Goal: Transaction & Acquisition: Book appointment/travel/reservation

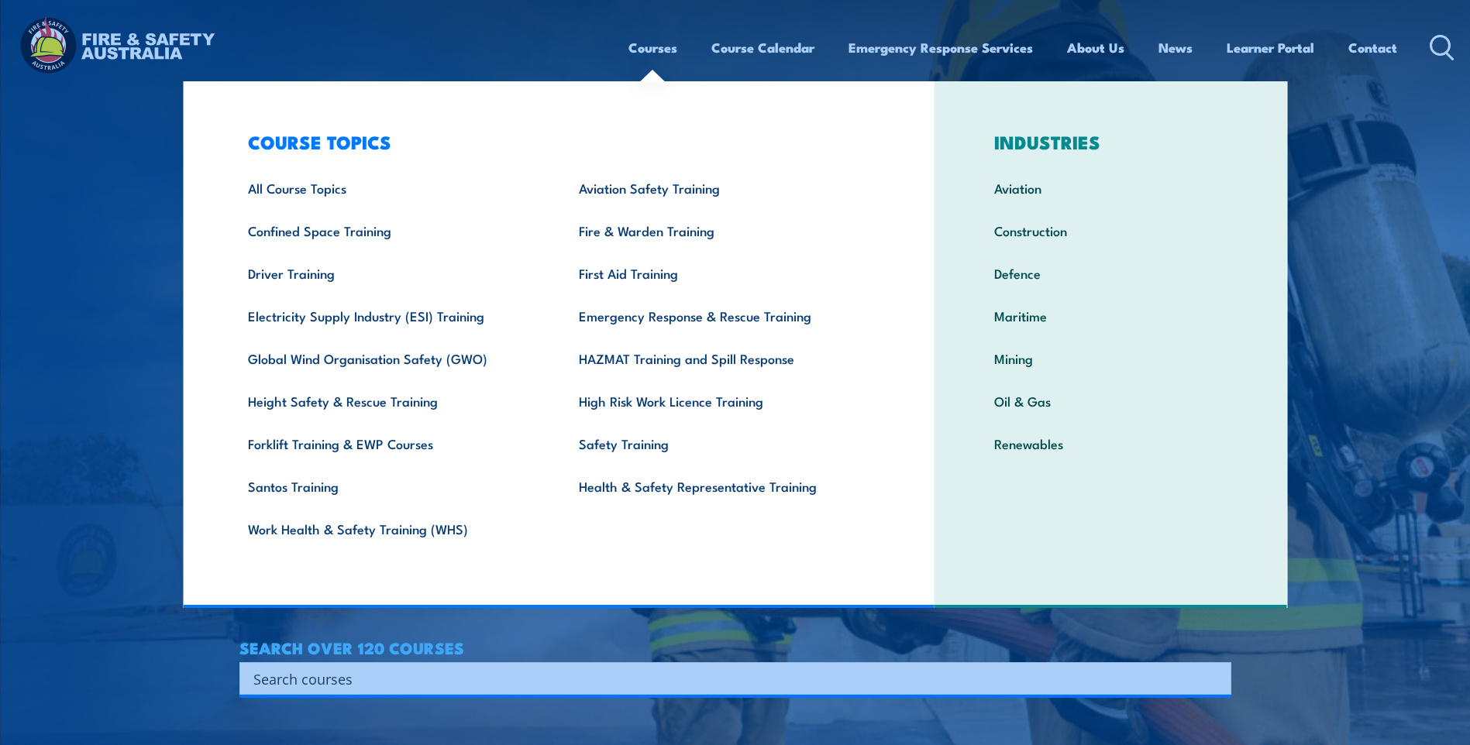
click at [662, 43] on link "Courses" at bounding box center [652, 47] width 49 height 41
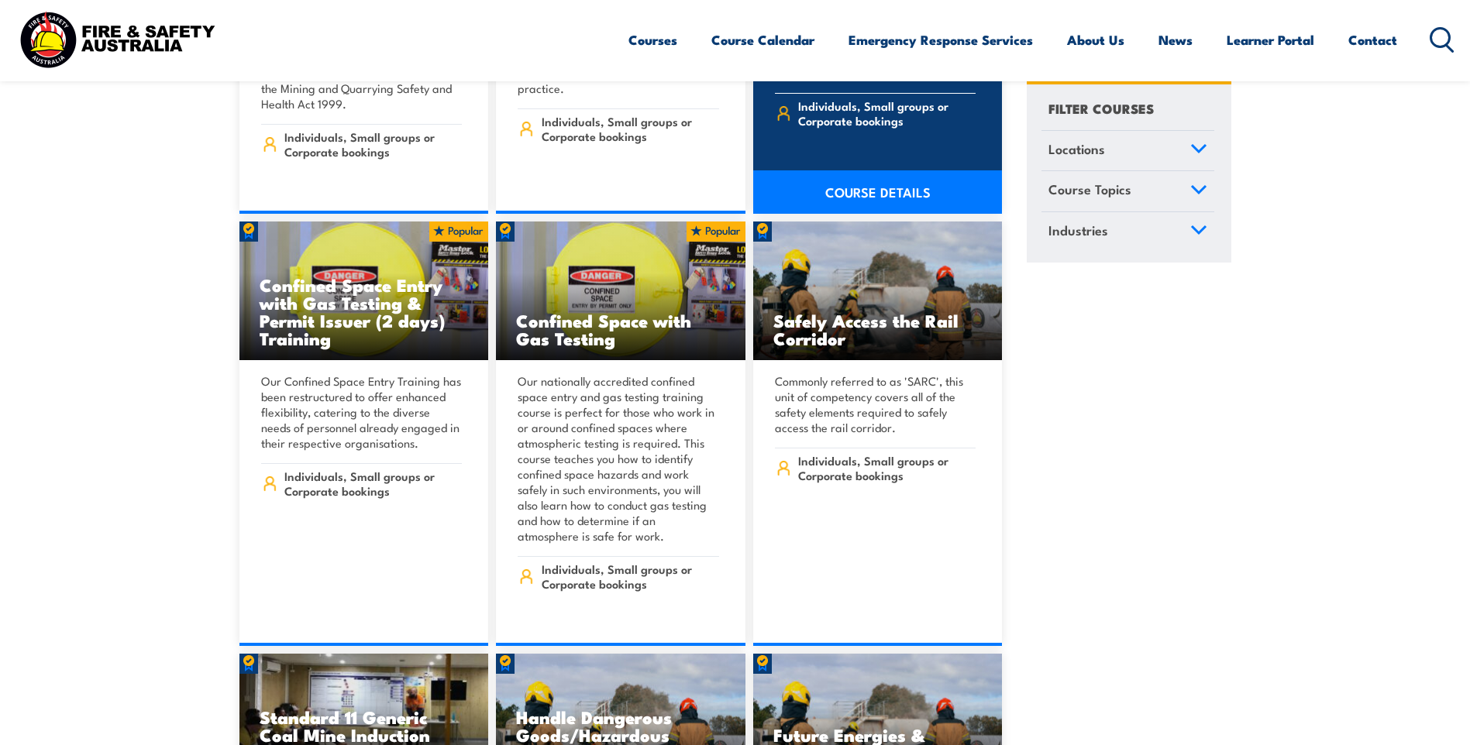
scroll to position [2247, 0]
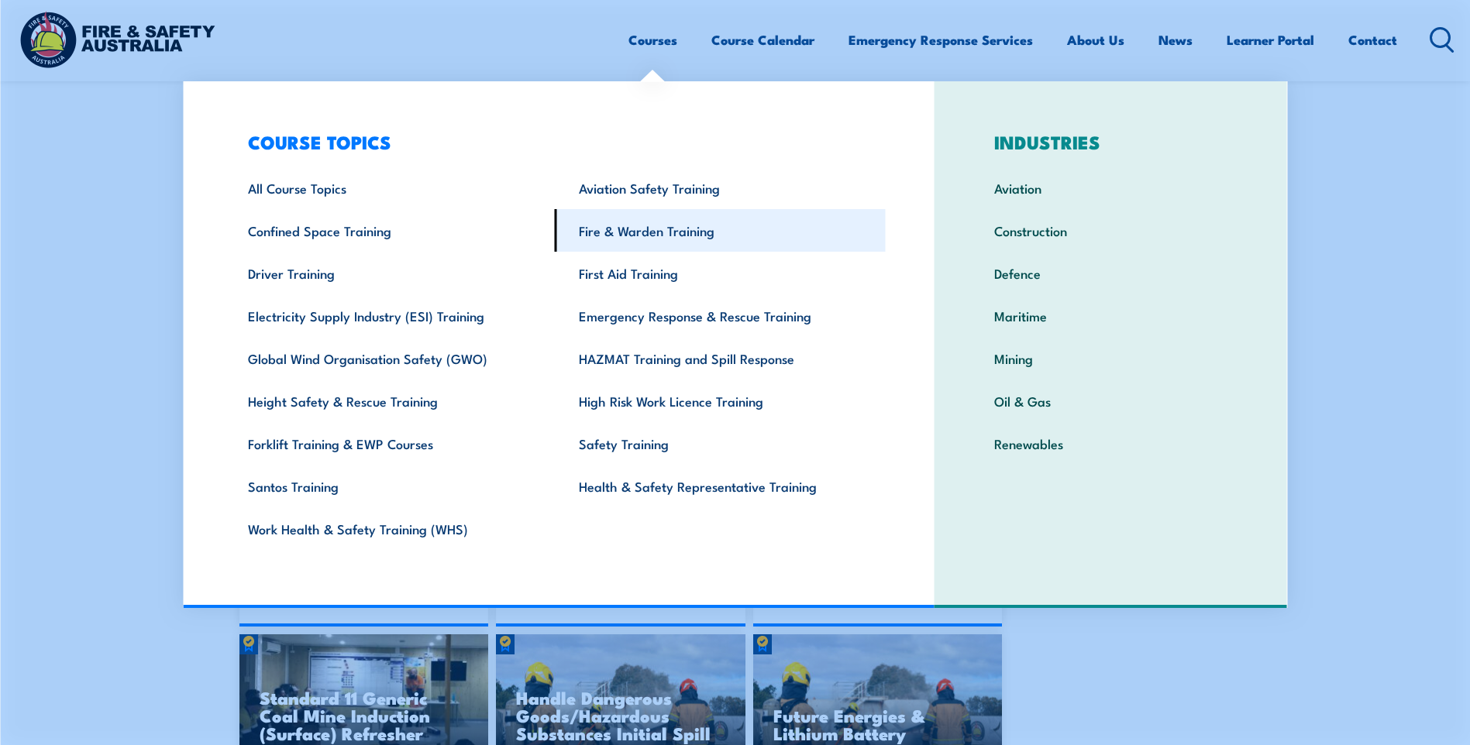
click at [652, 238] on link "Fire & Warden Training" at bounding box center [720, 230] width 331 height 43
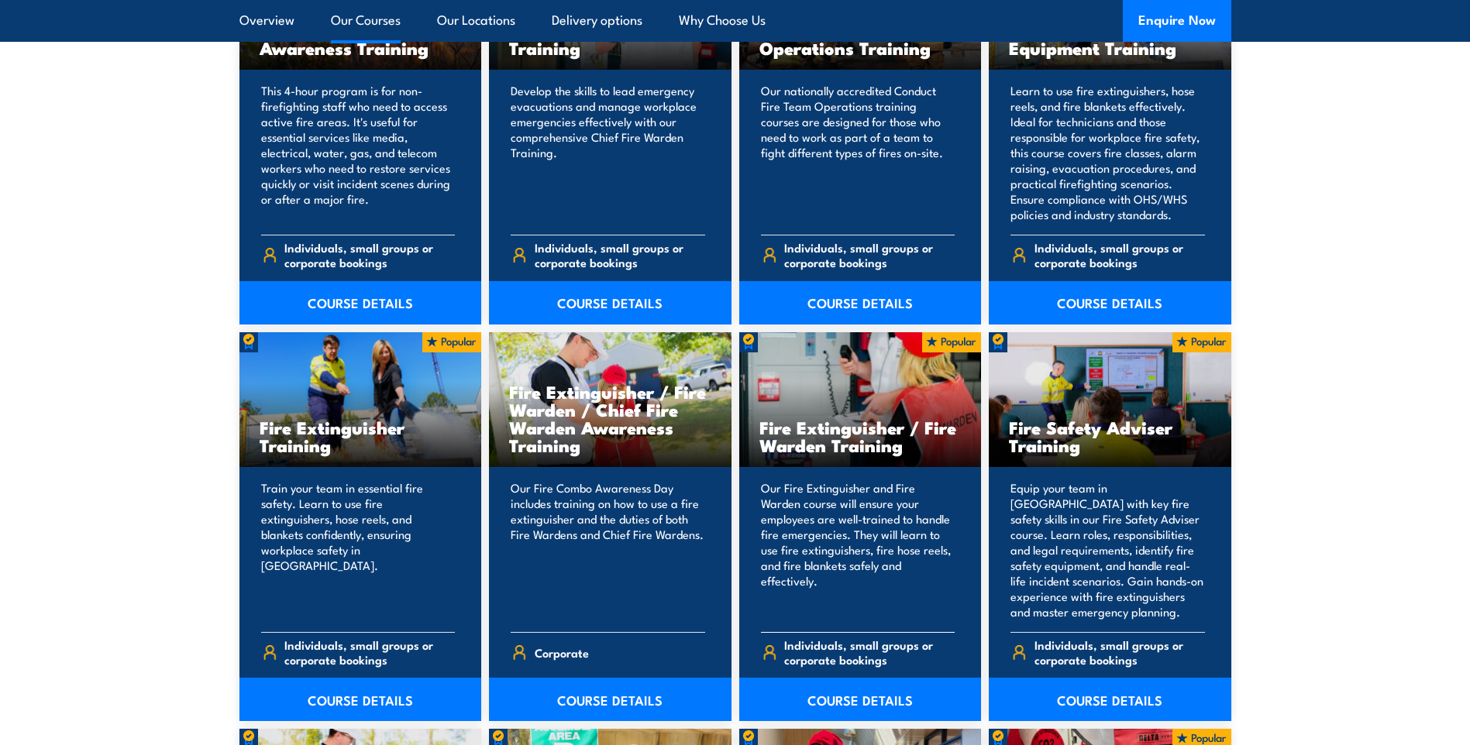
scroll to position [1395, 0]
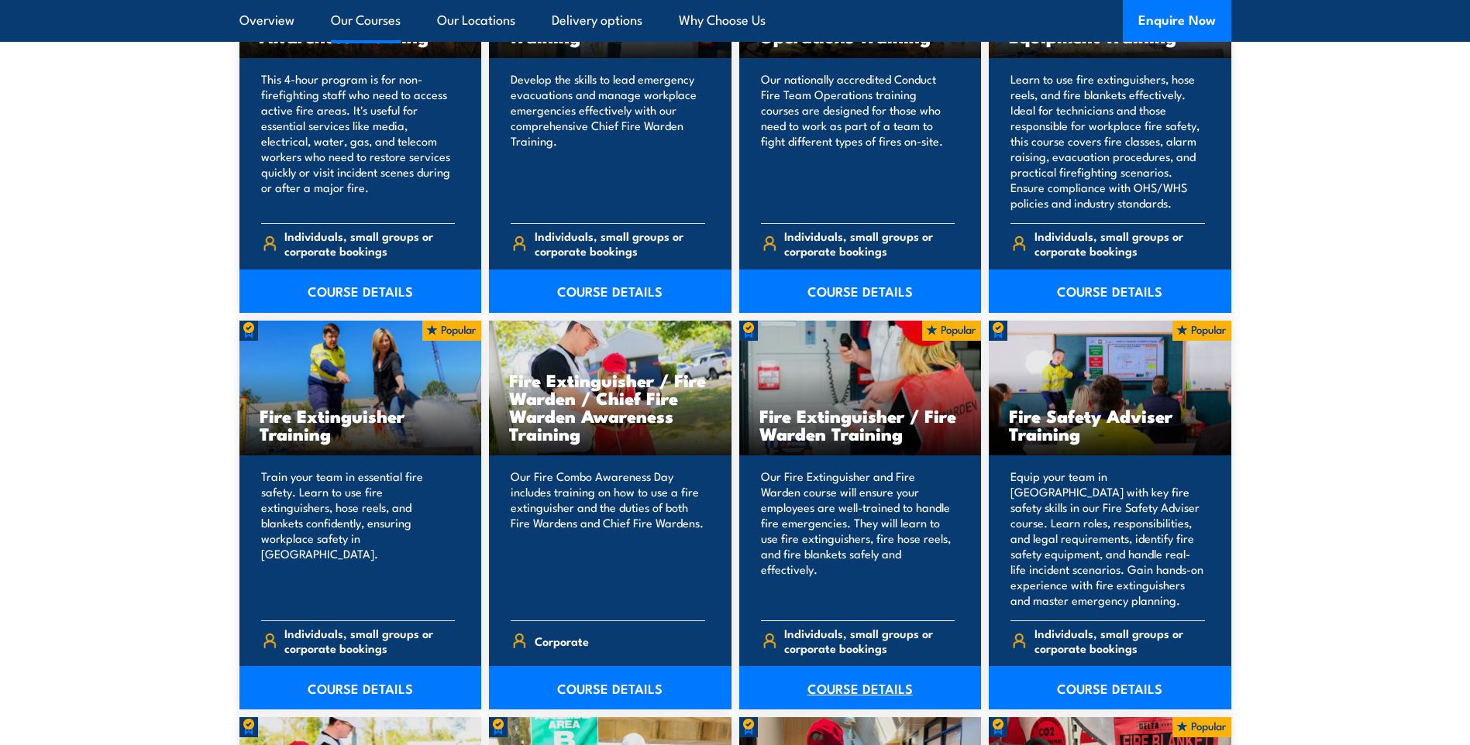
click at [848, 696] on link "COURSE DETAILS" at bounding box center [860, 687] width 243 height 43
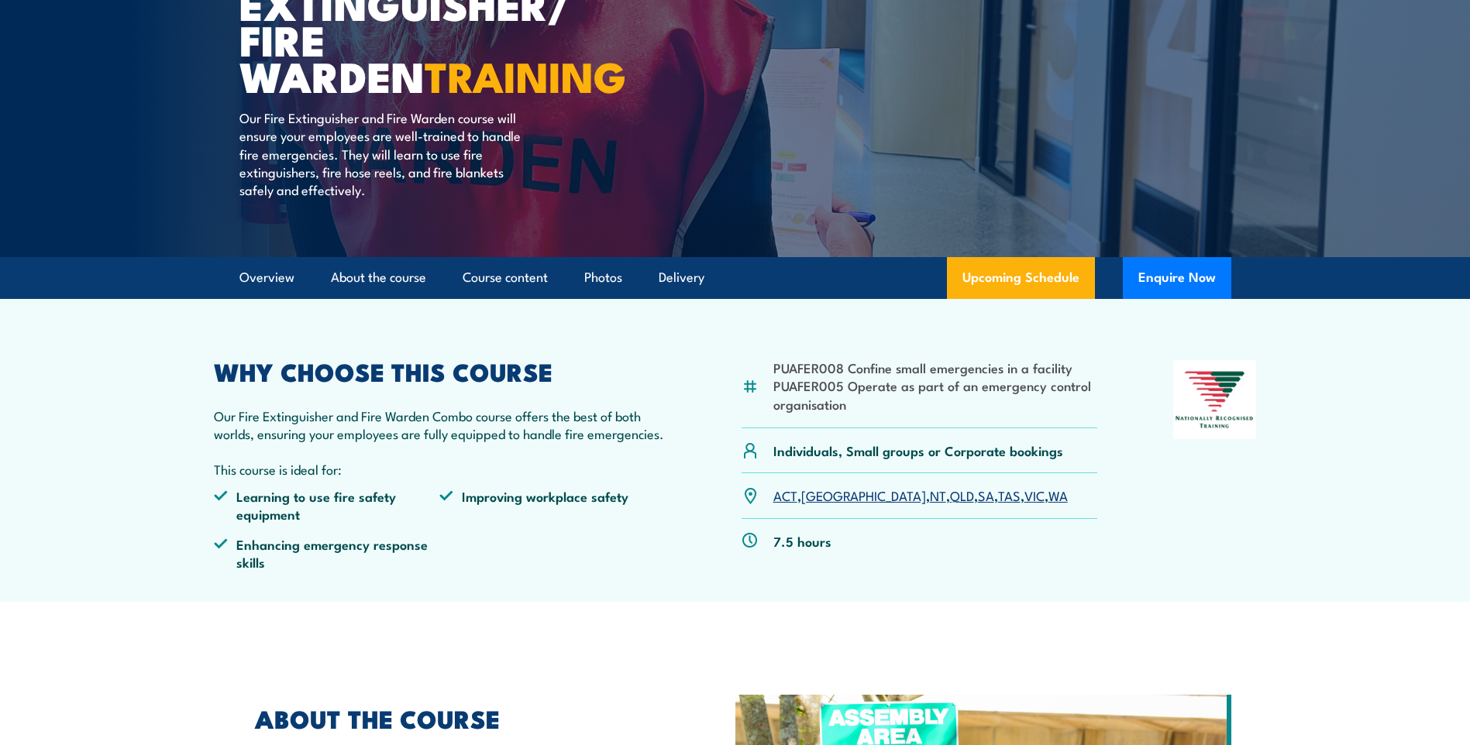
scroll to position [310, 0]
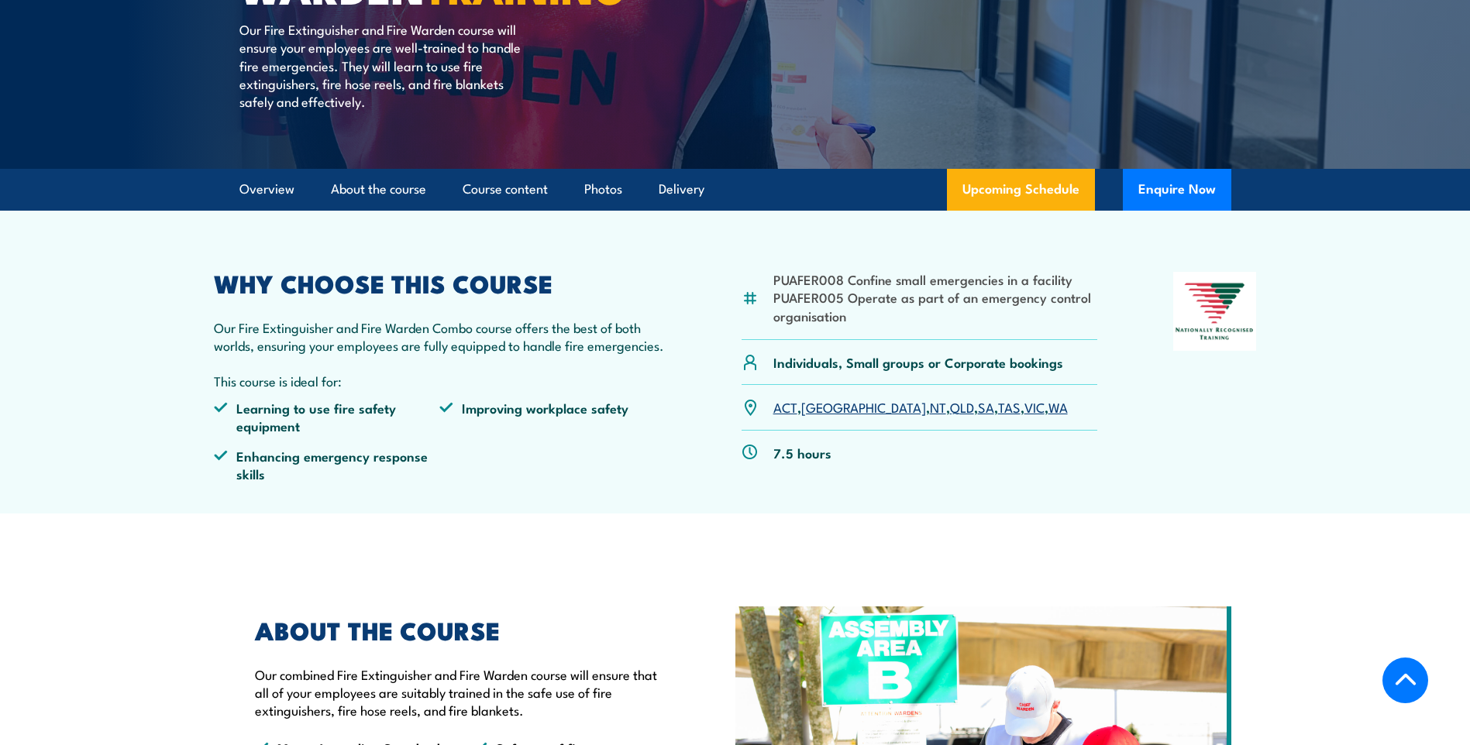
click at [1048, 410] on link "WA" at bounding box center [1057, 406] width 19 height 19
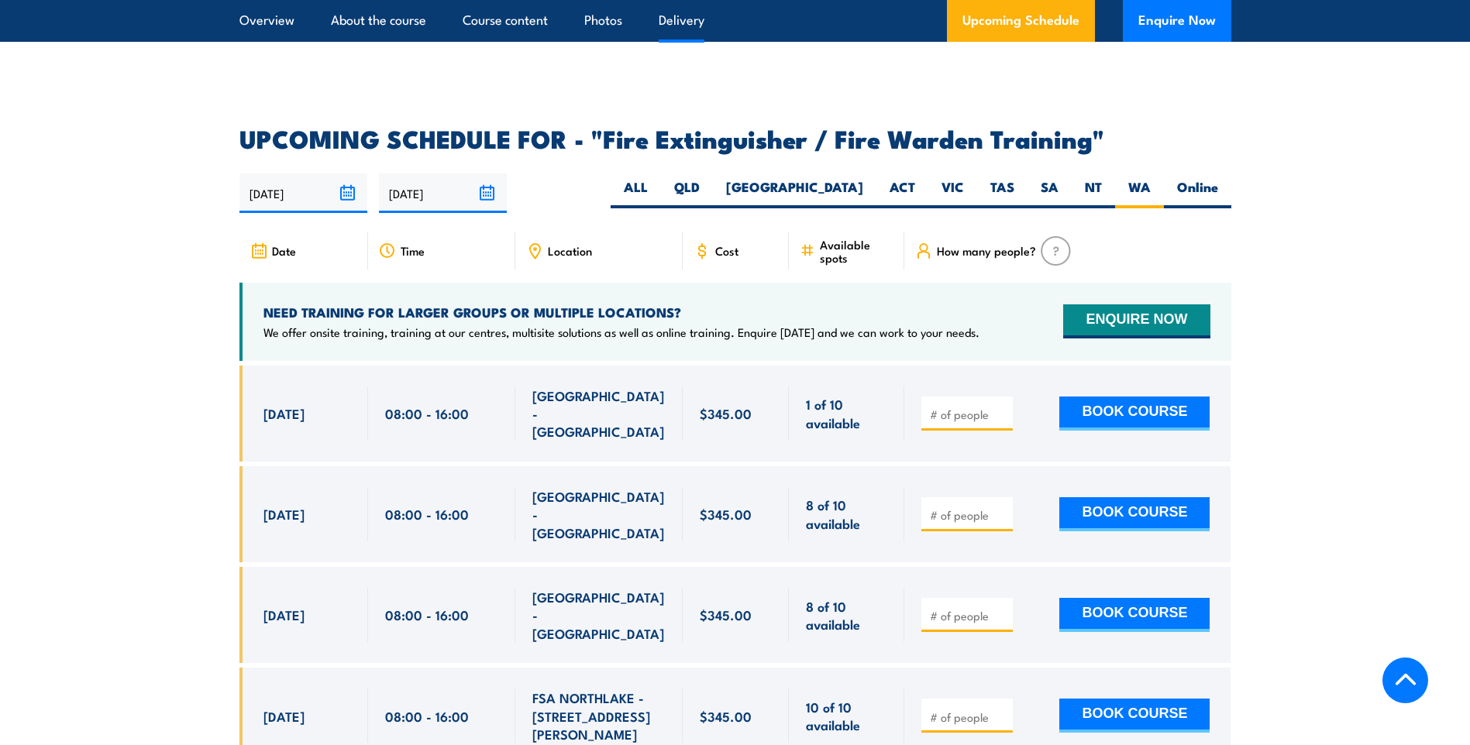
scroll to position [2545, 0]
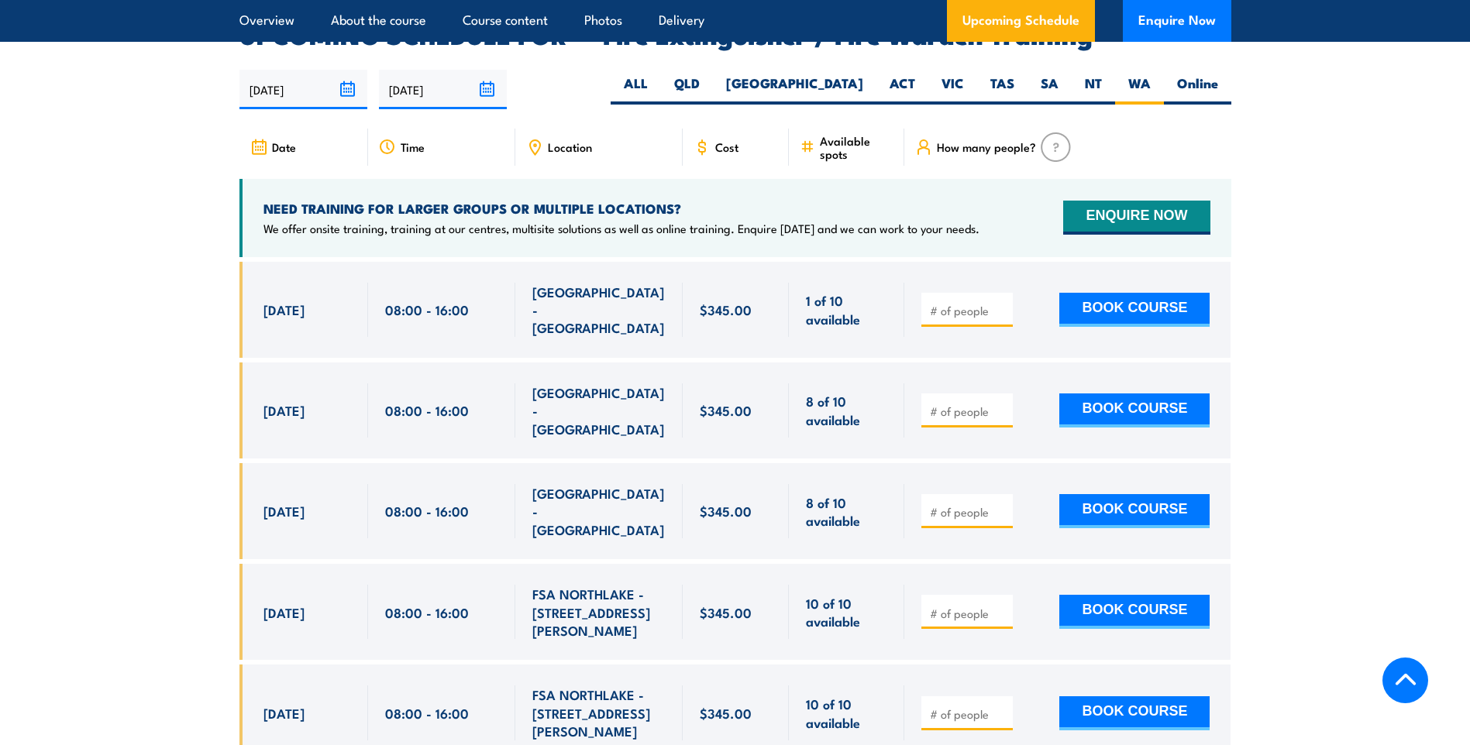
drag, startPoint x: 979, startPoint y: 267, endPoint x: 974, endPoint y: 274, distance: 8.4
click at [977, 293] on div at bounding box center [966, 310] width 91 height 34
click at [959, 303] on input "number" at bounding box center [968, 310] width 77 height 15
click at [1002, 303] on input "1" at bounding box center [968, 310] width 77 height 15
click at [1000, 303] on input "1" at bounding box center [968, 310] width 77 height 15
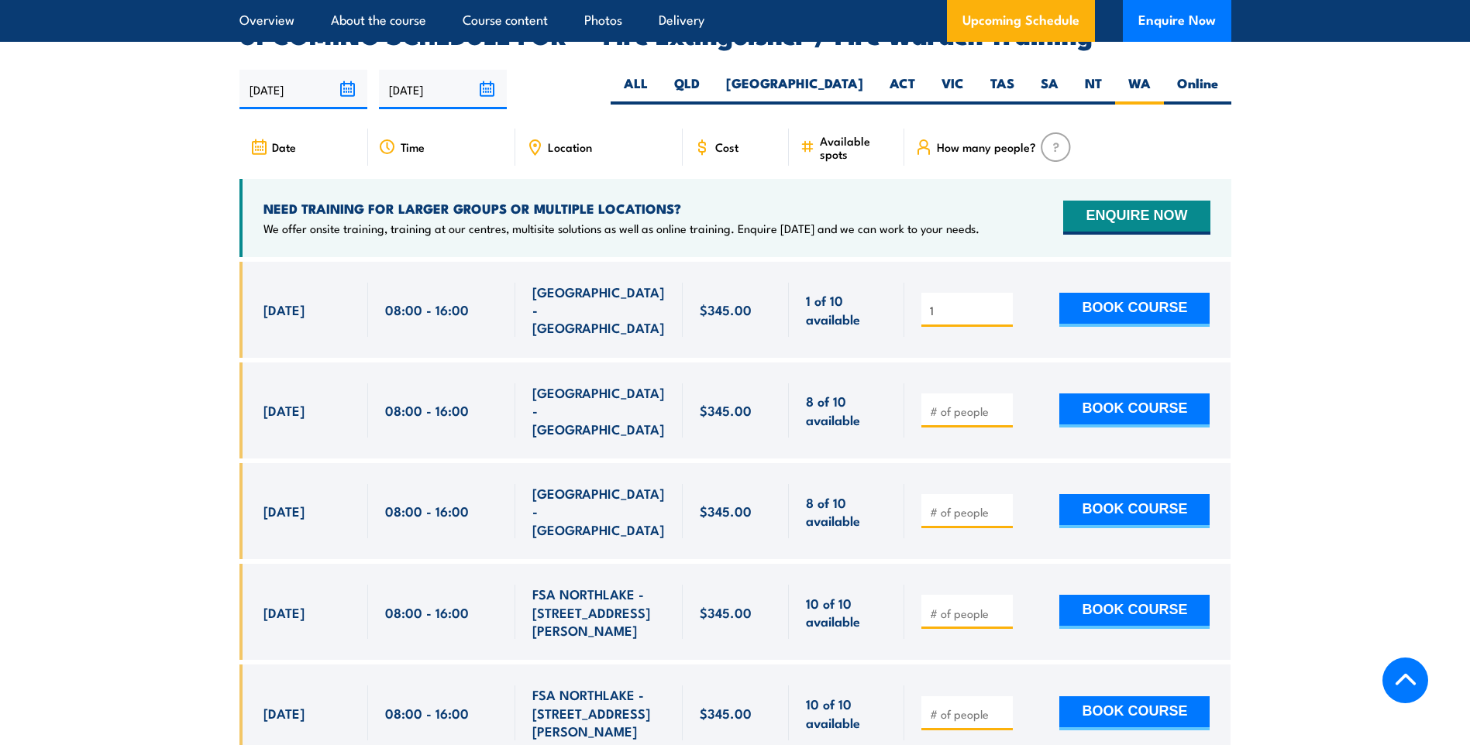
click at [1001, 303] on input "1" at bounding box center [968, 310] width 77 height 15
click at [979, 303] on input "1" at bounding box center [968, 310] width 77 height 15
click at [1026, 262] on div "2 BOOK COURSE" at bounding box center [1067, 310] width 326 height 96
click at [1154, 293] on button "BOOK COURSE" at bounding box center [1134, 310] width 150 height 34
drag, startPoint x: 935, startPoint y: 278, endPoint x: 910, endPoint y: 274, distance: 26.0
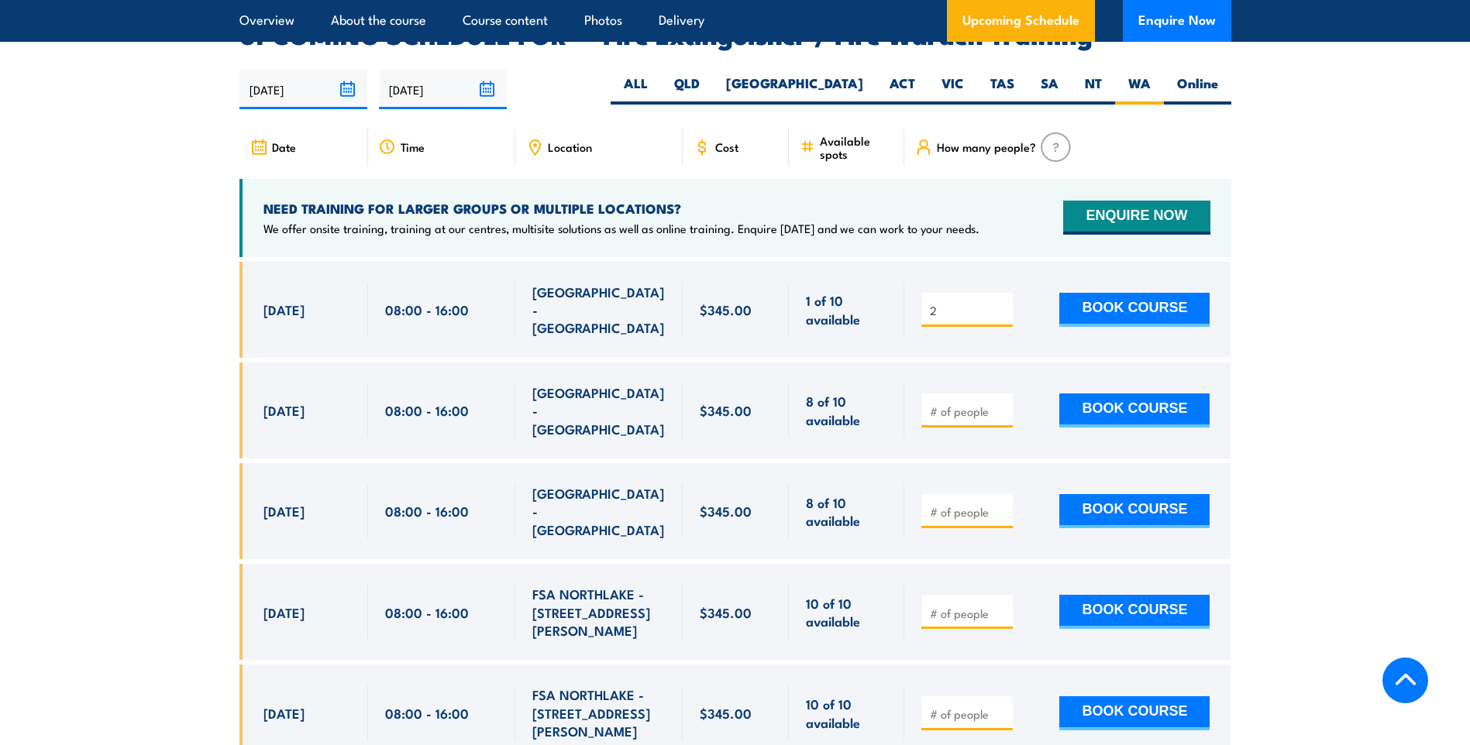
click at [910, 274] on div "2 BOOK COURSE" at bounding box center [1067, 310] width 326 height 96
click at [1000, 303] on input "2" at bounding box center [968, 310] width 77 height 15
type input "1"
click at [998, 303] on input "1" at bounding box center [968, 310] width 77 height 15
click at [1029, 298] on div "1 BOOK COURSE" at bounding box center [1067, 310] width 326 height 96
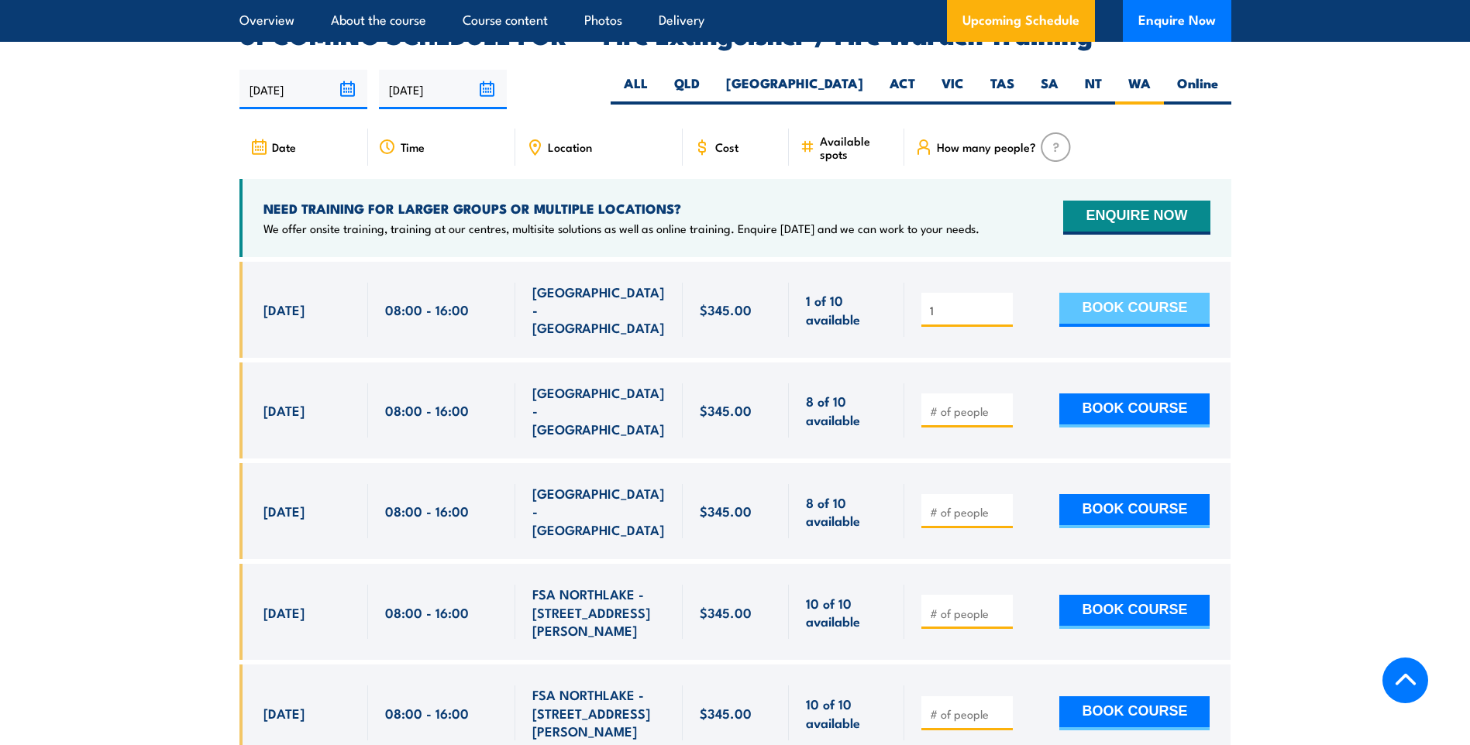
click at [1148, 293] on button "BOOK COURSE" at bounding box center [1134, 310] width 150 height 34
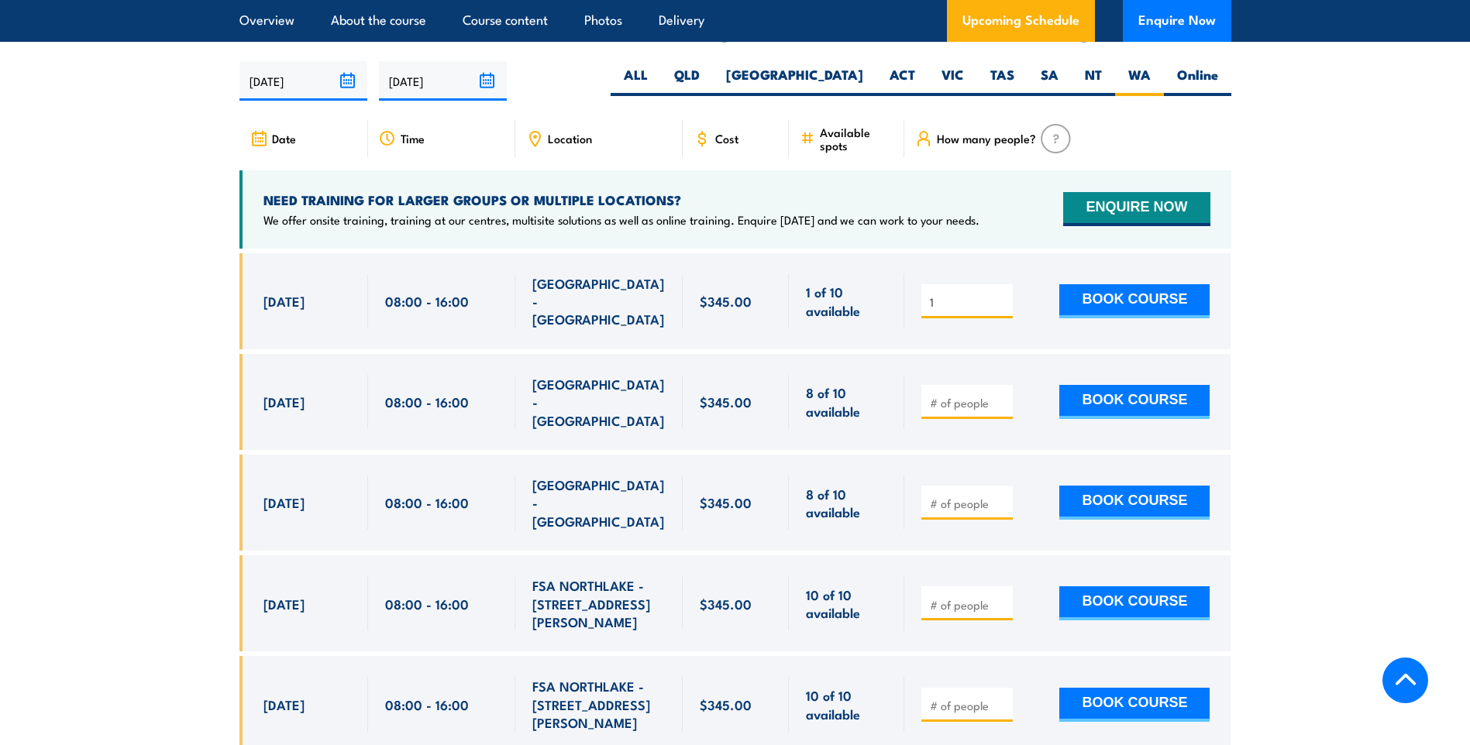
scroll to position [2553, 0]
drag, startPoint x: 953, startPoint y: 276, endPoint x: 896, endPoint y: 268, distance: 57.9
click at [896, 268] on div "[DATE] 08:00 - 08:00" at bounding box center [735, 301] width 992 height 96
click at [970, 395] on input "number" at bounding box center [968, 402] width 77 height 15
type input "2"
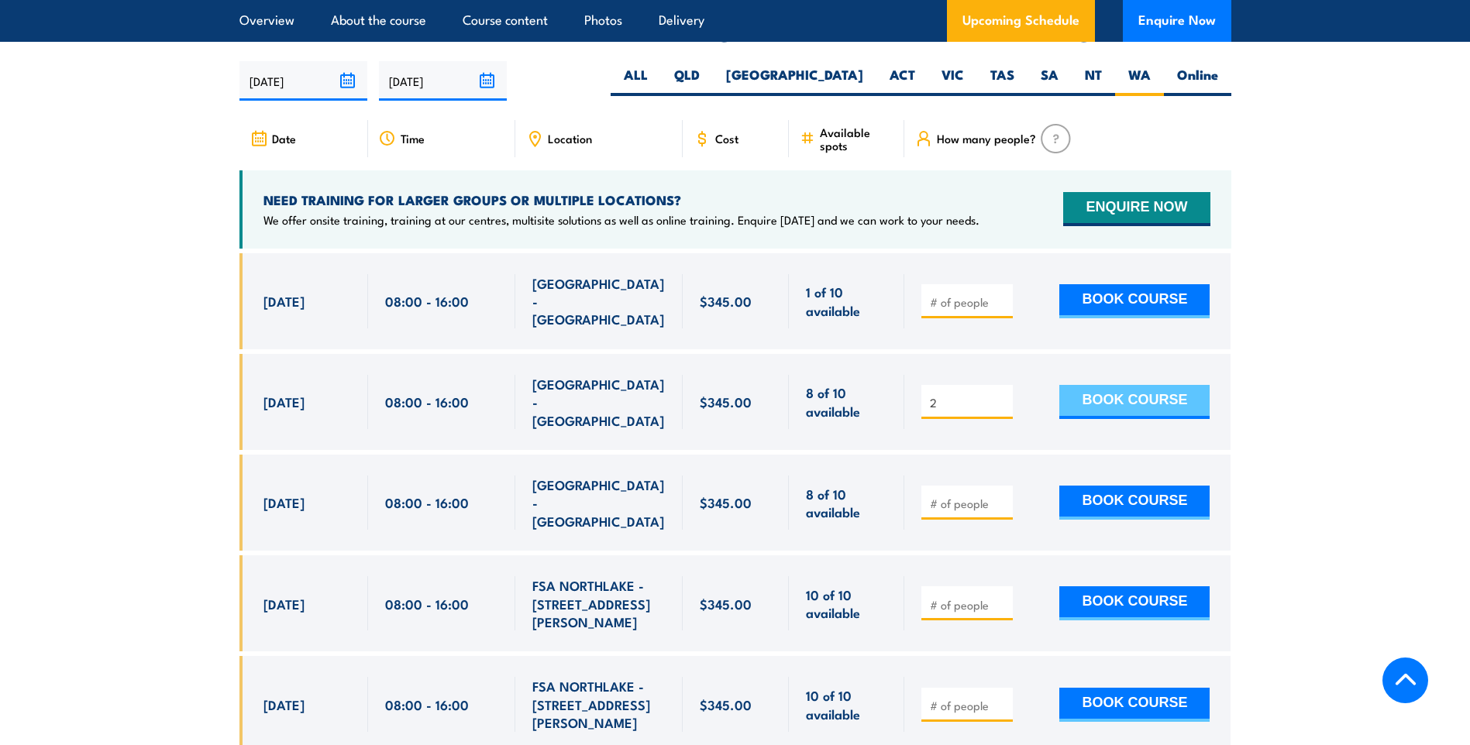
click at [1126, 385] on button "BOOK COURSE" at bounding box center [1134, 402] width 150 height 34
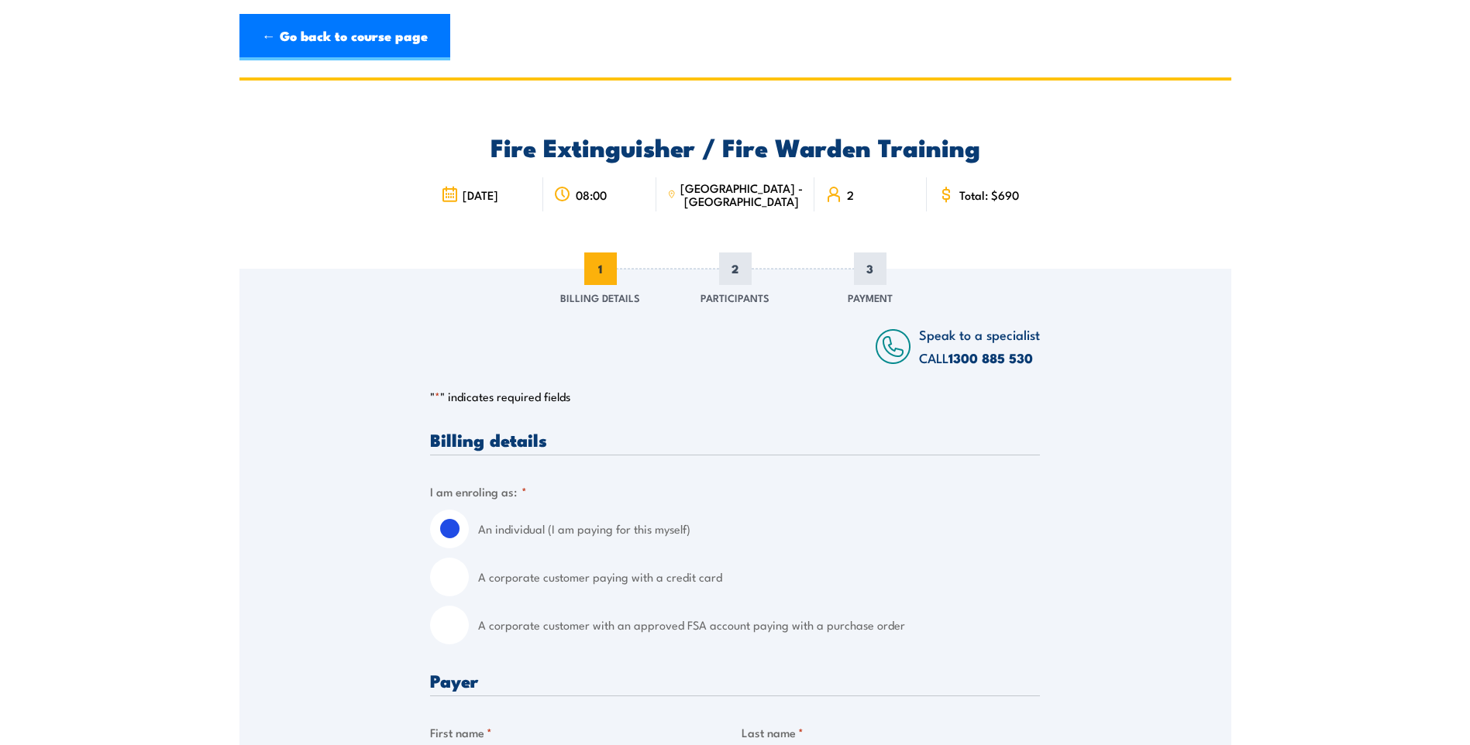
click at [455, 575] on input "A corporate customer paying with a credit card" at bounding box center [449, 577] width 39 height 39
radio input "true"
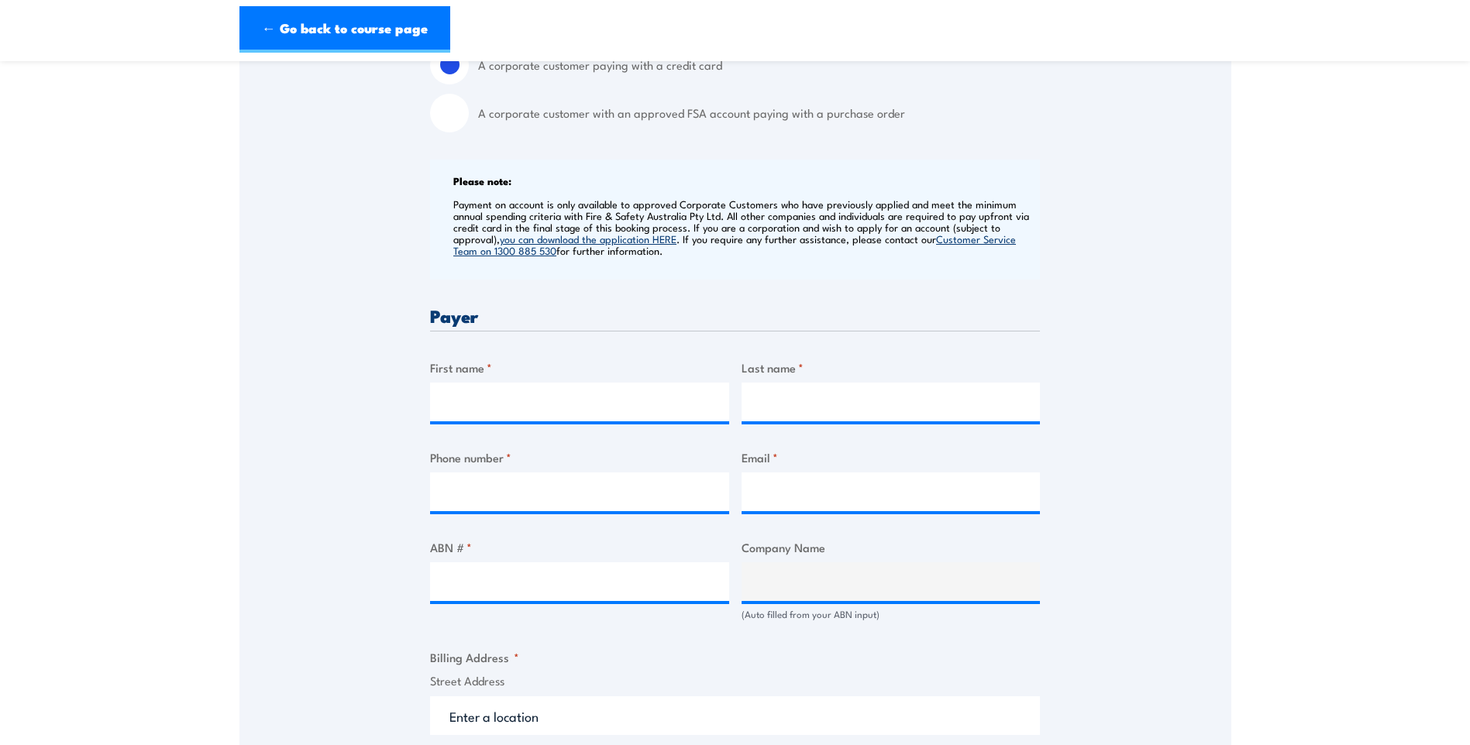
scroll to position [542, 0]
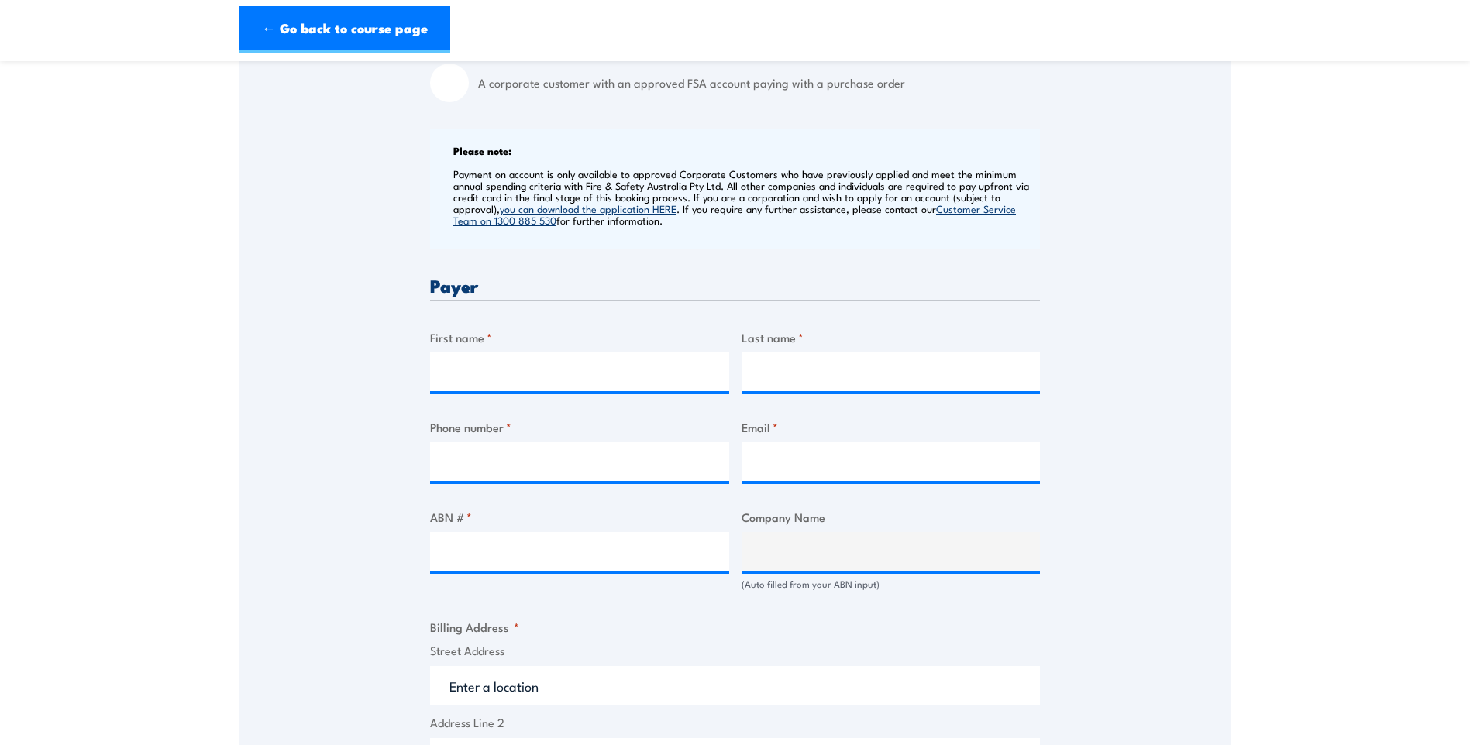
click at [480, 347] on div "First name *" at bounding box center [579, 360] width 299 height 63
click at [482, 367] on input "First name *" at bounding box center [579, 372] width 299 height 39
type input "CAMCO"
type input "Engineering"
type input "0438892338"
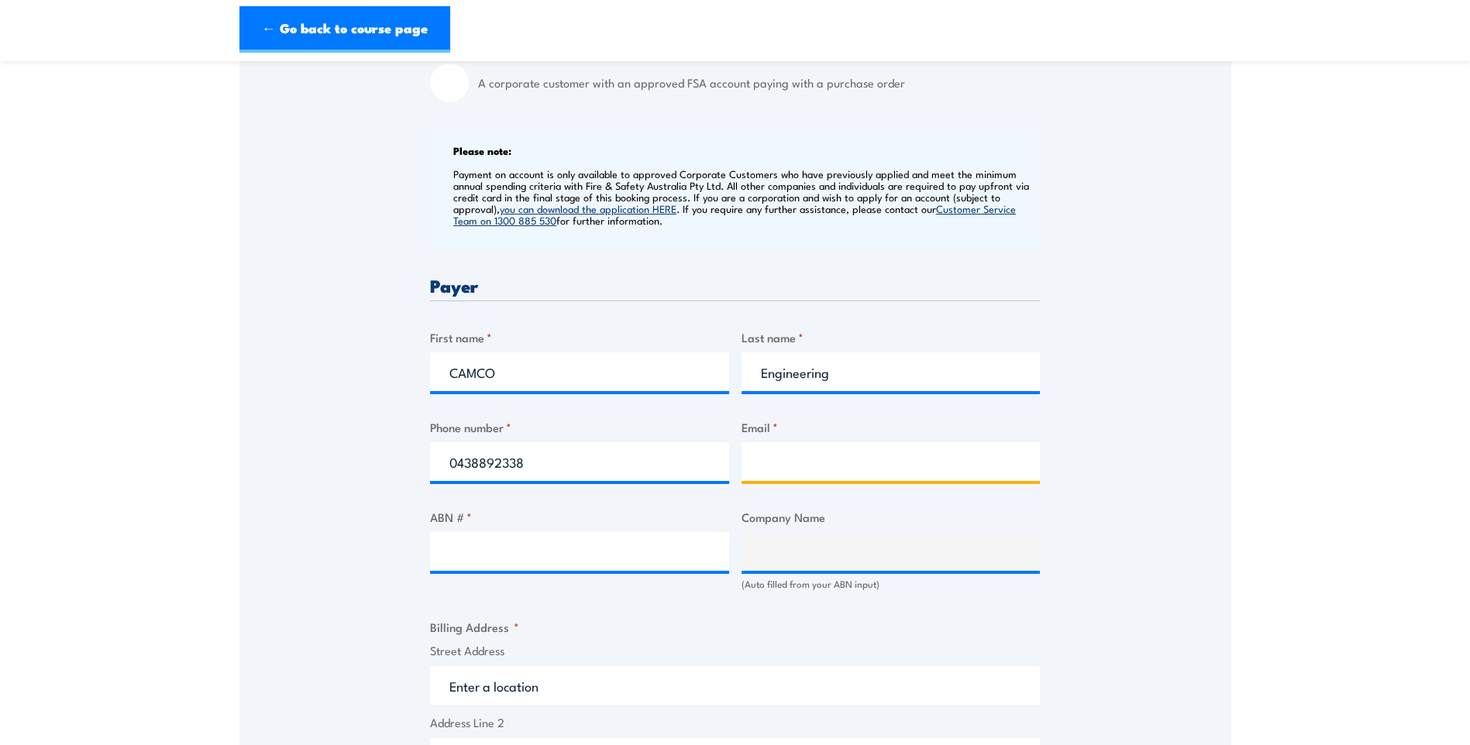
type input "admin_receptionhub@camcoeng.com.au"
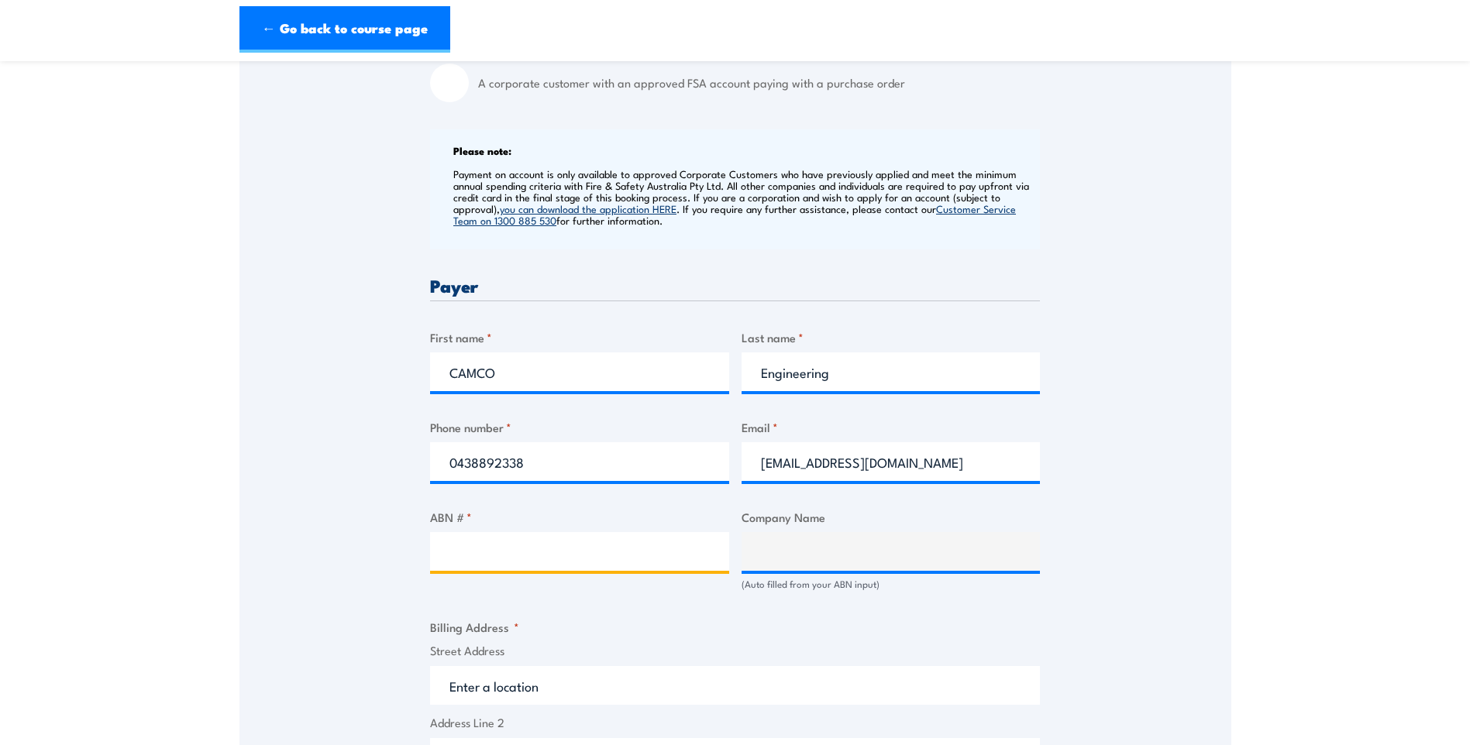
click at [500, 553] on input "ABN # *" at bounding box center [579, 551] width 299 height 39
click at [551, 545] on input "ABN # *" at bounding box center [579, 551] width 299 height 39
paste input "53 0670 416 41"
type input "53 0670 416 41"
type input "CAMCO ENGINEERING PTY LTD"
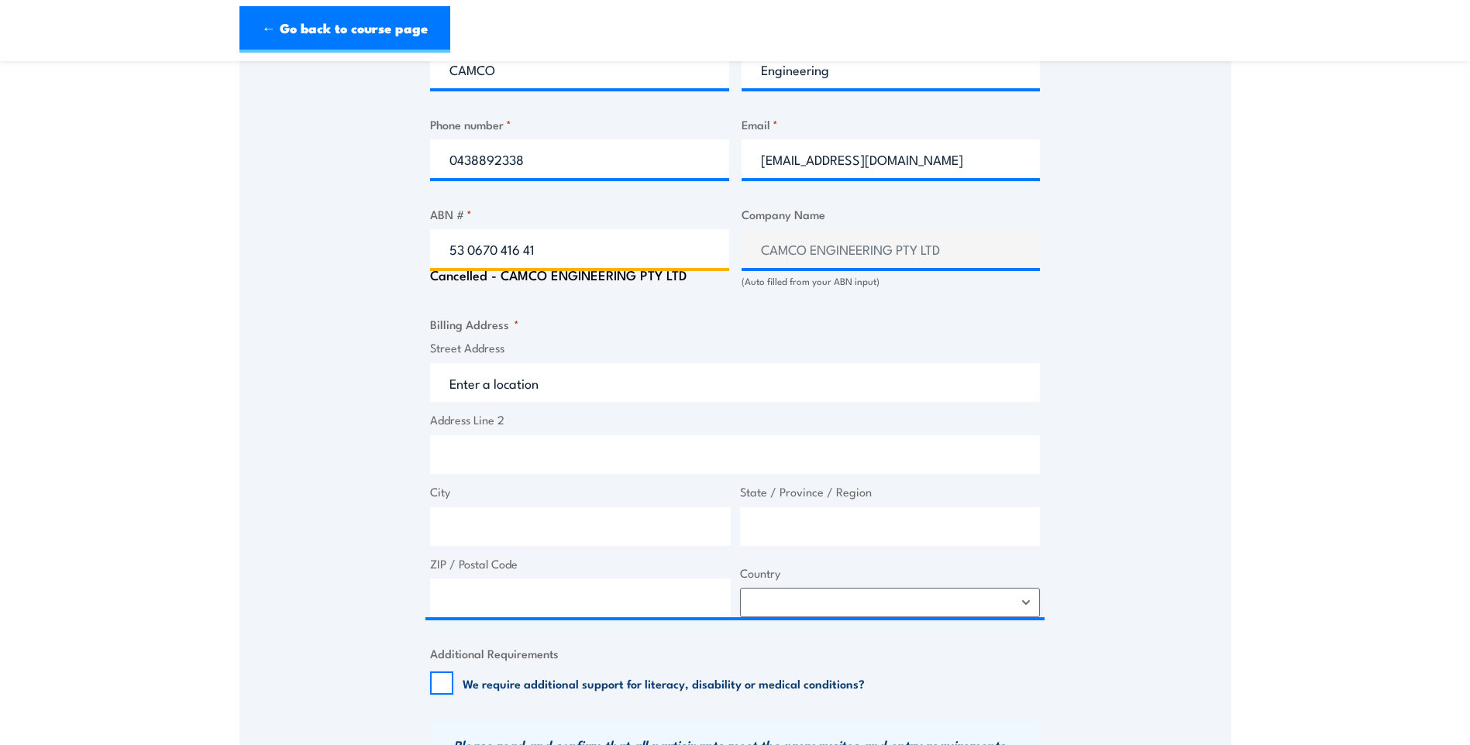
scroll to position [852, 0]
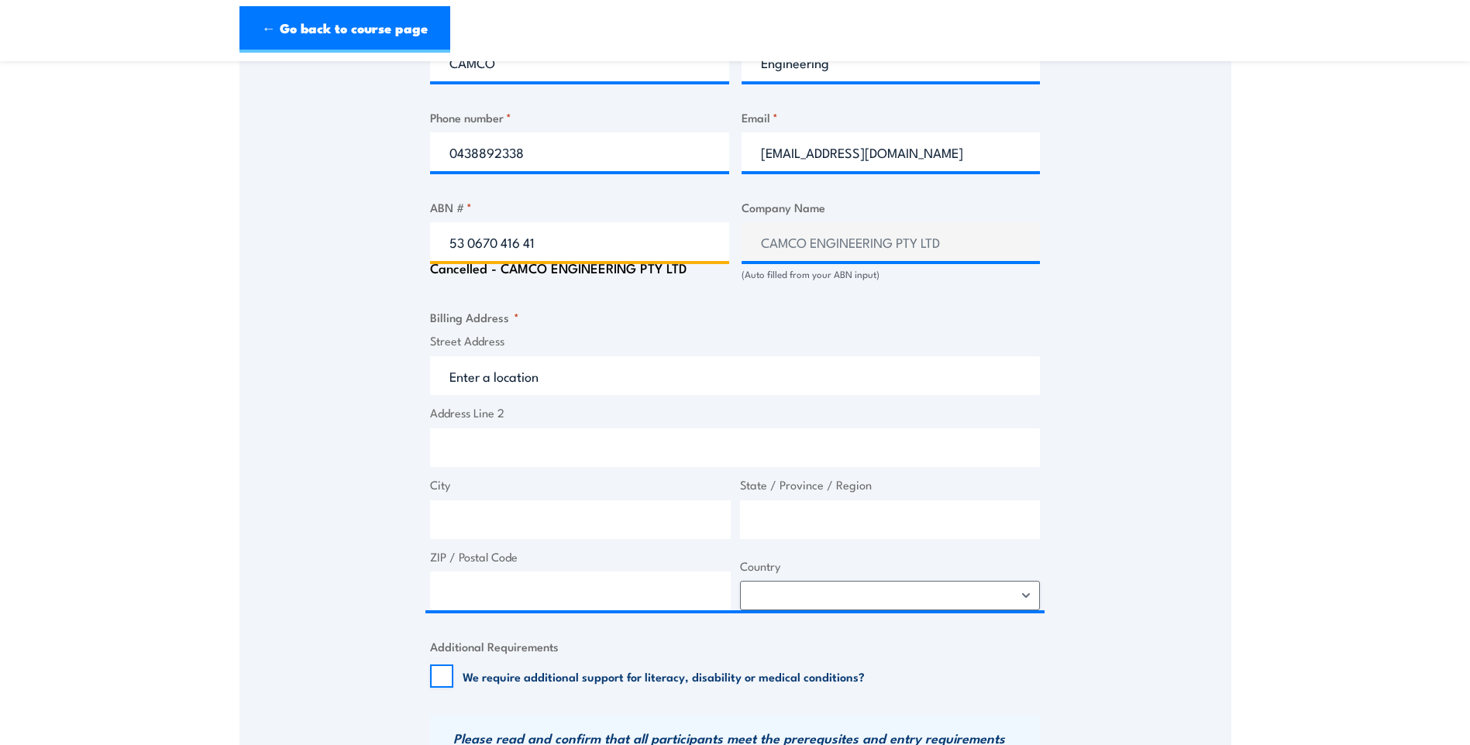
type input "53 0670 416 41"
click at [611, 318] on fieldset "Billing Address * Street Address Address Line 2 City State / Province / Region …" at bounding box center [735, 459] width 610 height 302
click at [669, 311] on fieldset "Billing Address * Street Address Address Line 2 City State / Province / Region …" at bounding box center [735, 459] width 610 height 302
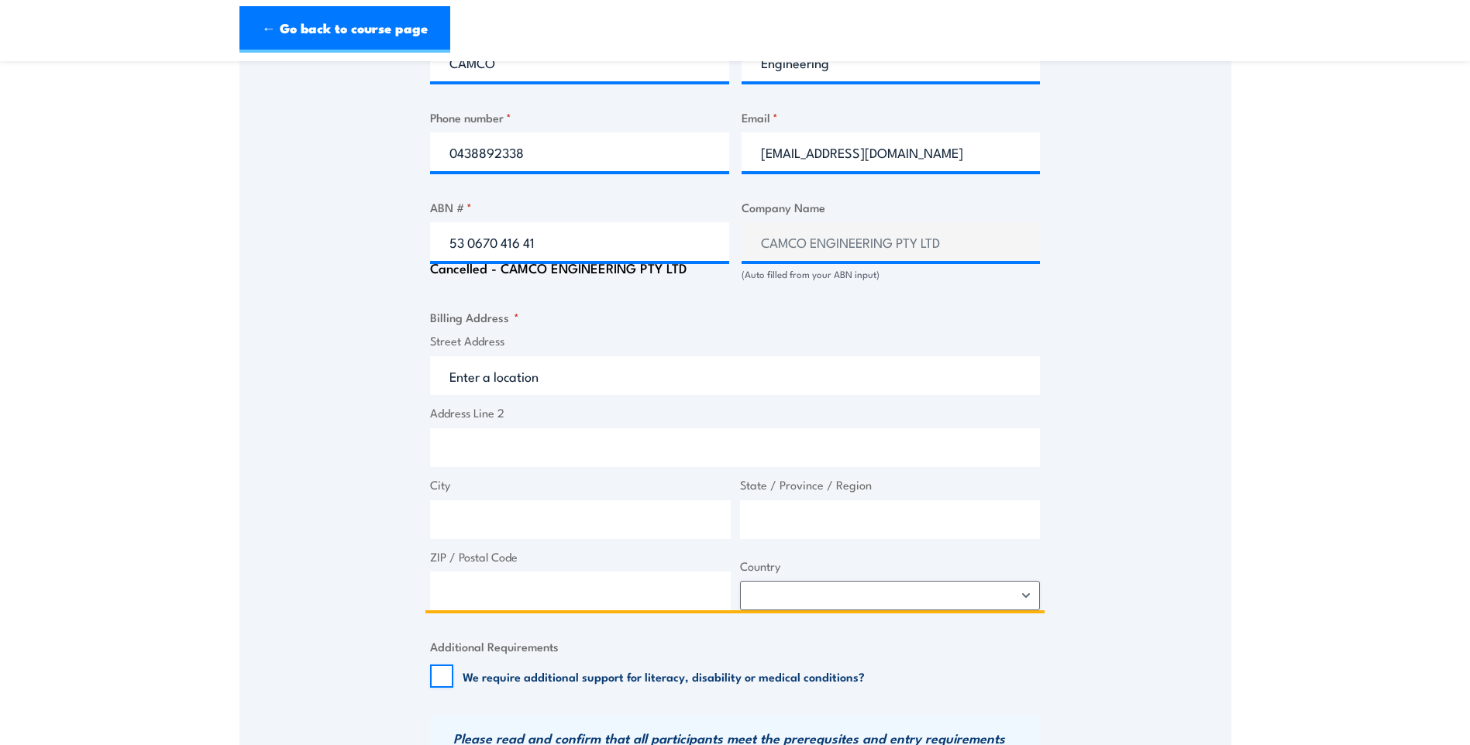
click at [552, 384] on input "Street Address" at bounding box center [735, 375] width 610 height 39
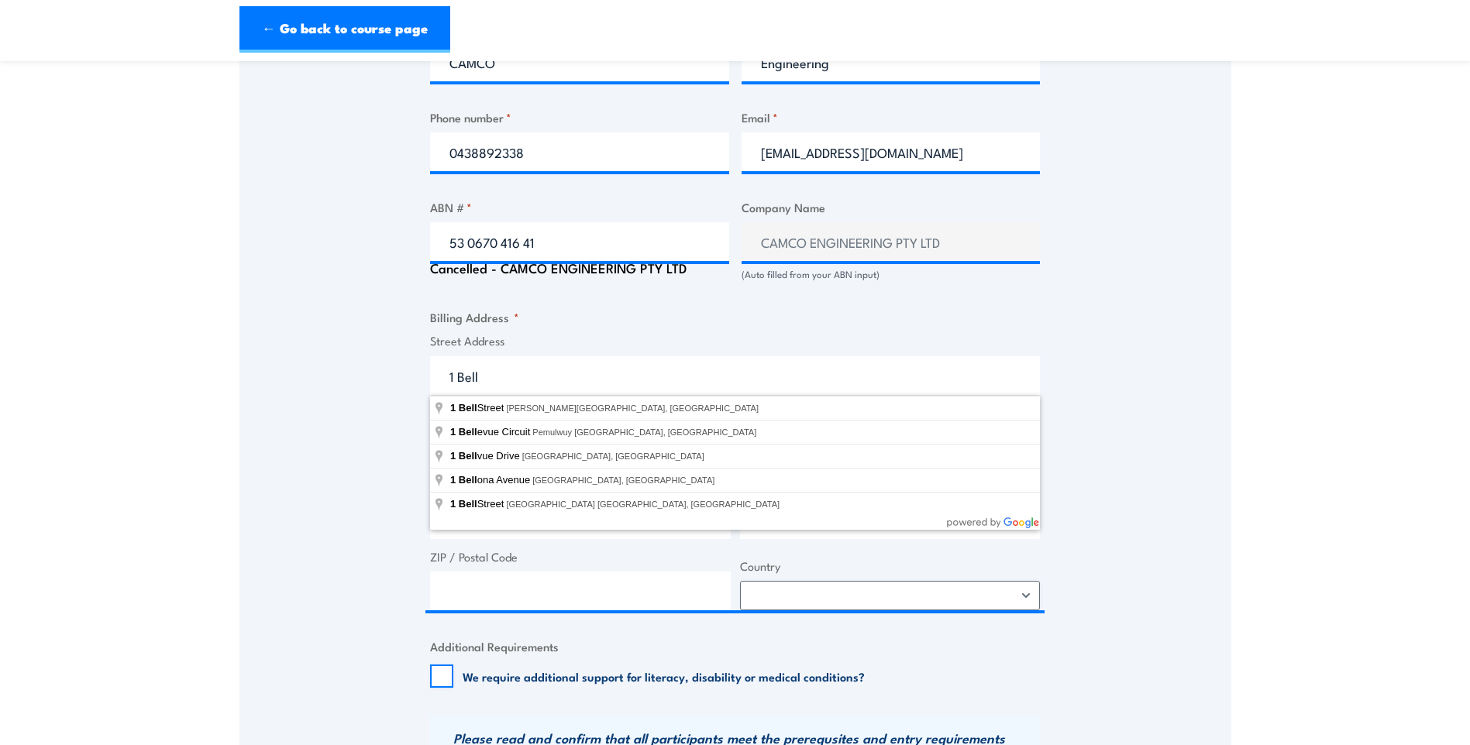
type input "1 Bell Street, Canning Vale WA, Australia"
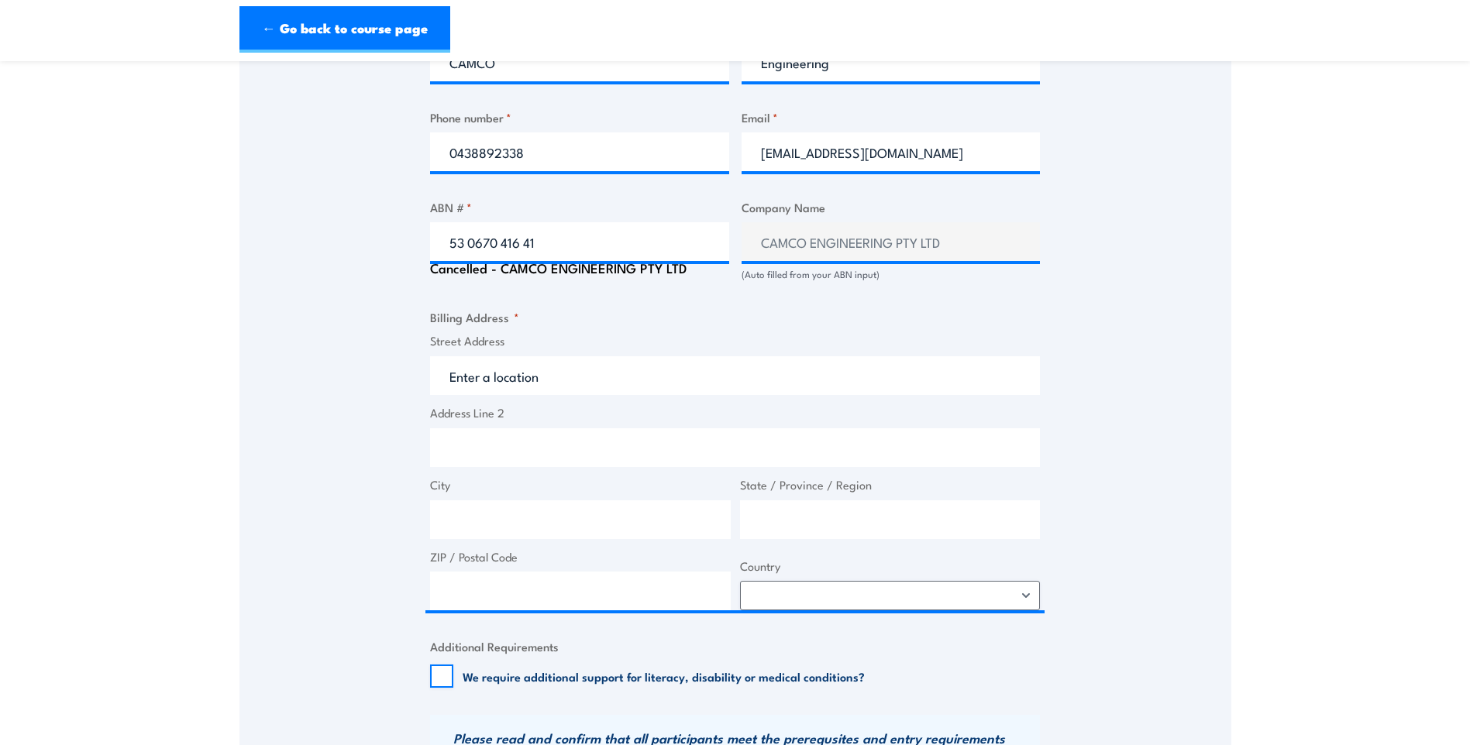
type input "1 Bell St"
type input "Canning Vale"
type input "Western Australia"
type input "6155"
select select "Australia"
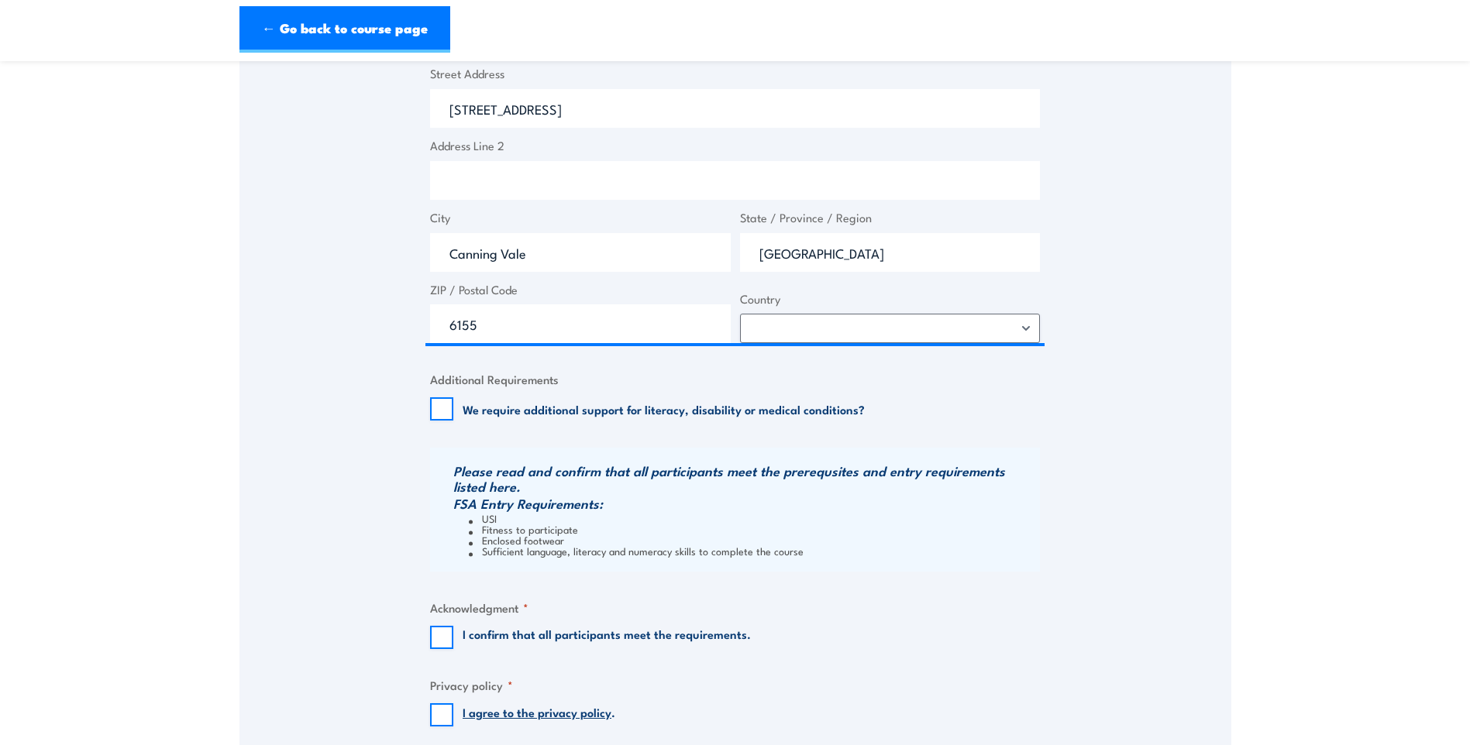
scroll to position [1162, 0]
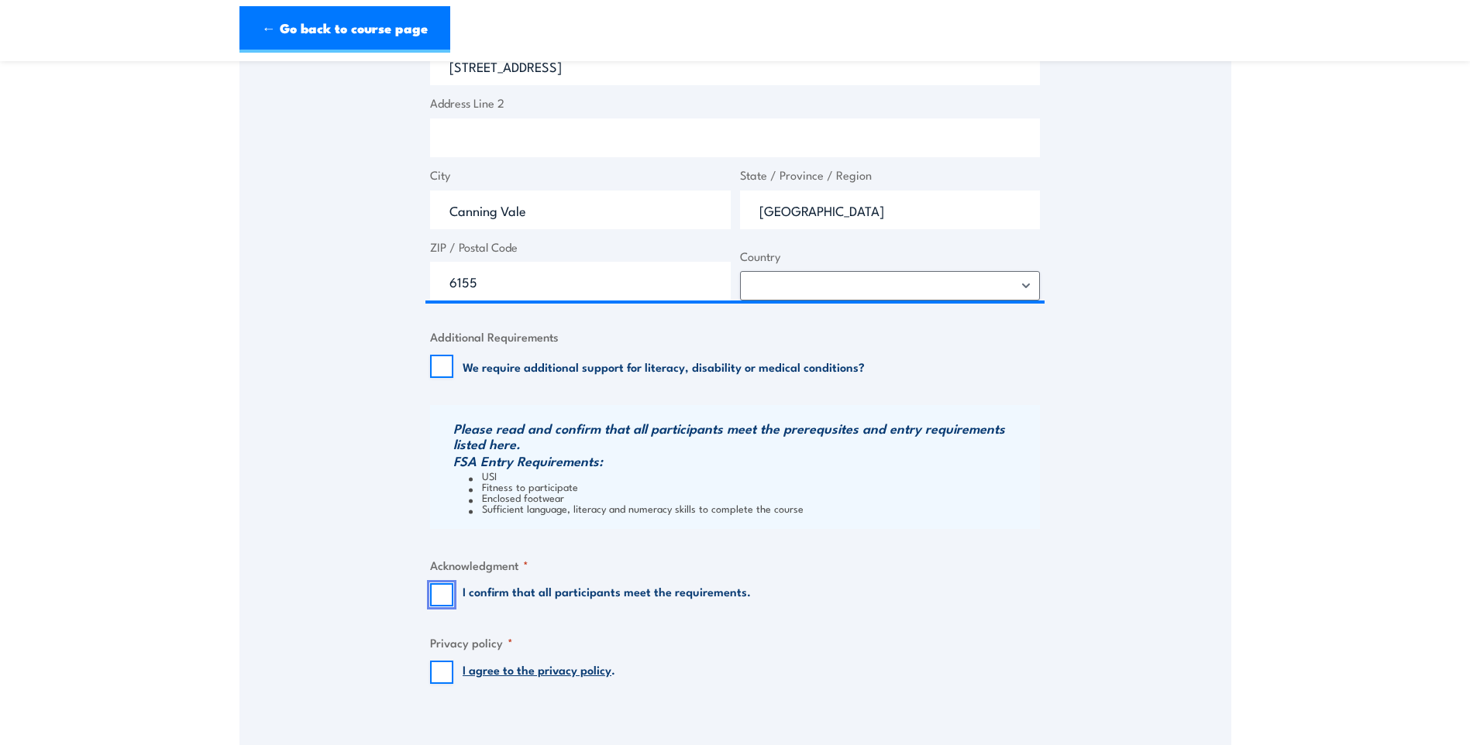
click at [435, 604] on input "I confirm that all participants meet the requirements." at bounding box center [441, 594] width 23 height 23
checkbox input "true"
click at [442, 669] on input "I agree to the privacy policy ." at bounding box center [441, 672] width 23 height 23
checkbox input "true"
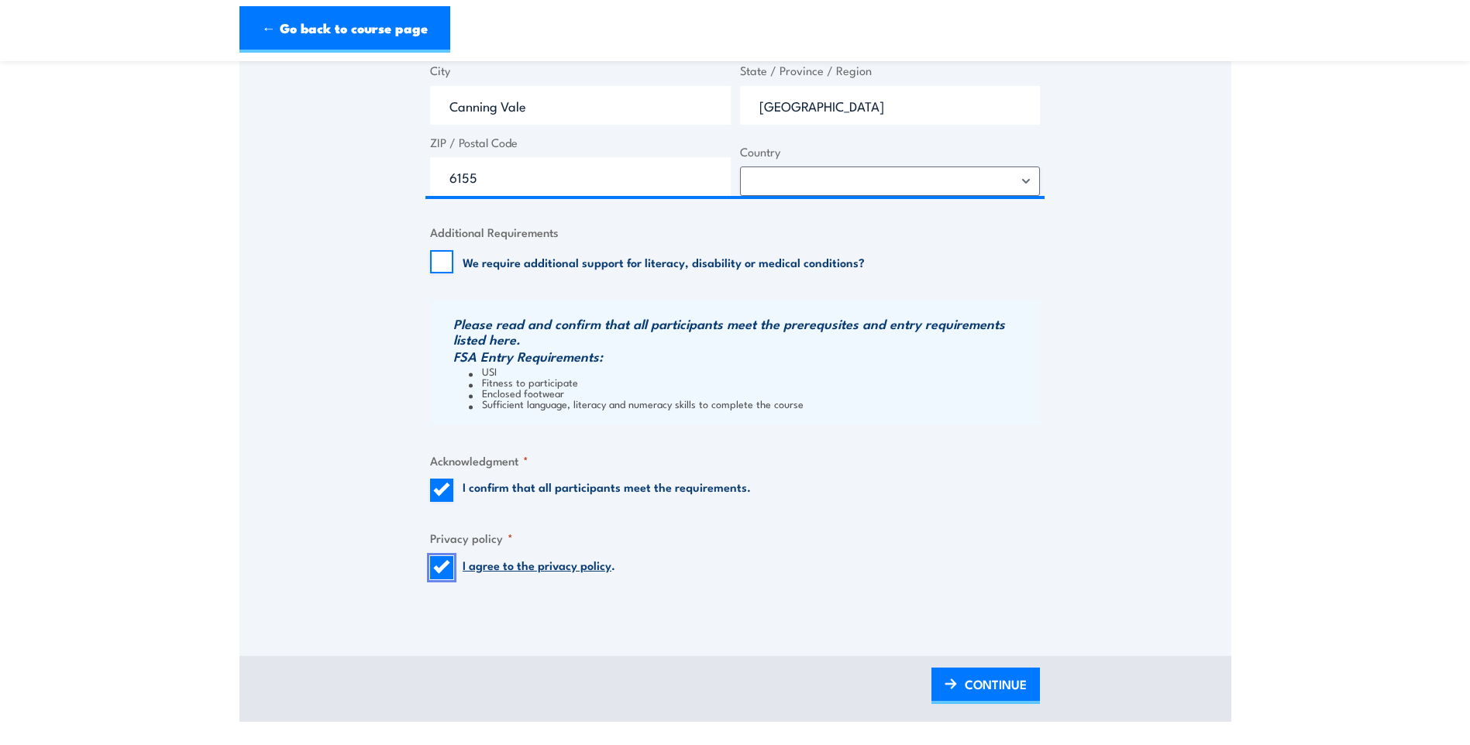
scroll to position [1395, 0]
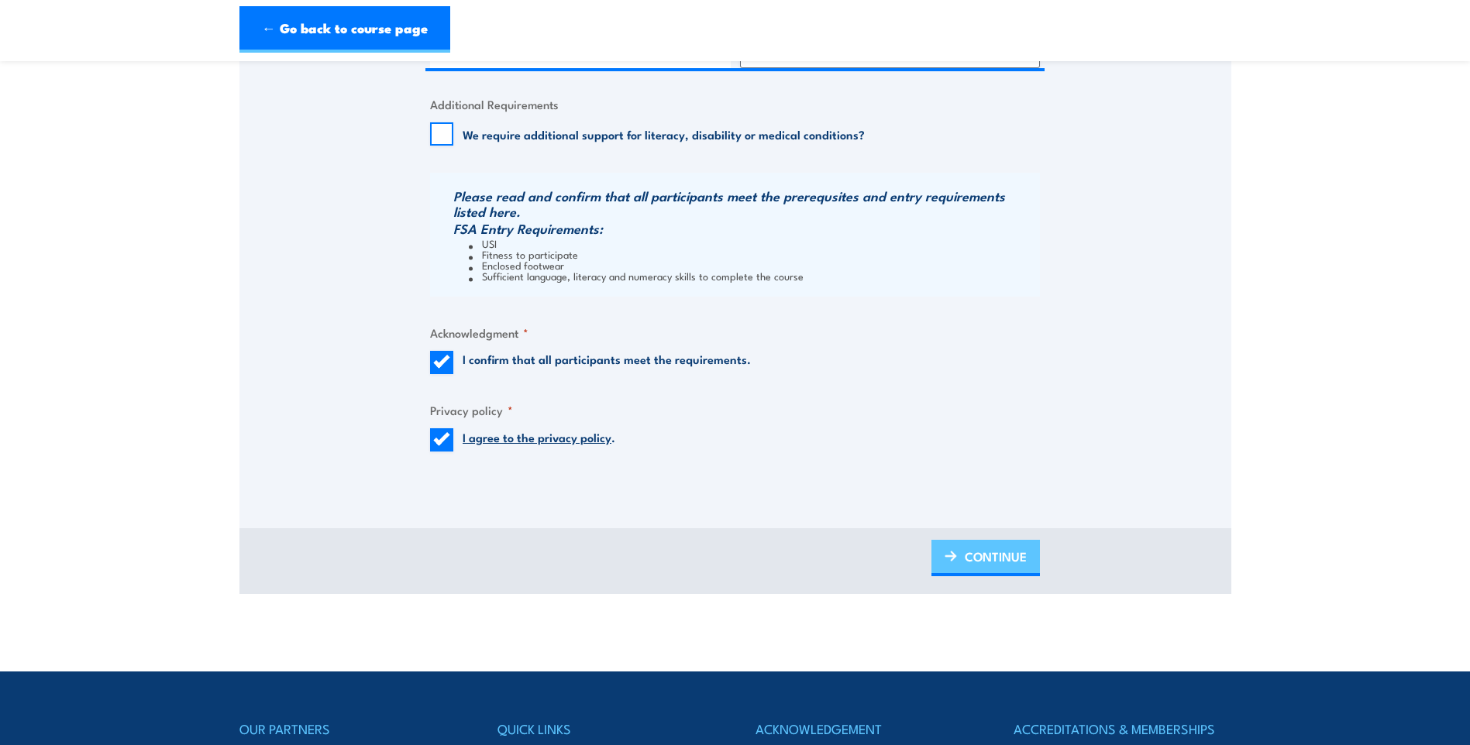
click at [965, 556] on span "CONTINUE" at bounding box center [996, 556] width 62 height 41
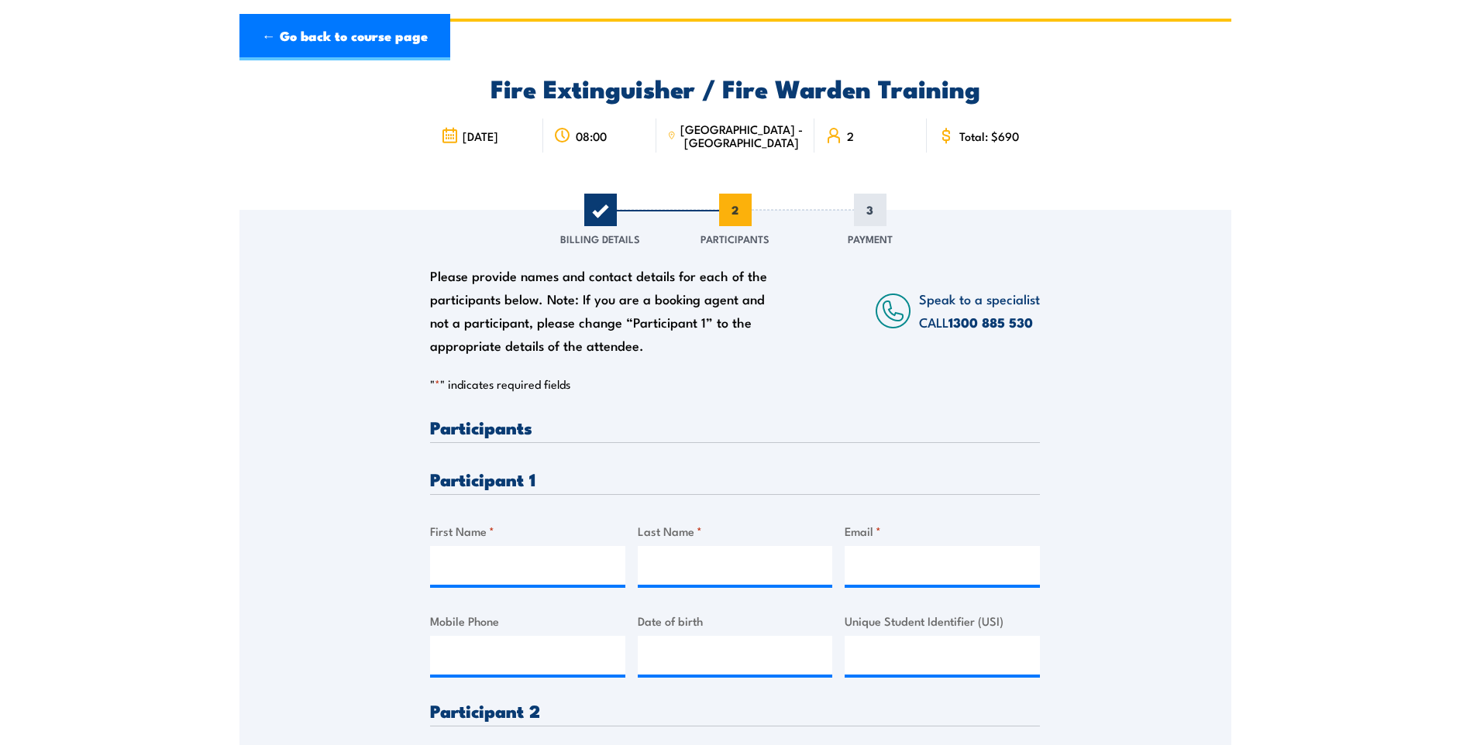
scroll to position [0, 0]
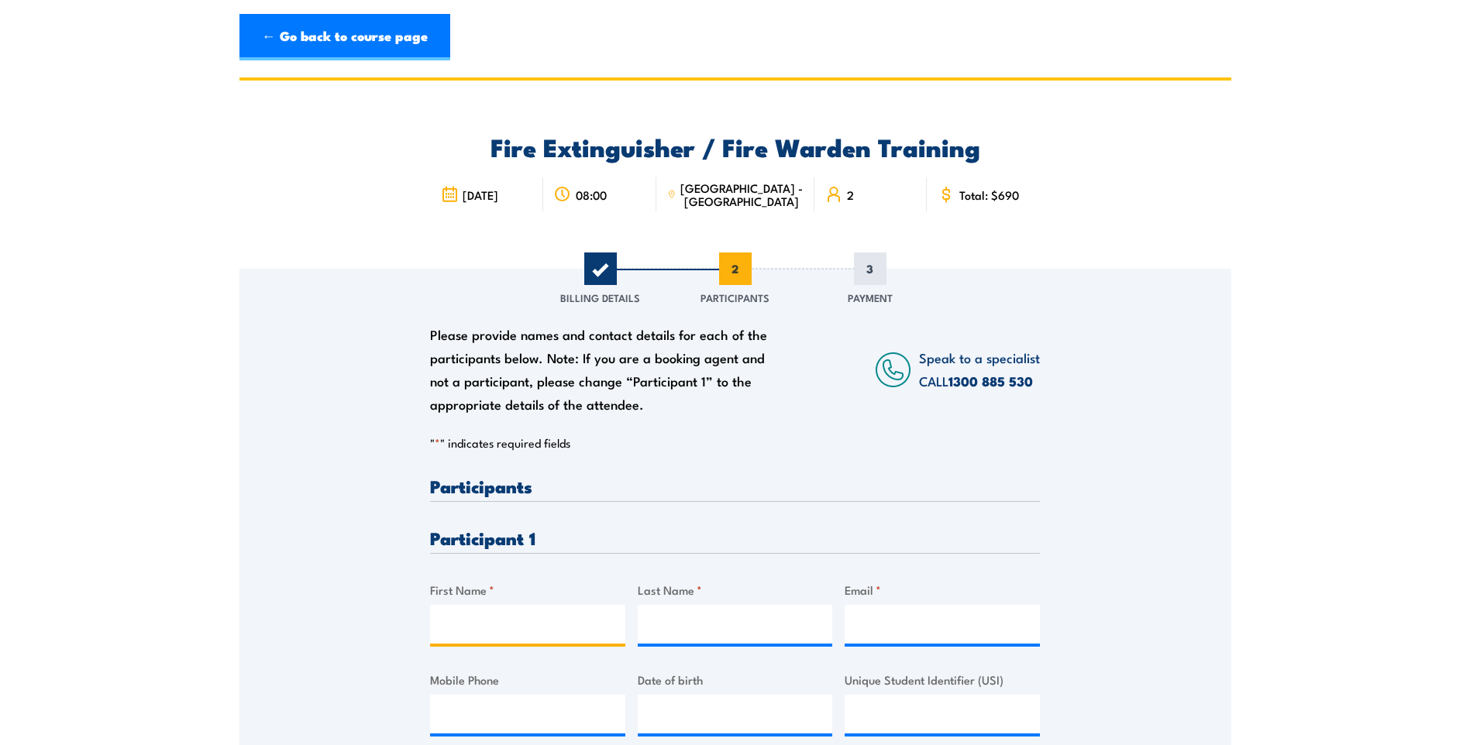
click at [517, 613] on input "First Name *" at bounding box center [527, 624] width 195 height 39
type input "andrew saxey"
type input "Saxey"
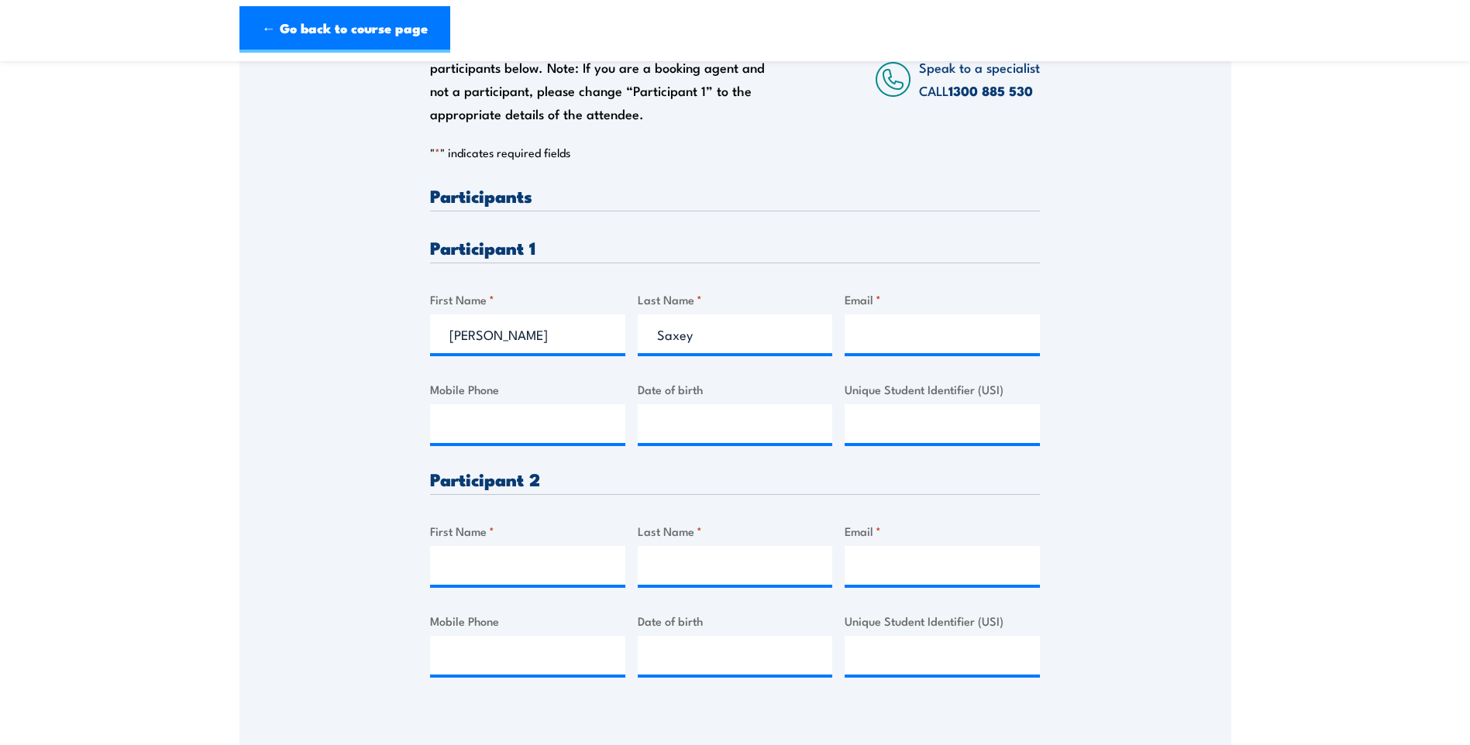
scroll to position [310, 0]
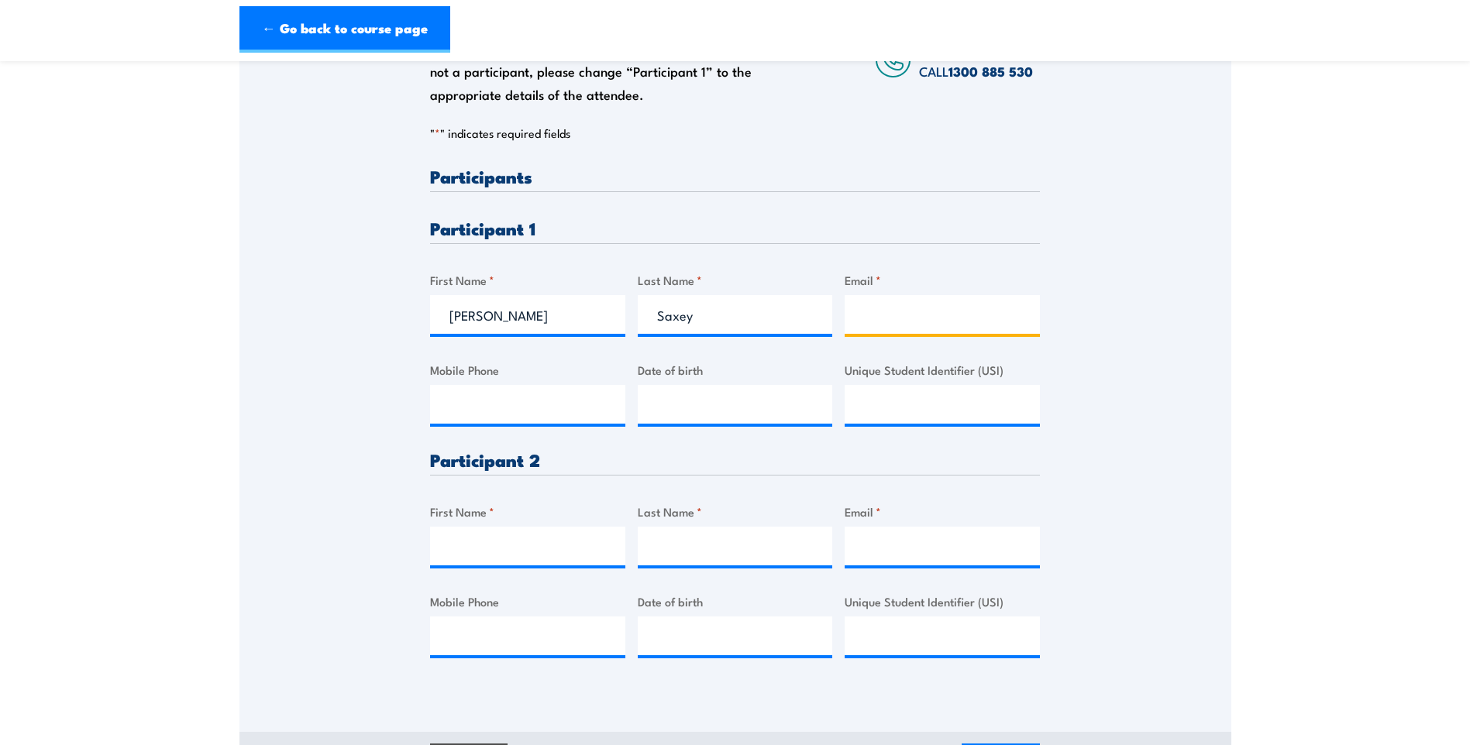
click at [900, 315] on input "Email *" at bounding box center [942, 314] width 195 height 39
click at [914, 301] on input "Email *" at bounding box center [942, 314] width 195 height 39
paste input "andrew.ts@outlook.com"
type input "andrew.ts@outlook.com"
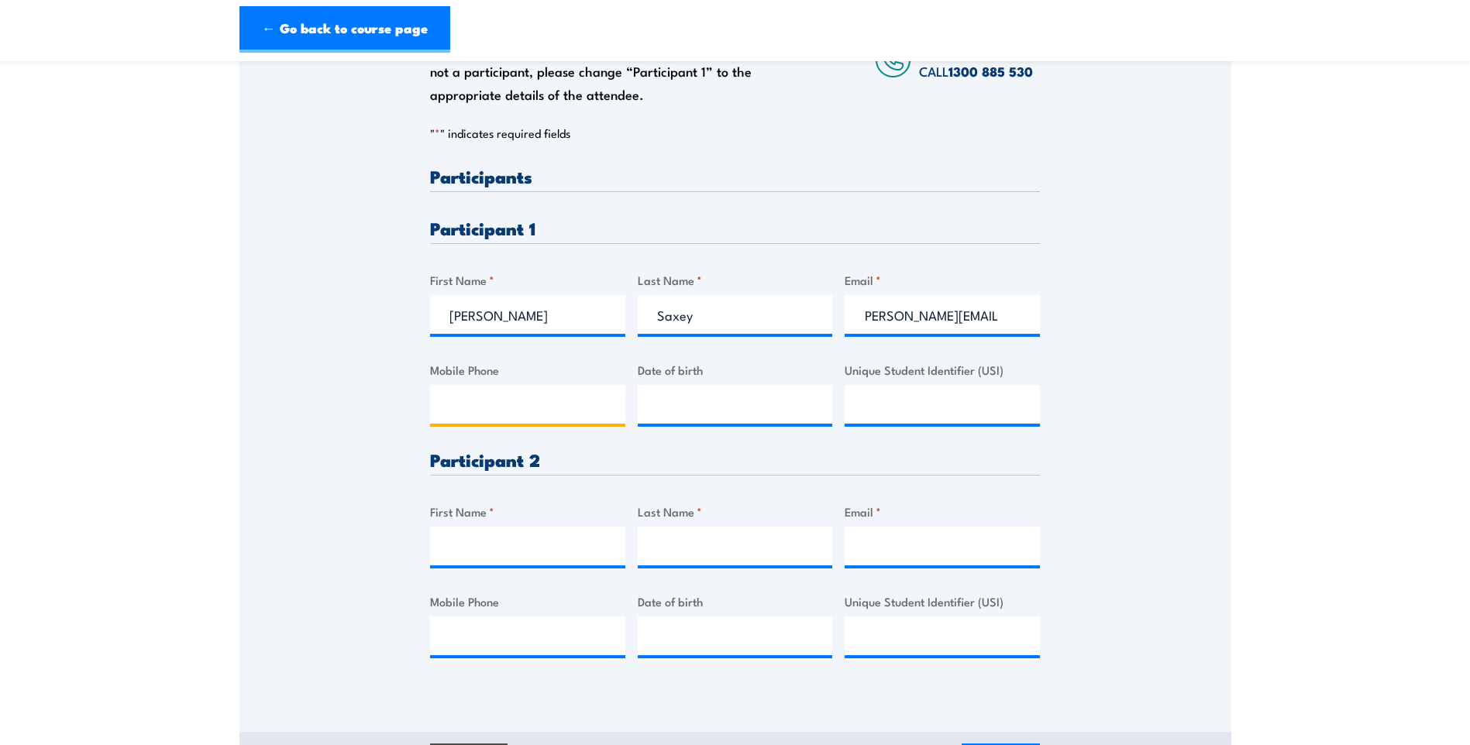
click at [457, 392] on input "Mobile Phone" at bounding box center [527, 404] width 195 height 39
type input "0438110494"
type input "__/__/____"
click at [682, 391] on input "__/__/____" at bounding box center [735, 404] width 195 height 39
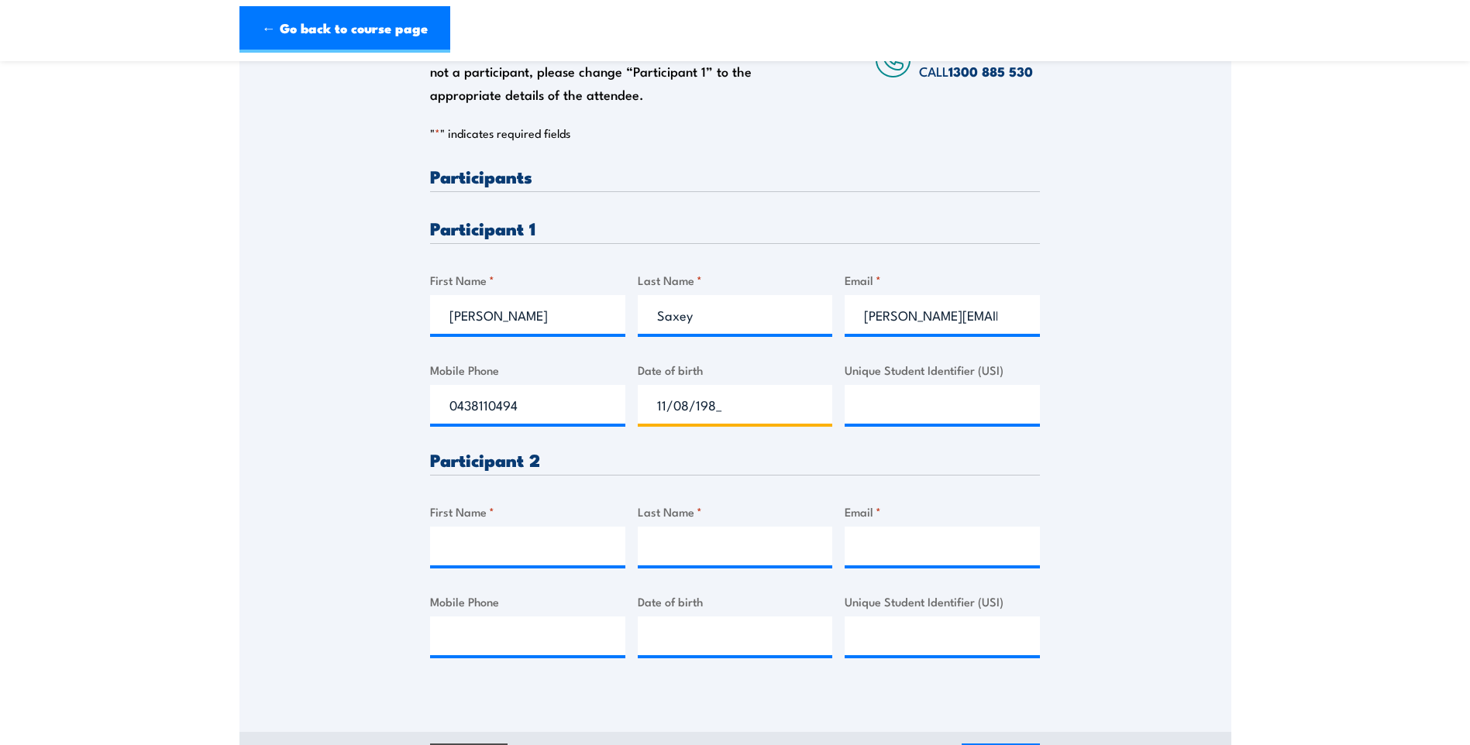
type input "11/08/1980"
click at [902, 399] on input "Unique Student Identifier (USI)" at bounding box center [942, 404] width 195 height 39
paste input "3F8AS7DJZ4"
type input "3F8AS7DJZ4"
click at [522, 559] on input "First Name *" at bounding box center [527, 546] width 195 height 39
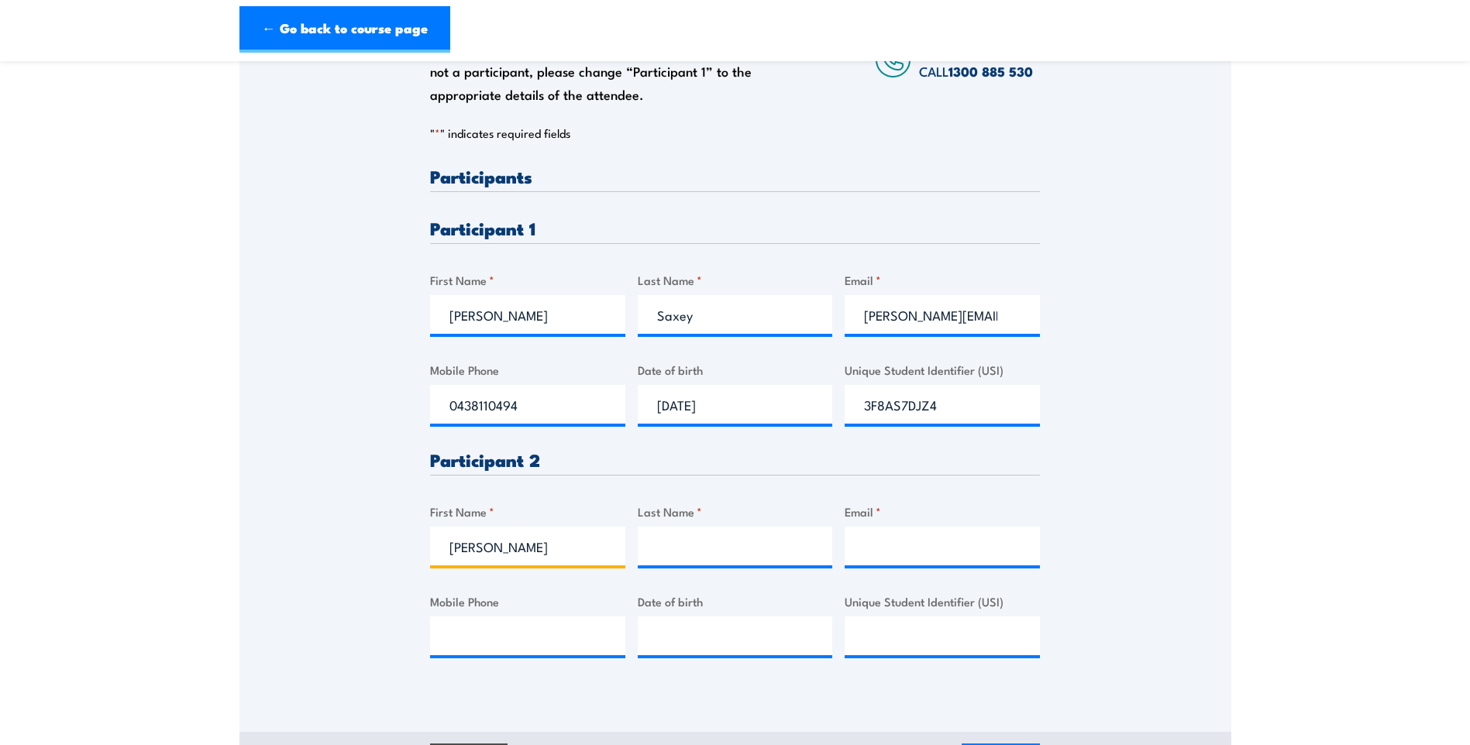
type input "Marion"
type input "Olivar"
click at [917, 535] on input "Email *" at bounding box center [942, 546] width 195 height 39
paste input "mhikz_0988@yahoo.com.au"
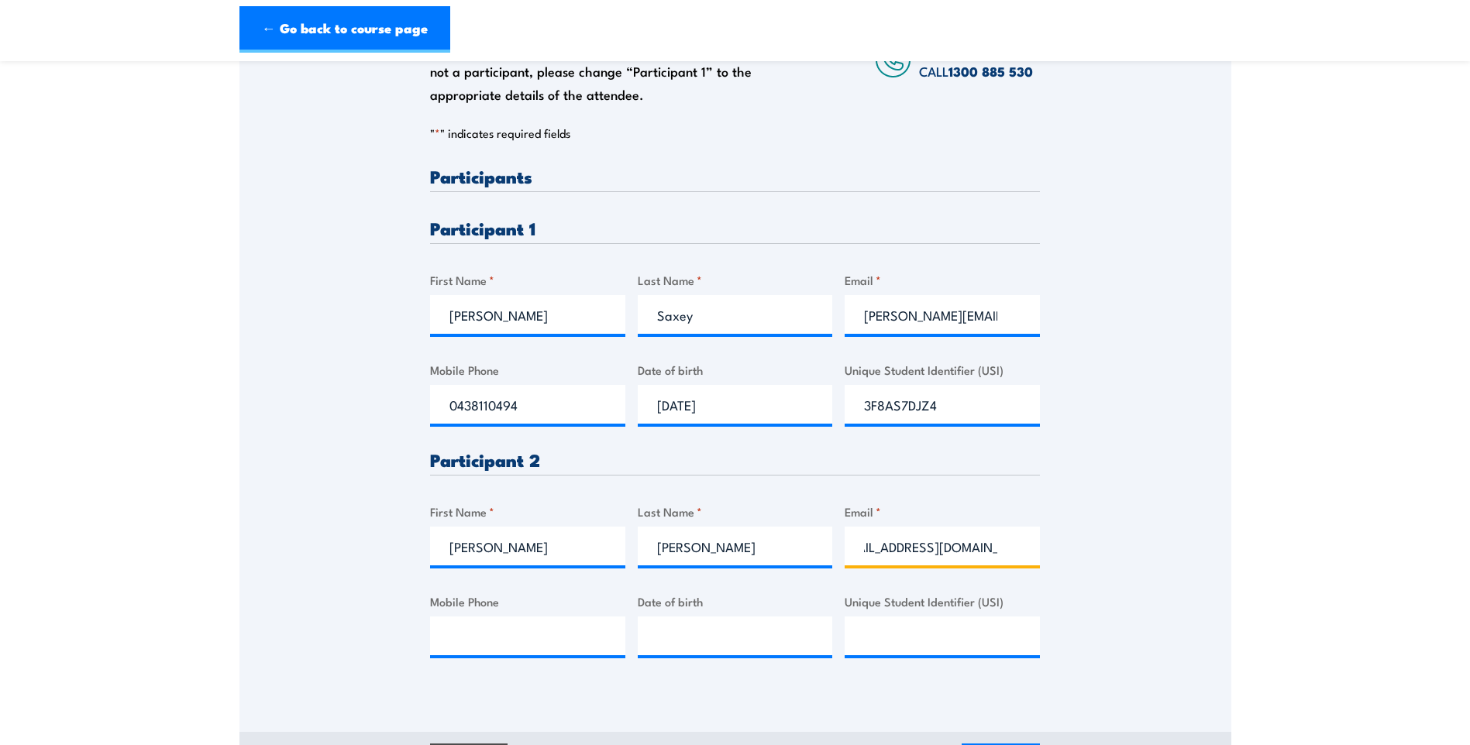
type input "mhikz_0988@yahoo.com.au"
click at [536, 631] on input "Mobile Phone" at bounding box center [527, 636] width 195 height 39
type input "0425162312"
click at [659, 636] on input "__/__/____" at bounding box center [735, 636] width 195 height 39
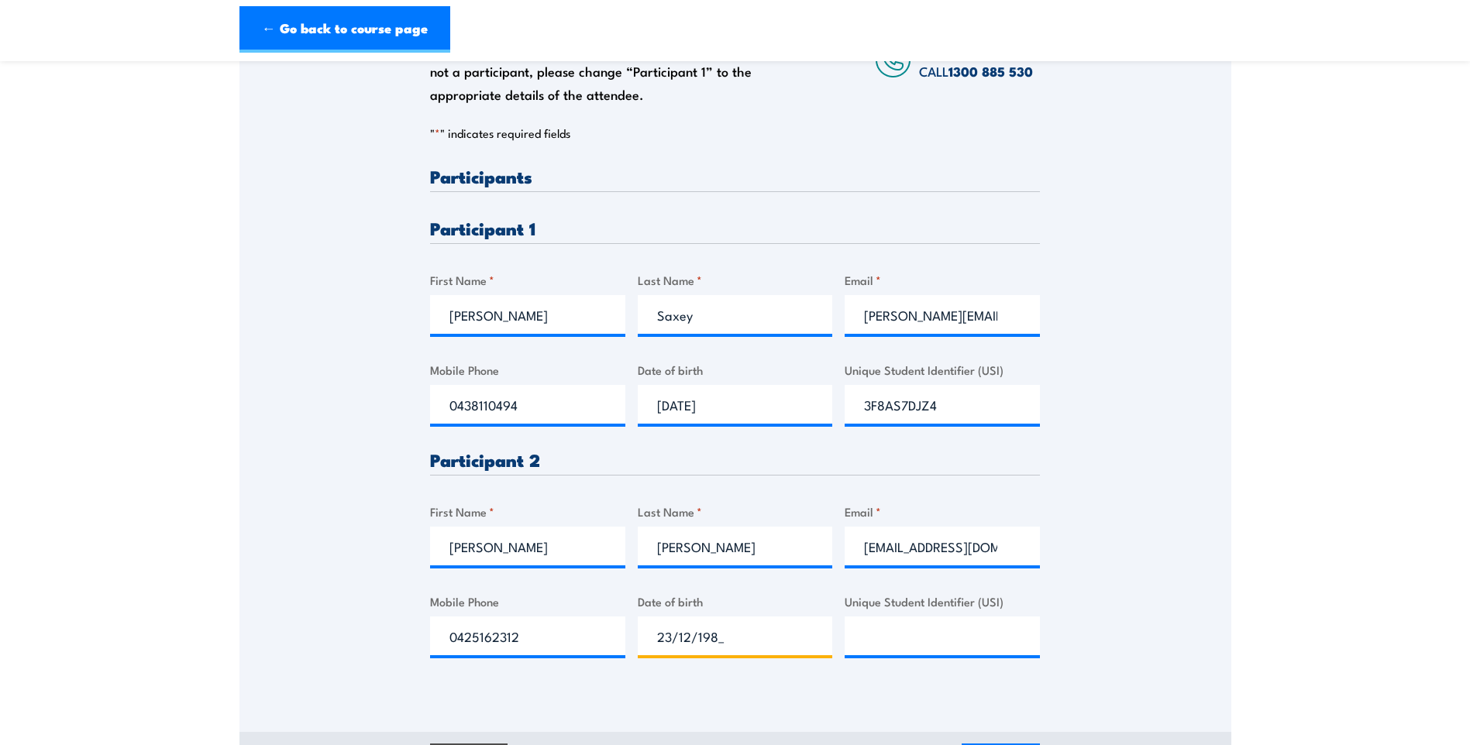
type input "23/12/1988"
click input "Submit" at bounding box center [0, 0] width 0 height 0
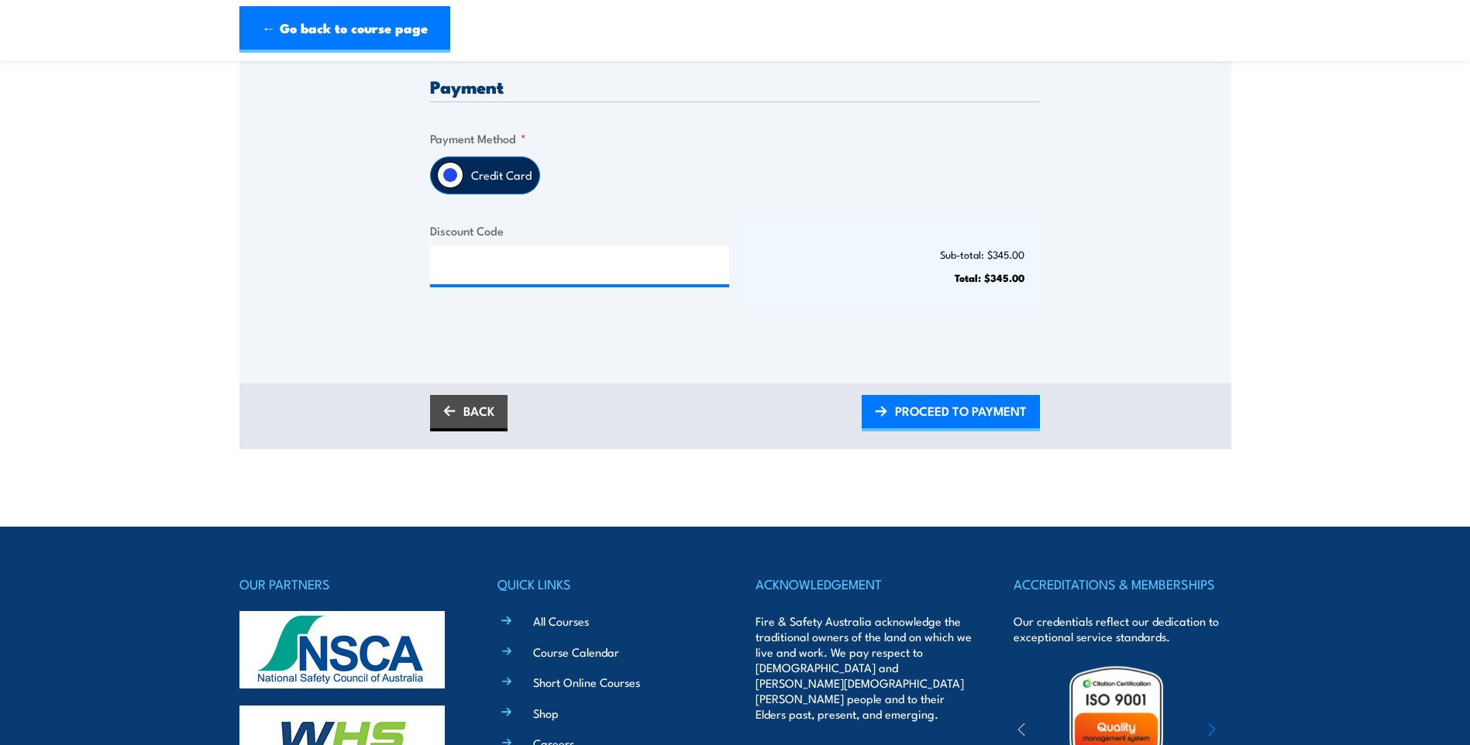
scroll to position [387, 0]
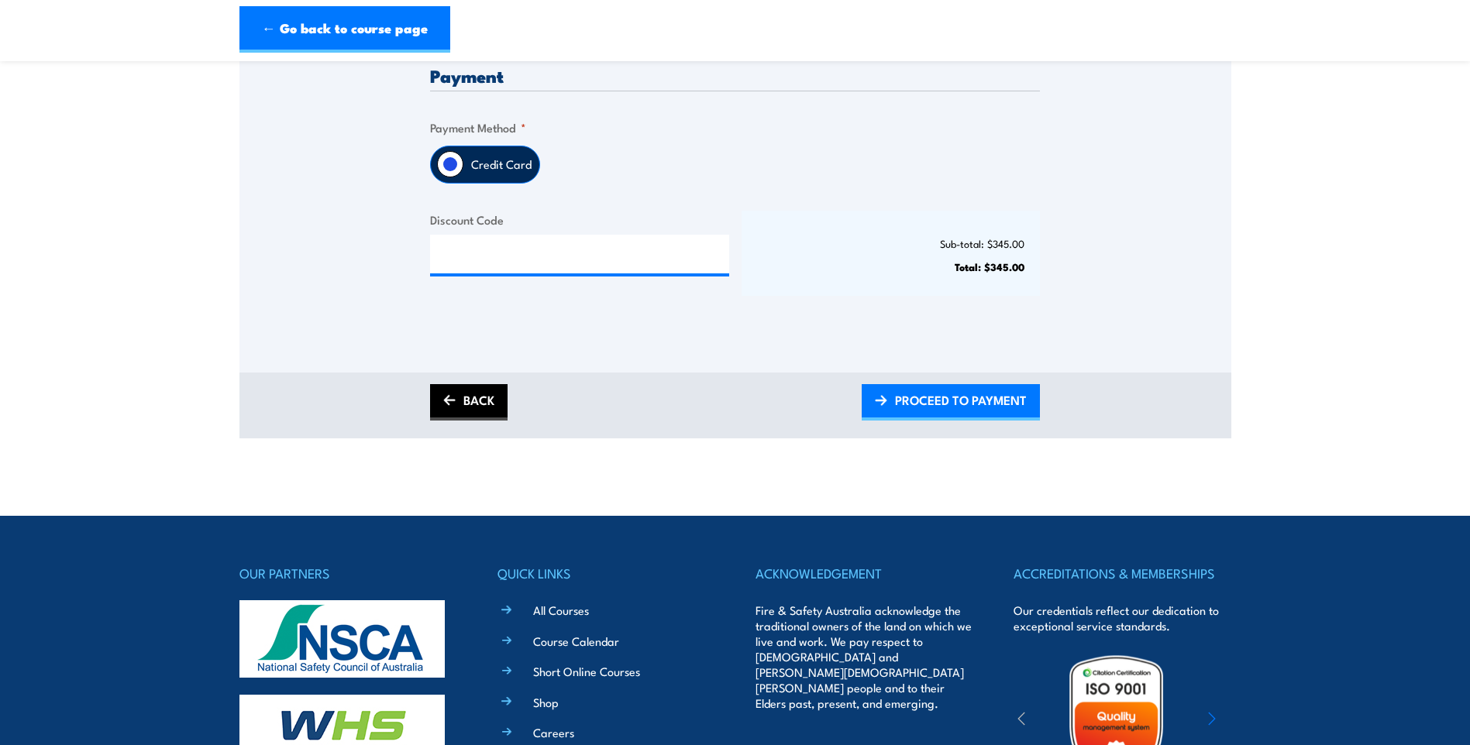
click at [492, 404] on link "BACK" at bounding box center [468, 402] width 77 height 36
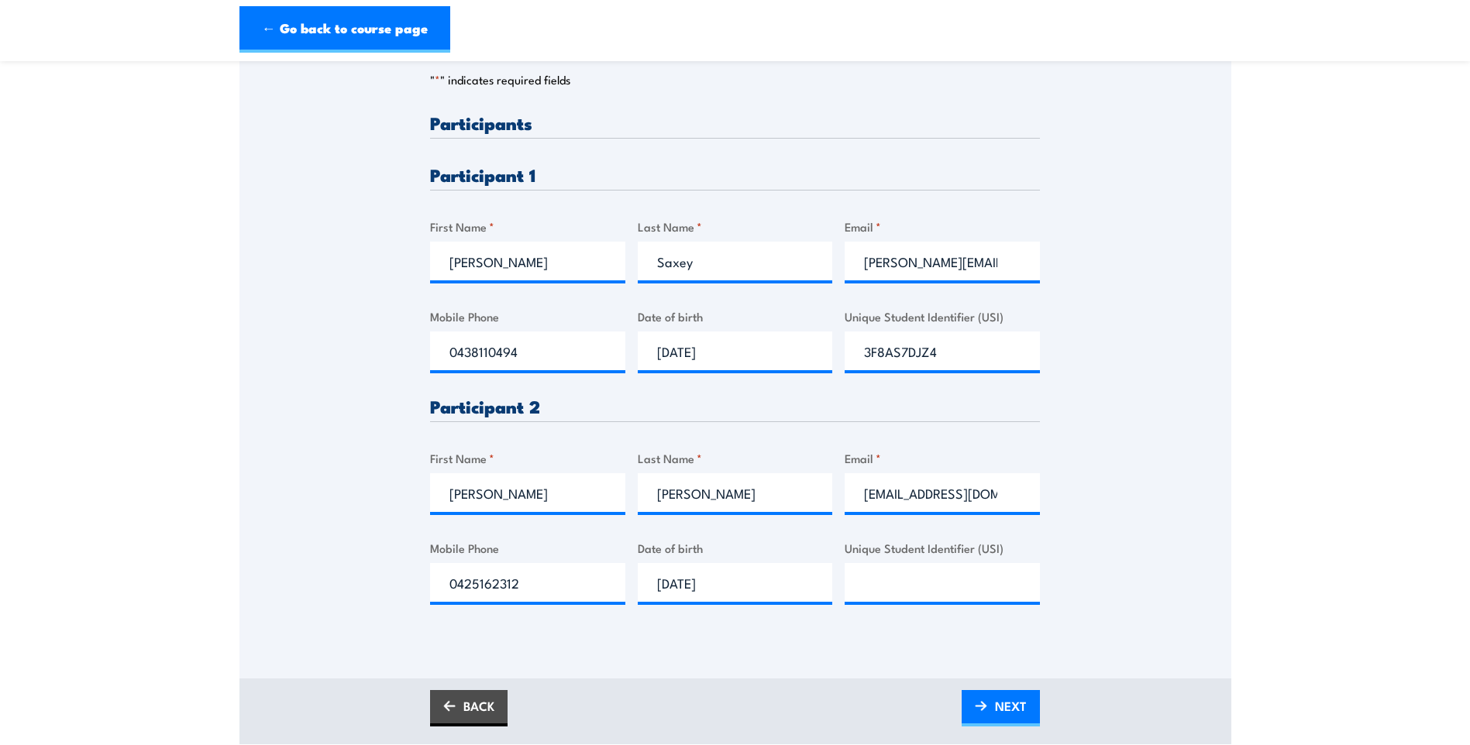
scroll to position [465, 0]
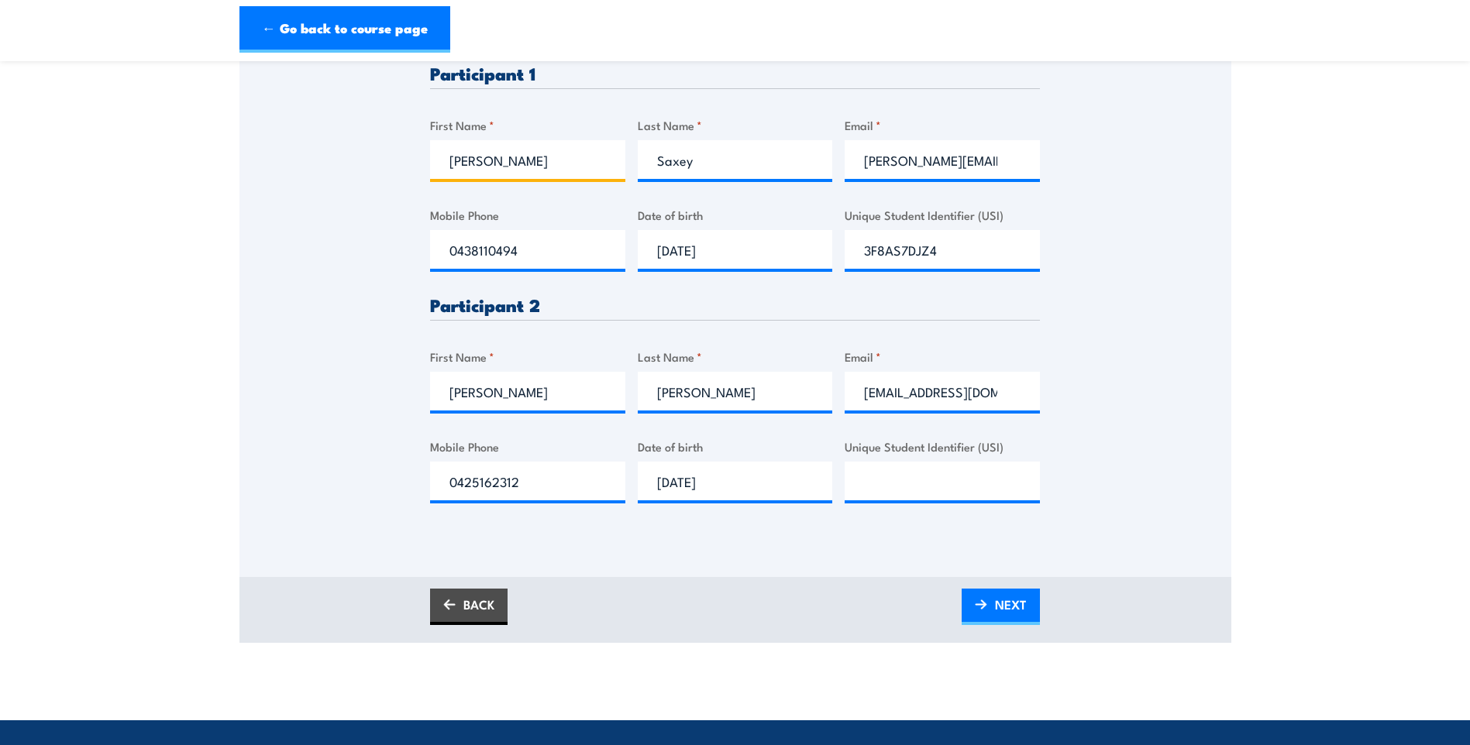
drag, startPoint x: 554, startPoint y: 166, endPoint x: 347, endPoint y: 155, distance: 207.2
click at [347, 155] on div "Please provide names and contact details for each of the participants below. No…" at bounding box center [735, 169] width 992 height 730
type input "Andrew"
click at [975, 483] on input "Unique Student Identifier (USI)" at bounding box center [942, 481] width 195 height 39
paste input "RMN325REA8"
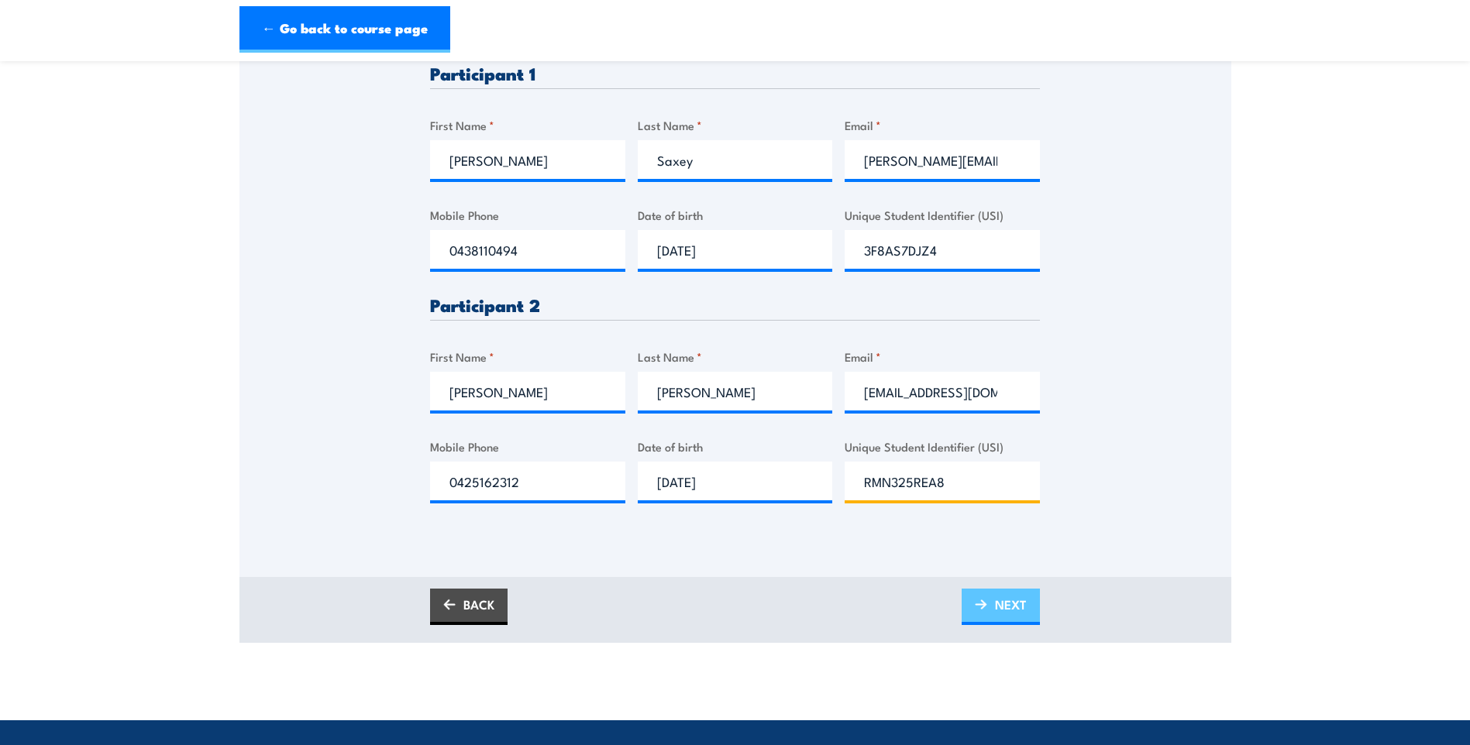
type input "RMN325REA8"
click at [1001, 594] on span "NEXT" at bounding box center [1011, 604] width 32 height 41
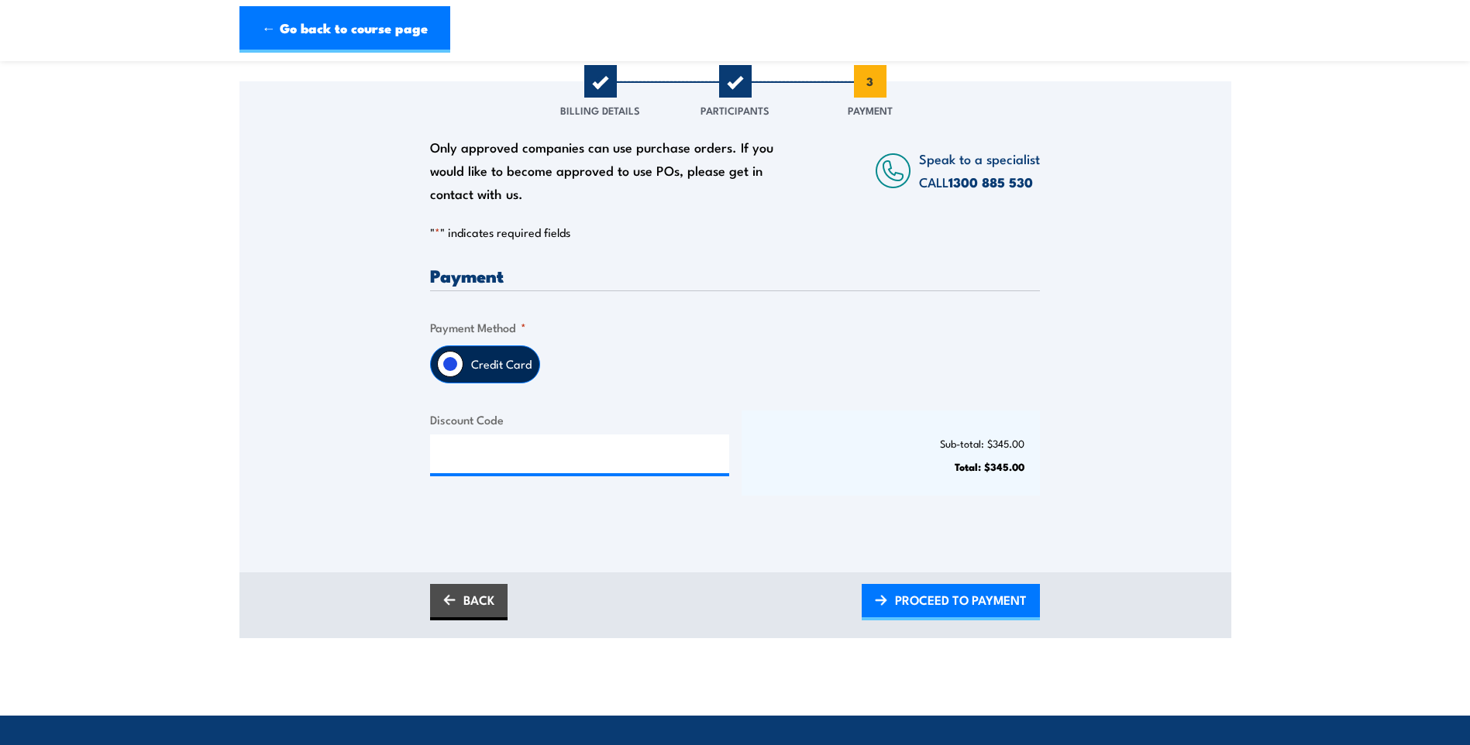
scroll to position [232, 0]
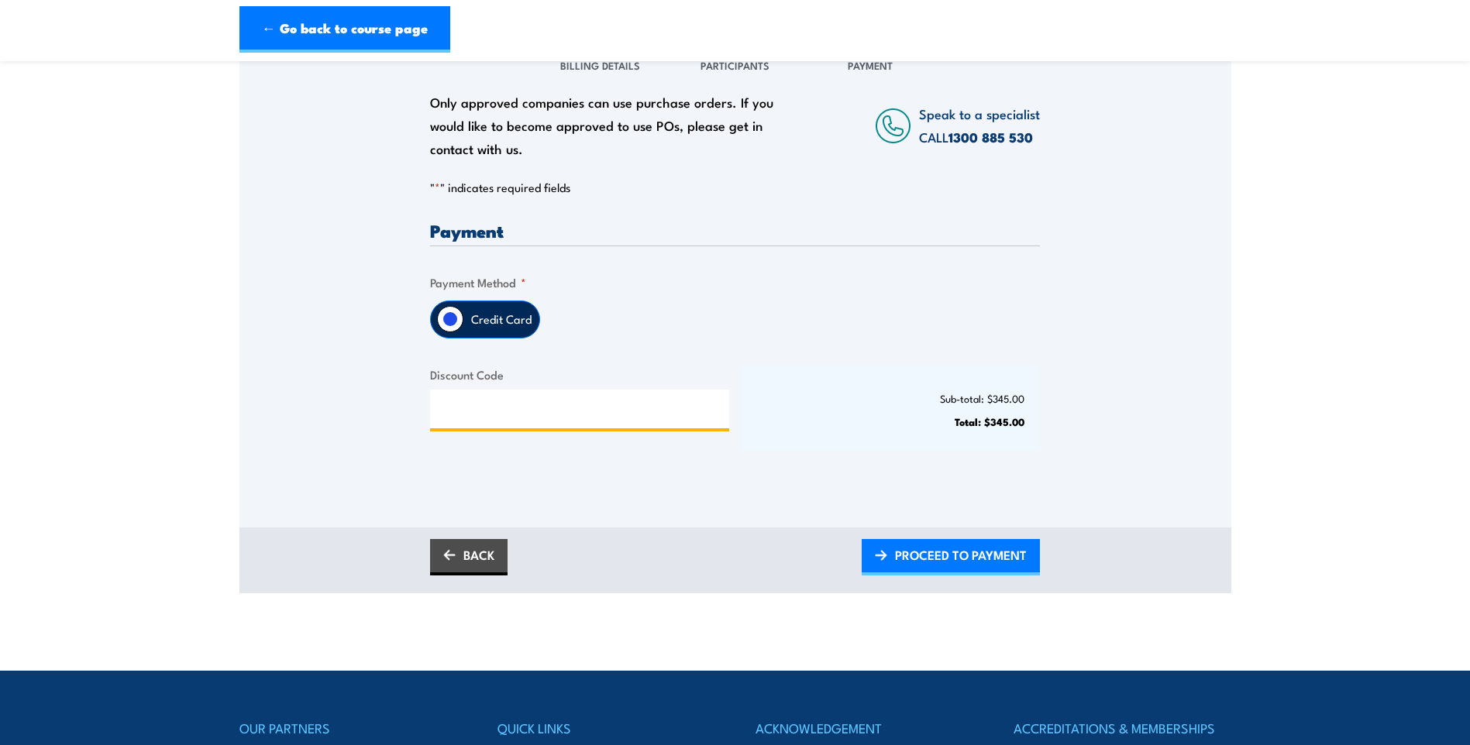
click at [564, 414] on input "Discount Code" at bounding box center [579, 409] width 299 height 39
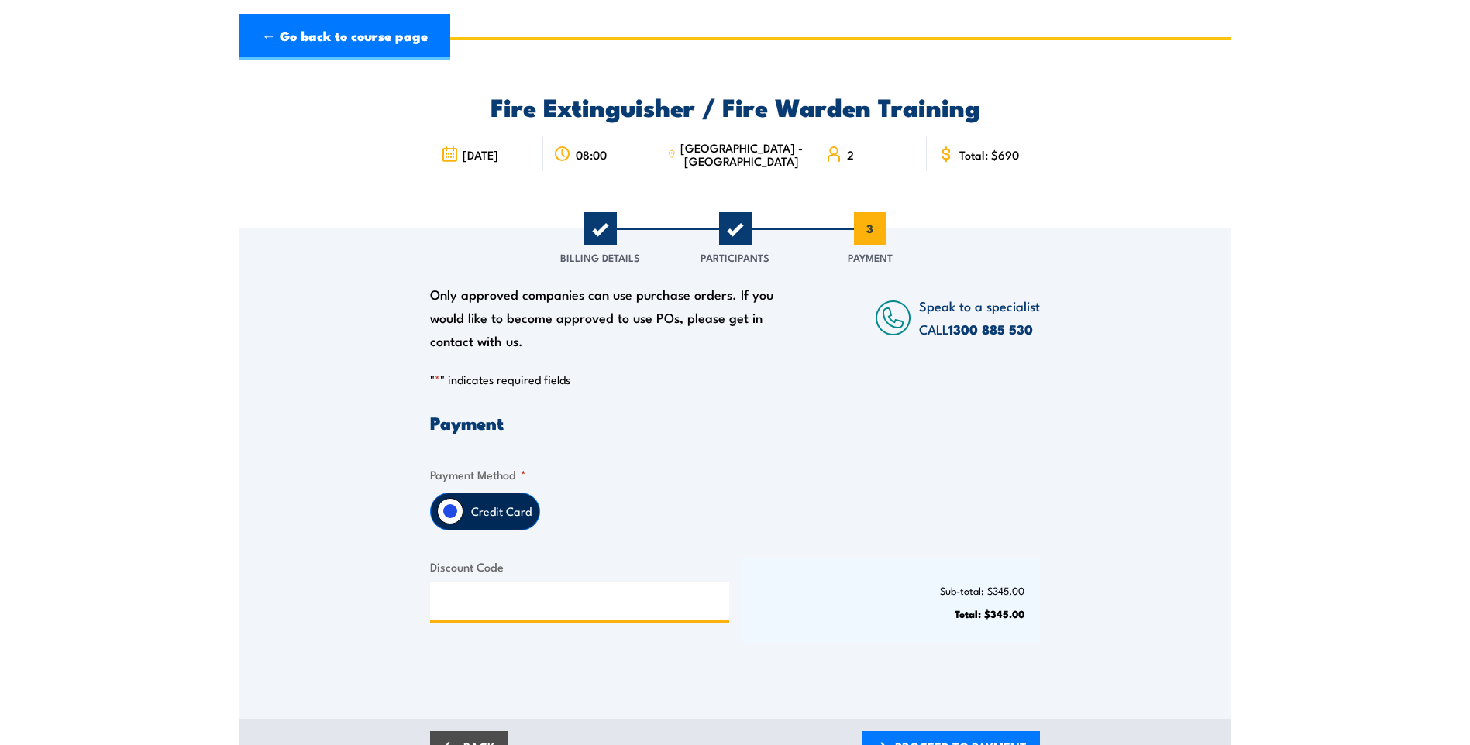
scroll to position [77, 0]
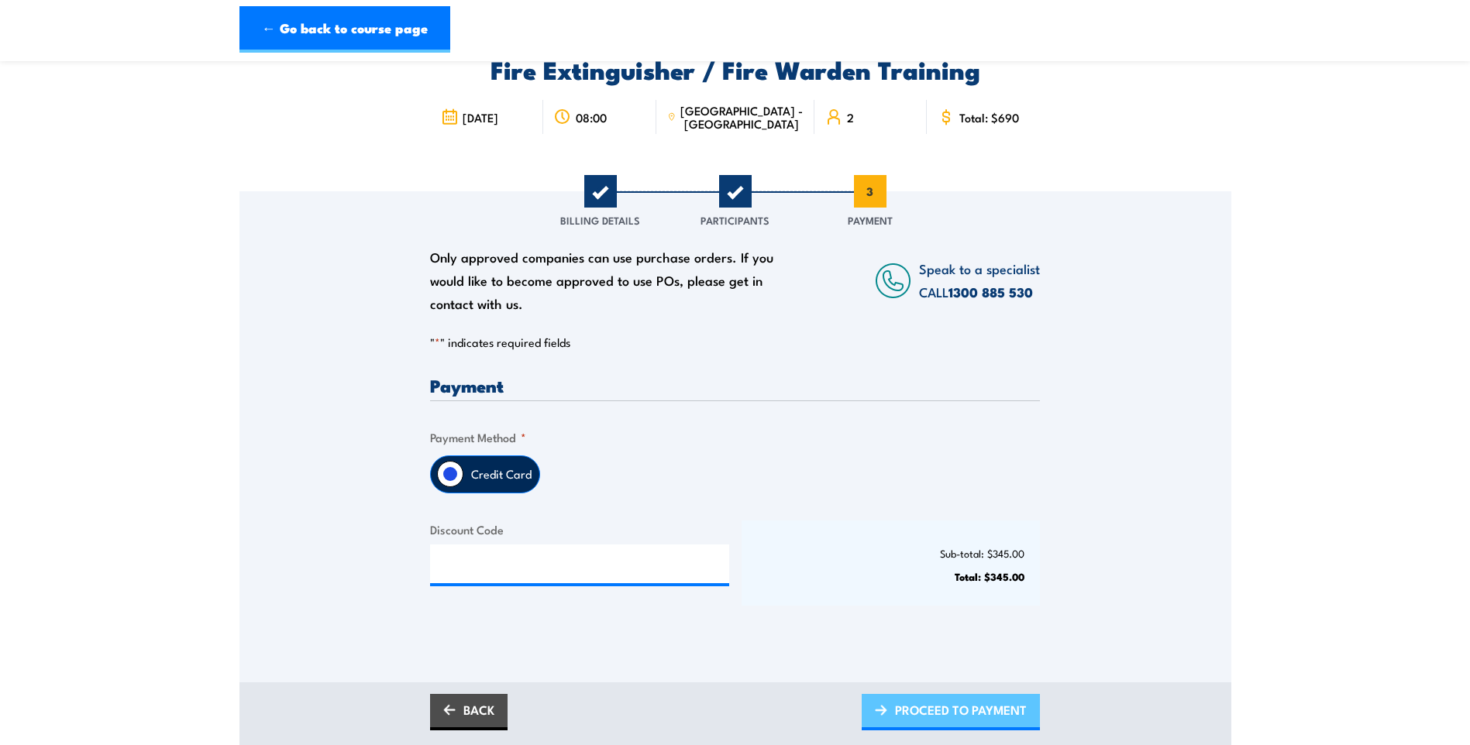
click at [993, 721] on span "PROCEED TO PAYMENT" at bounding box center [961, 710] width 132 height 41
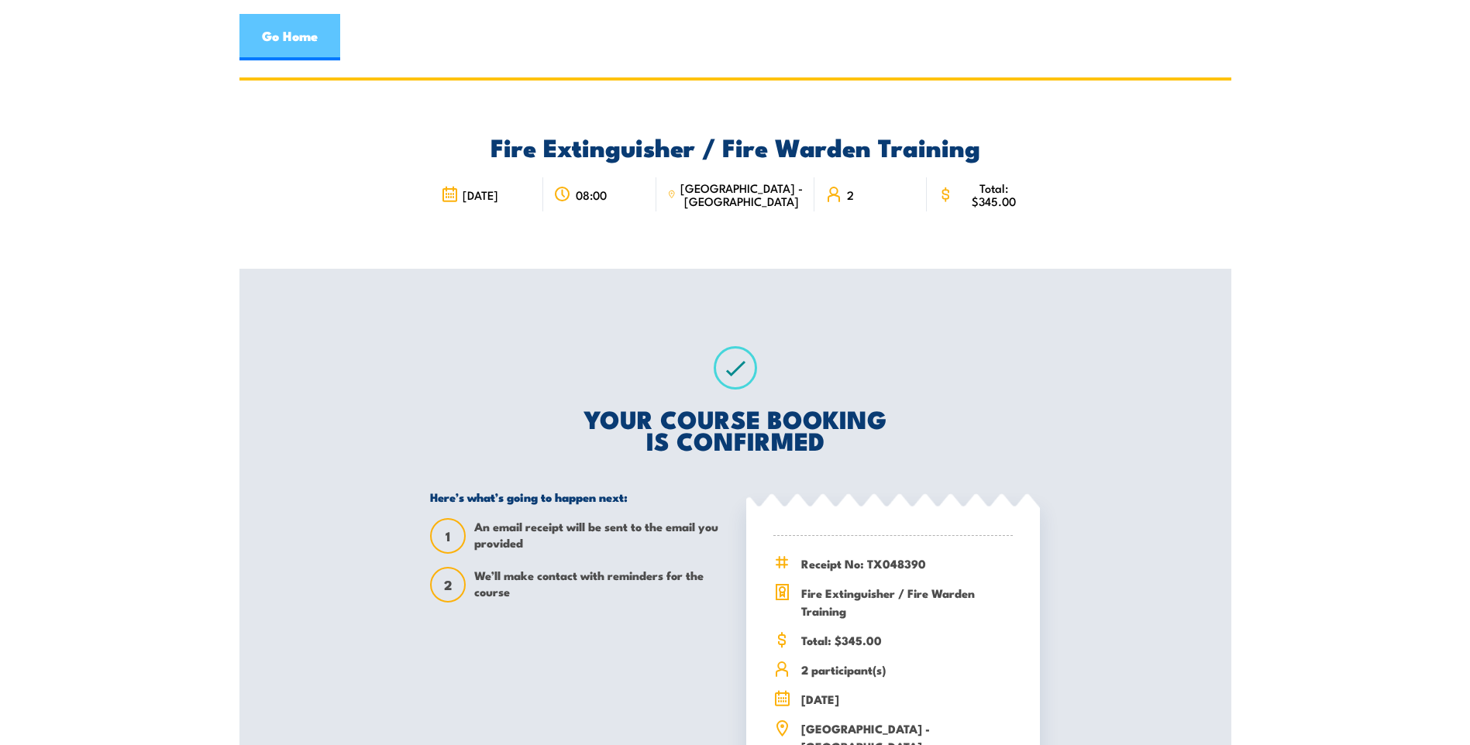
click at [315, 45] on link "Go Home" at bounding box center [289, 37] width 101 height 46
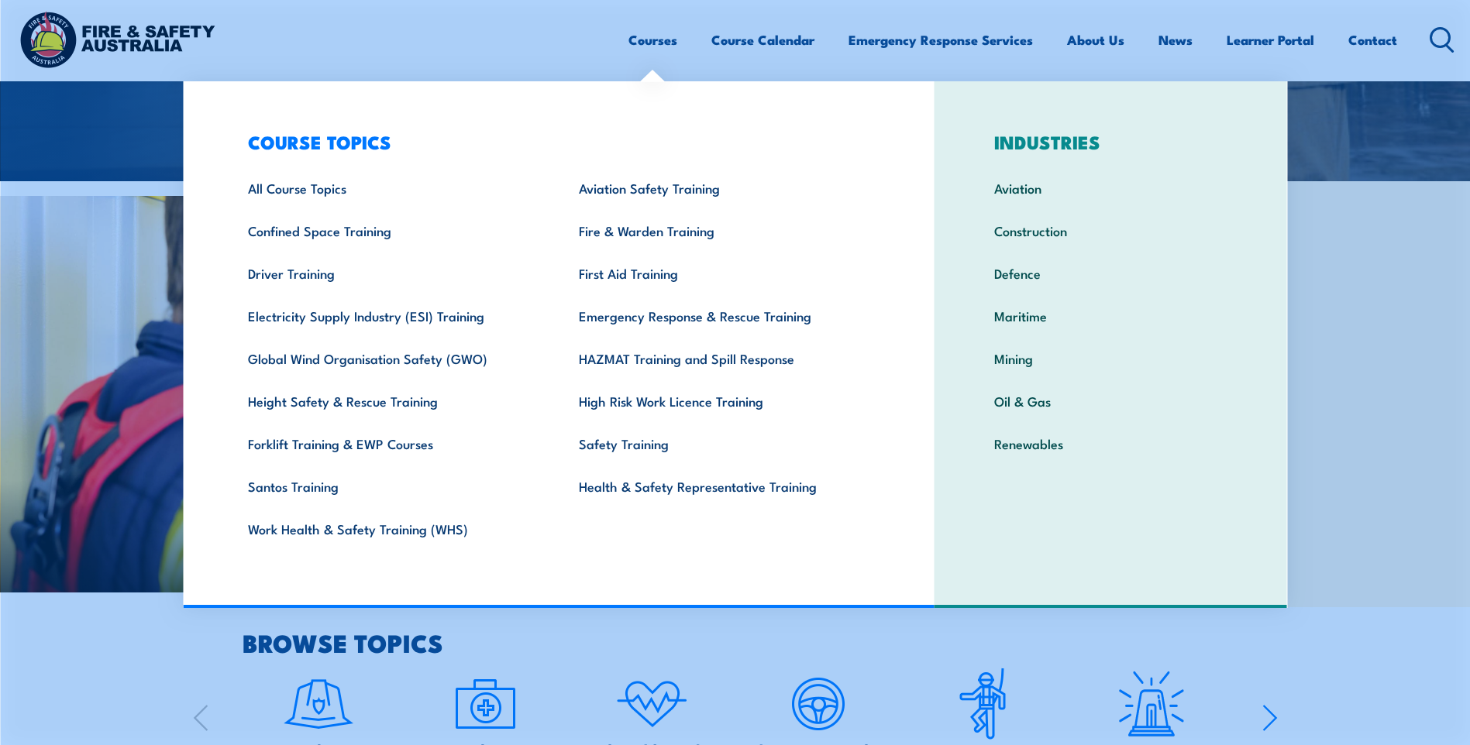
scroll to position [930, 0]
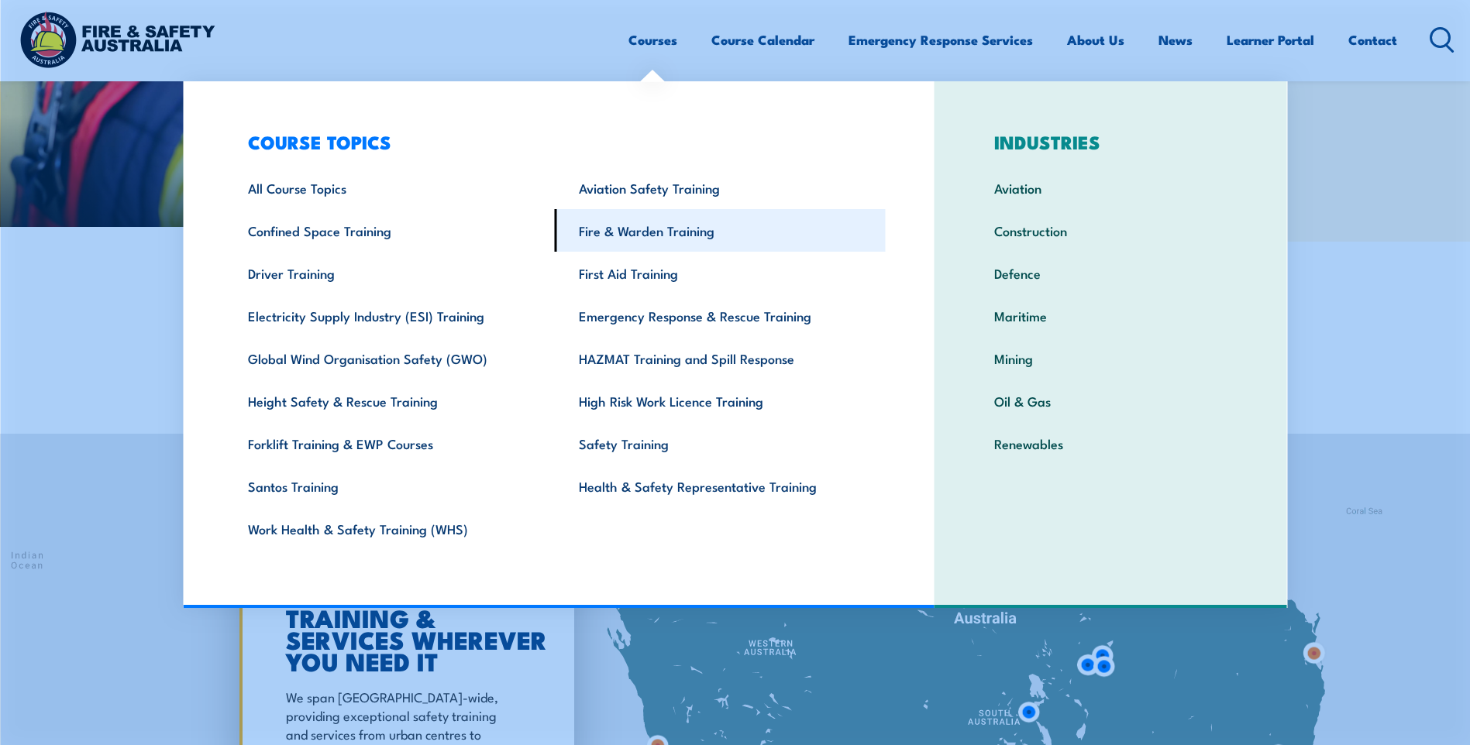
click at [702, 229] on link "Fire & Warden Training" at bounding box center [720, 230] width 331 height 43
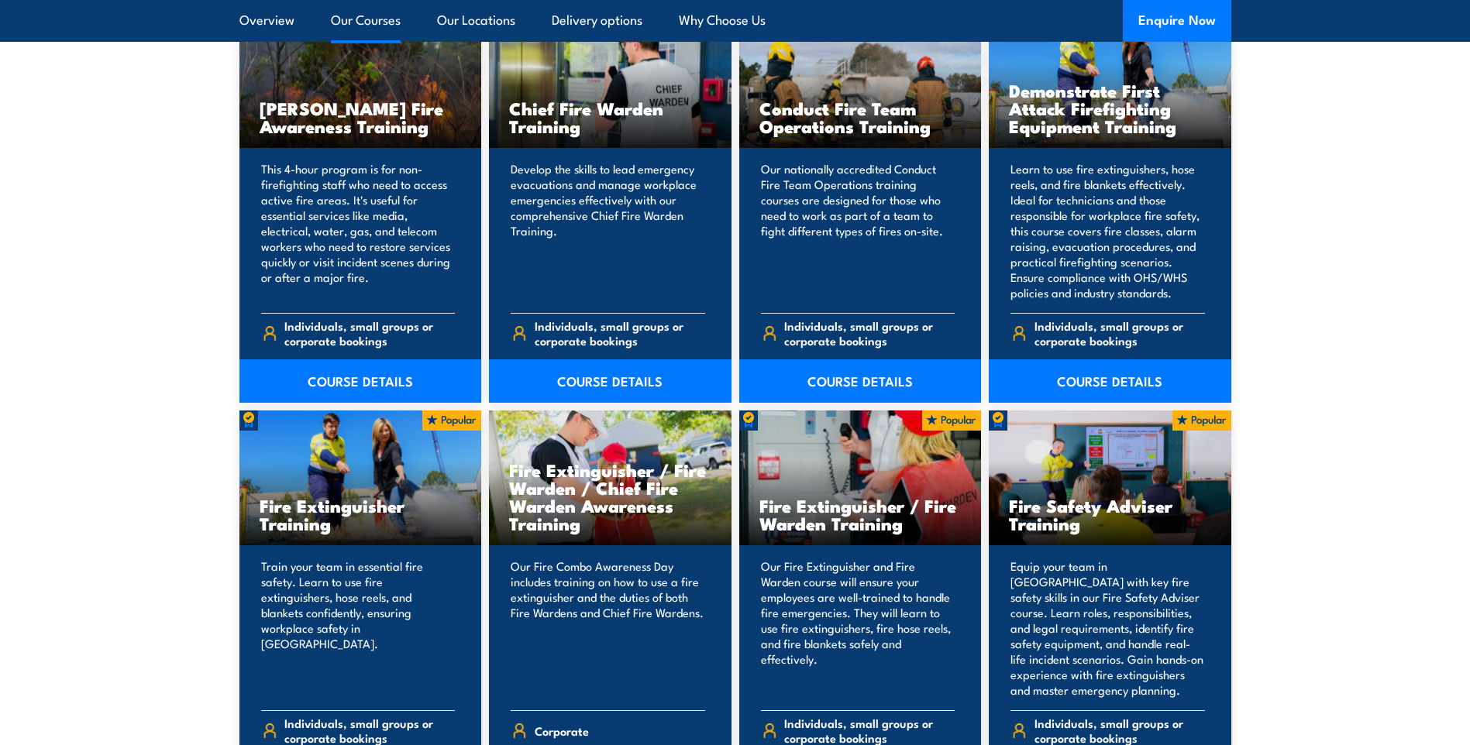
scroll to position [1395, 0]
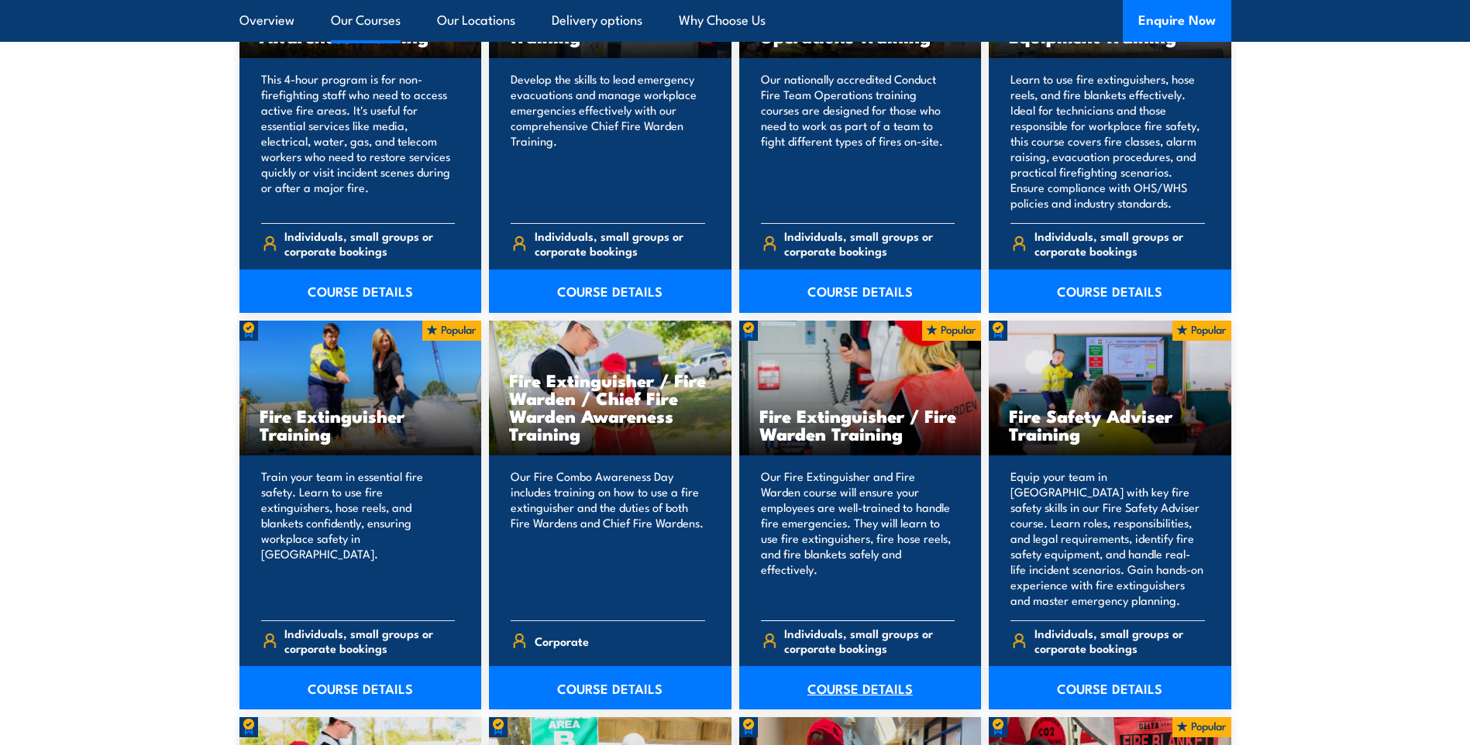
click at [841, 680] on link "COURSE DETAILS" at bounding box center [860, 687] width 243 height 43
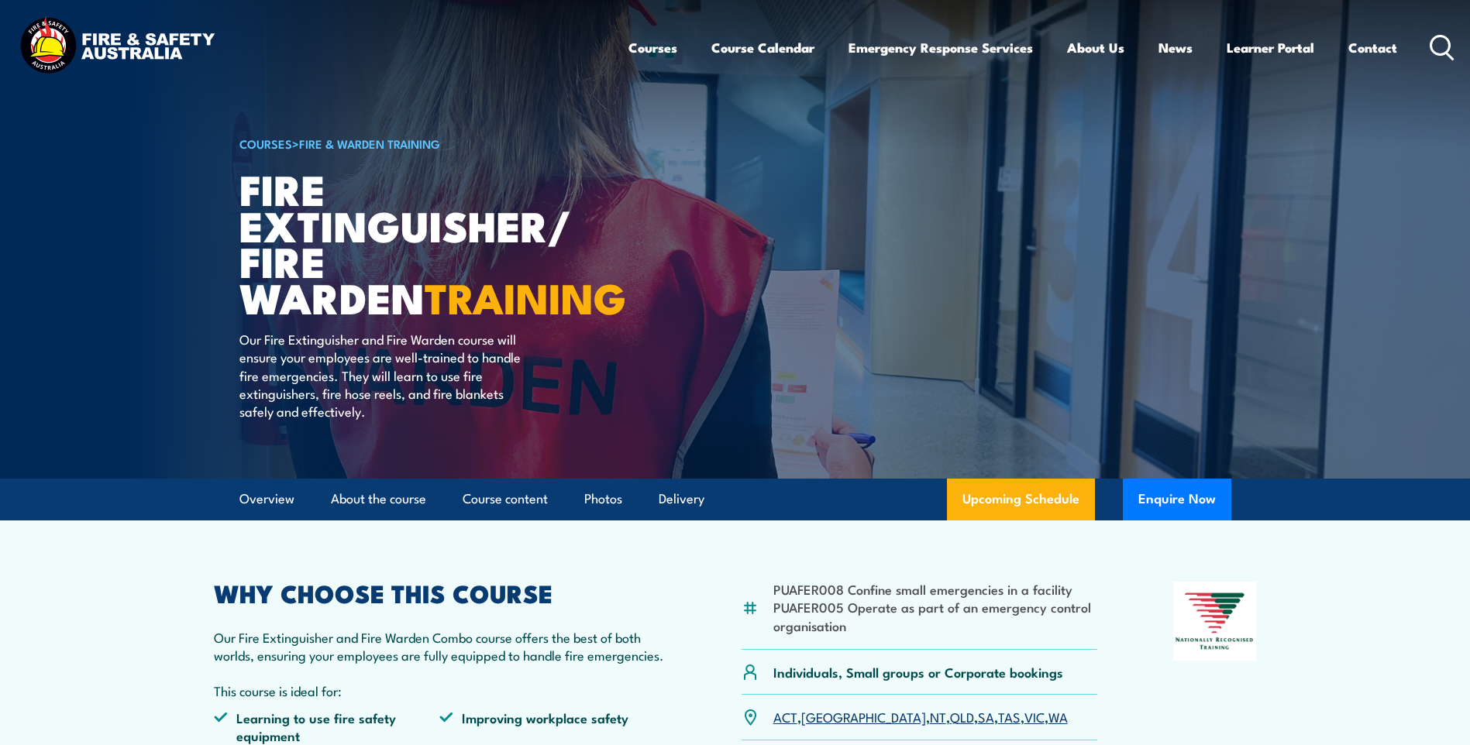
scroll to position [310, 0]
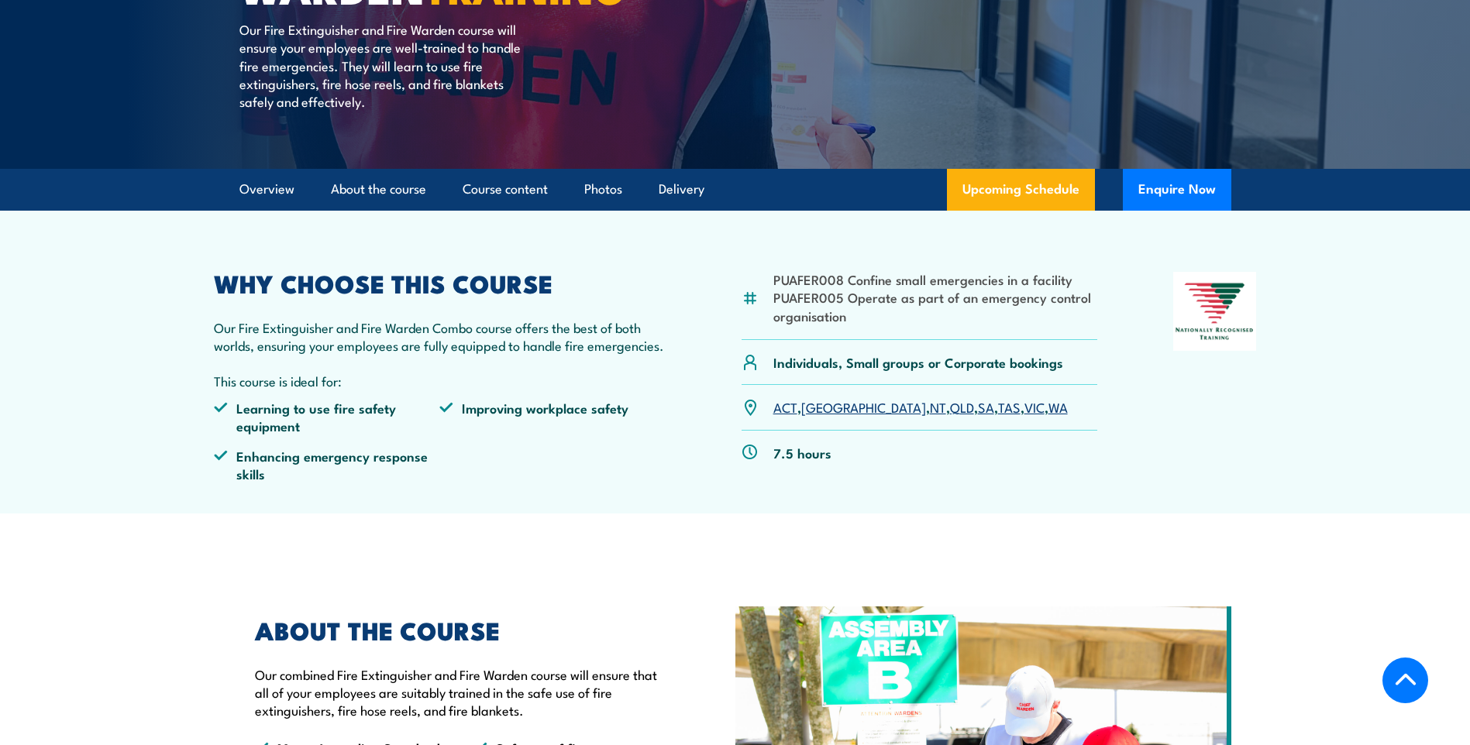
click at [1048, 410] on link "WA" at bounding box center [1057, 406] width 19 height 19
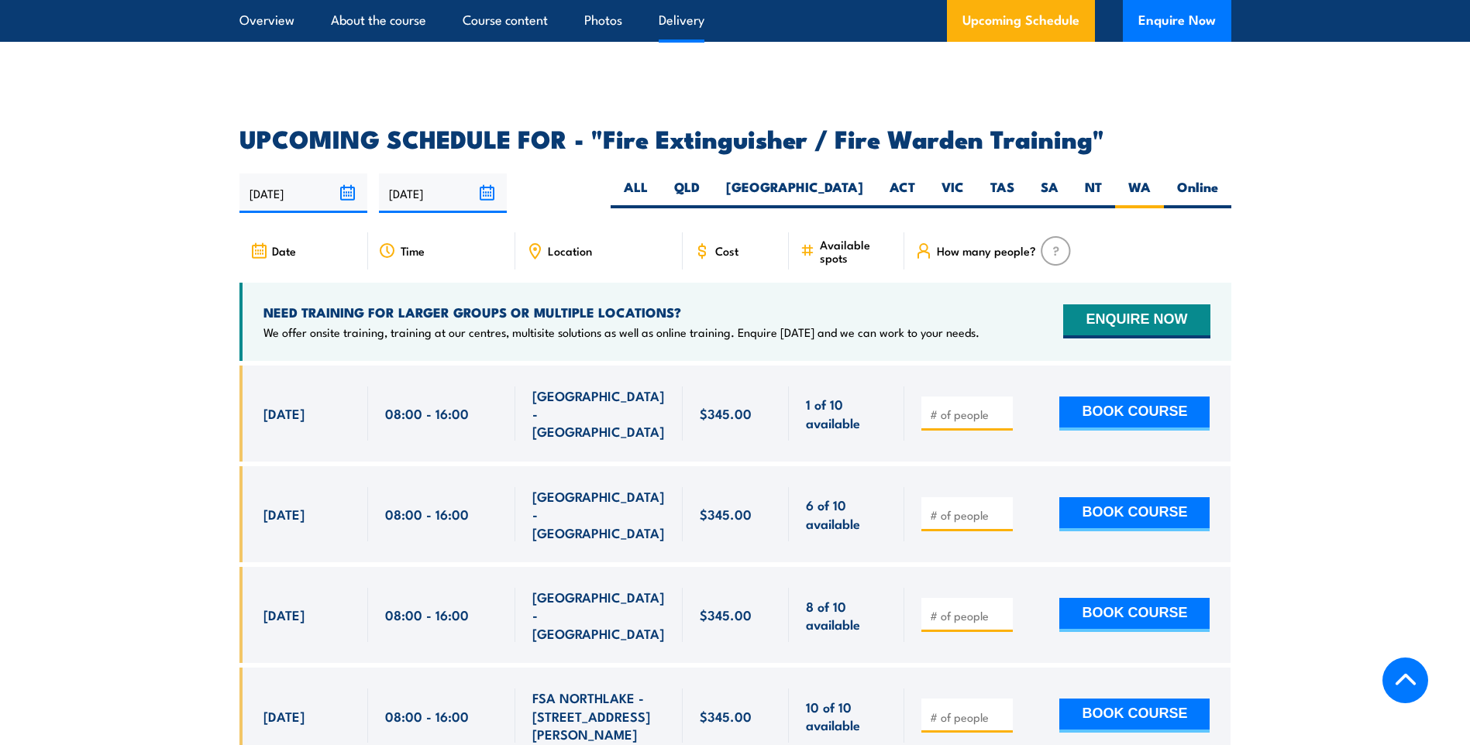
scroll to position [2545, 0]
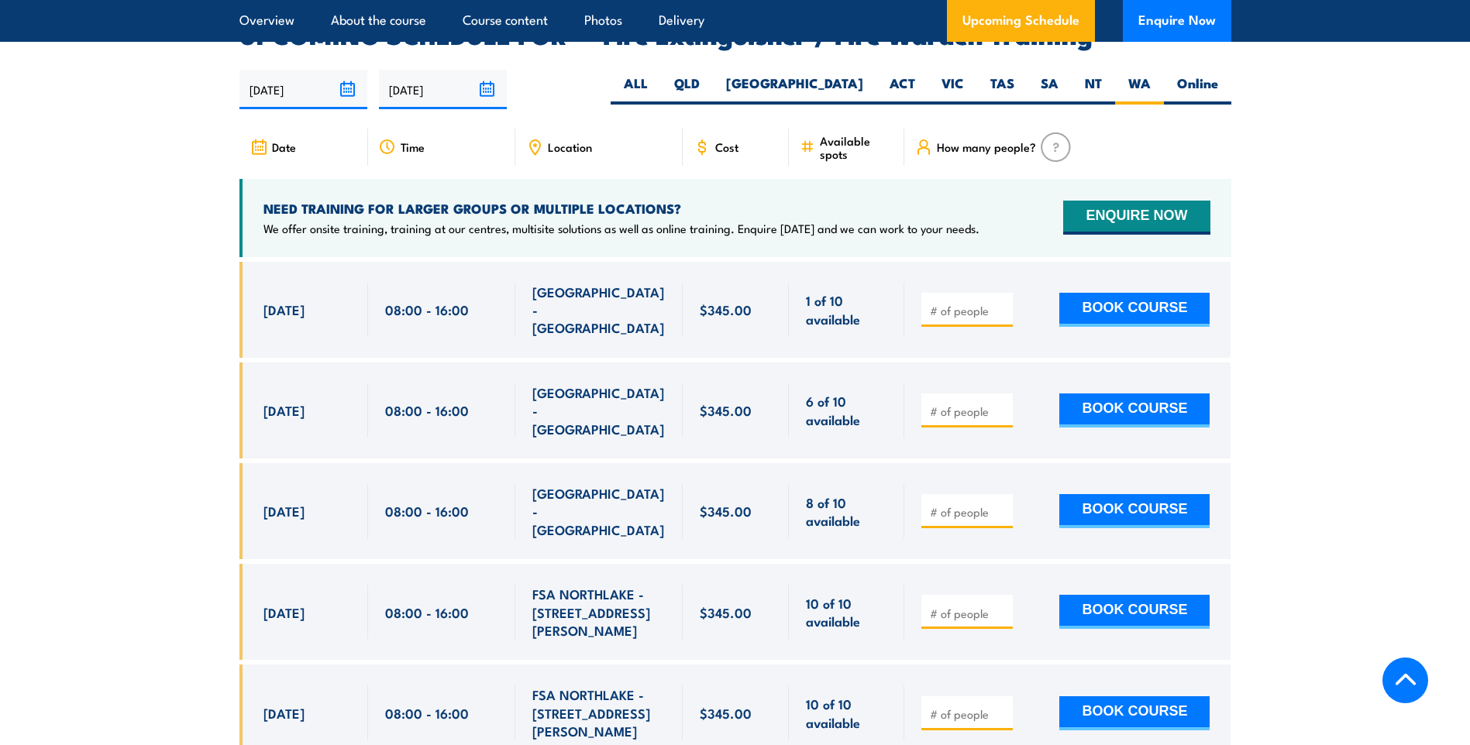
click at [954, 494] on div at bounding box center [966, 511] width 91 height 34
click at [947, 504] on input "number" at bounding box center [968, 511] width 77 height 15
type input "2"
drag, startPoint x: 1372, startPoint y: 421, endPoint x: 1361, endPoint y: 432, distance: 15.9
click at [1374, 420] on section "UPCOMING SCHEDULE FOR - "Fire Extinguisher / Fire Warden Training" 22/09/2025 2…" at bounding box center [735, 454] width 1470 height 862
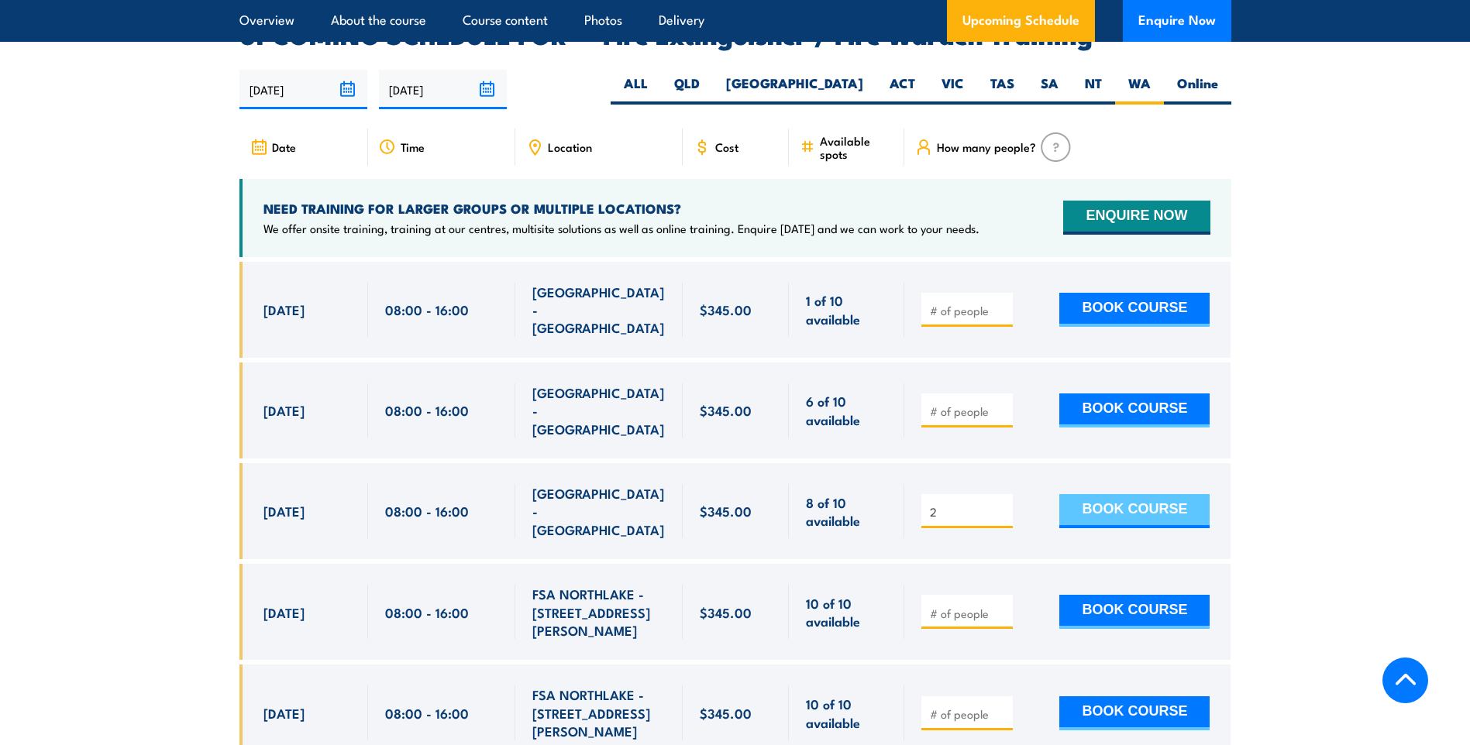
click at [1176, 494] on button "BOOK COURSE" at bounding box center [1134, 511] width 150 height 34
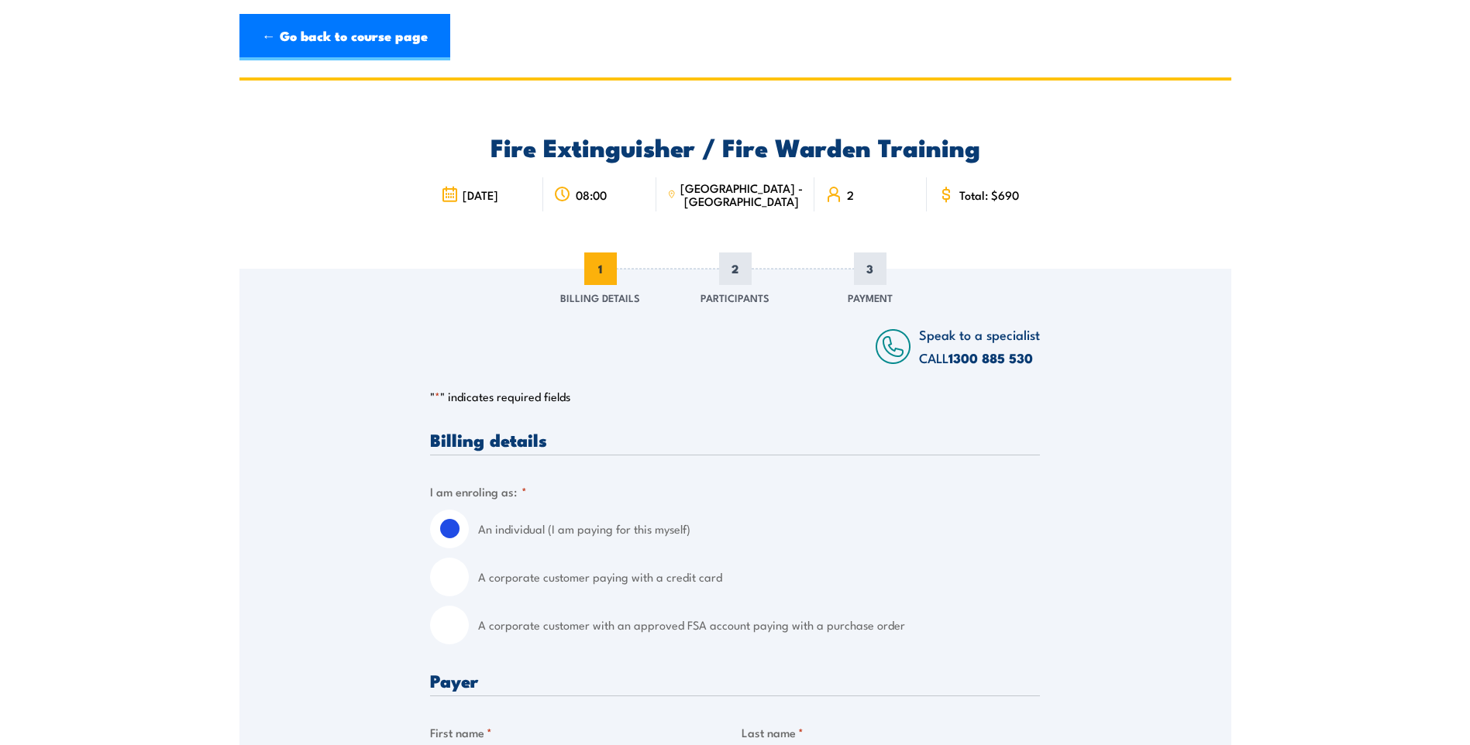
click at [449, 585] on input "A corporate customer paying with a credit card" at bounding box center [449, 577] width 39 height 39
radio input "true"
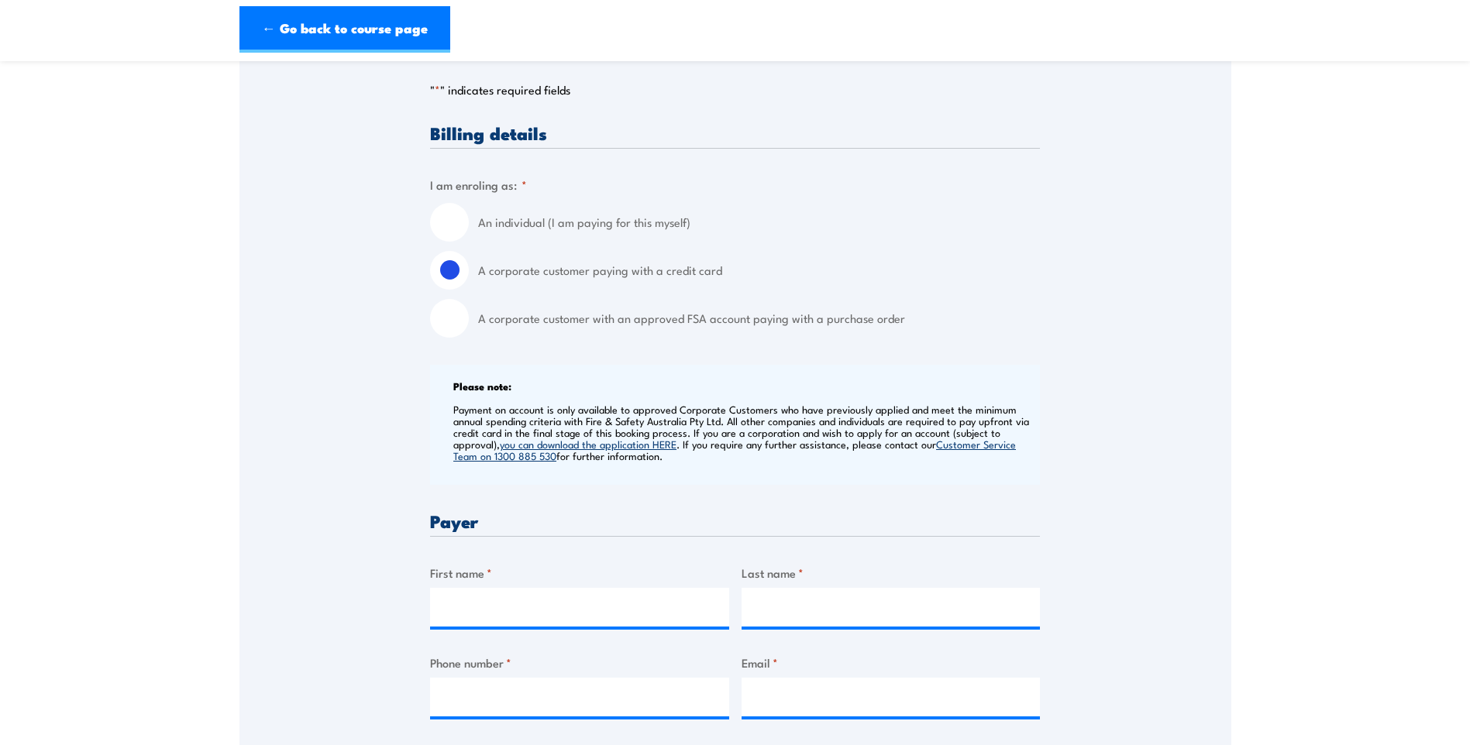
scroll to position [465, 0]
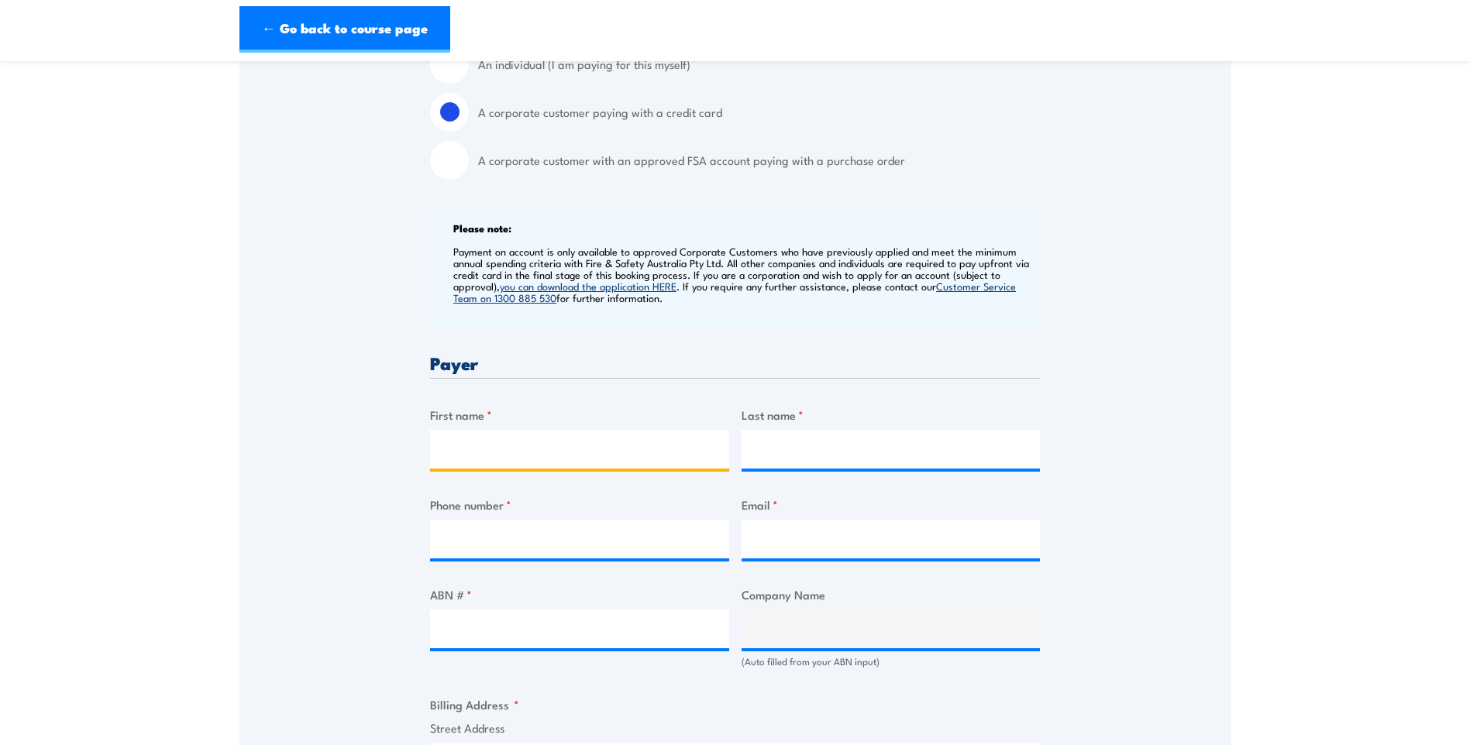
click at [505, 463] on input "First name *" at bounding box center [579, 449] width 299 height 39
type input "CAMCO"
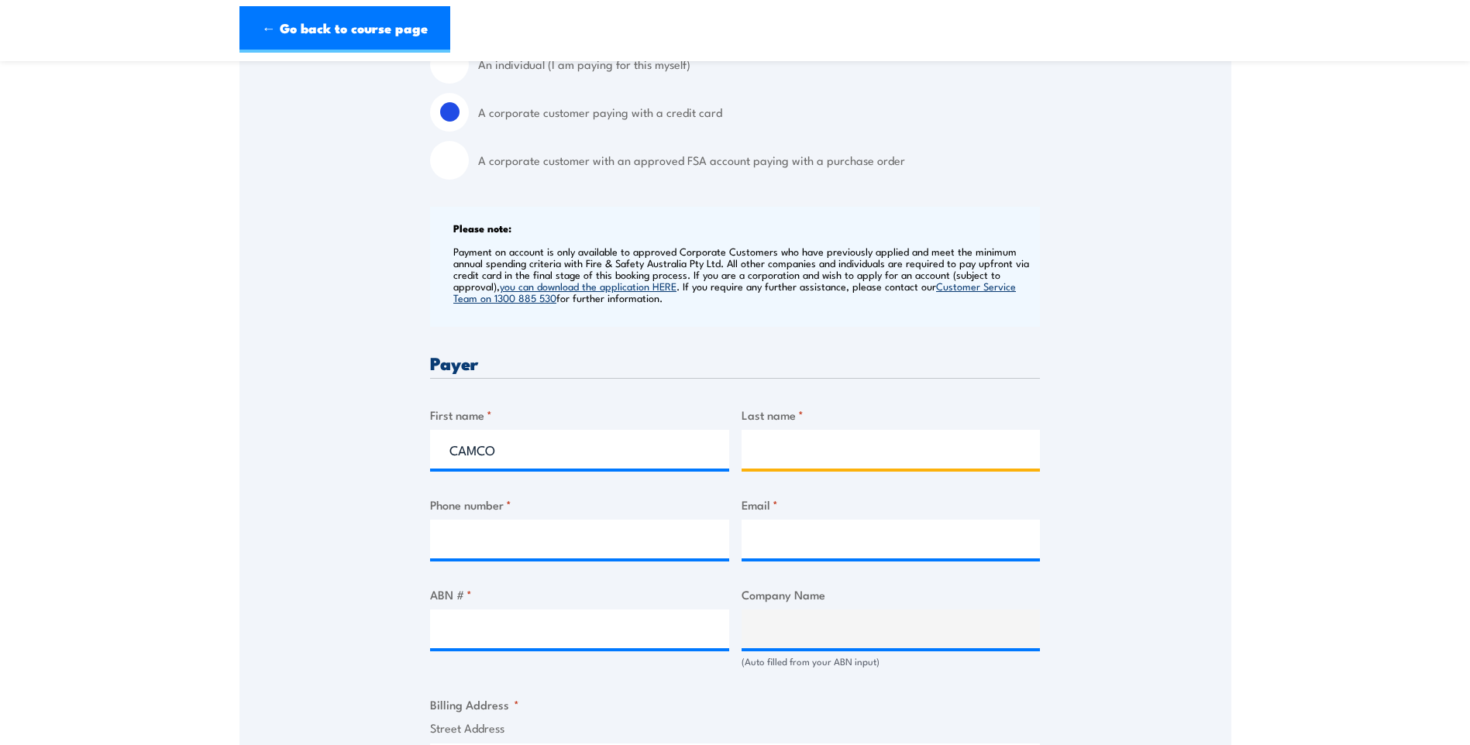
type input "Engineering"
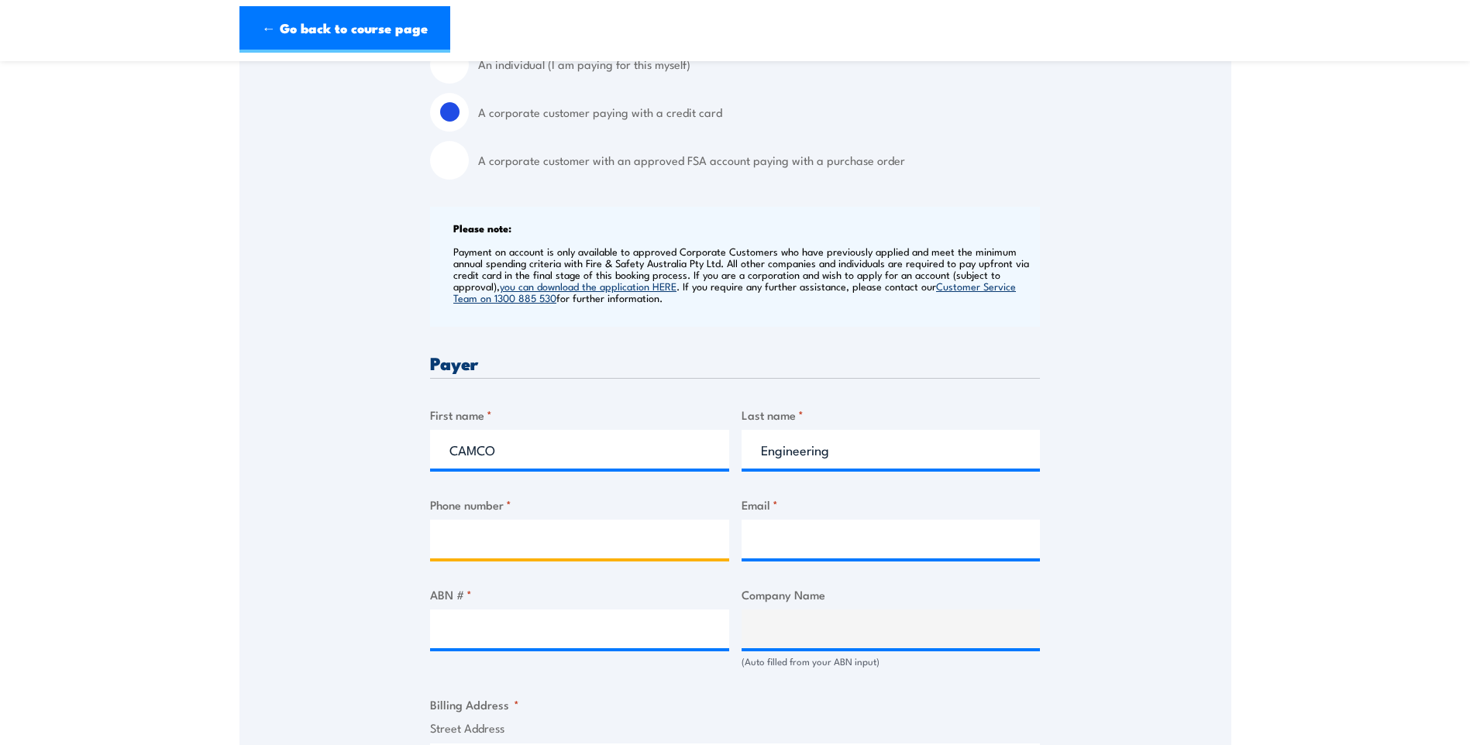
type input "0438892338"
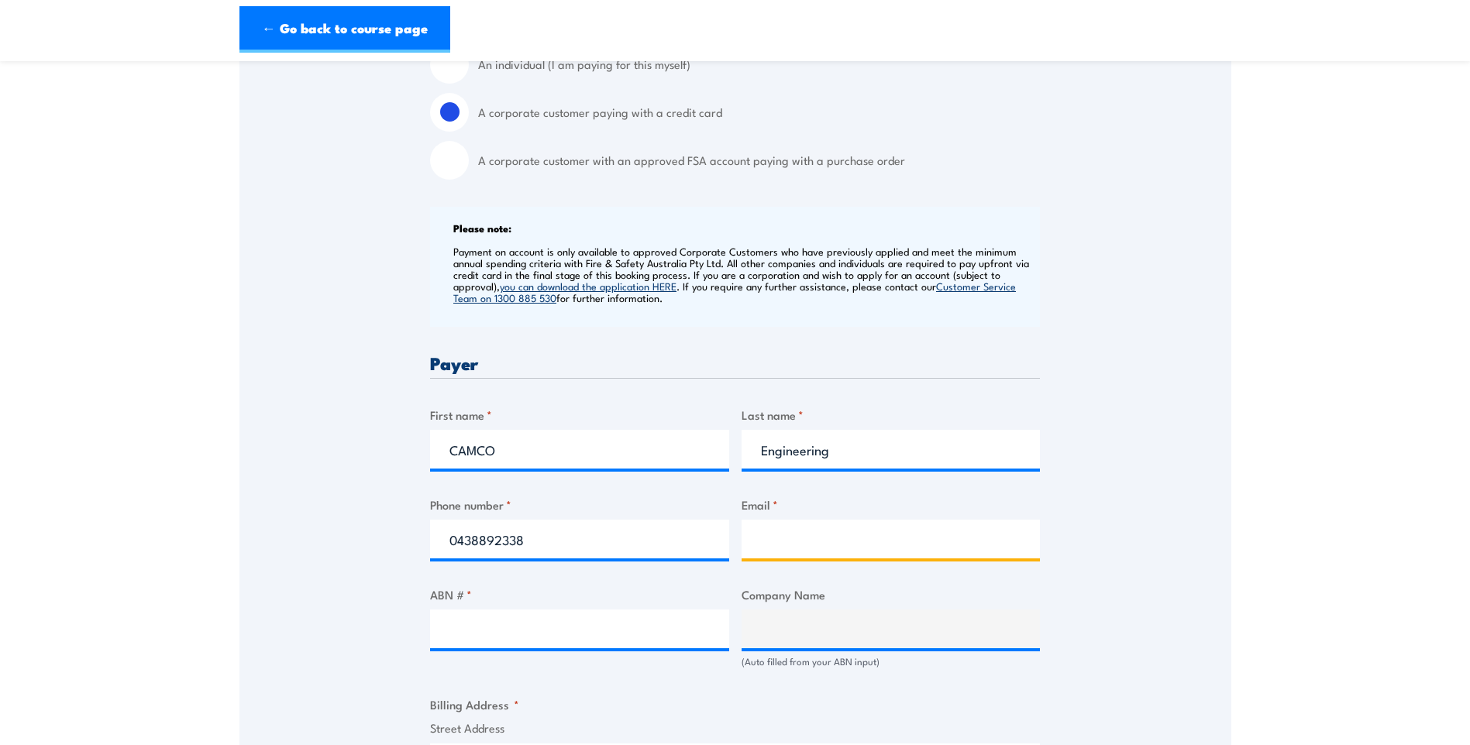
type input "[EMAIL_ADDRESS][DOMAIN_NAME]"
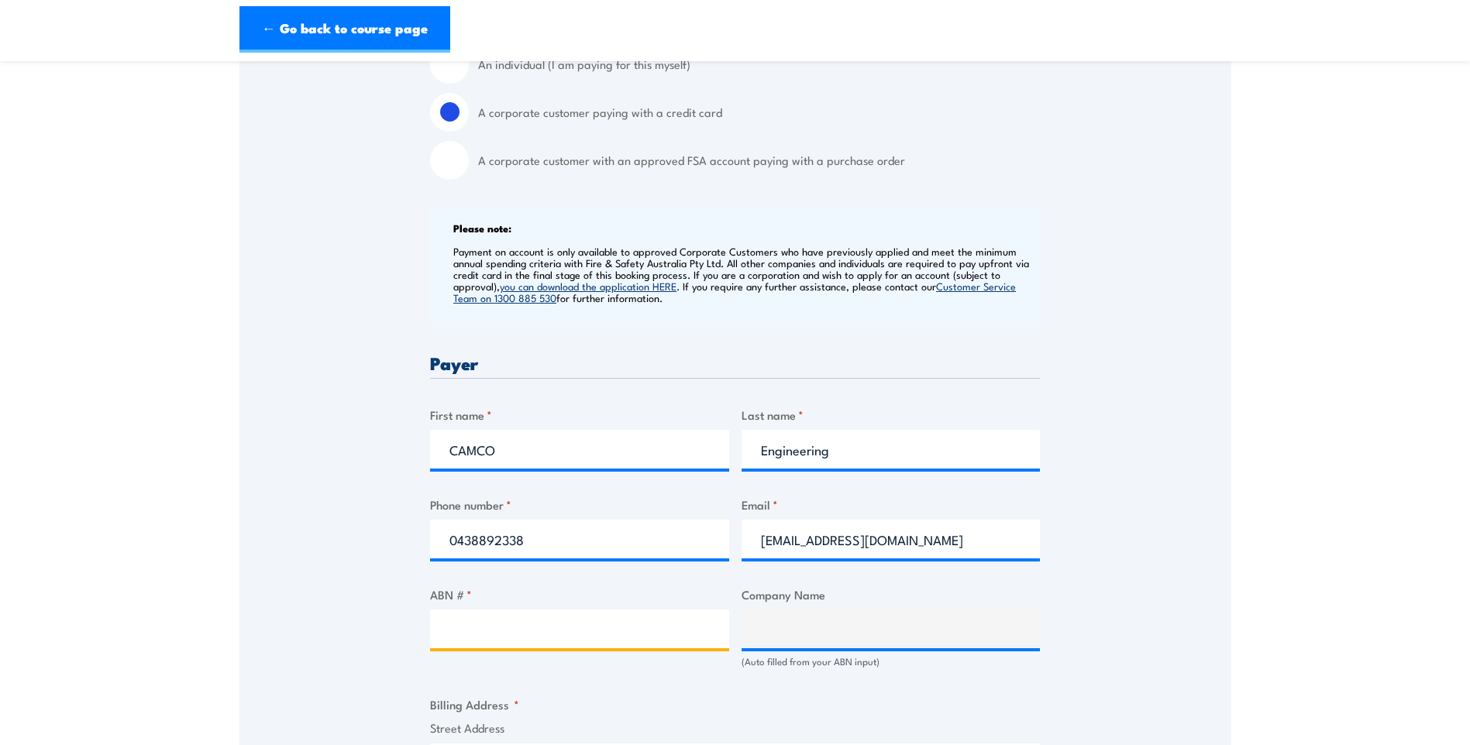
click at [525, 628] on input "ABN # *" at bounding box center [579, 629] width 299 height 39
paste input "53 0670 416 41"
type input "53 0670 416 41"
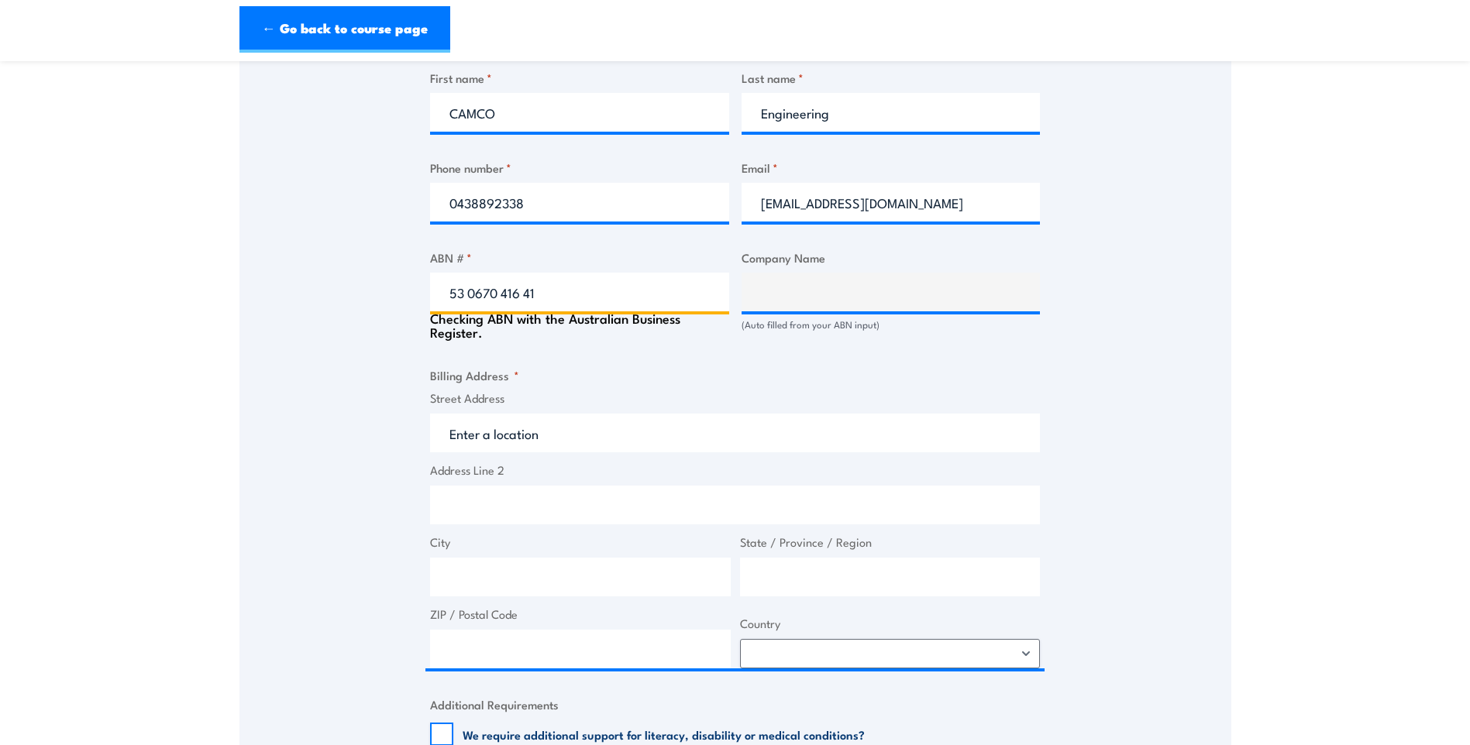
type input "CAMCO ENGINEERING PTY LTD"
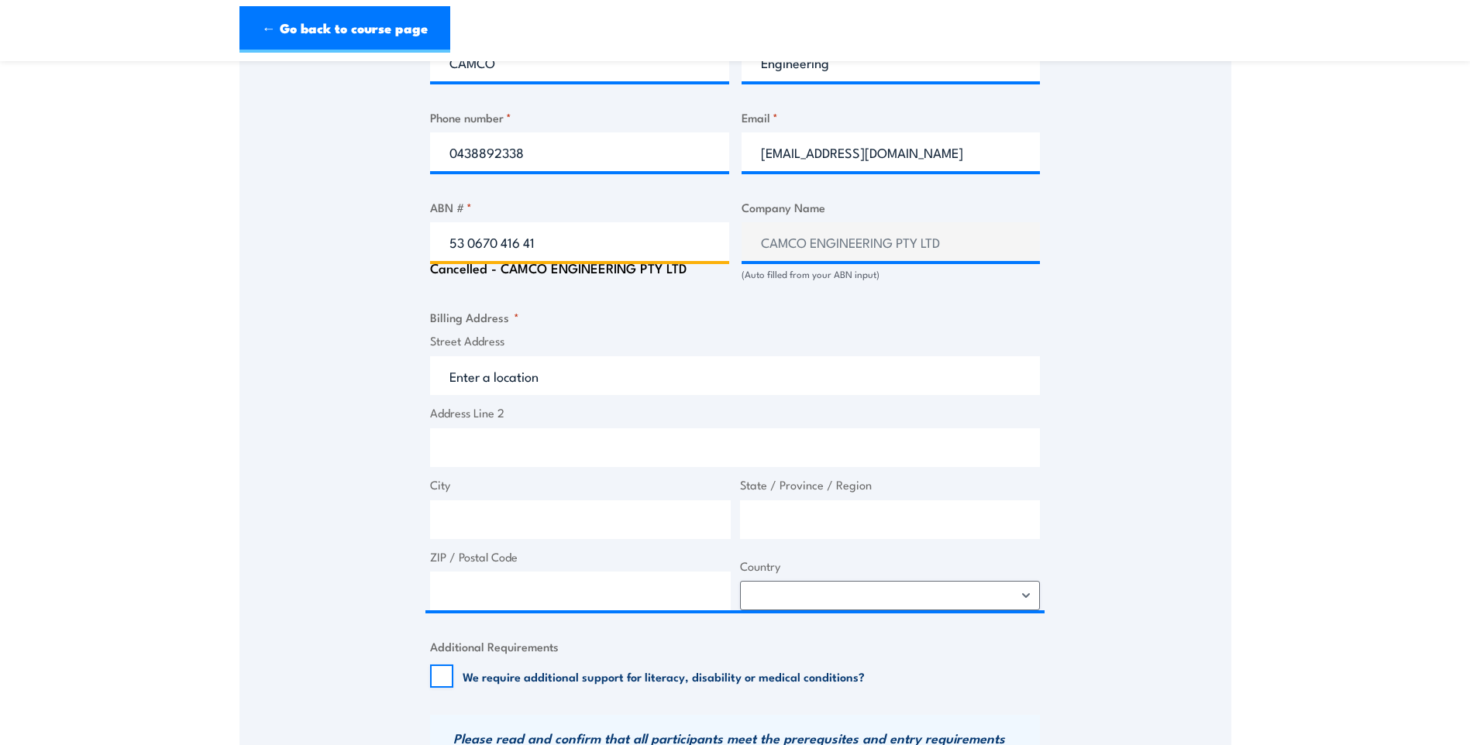
type input "53 0670 416 41"
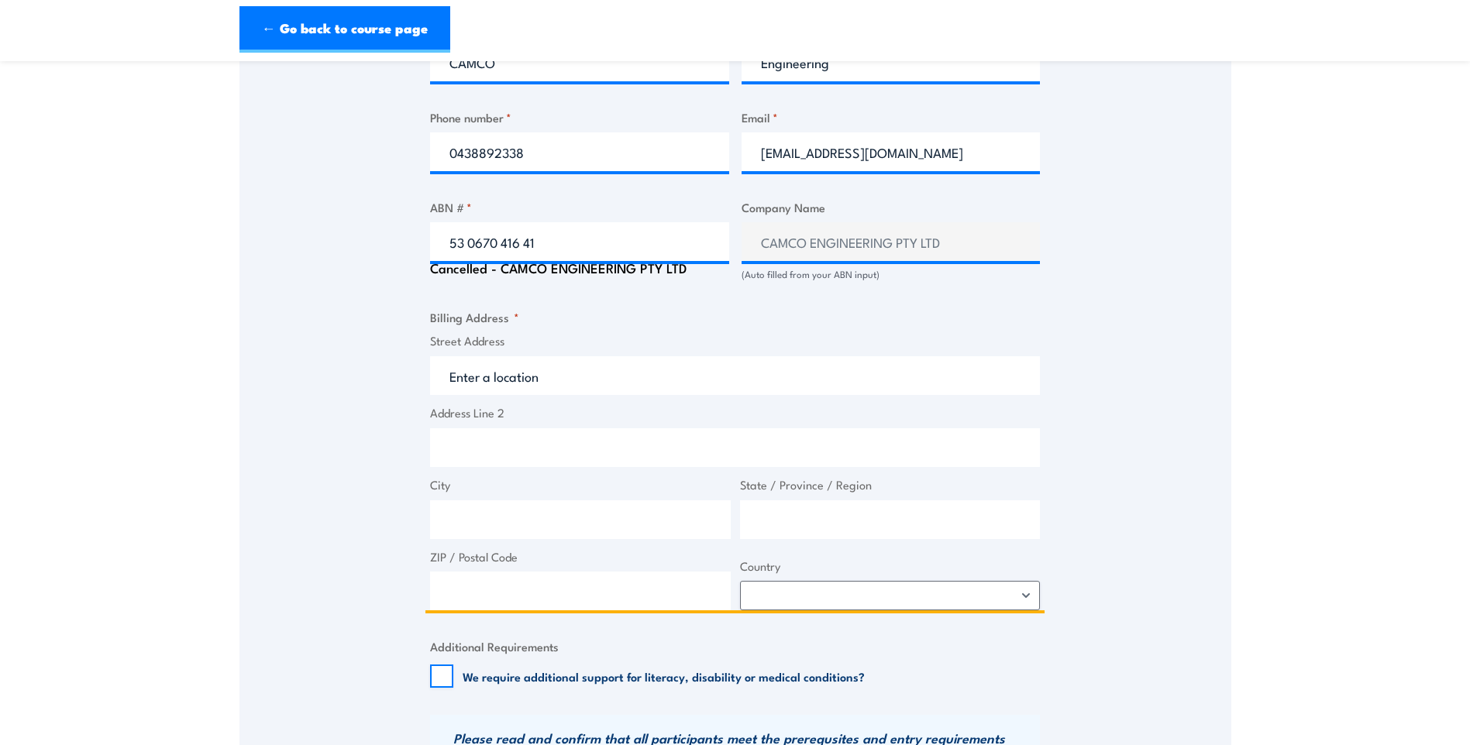
click at [540, 376] on input "Street Address" at bounding box center [735, 375] width 610 height 39
type input "[STREET_ADDRESS]"
type input "Canning Vale"
type input "[GEOGRAPHIC_DATA]"
type input "6155"
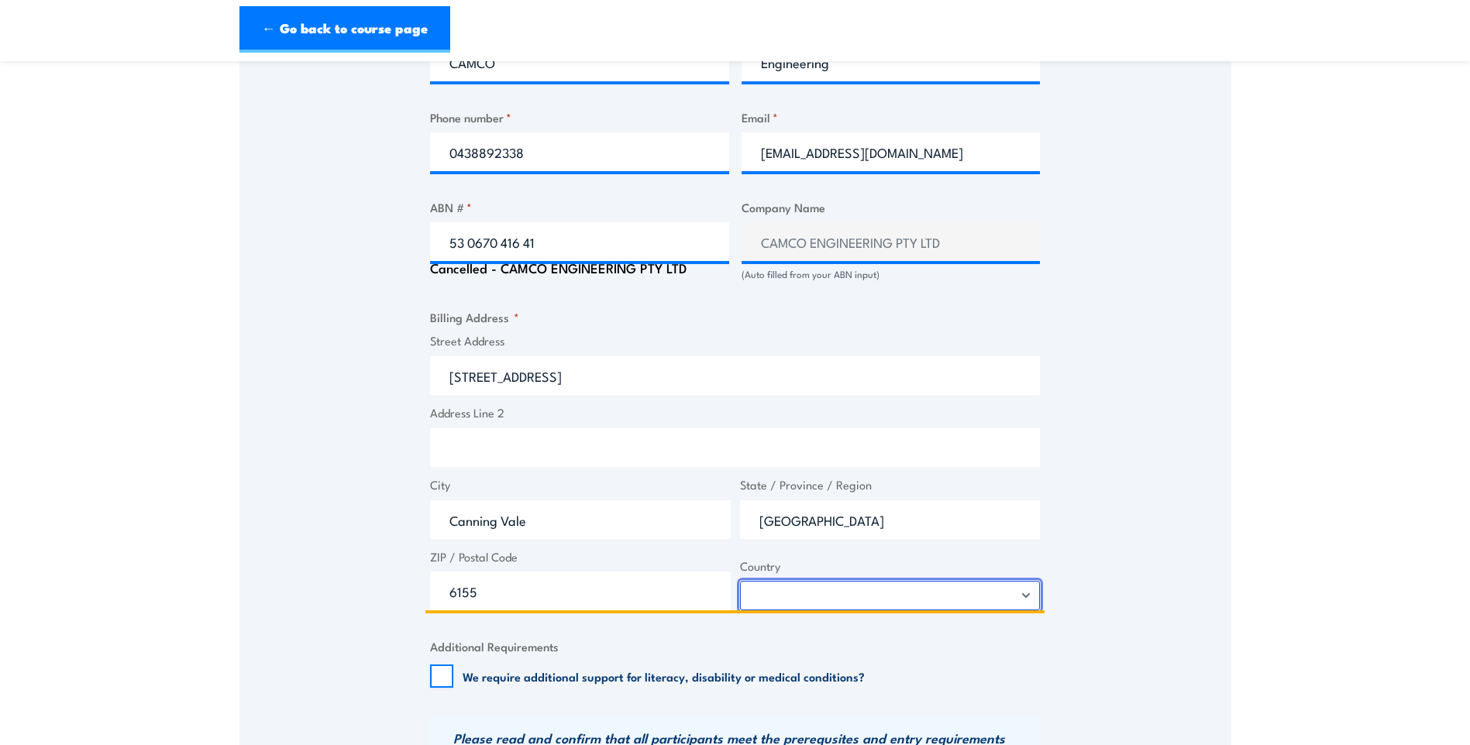
select select "Australia"
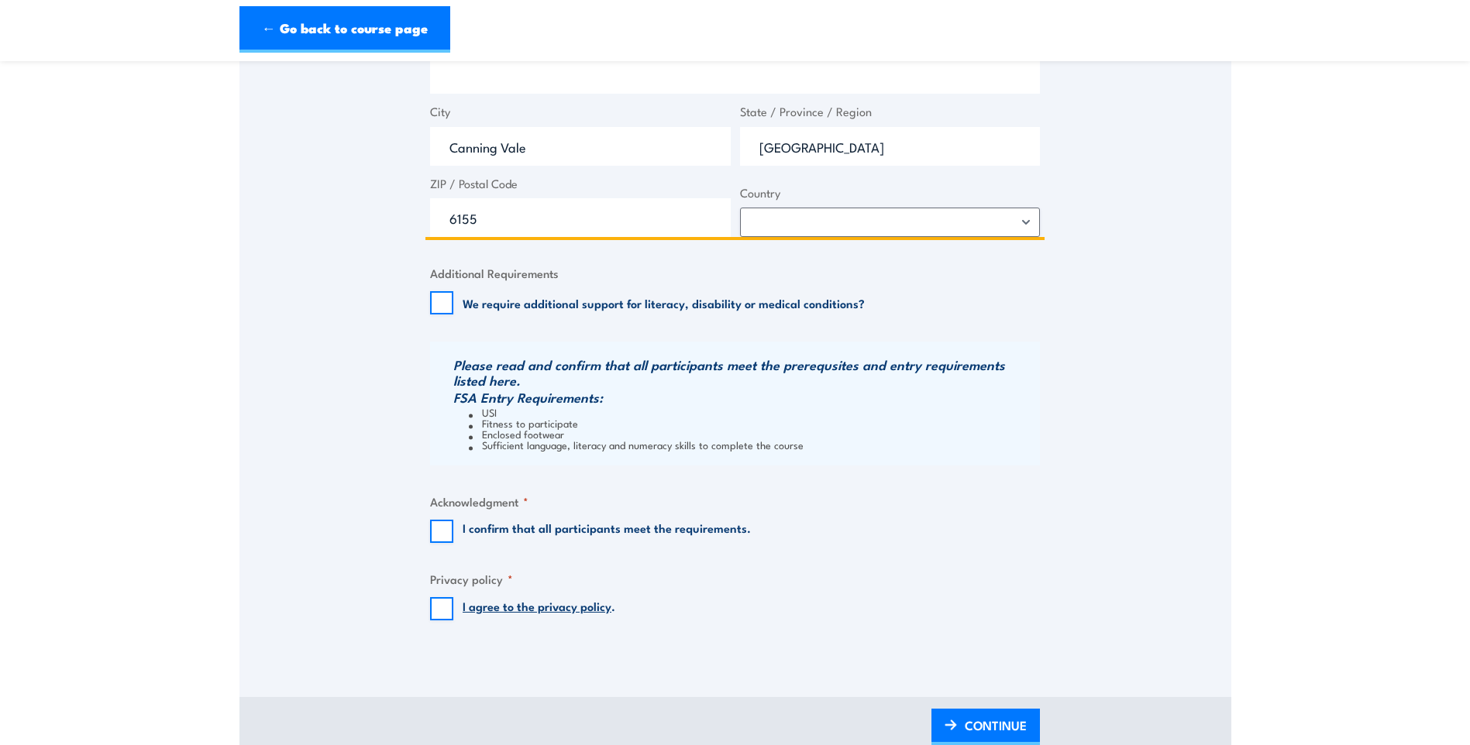
scroll to position [1240, 0]
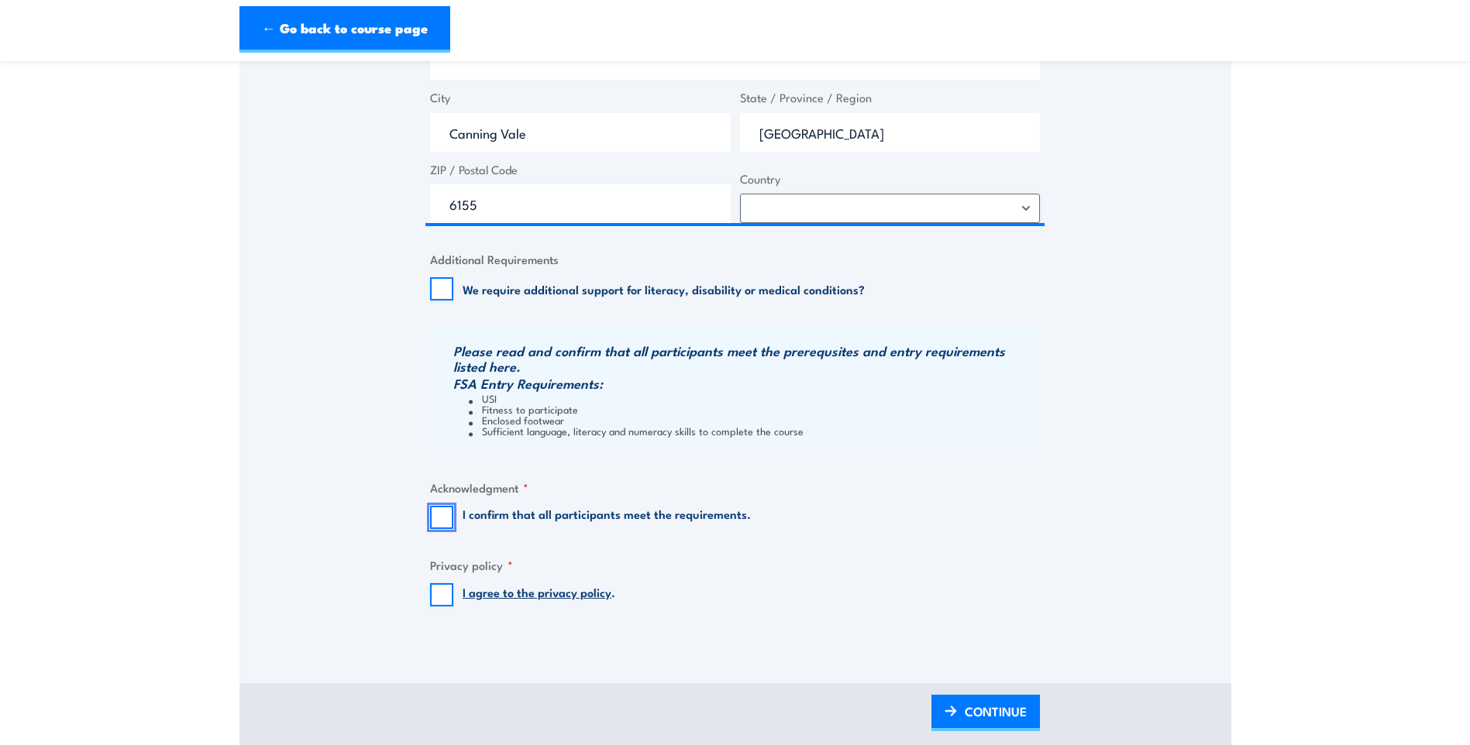
click at [439, 521] on input "I confirm that all participants meet the requirements." at bounding box center [441, 517] width 23 height 23
checkbox input "true"
click at [440, 597] on input "I agree to the privacy policy ." at bounding box center [441, 594] width 23 height 23
checkbox input "true"
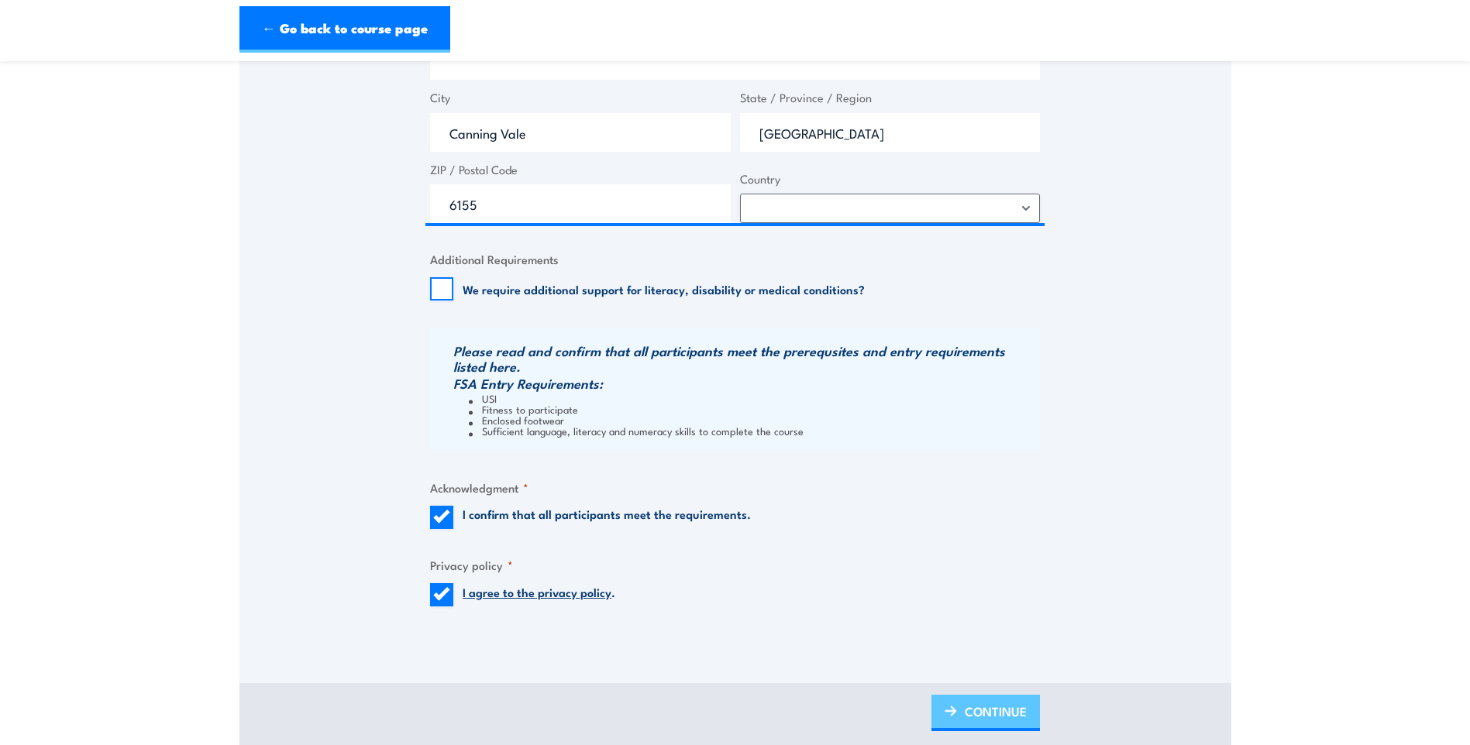
click at [969, 698] on span "CONTINUE" at bounding box center [996, 711] width 62 height 41
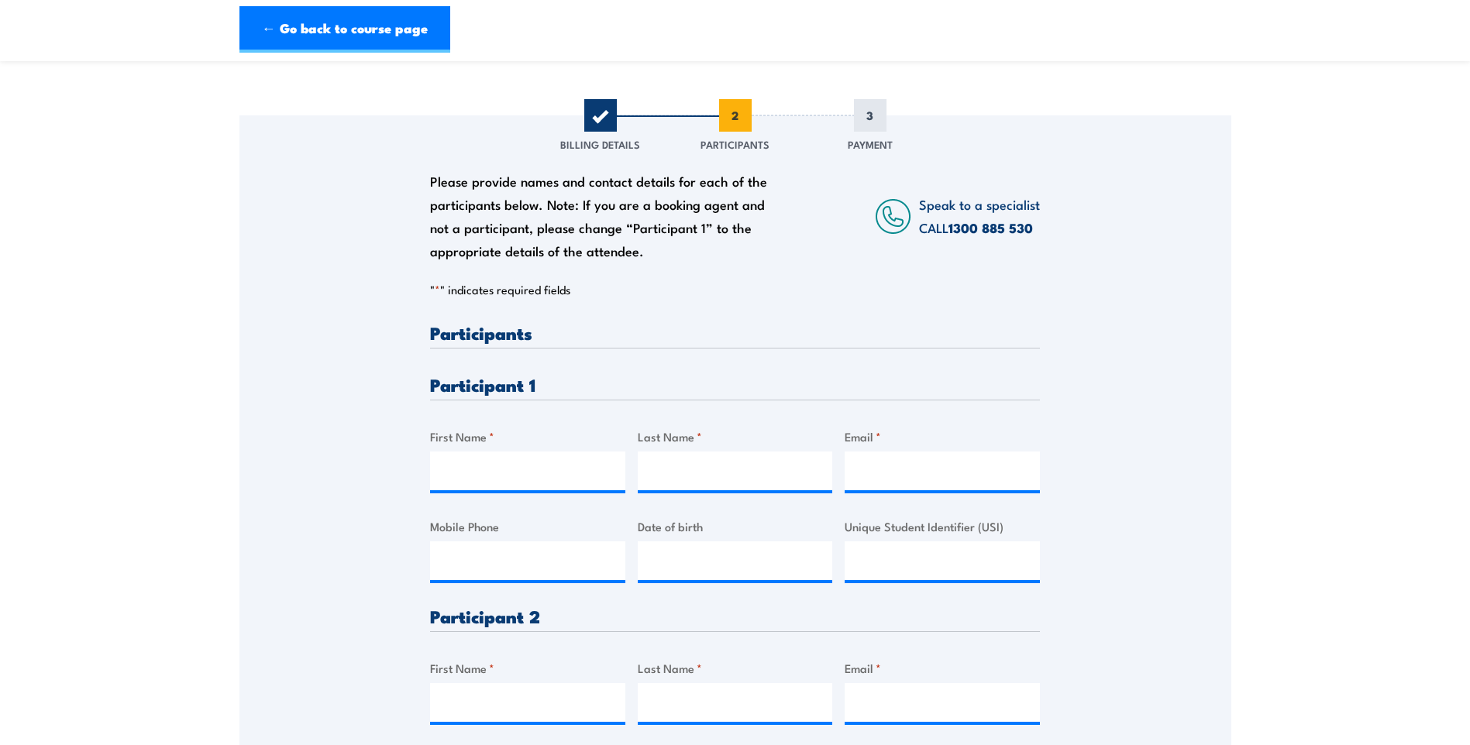
scroll to position [155, 0]
click at [517, 465] on input "First Name *" at bounding box center [527, 469] width 195 height 39
click at [470, 472] on input "First Name *" at bounding box center [527, 469] width 195 height 39
type input "Steven (Denis)"
type input "Haggard"
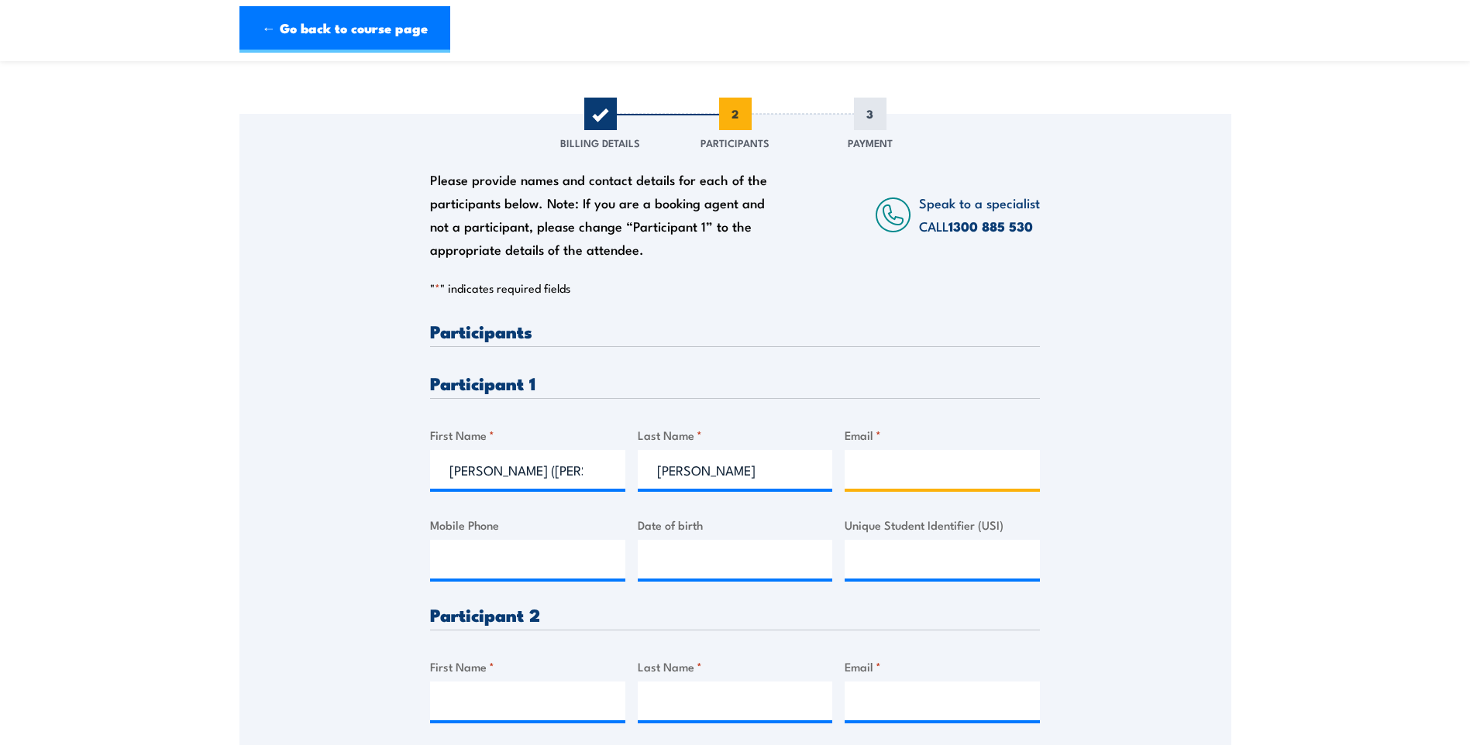
click at [899, 466] on input "Email *" at bounding box center [942, 469] width 195 height 39
paste input "denishaggard@hotmail.com"
type input "denishaggard@hotmail.com"
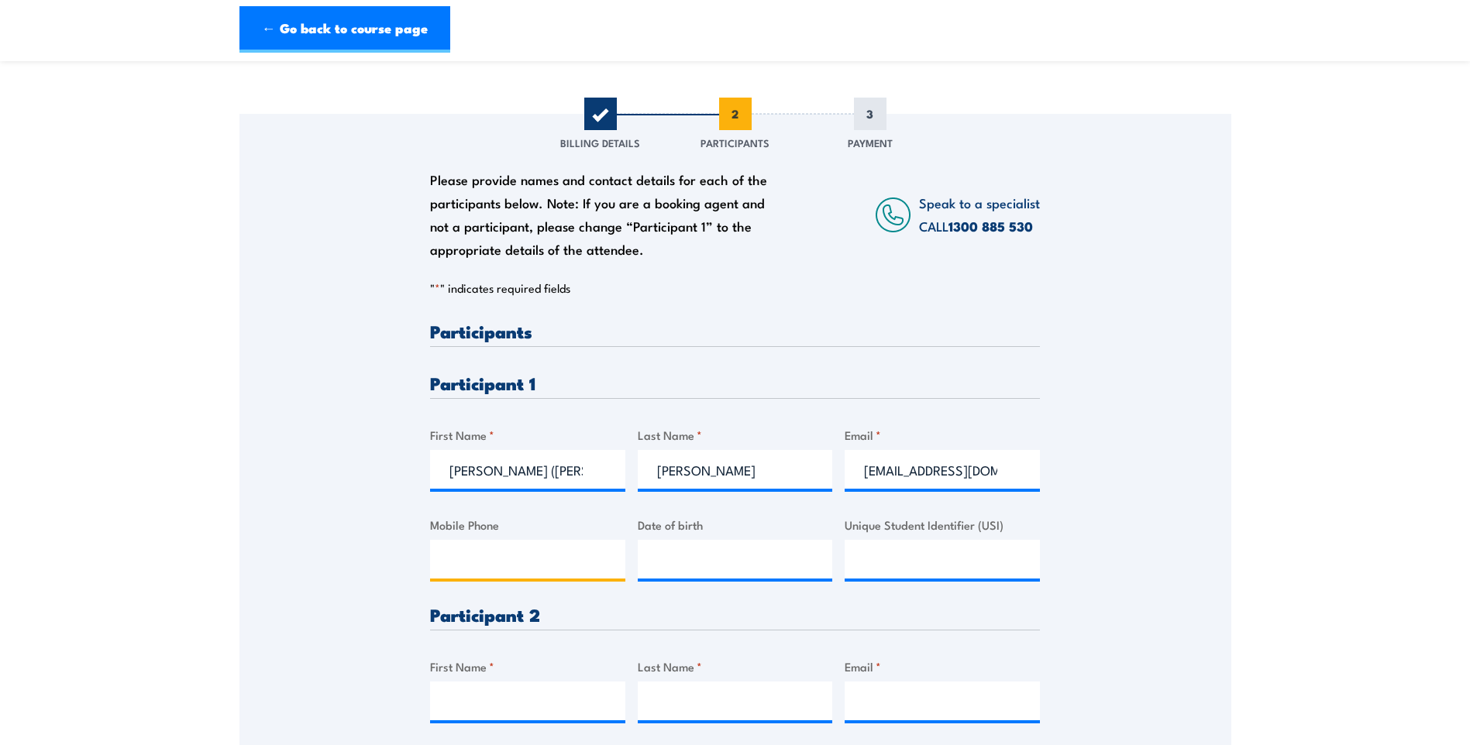
click at [481, 544] on input "Mobile Phone" at bounding box center [527, 559] width 195 height 39
type input "0417774750"
type input "__/__/____"
click at [685, 552] on input "__/__/____" at bounding box center [735, 559] width 195 height 39
type input "21/11/1963"
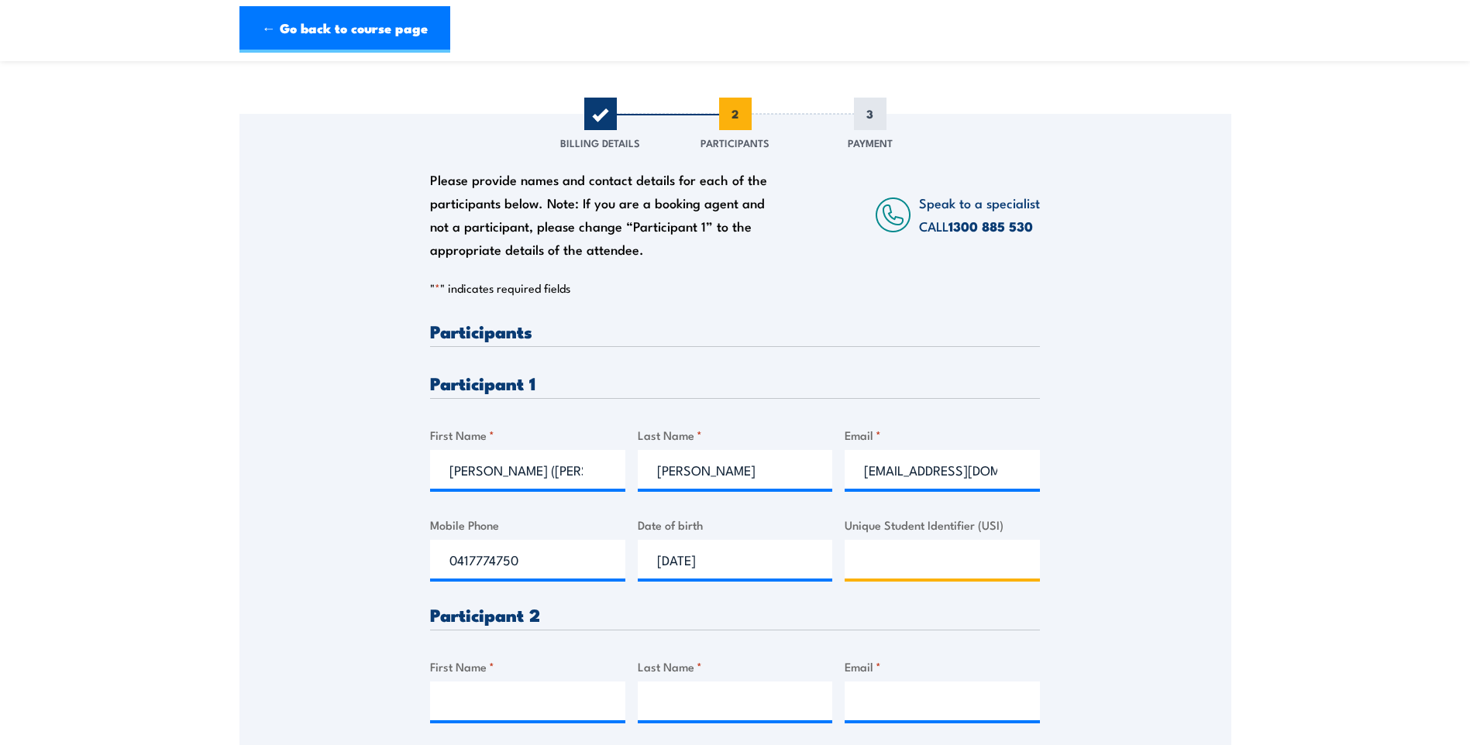
click at [890, 550] on input "Unique Student Identifier (USI)" at bounding box center [942, 559] width 195 height 39
paste input "USI (Unique Student Identifier): DKP24S44CS"
drag, startPoint x: 922, startPoint y: 561, endPoint x: 721, endPoint y: 562, distance: 200.7
click at [711, 568] on div "Please provide names and contact details for each of the participants below. No…" at bounding box center [735, 579] width 610 height 515
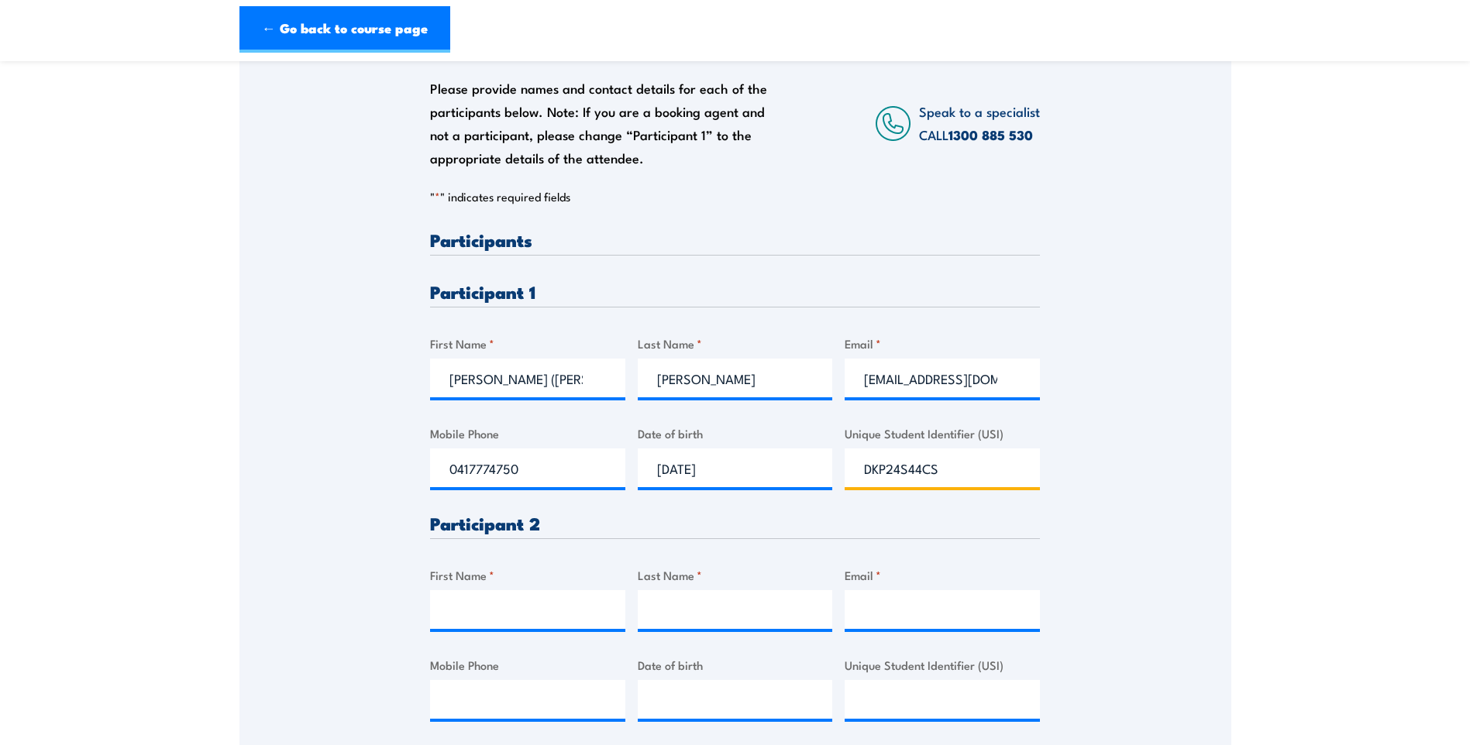
scroll to position [387, 0]
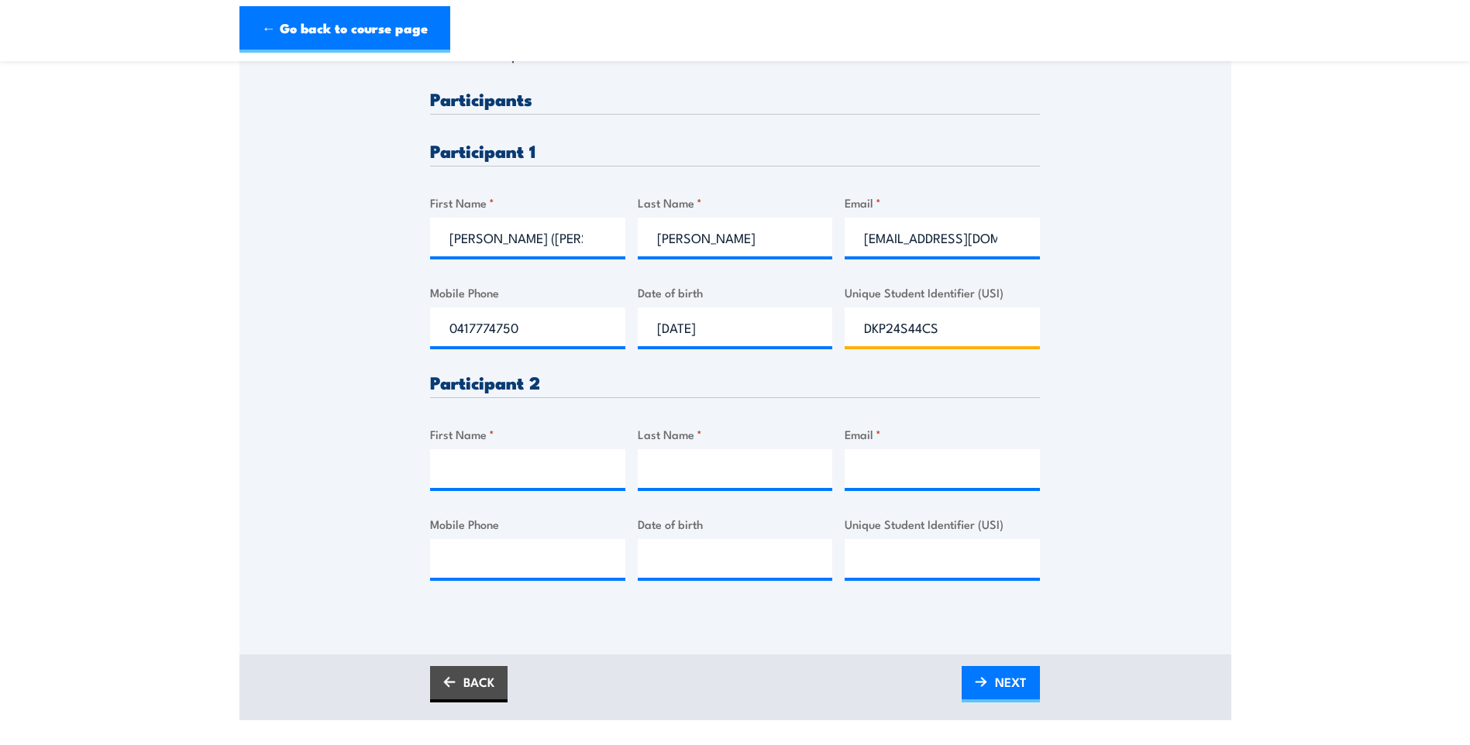
type input "DKP24S44CS"
click at [510, 450] on input "First Name *" at bounding box center [527, 468] width 195 height 39
click at [455, 487] on input "First Name *" at bounding box center [527, 468] width 195 height 39
type input "Warren"
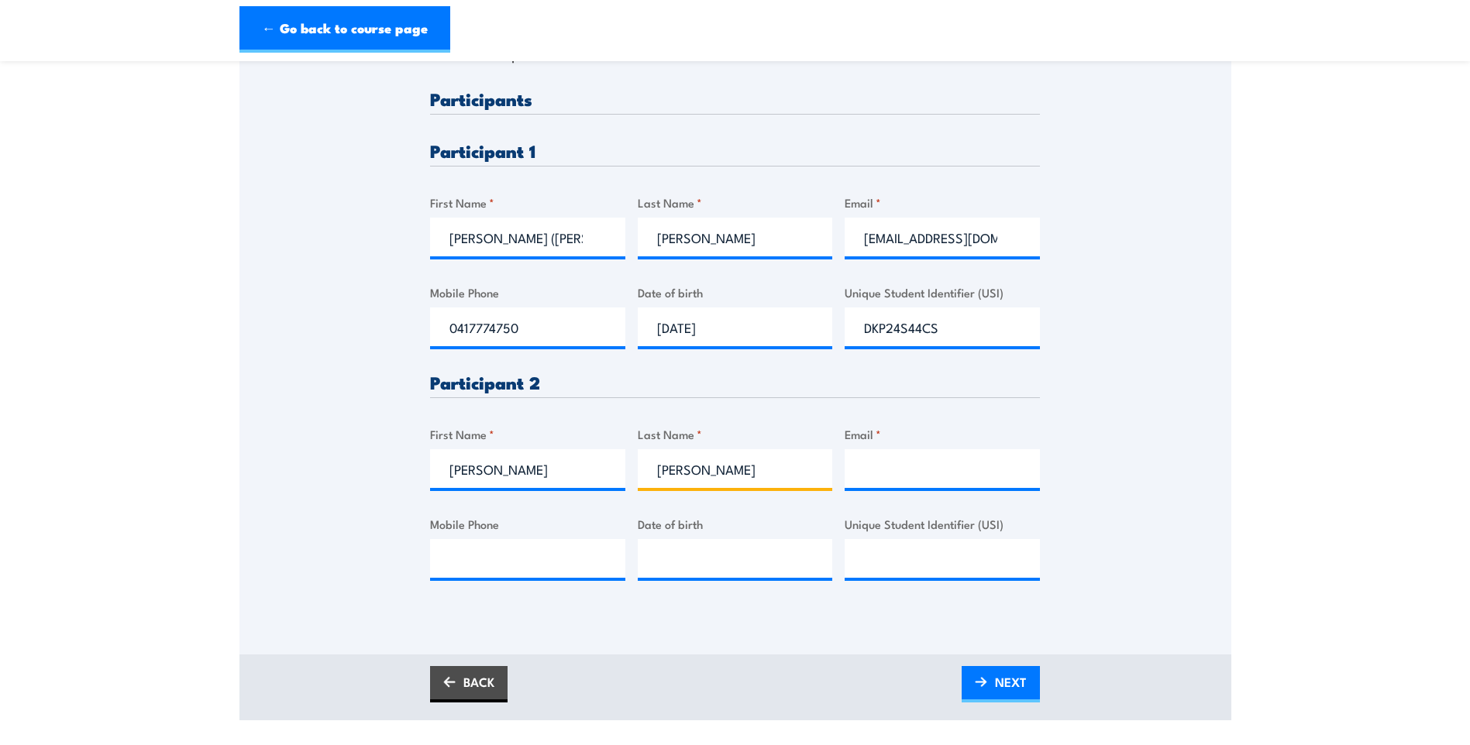
type input "Ellis"
click at [895, 458] on input "Email *" at bounding box center [942, 468] width 195 height 39
paste input "Email: cbrwazza@hotmail.com"
click at [865, 466] on input "Email: cbrwazza@hotmail.com" at bounding box center [942, 468] width 195 height 39
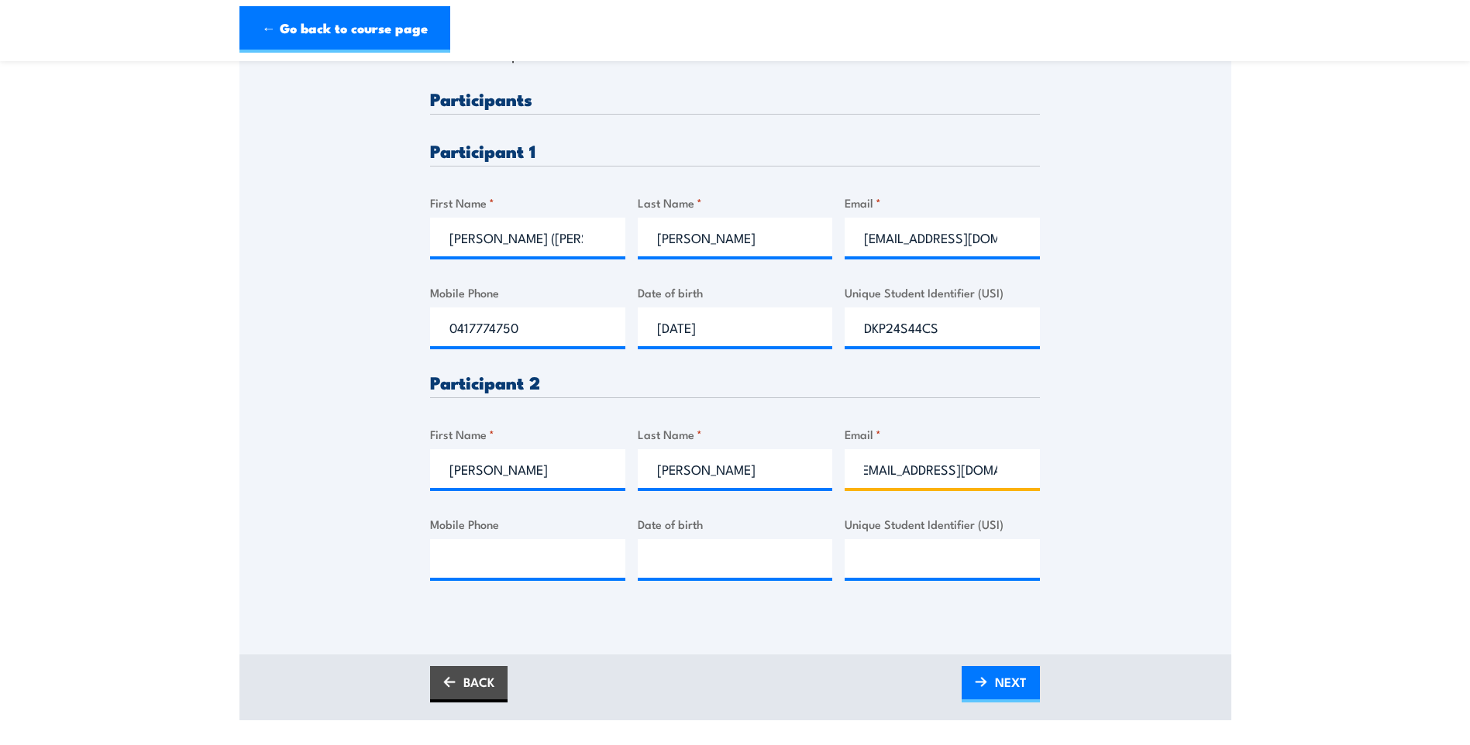
scroll to position [0, 0]
drag, startPoint x: 840, startPoint y: 475, endPoint x: 809, endPoint y: 477, distance: 31.1
click at [809, 477] on div "Please provide names and contact details for each of the participants below. No…" at bounding box center [735, 347] width 610 height 515
type input "cbrwazza@hotmail.com"
click at [460, 566] on input "Mobile Phone" at bounding box center [527, 558] width 195 height 39
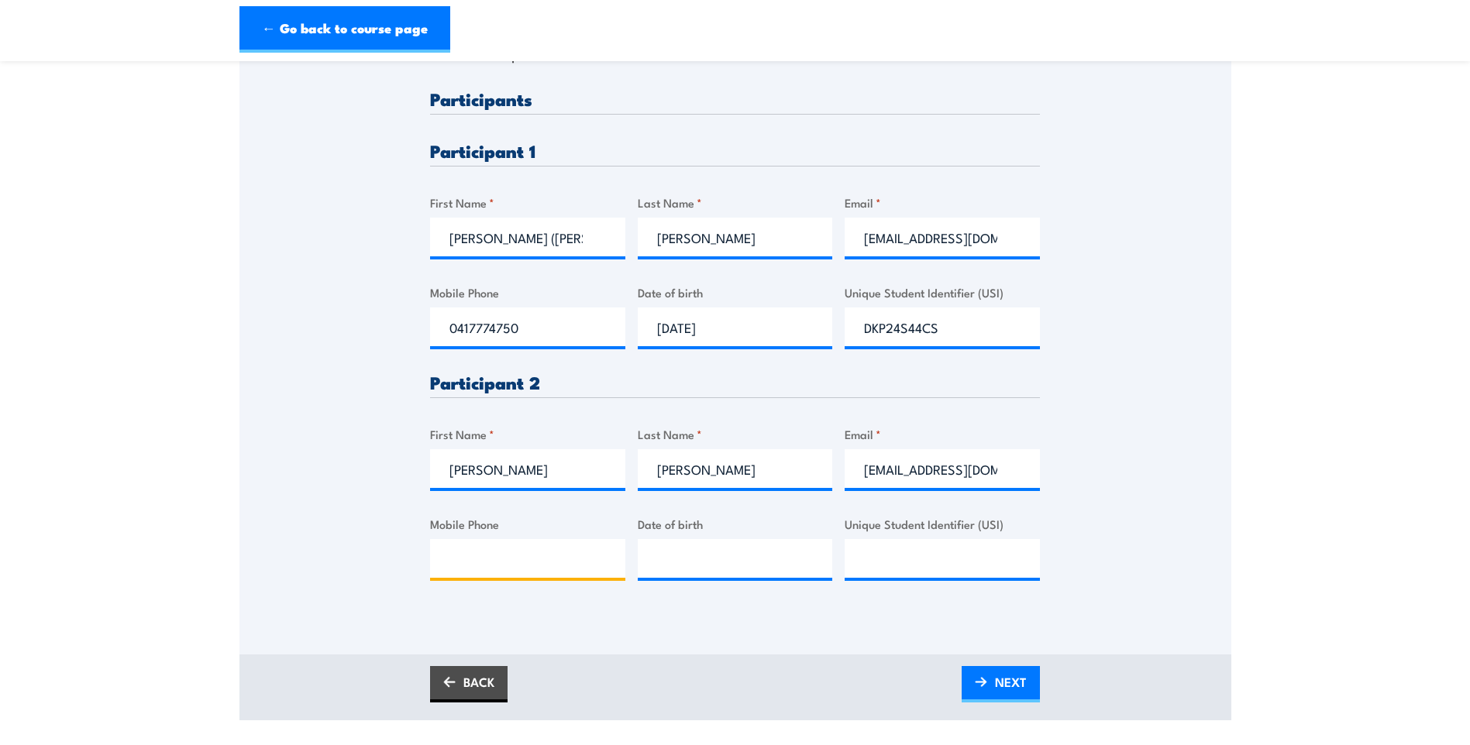
click at [562, 564] on input "Mobile Phone" at bounding box center [527, 558] width 195 height 39
paste input "Email: cbrwazza@hotmail.com"
type input "Email: cbrwazza@hotmail.com"
drag, startPoint x: 595, startPoint y: 566, endPoint x: 163, endPoint y: 574, distance: 431.7
click at [164, 574] on section "Fire Extinguisher / Fire Warden Training 08:00 2 "" at bounding box center [735, 205] width 1470 height 1031
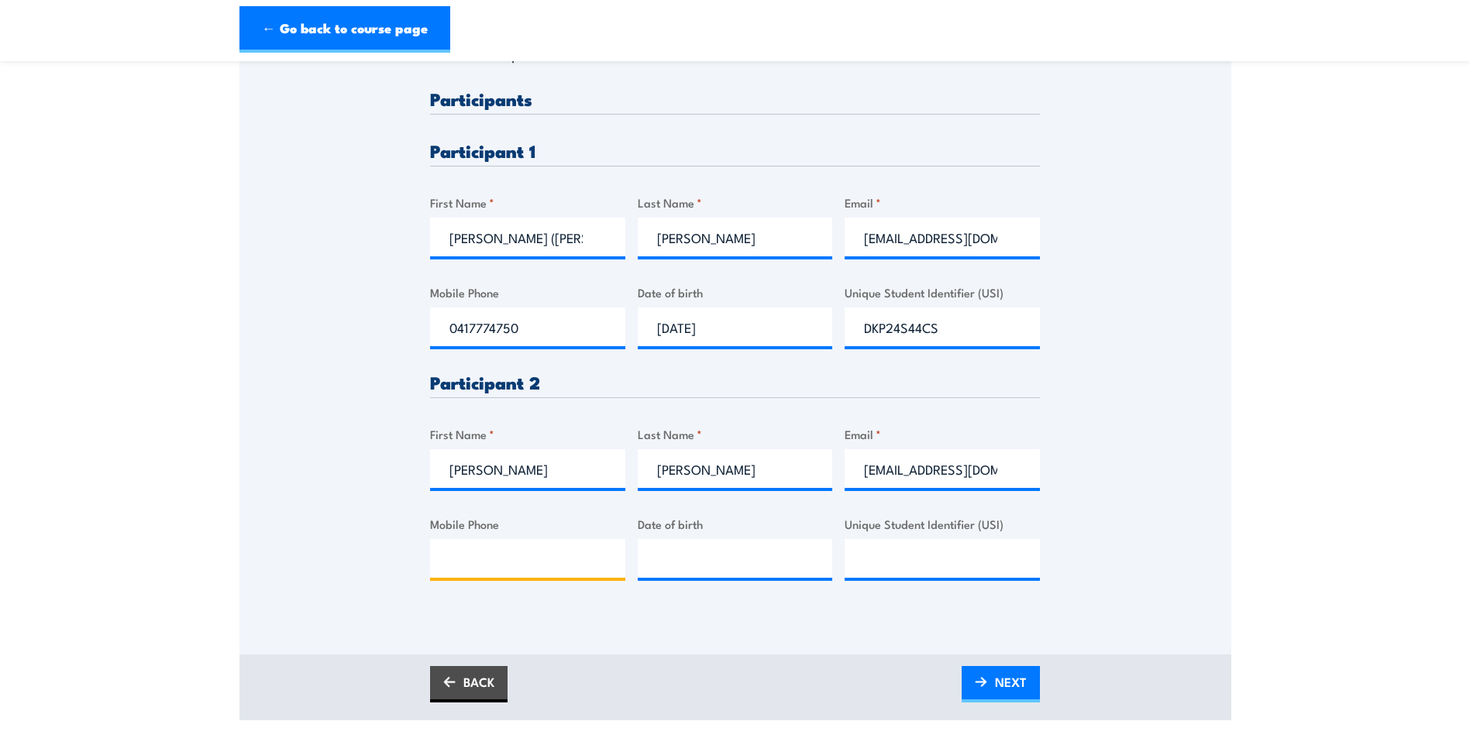
click at [503, 546] on input "Mobile Phone" at bounding box center [527, 558] width 195 height 39
paste input "Mobile: 0414 924 831"
drag, startPoint x: 493, startPoint y: 559, endPoint x: 174, endPoint y: 535, distance: 320.1
click at [175, 542] on section "Fire Extinguisher / Fire Warden Training 08:00 2 "" at bounding box center [735, 205] width 1470 height 1031
type input "0414 924 831"
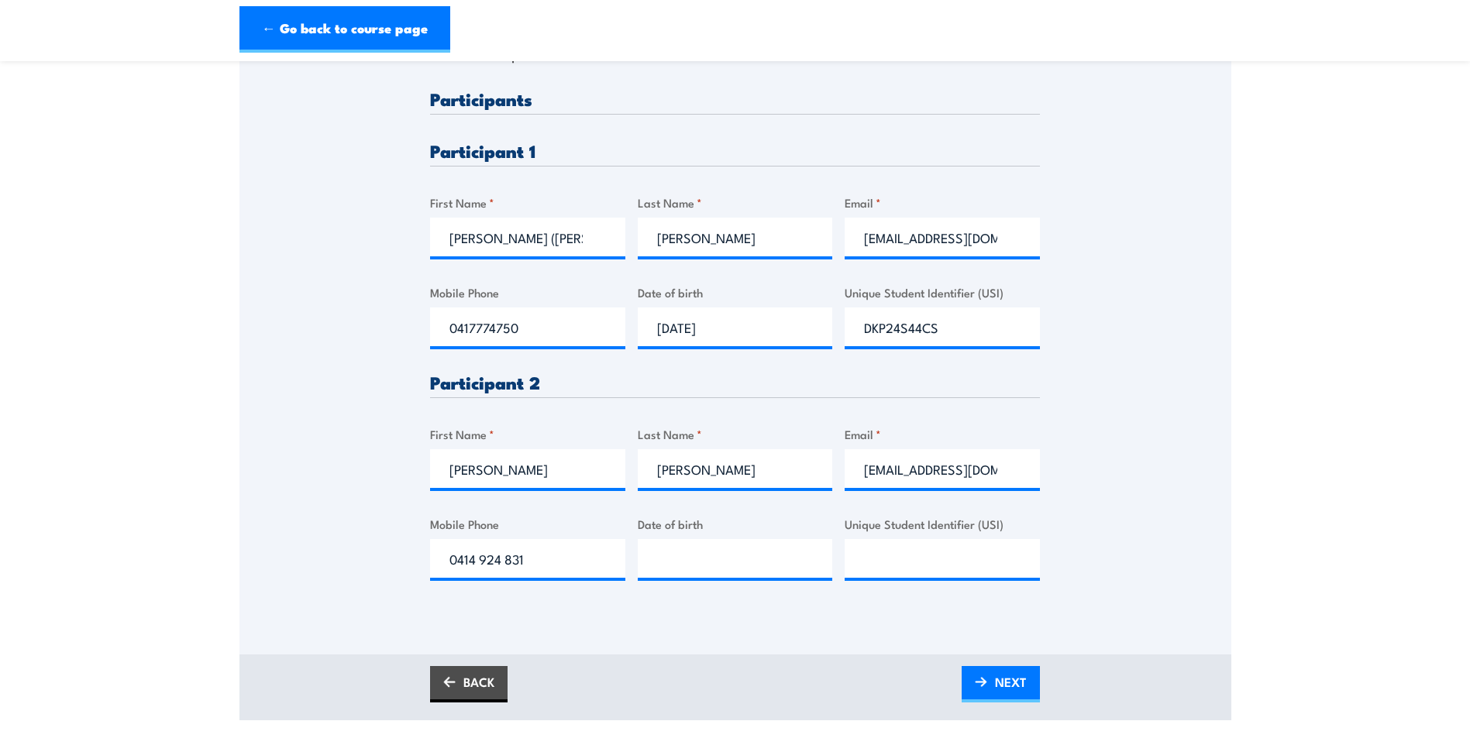
click at [722, 534] on div "Date of birth" at bounding box center [735, 546] width 195 height 63
click at [701, 561] on input "__/__/____" at bounding box center [735, 558] width 195 height 39
type input "24/12/1960"
click at [882, 542] on input "Unique Student Identifier (USI)" at bounding box center [942, 558] width 195 height 39
paste input "2PVAV82YNA"
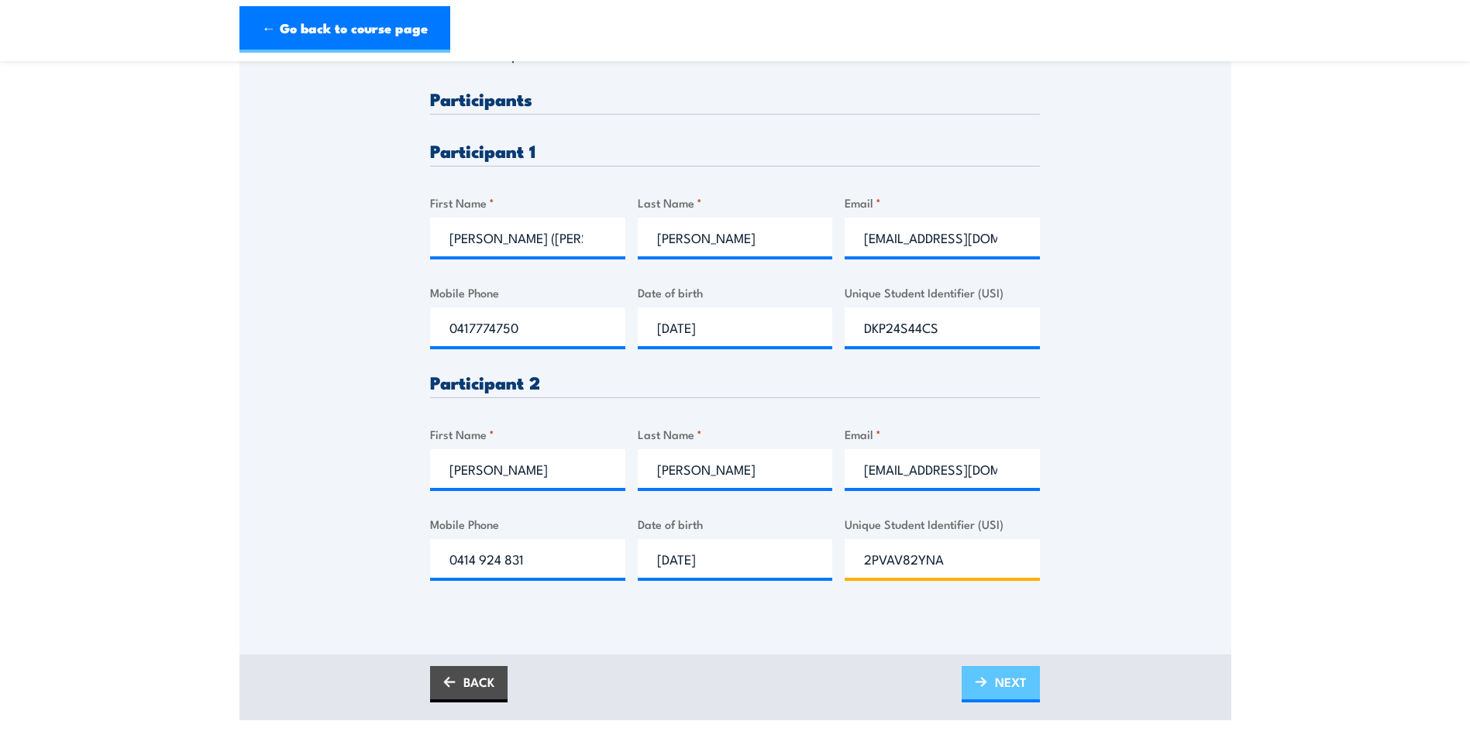
type input "2PVAV82YNA"
click at [1019, 685] on span "NEXT" at bounding box center [1011, 682] width 32 height 41
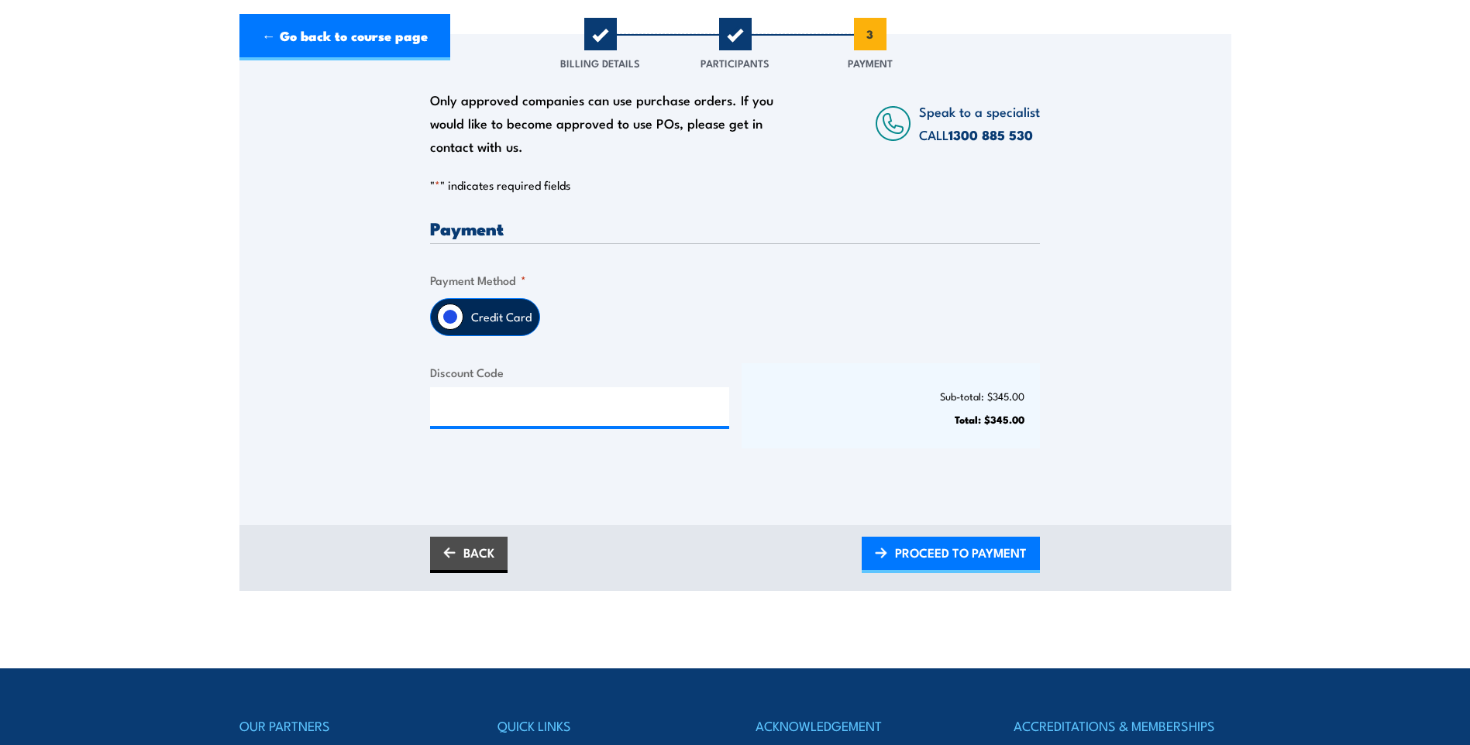
scroll to position [465, 0]
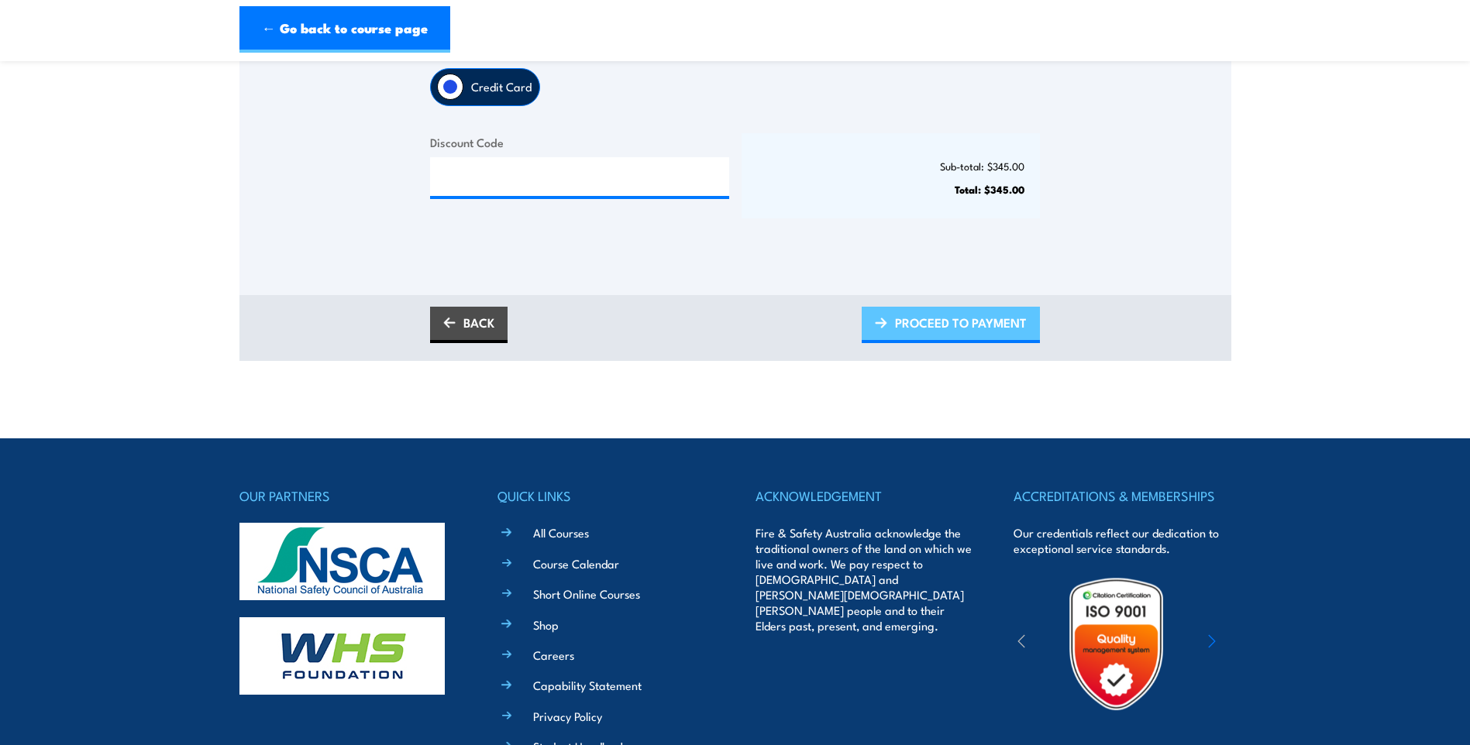
click at [973, 313] on span "PROCEED TO PAYMENT" at bounding box center [961, 322] width 132 height 41
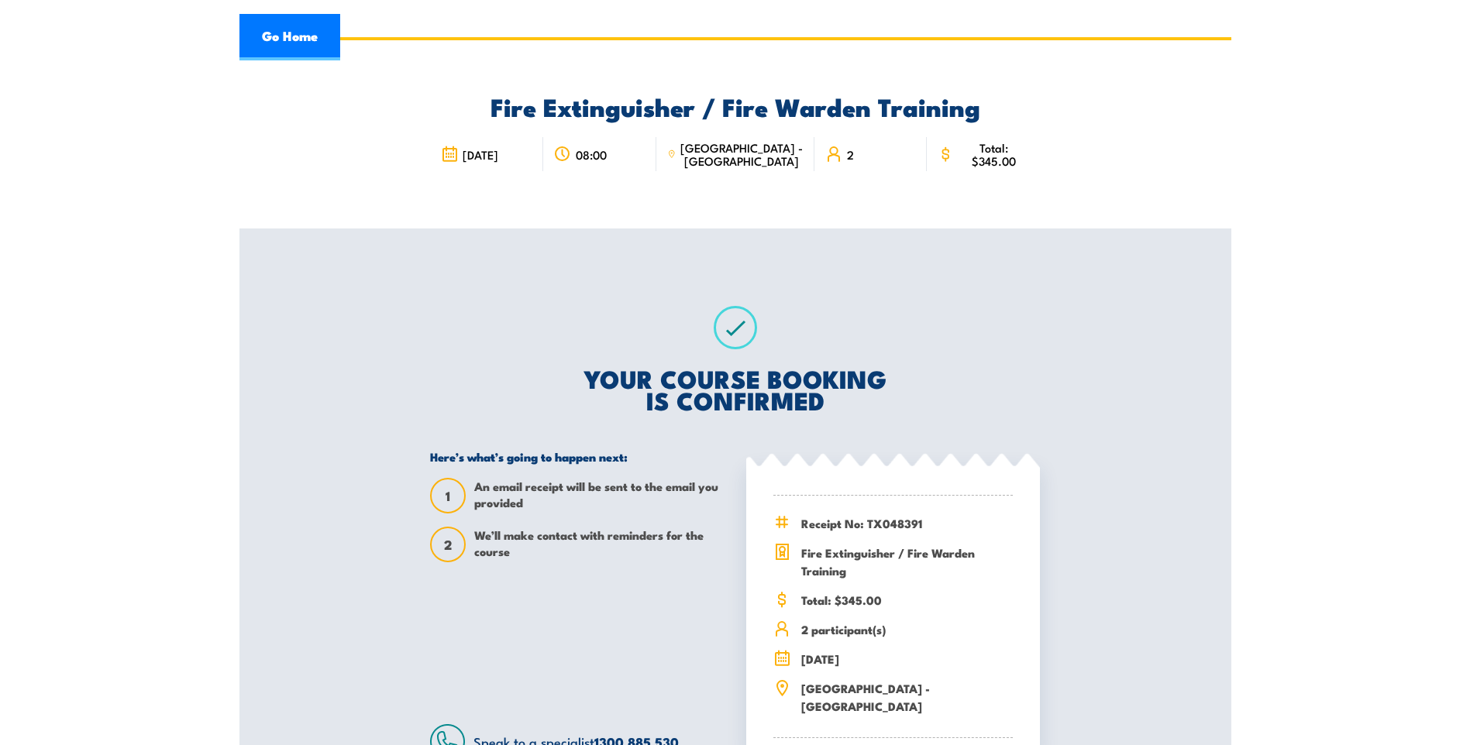
scroll to position [77, 0]
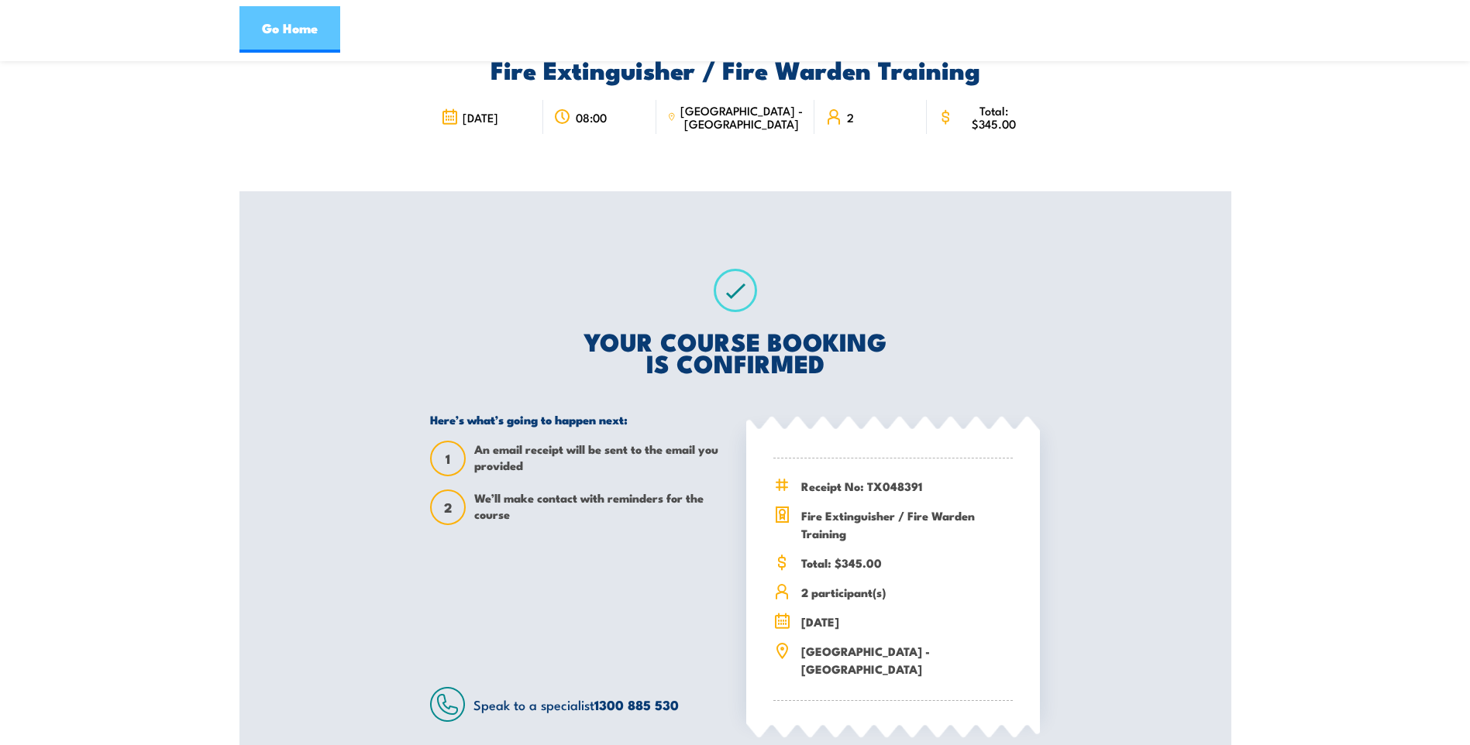
click at [304, 32] on link "Go Home" at bounding box center [289, 29] width 101 height 46
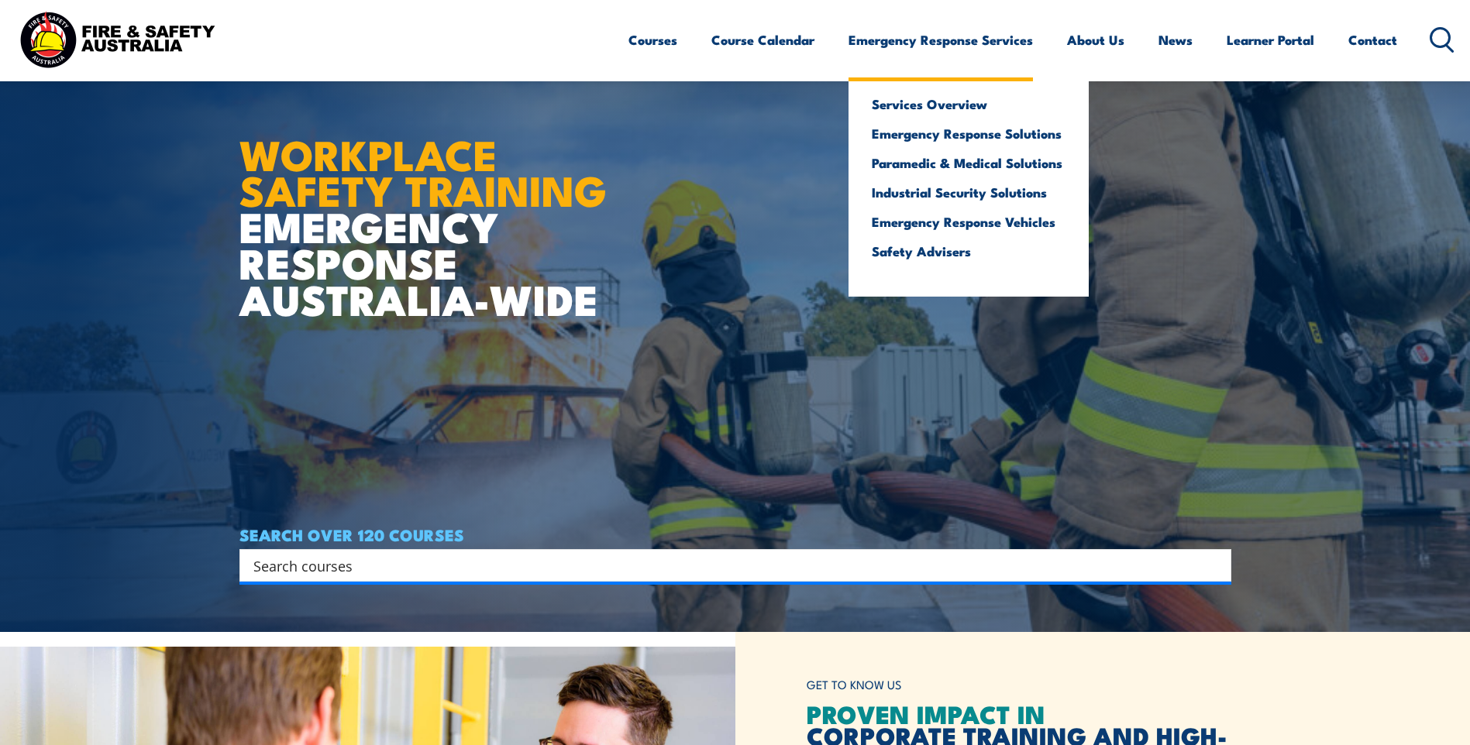
scroll to position [232, 0]
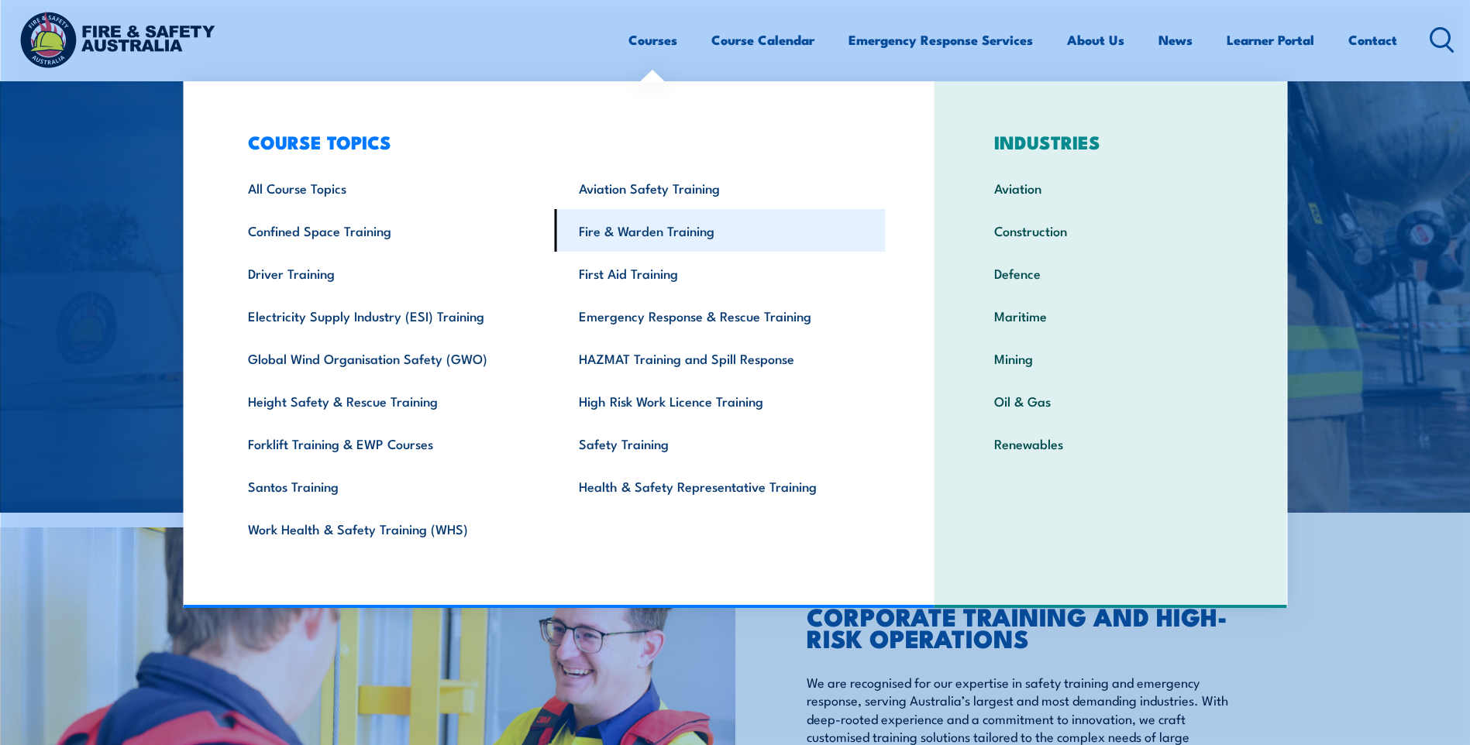
click at [604, 246] on link "Fire & Warden Training" at bounding box center [720, 230] width 331 height 43
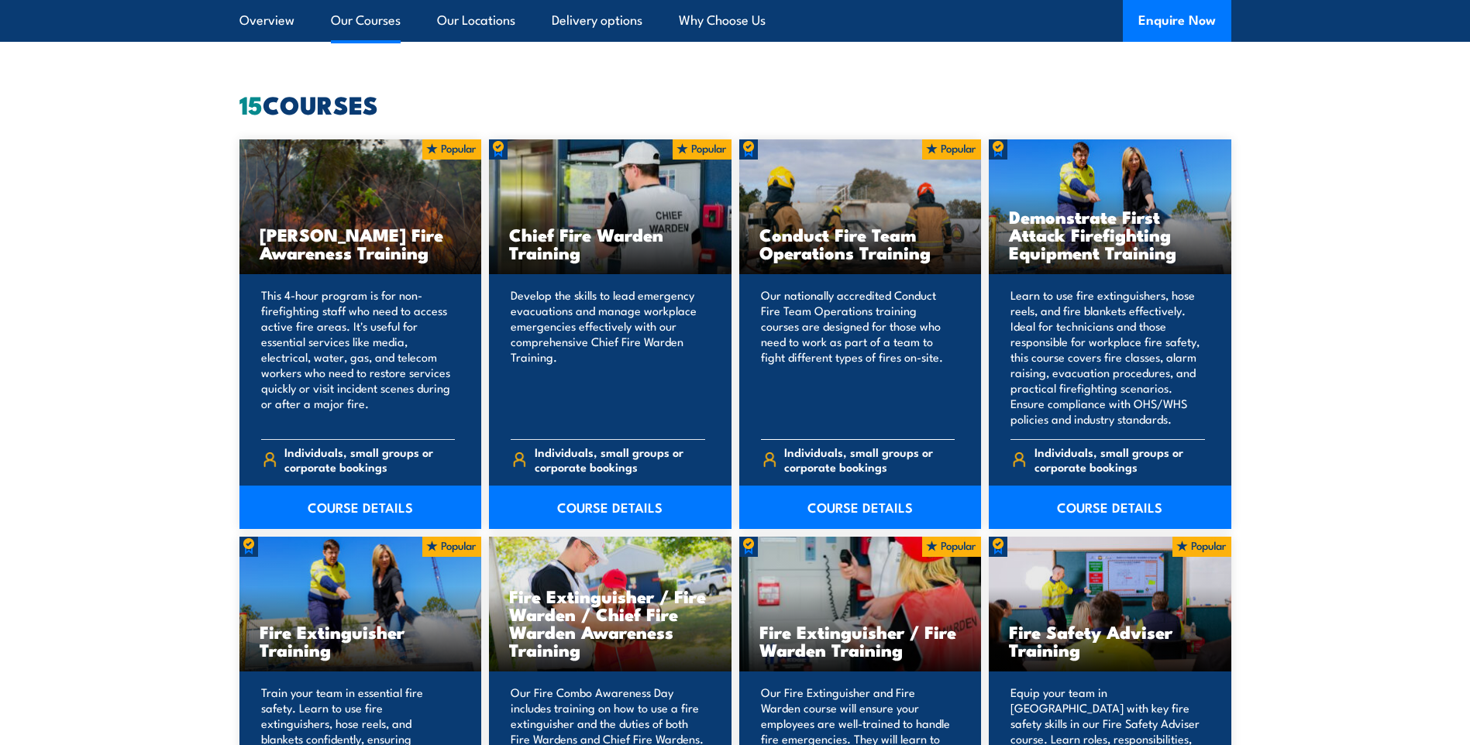
scroll to position [1395, 0]
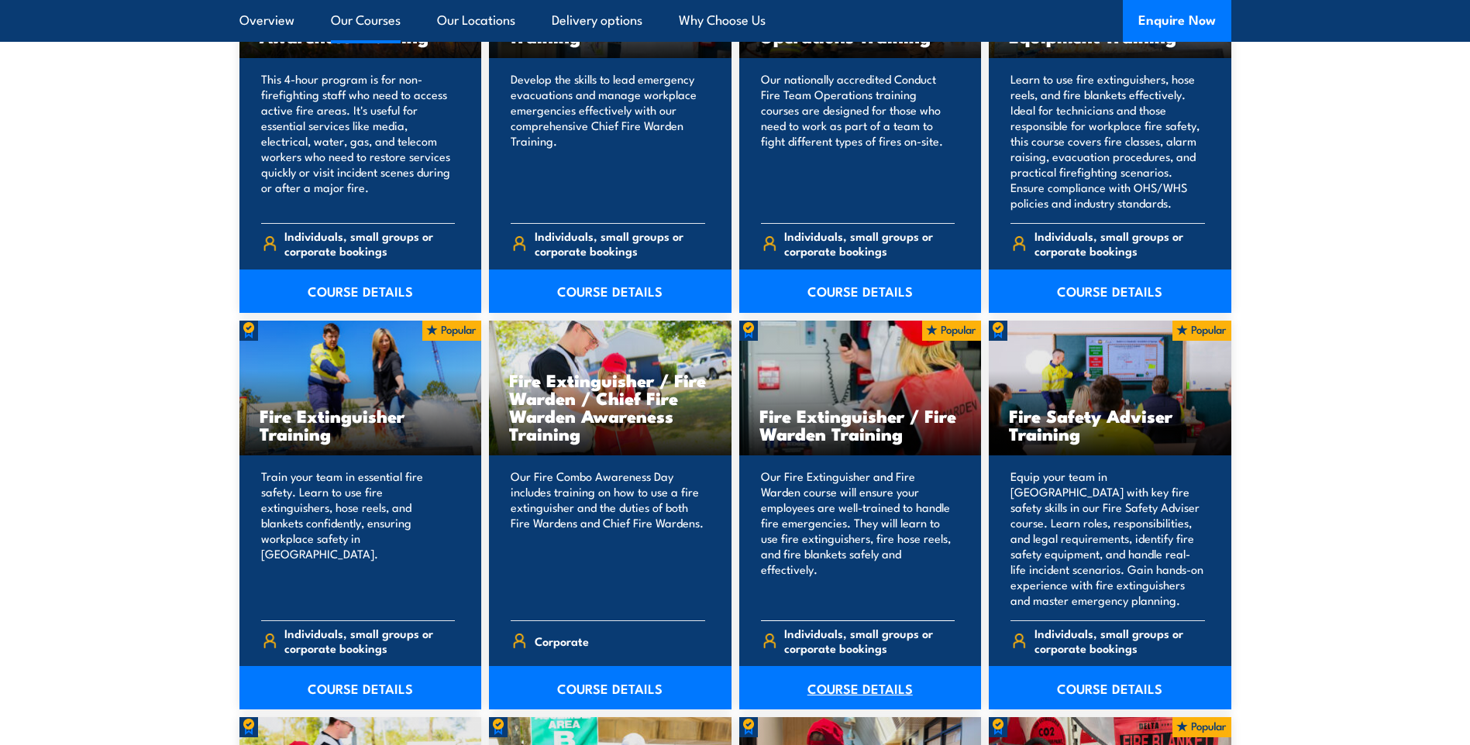
click at [876, 680] on link "COURSE DETAILS" at bounding box center [860, 687] width 243 height 43
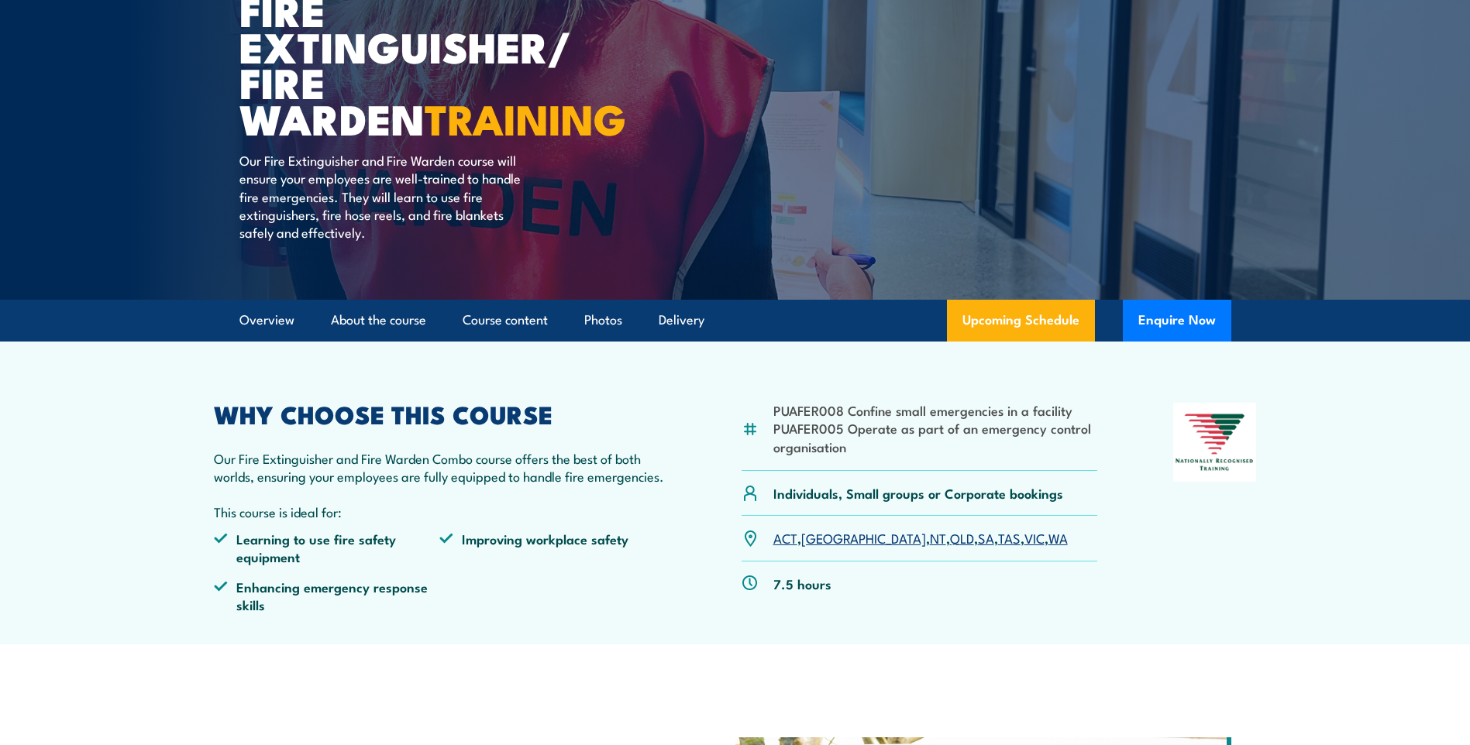
scroll to position [465, 0]
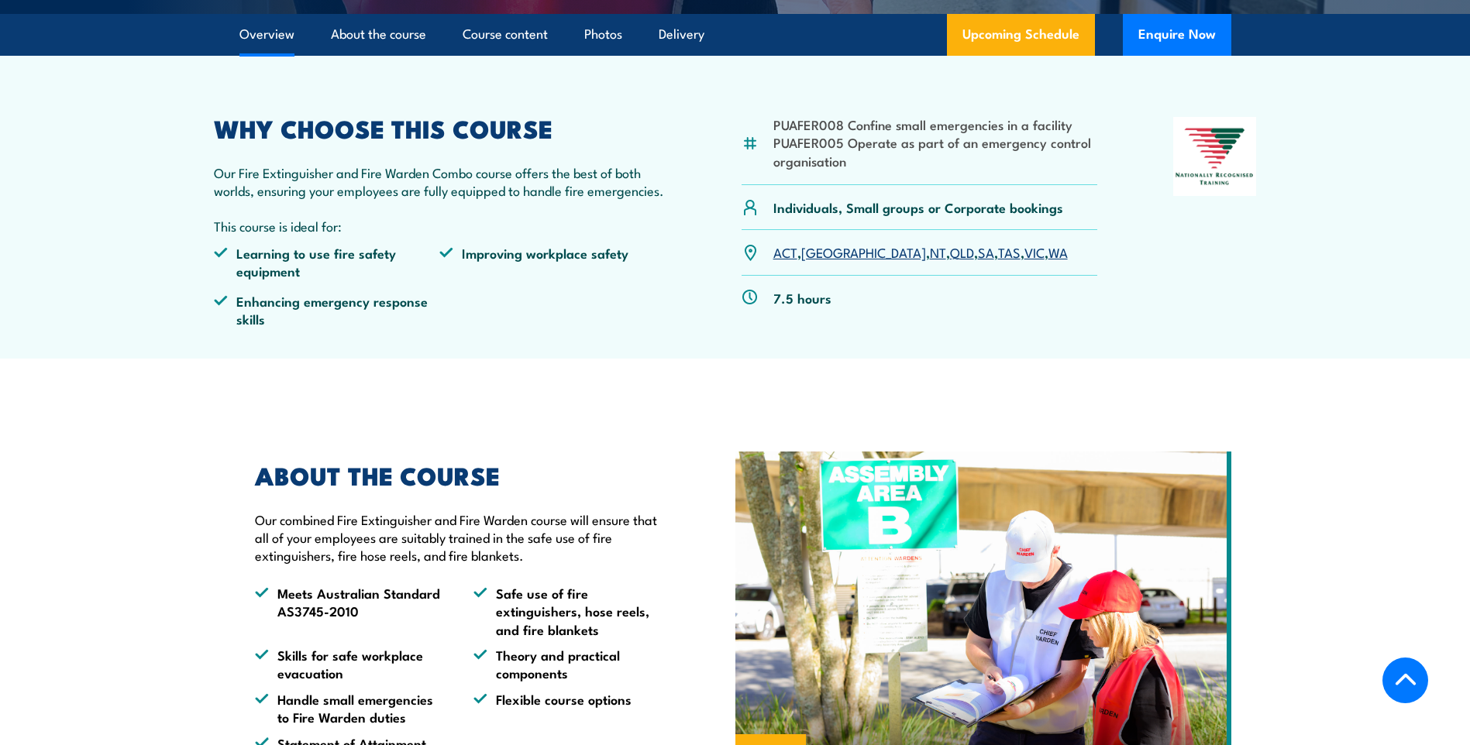
click at [1048, 257] on link "WA" at bounding box center [1057, 252] width 19 height 19
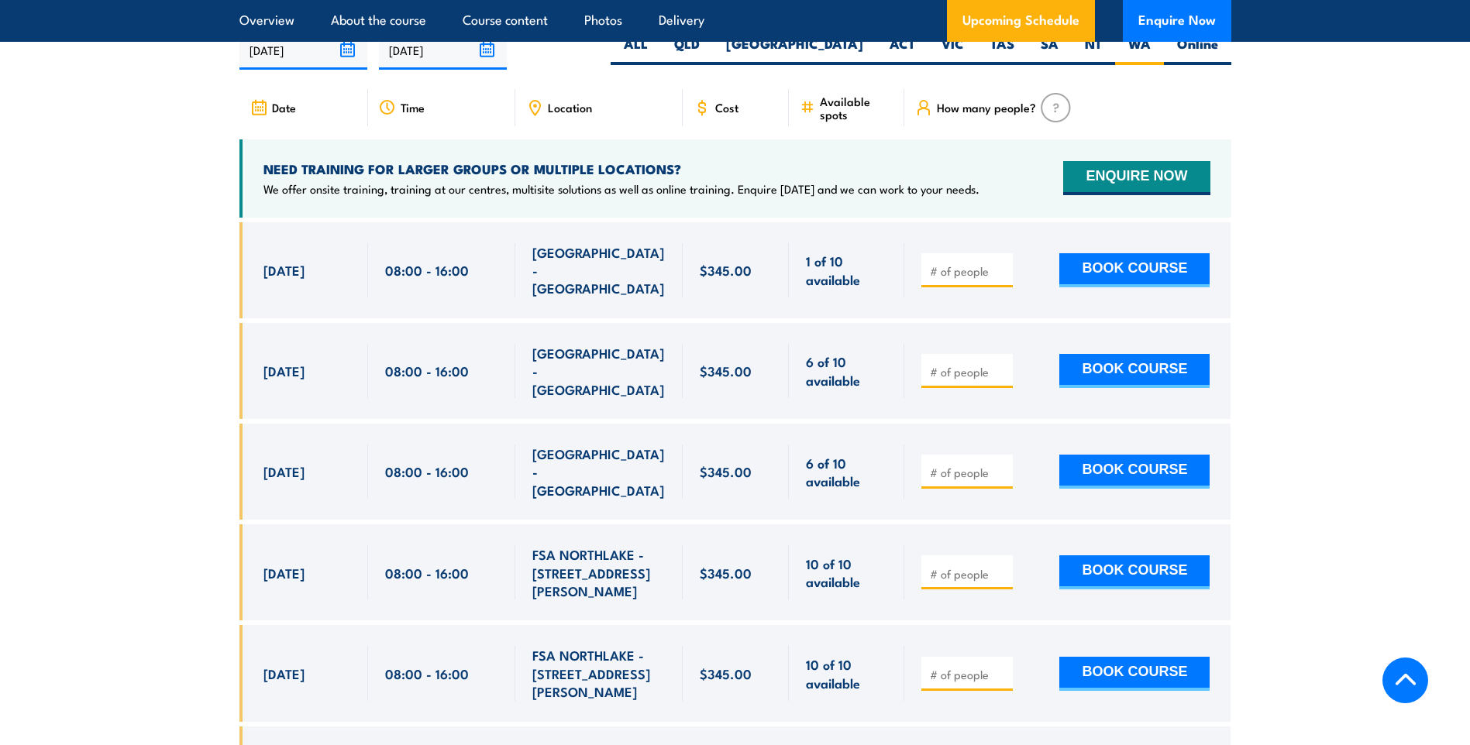
scroll to position [2622, 0]
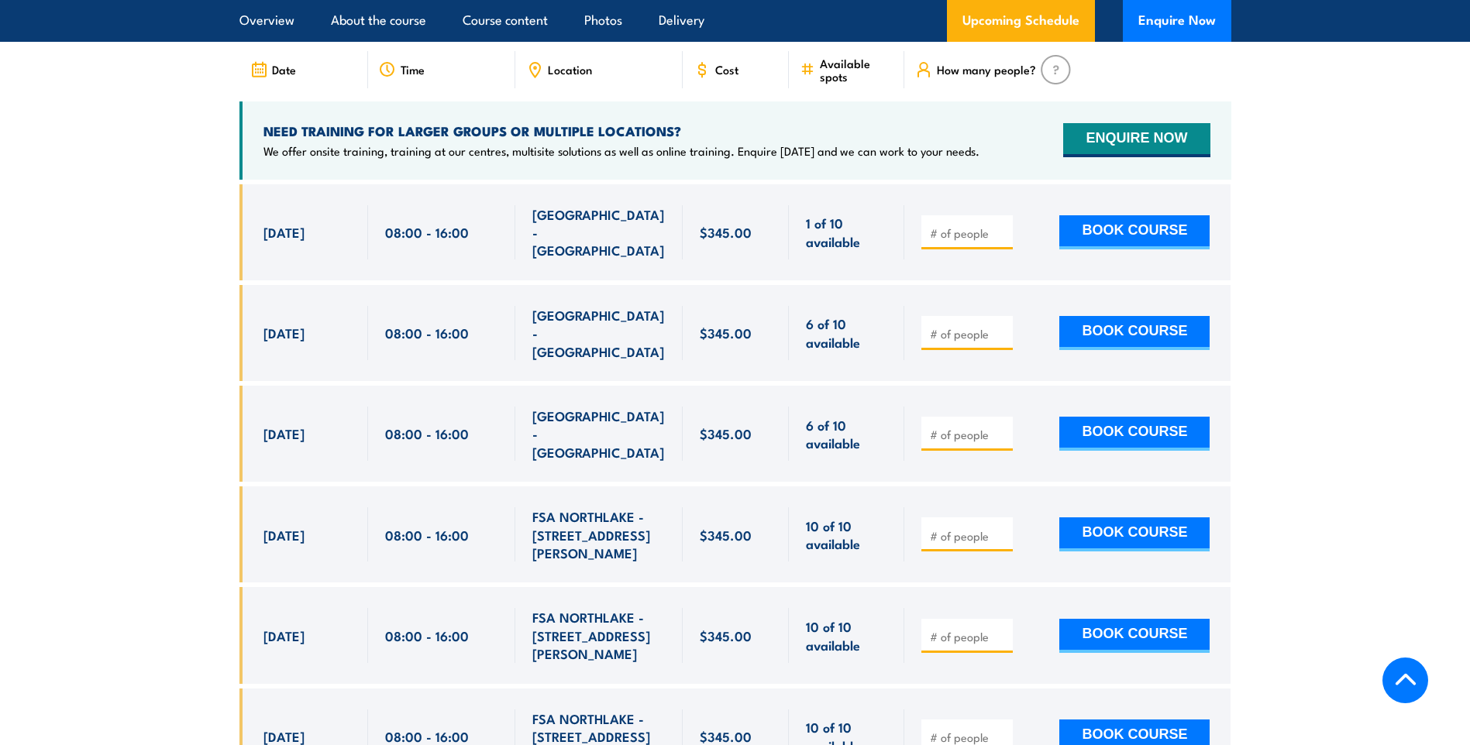
drag, startPoint x: 262, startPoint y: 449, endPoint x: 710, endPoint y: 425, distance: 448.5
click at [710, 487] on div "[DATE] 08:00 - 08:00" at bounding box center [735, 535] width 992 height 96
click at [965, 528] on input "number" at bounding box center [968, 535] width 77 height 15
type input "2"
click at [1076, 518] on button "BOOK COURSE" at bounding box center [1134, 535] width 150 height 34
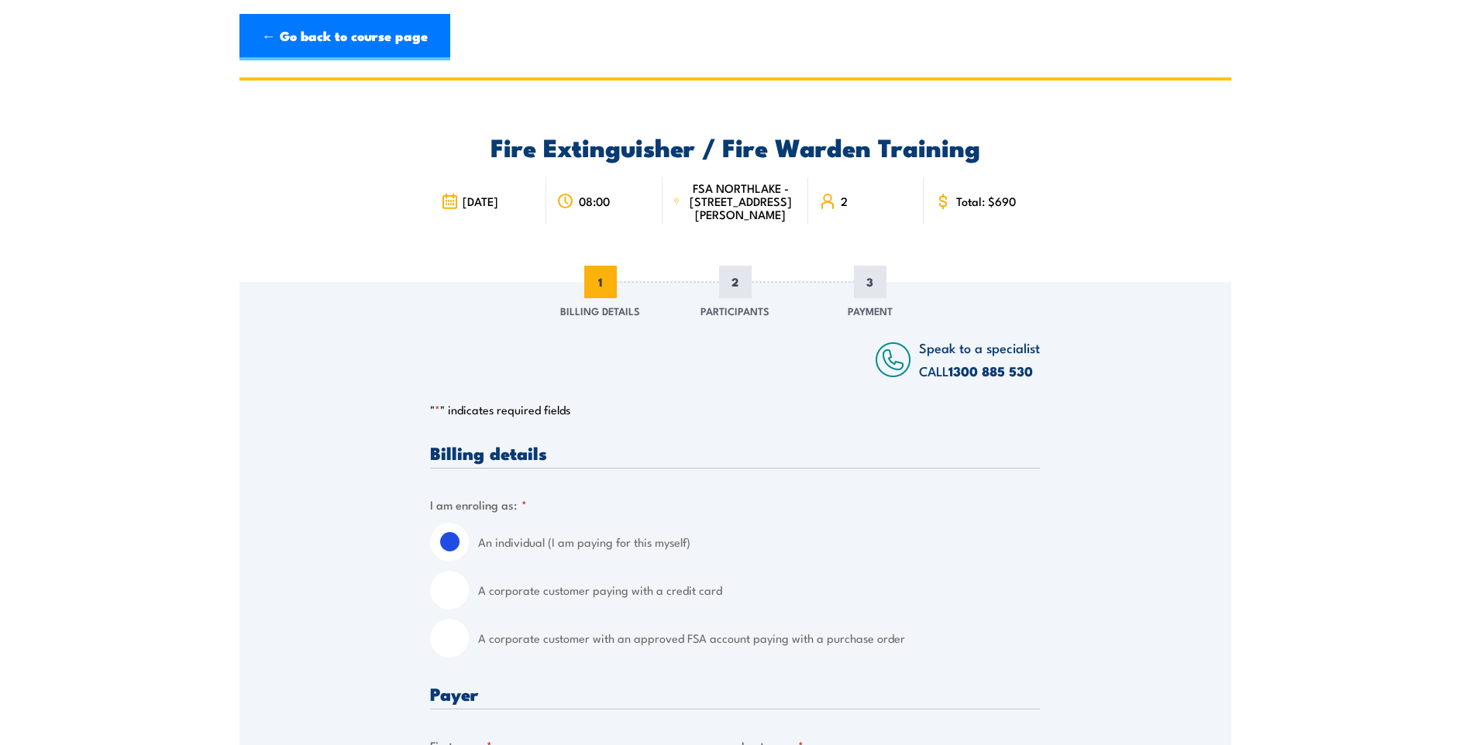
click at [454, 610] on input "A corporate customer paying with a credit card" at bounding box center [449, 590] width 39 height 39
radio input "true"
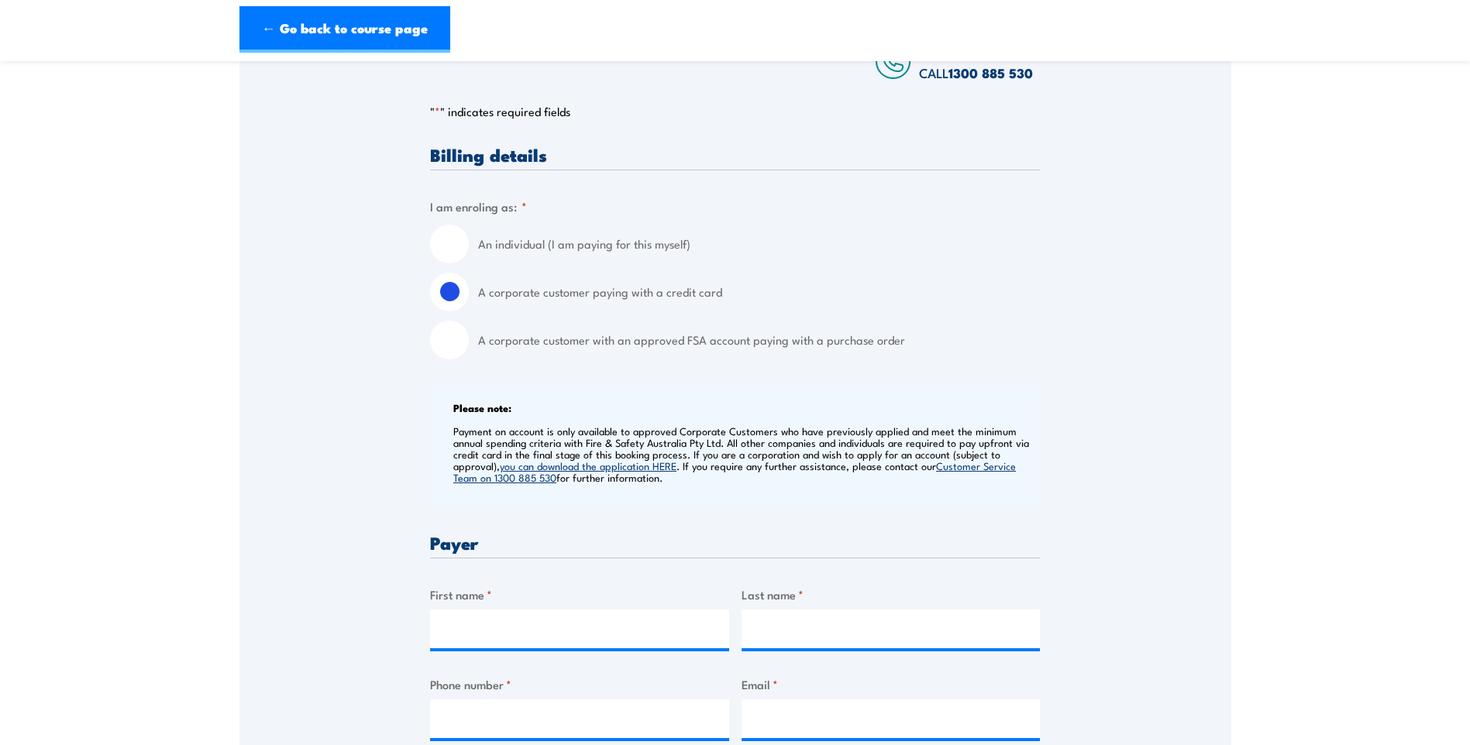
scroll to position [387, 0]
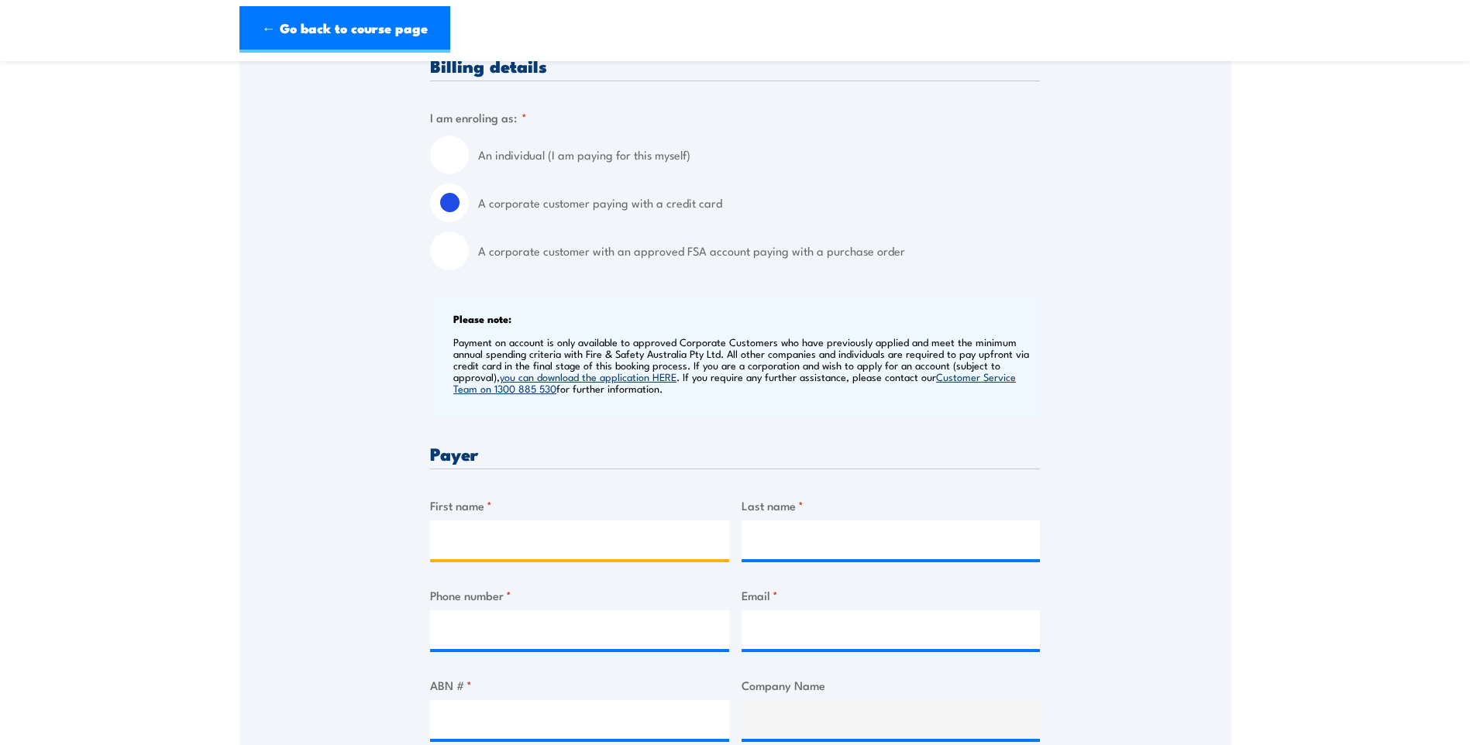
click at [493, 551] on input "First name *" at bounding box center [579, 540] width 299 height 39
type input "CAMCO"
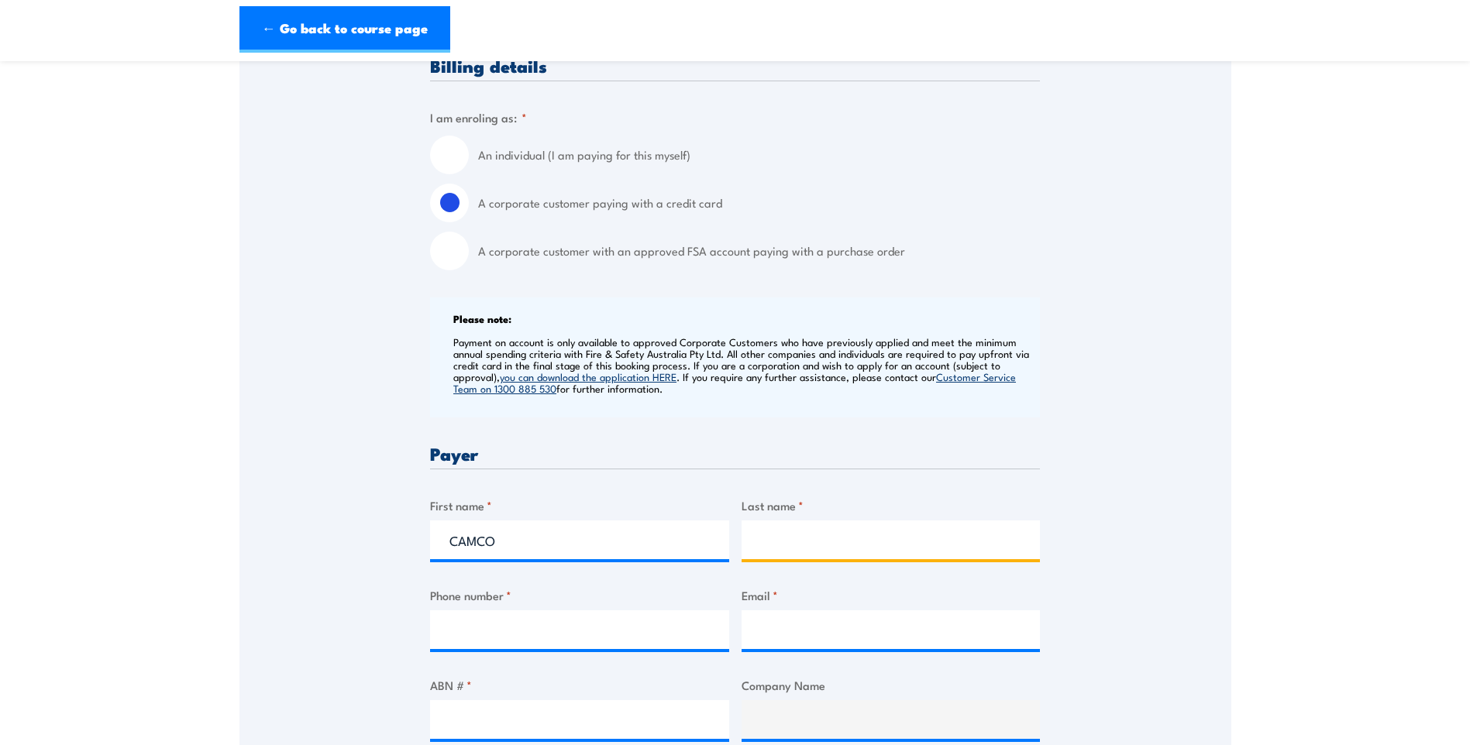
type input "Engineering"
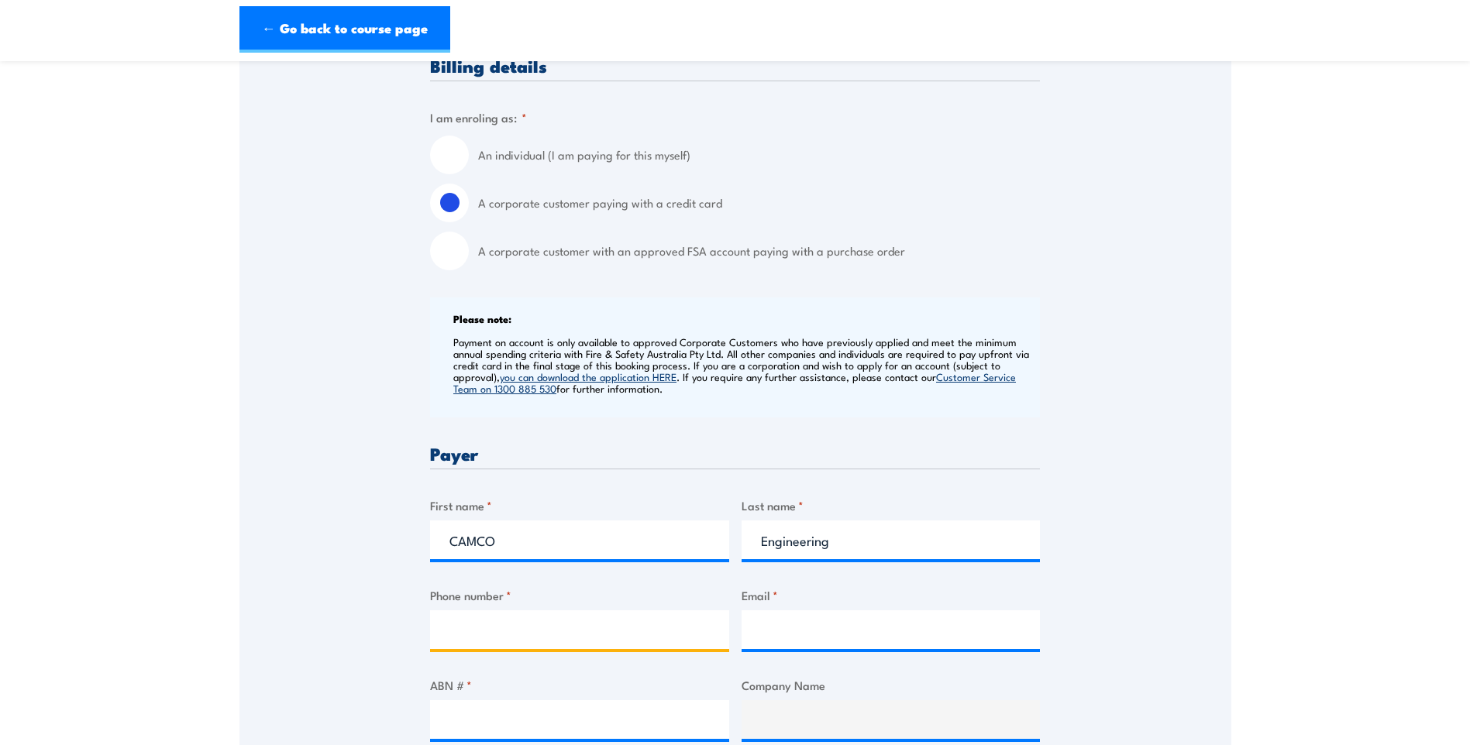
type input "0438892338"
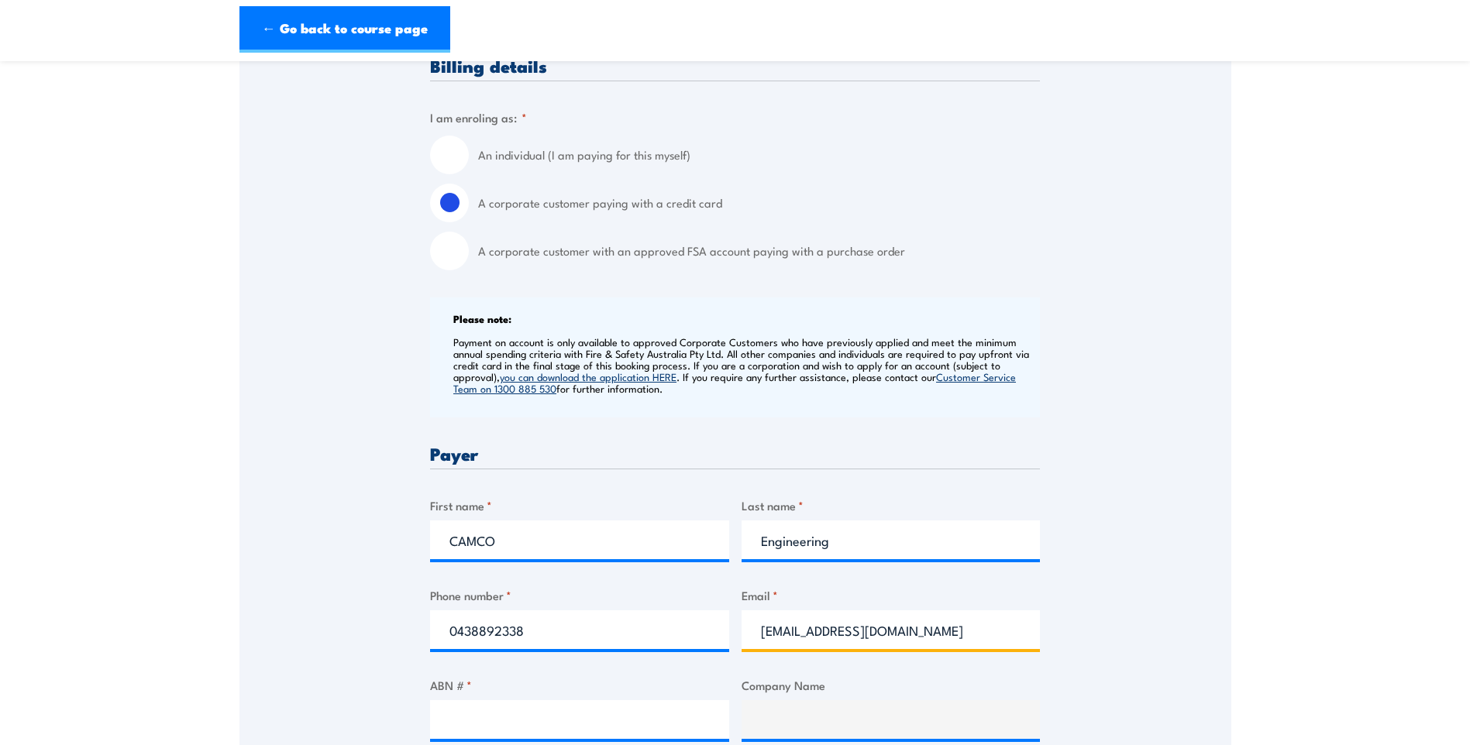
drag, startPoint x: 1010, startPoint y: 641, endPoint x: 481, endPoint y: 662, distance: 528.9
type input "X"
type input "CCETraining@camcoeng.com.au"
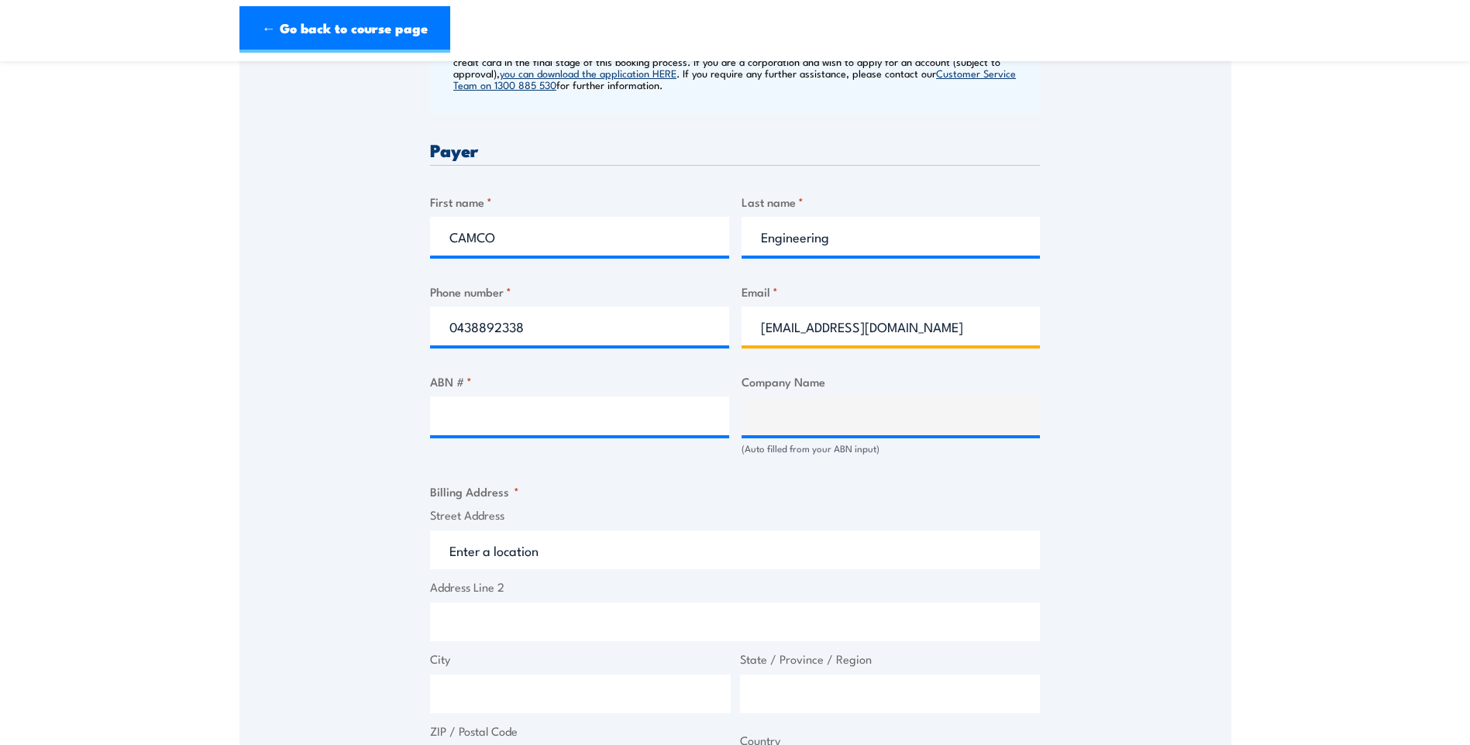
scroll to position [697, 0]
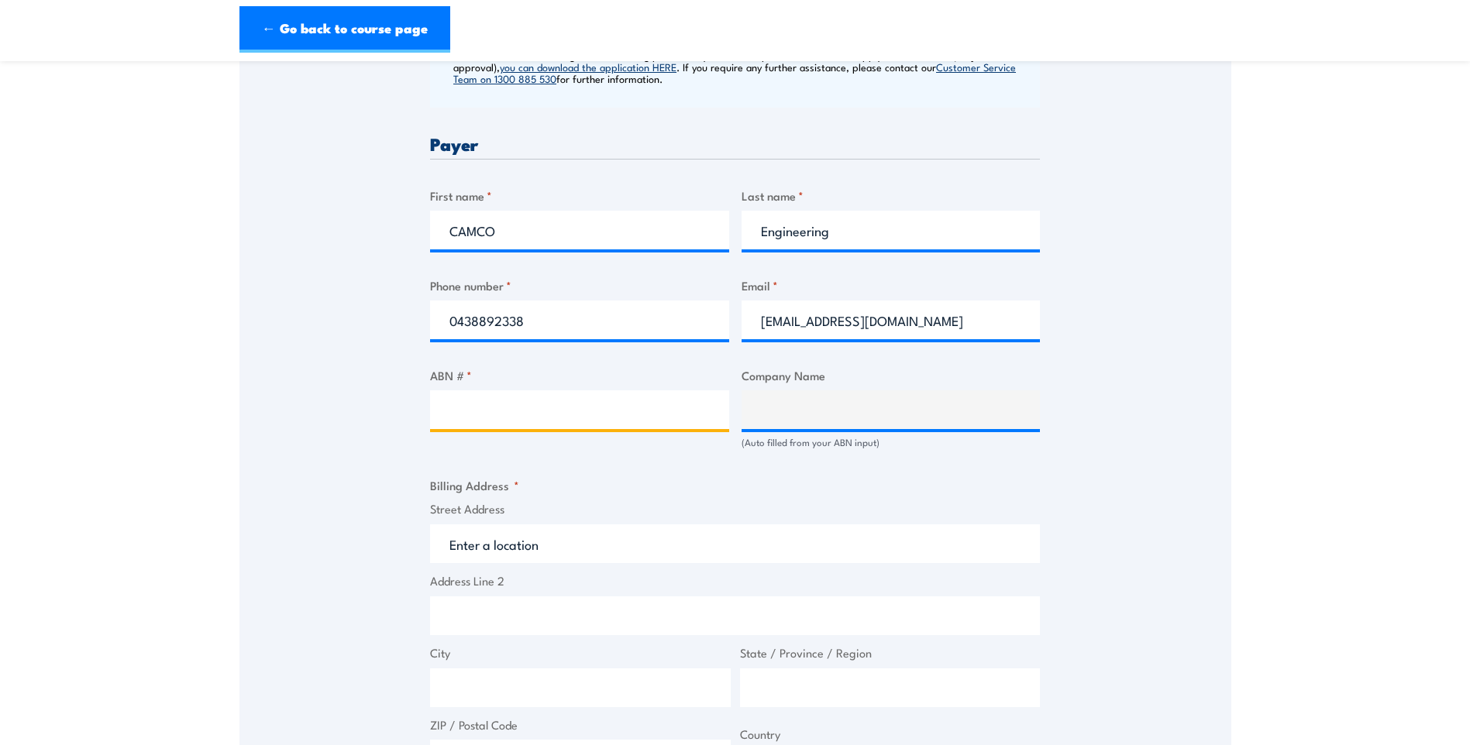
click at [501, 416] on input "ABN # *" at bounding box center [579, 410] width 299 height 39
paste input "53 0670 416 41"
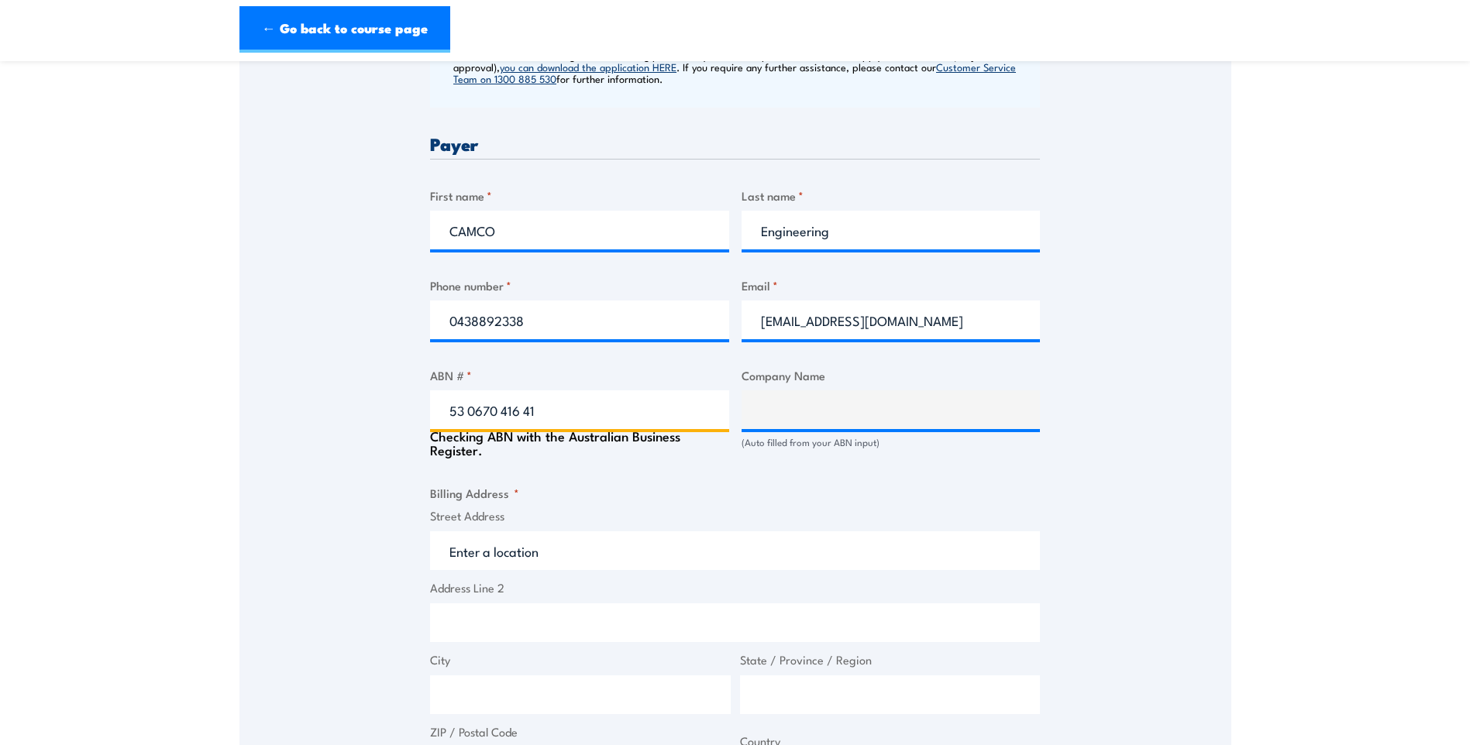
type input "53 0670 416 41"
click at [521, 570] on input "Street Address" at bounding box center [735, 551] width 610 height 39
type input "CAMCO ENGINEERING PTY LTD"
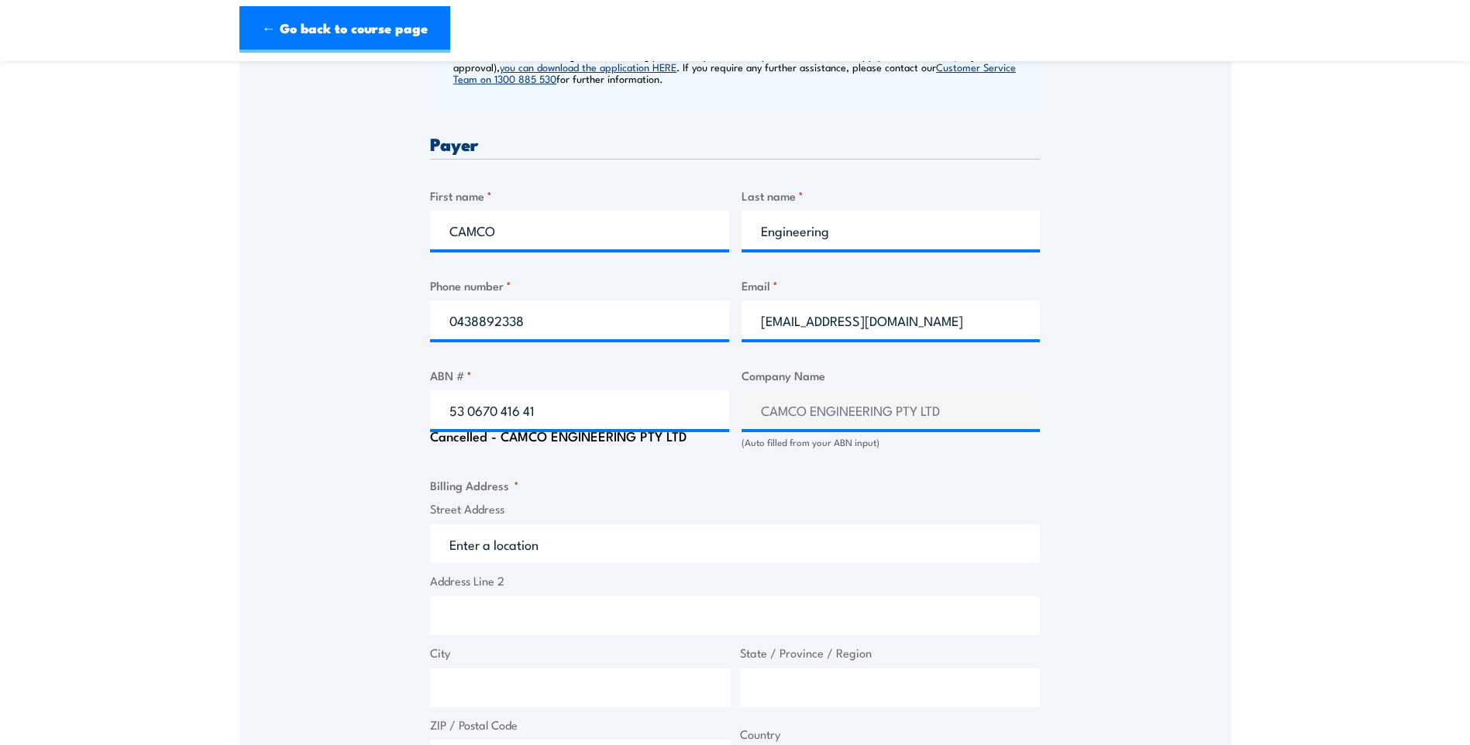
type input "1 Bell St"
type input "Canning Vale"
type input "Western Australia"
type input "6155"
select select "Australia"
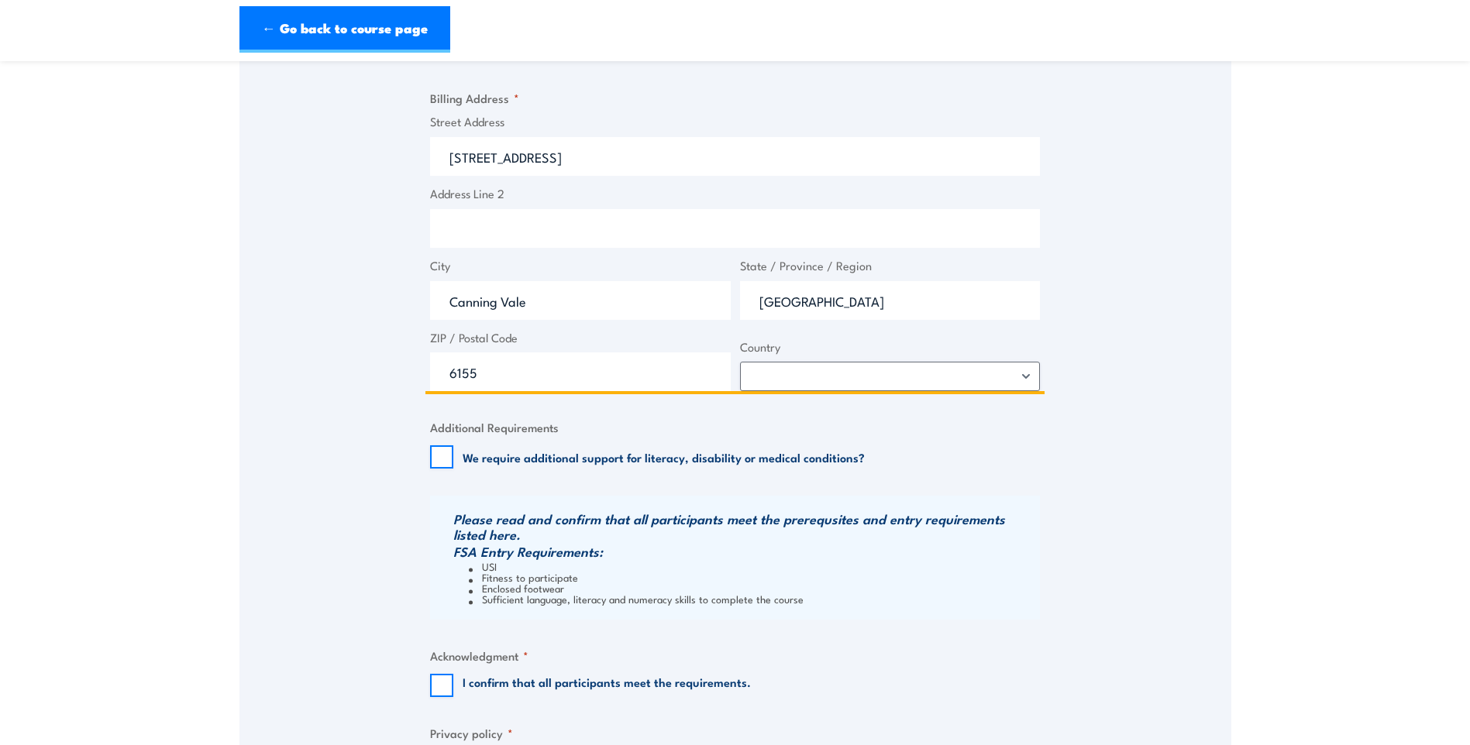
scroll to position [1162, 0]
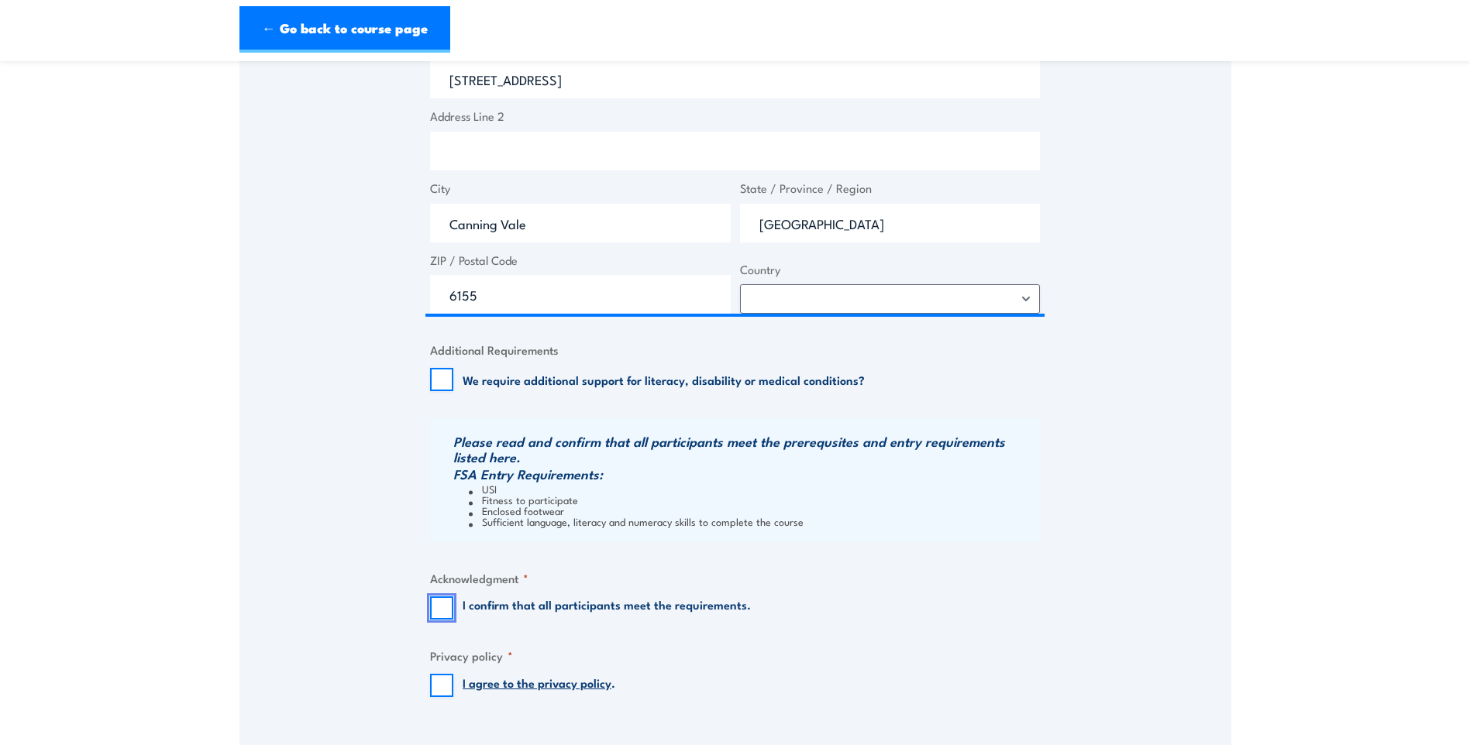
drag, startPoint x: 444, startPoint y: 628, endPoint x: 427, endPoint y: 666, distance: 41.6
click at [443, 620] on input "I confirm that all participants meet the requirements." at bounding box center [441, 608] width 23 height 23
checkbox input "true"
click at [432, 692] on input "I agree to the privacy policy ." at bounding box center [441, 685] width 23 height 23
checkbox input "true"
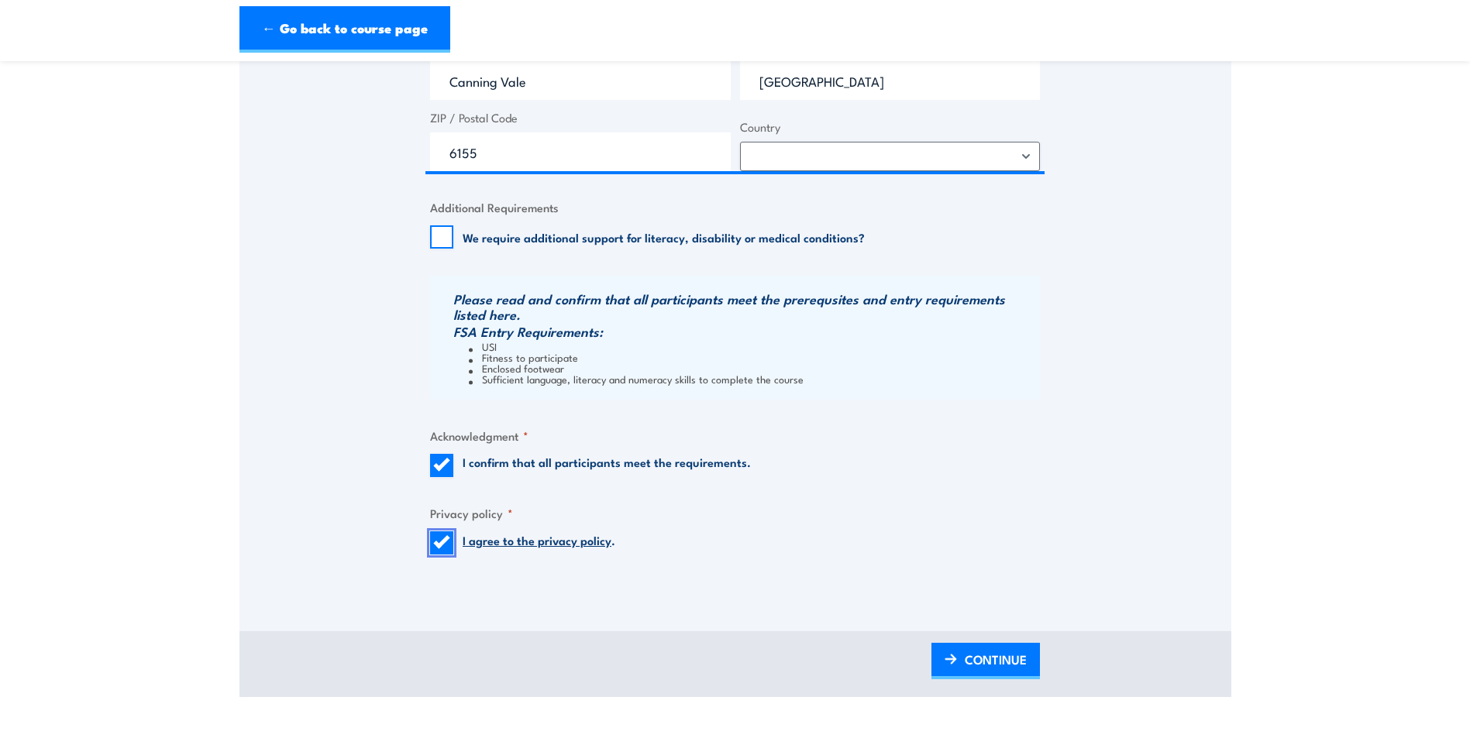
scroll to position [1472, 0]
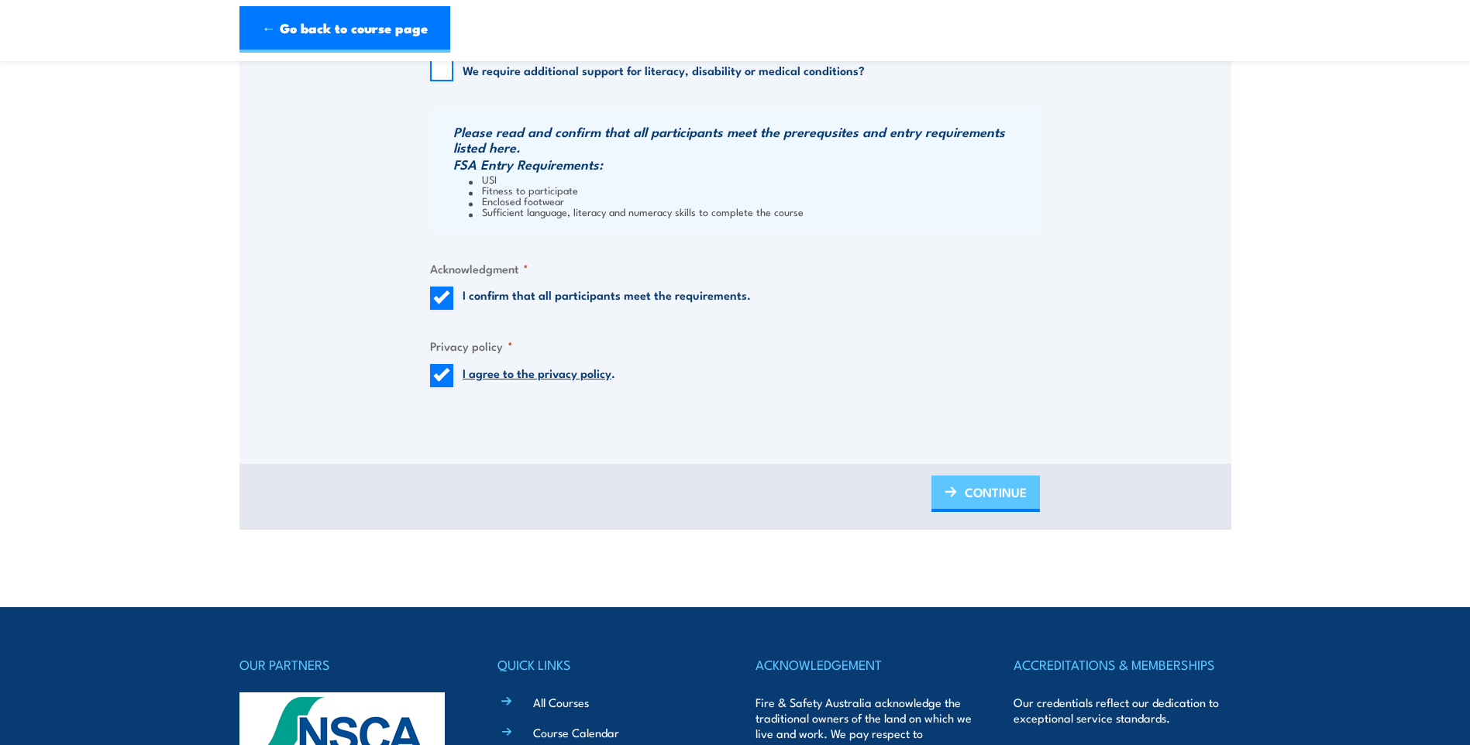
click at [988, 498] on span "CONTINUE" at bounding box center [996, 492] width 62 height 41
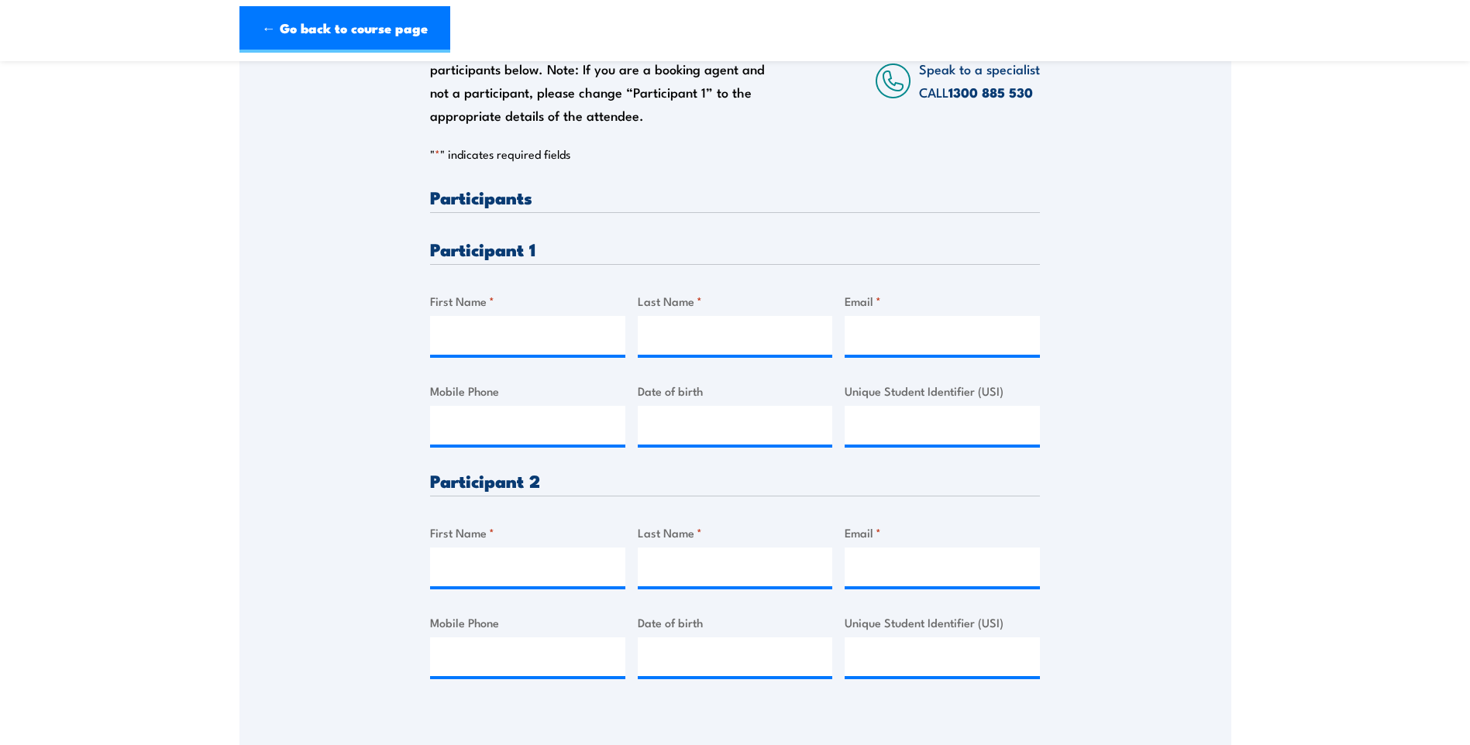
scroll to position [0, 0]
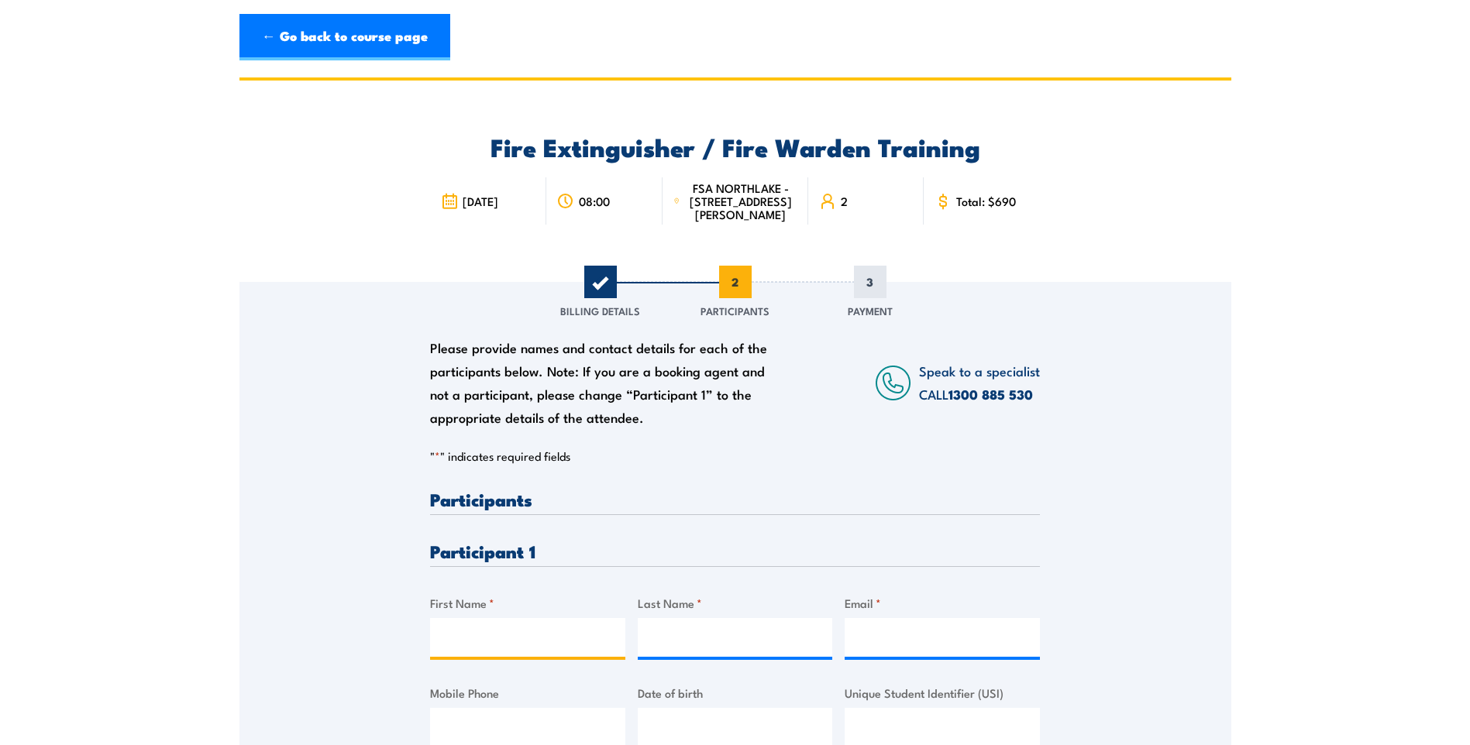
click at [527, 656] on input "First Name *" at bounding box center [527, 637] width 195 height 39
type input "MARLO"
type input "TOLLEY"
click at [900, 647] on input "Email *" at bounding box center [942, 637] width 195 height 39
paste input "Email: tolleys2@bigpond.com"
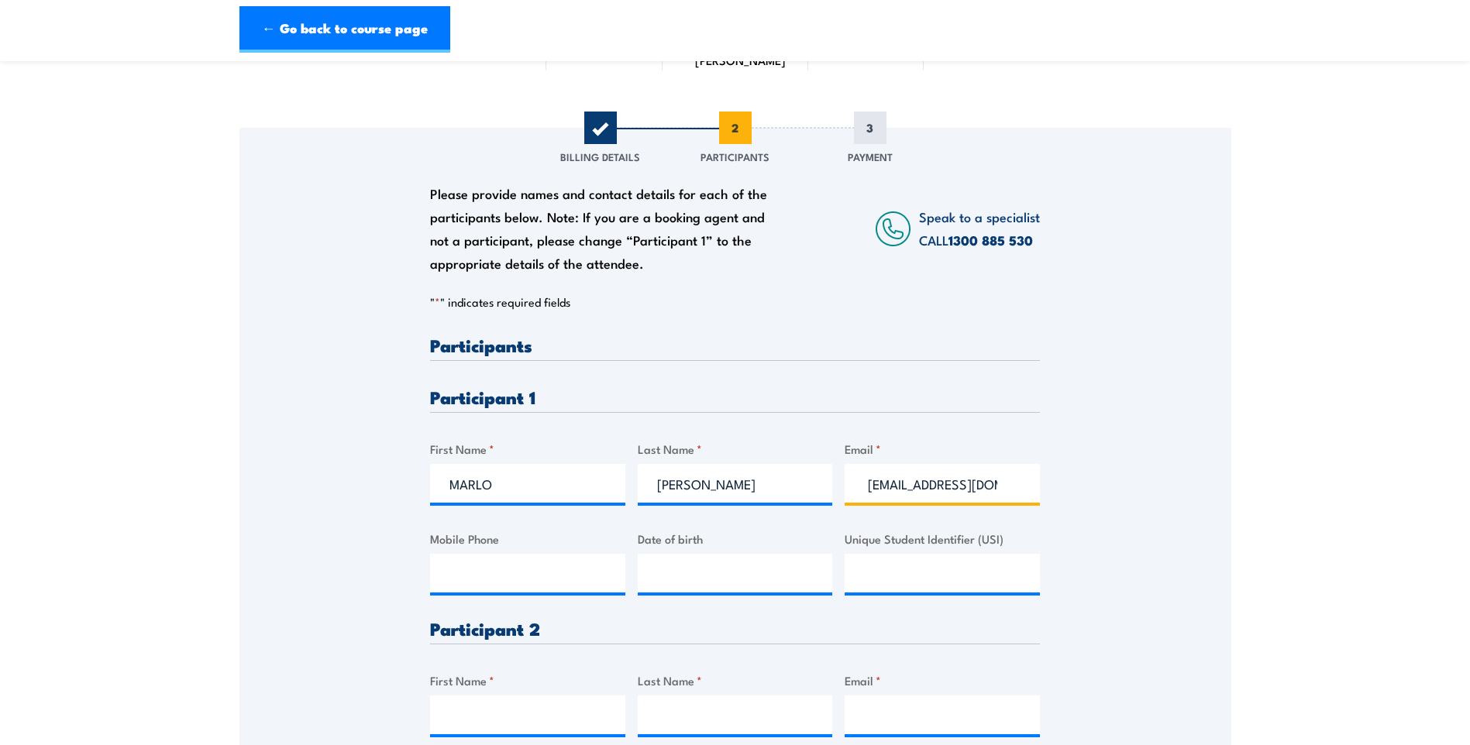
scroll to position [155, 0]
type input "Email: tolleys2@bigpond.com"
click at [508, 582] on input "Mobile Phone" at bounding box center [527, 572] width 195 height 39
type input "0488770764"
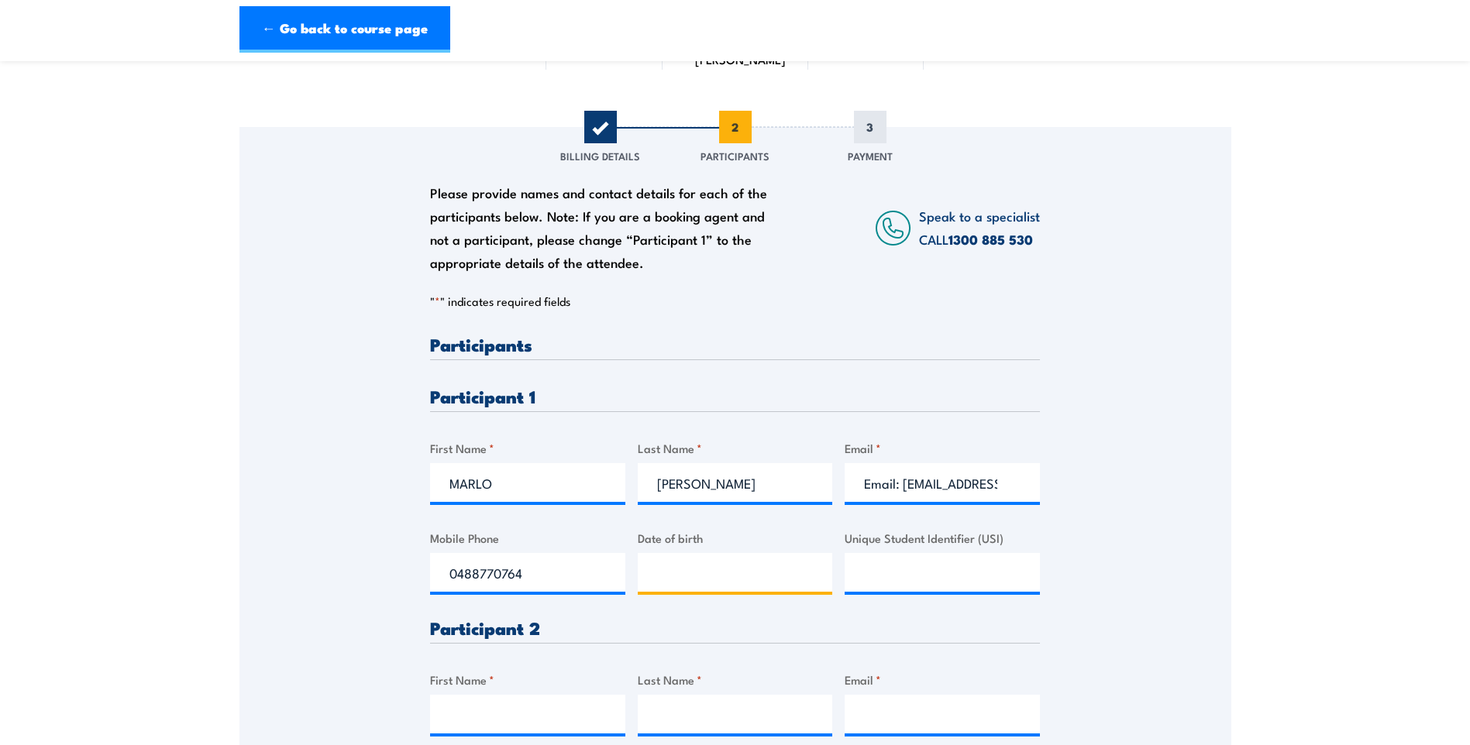
type input "__/__/____"
click at [681, 592] on input "__/__/____" at bounding box center [735, 572] width 195 height 39
type input "20/10/1964"
click at [929, 586] on input "Unique Student Identifier (USI)" at bounding box center [942, 572] width 195 height 39
paste input "USI (Unique Student Identifier): GLT4LLPYMQ"
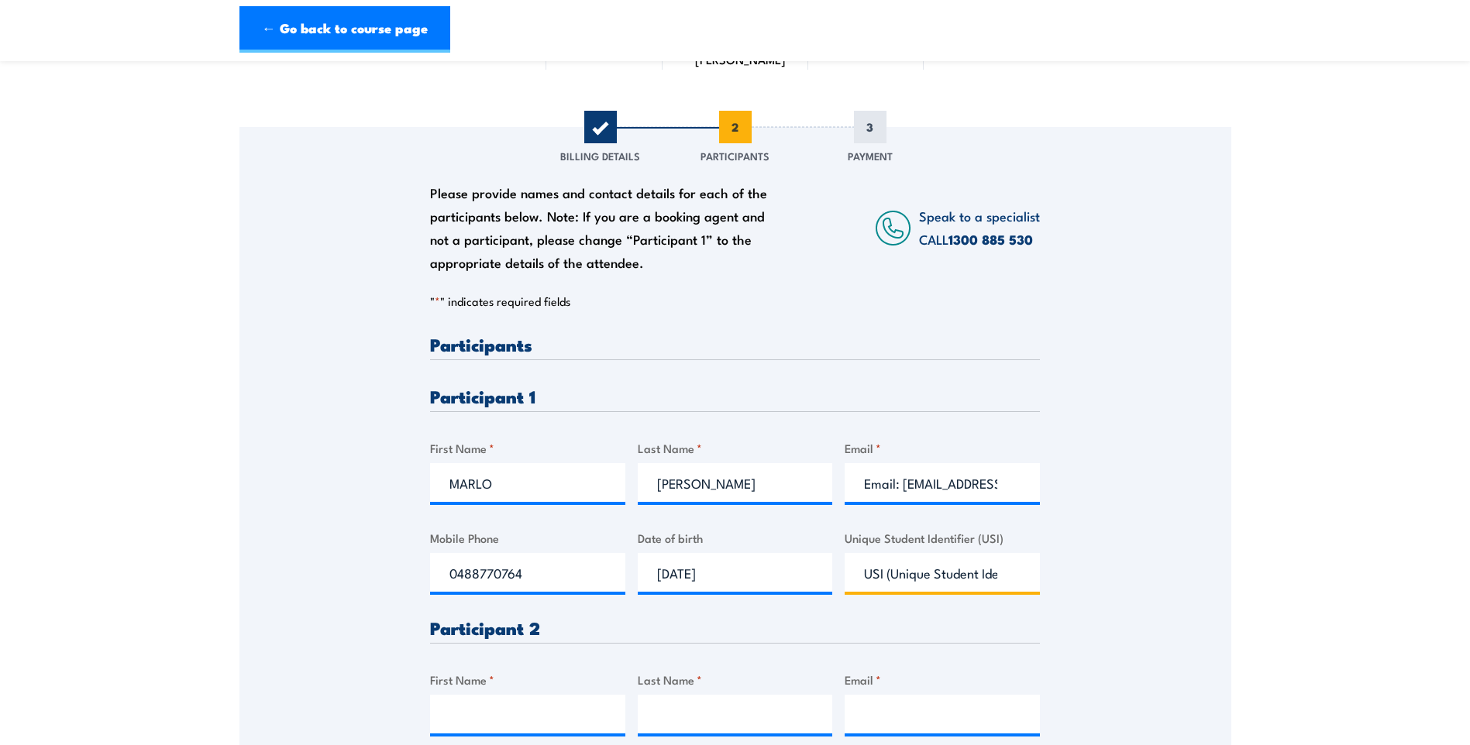
drag, startPoint x: 917, startPoint y: 588, endPoint x: 592, endPoint y: 577, distance: 325.6
click at [590, 582] on div "Please provide names and contact details for each of the participants below. No…" at bounding box center [735, 593] width 610 height 515
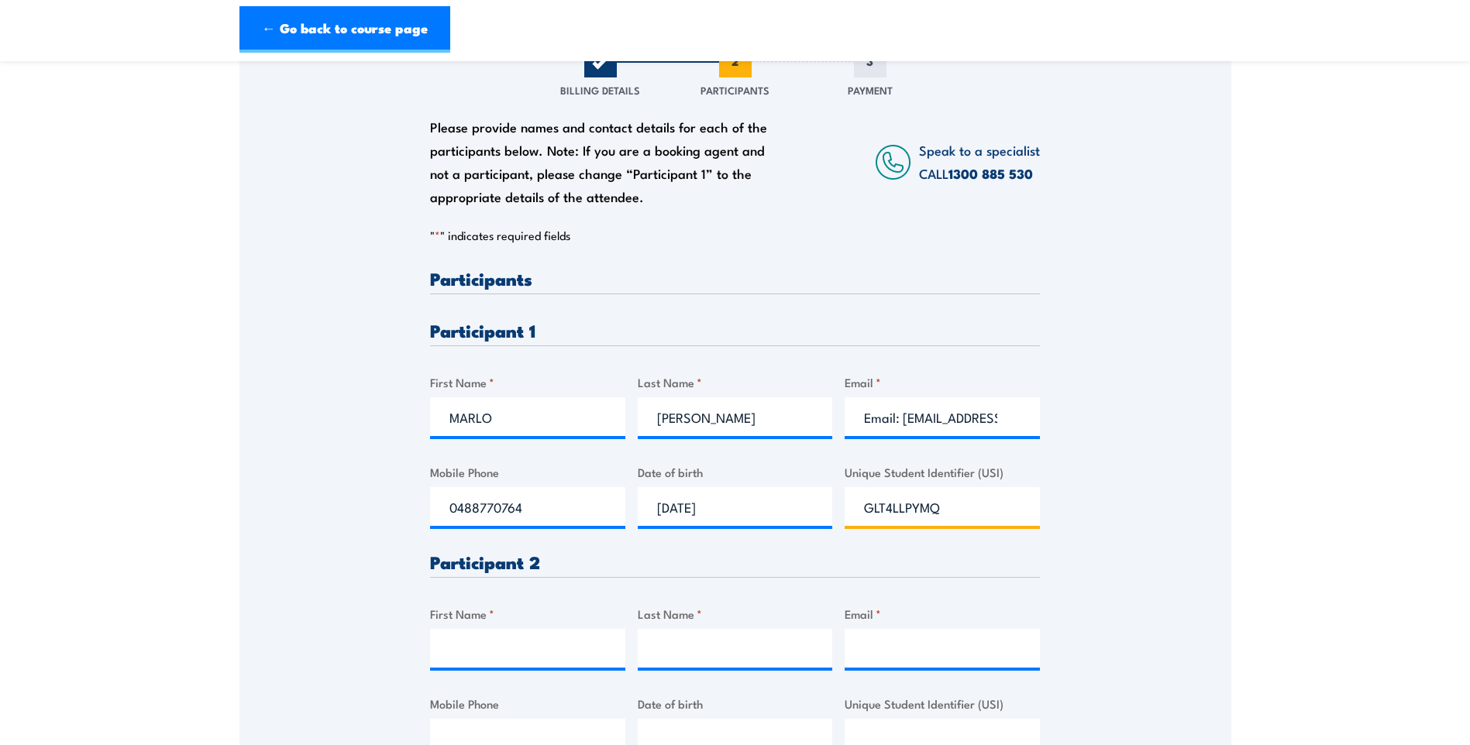
scroll to position [387, 0]
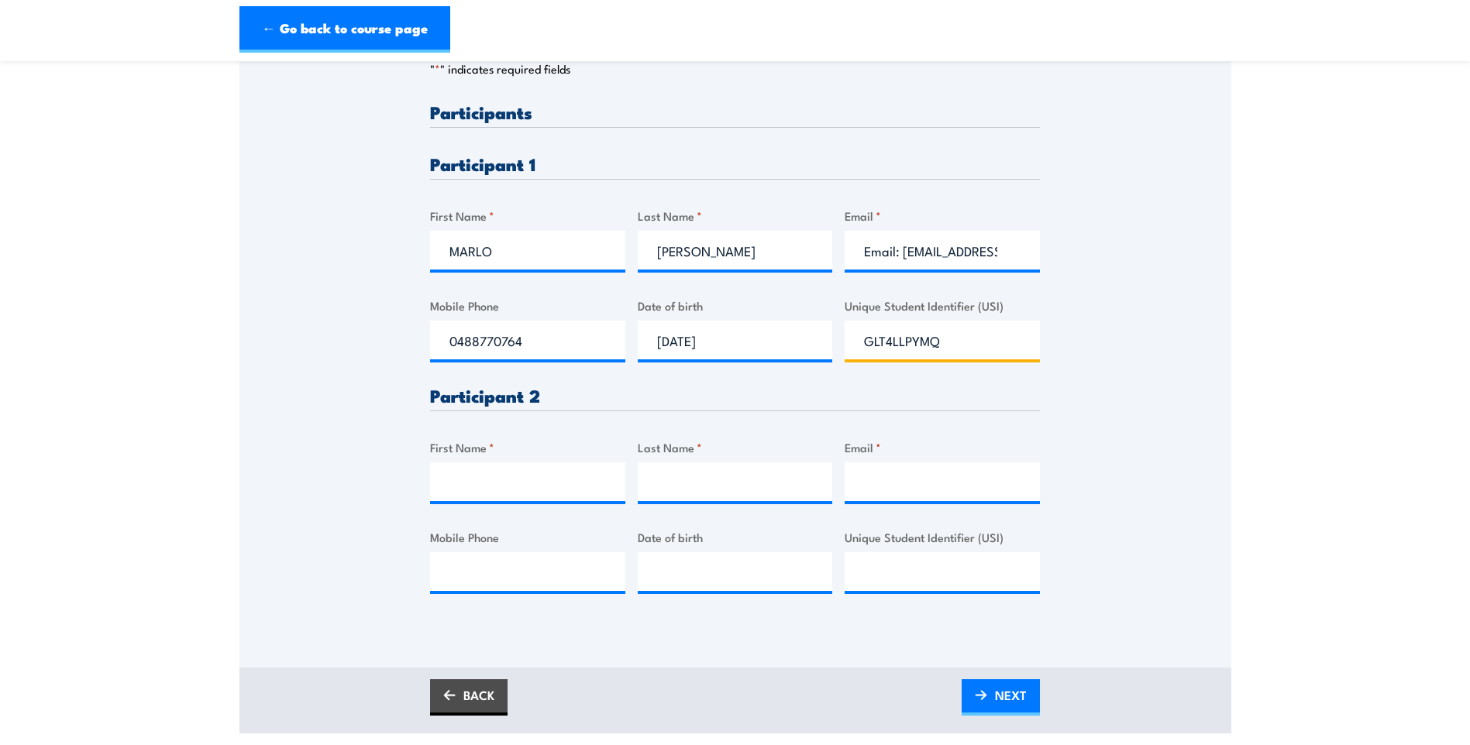
type input "GLT4LLPYMQ"
click at [547, 501] on input "First Name *" at bounding box center [527, 482] width 195 height 39
click at [475, 487] on input "First Name *" at bounding box center [527, 482] width 195 height 39
drag, startPoint x: 521, startPoint y: 498, endPoint x: 202, endPoint y: 514, distance: 319.6
click at [204, 516] on section "Fire Extinguisher / Fire Warden Training 08:00 2 "" at bounding box center [735, 212] width 1470 height 1044
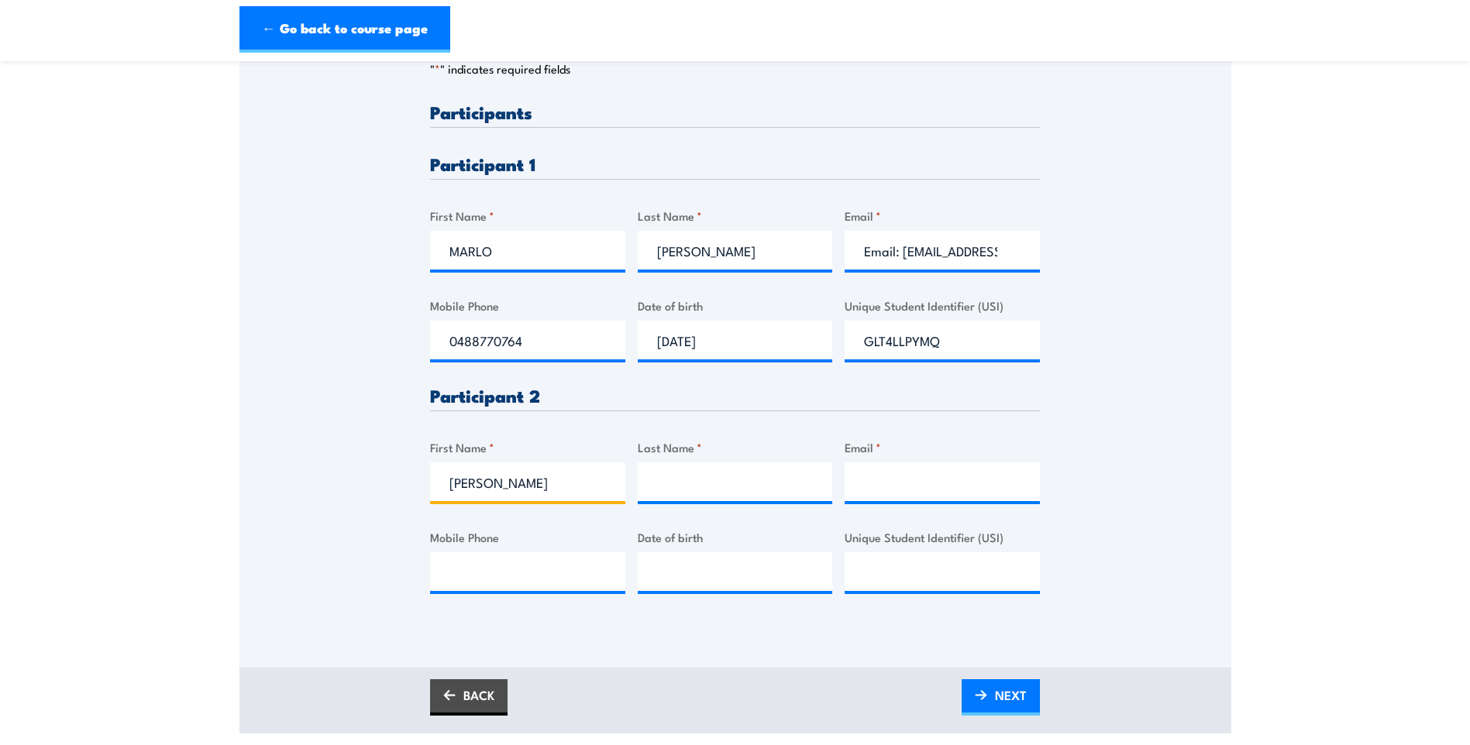
type input "PETER"
type input "MILLARD"
click at [928, 501] on input "Email *" at bounding box center [942, 482] width 195 height 39
paste input "Email: pete5674@hotmail.com"
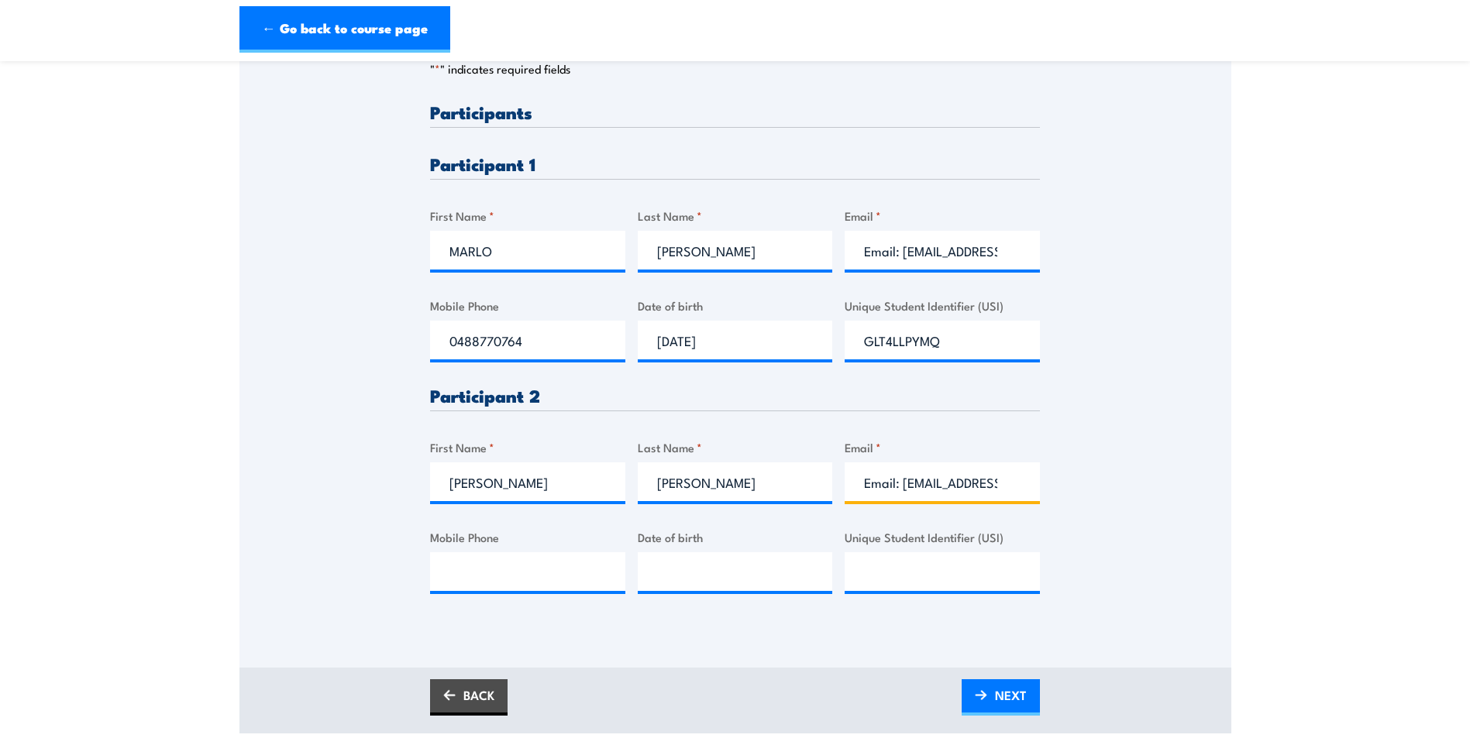
scroll to position [0, 40]
type input "Email: pete5674@hotmail.com"
click at [504, 580] on input "Mobile Phone" at bounding box center [527, 571] width 195 height 39
type input "0431228564"
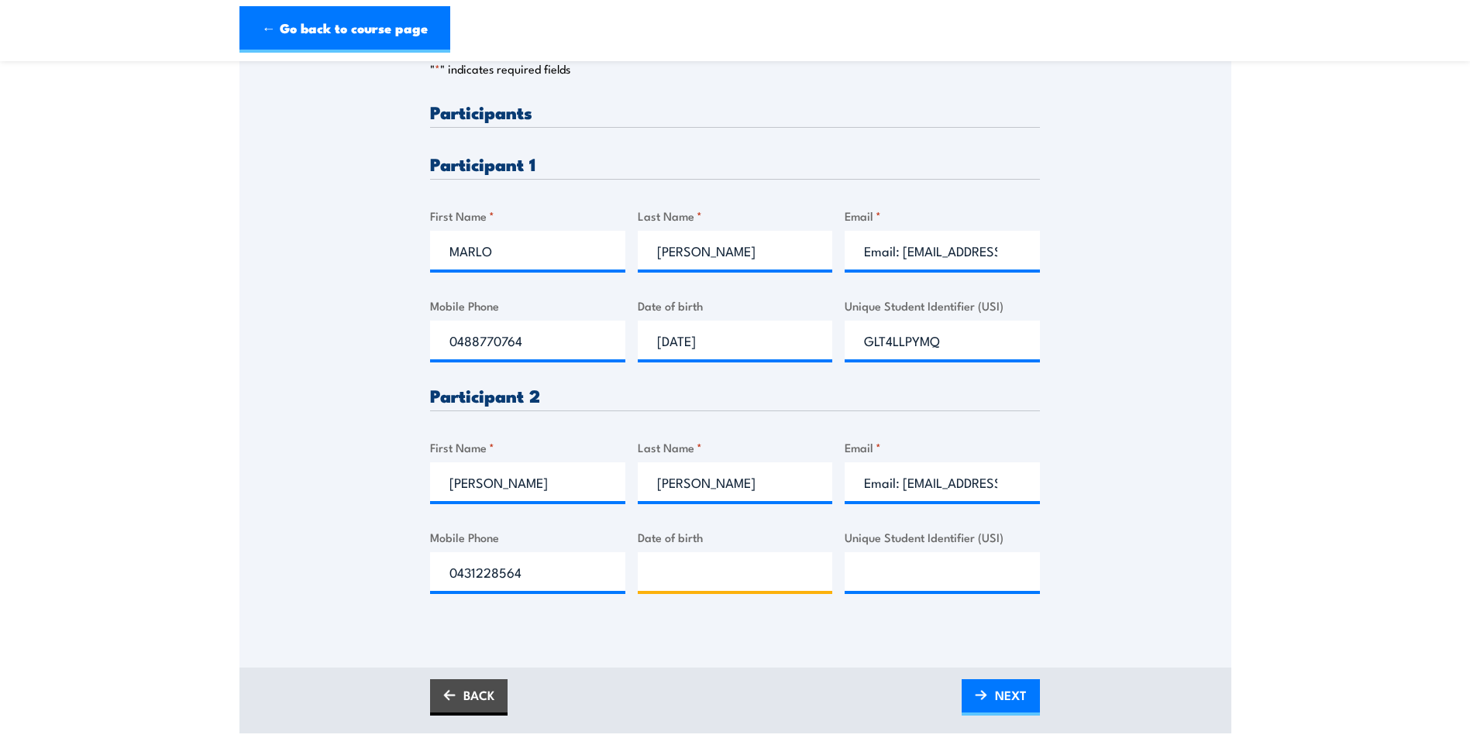
type input "__/__/____"
click at [673, 578] on input "__/__/____" at bounding box center [735, 571] width 195 height 39
type input "05/06/1974"
click at [884, 588] on input "Unique Student Identifier (USI)" at bounding box center [942, 571] width 195 height 39
paste input "USI (Unique Student Identifier): U5NSEA6VEE"
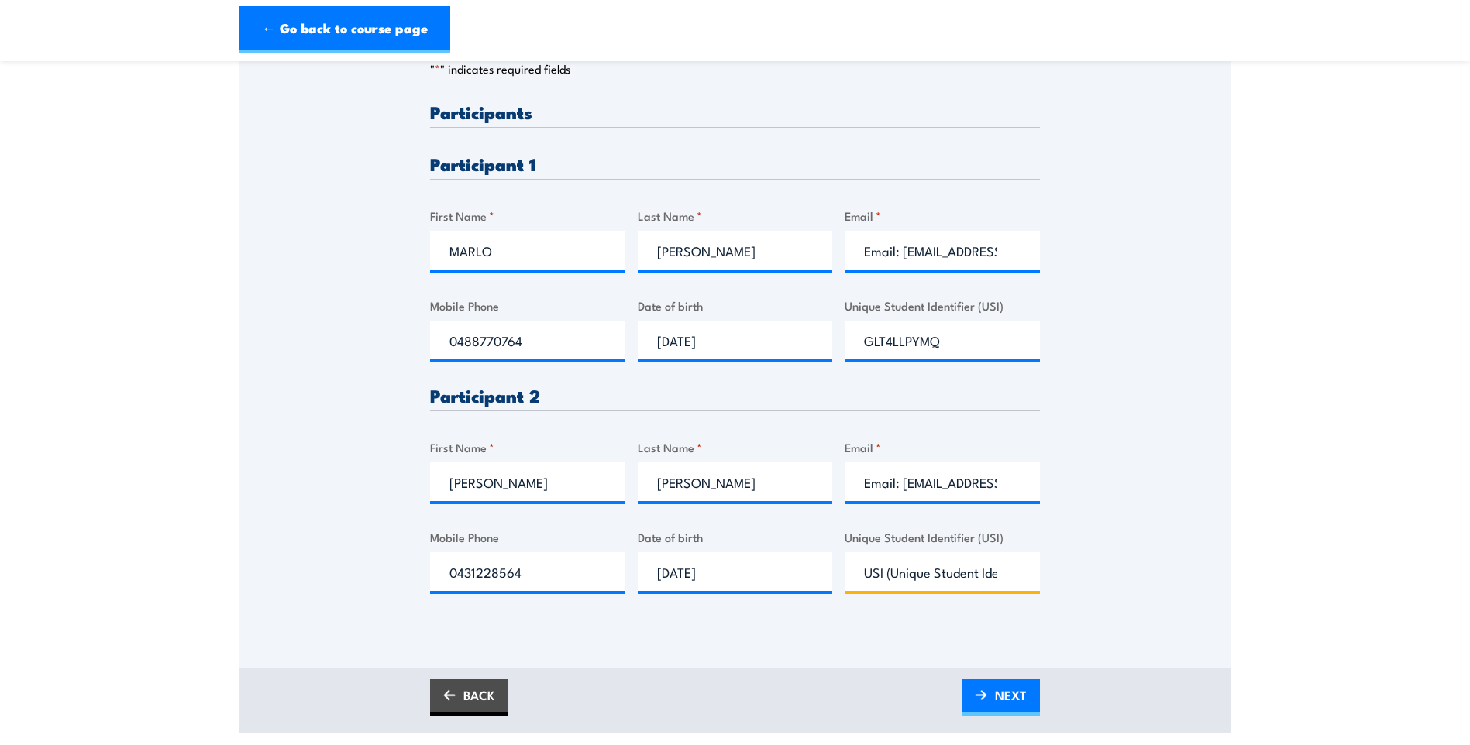
drag, startPoint x: 917, startPoint y: 587, endPoint x: 469, endPoint y: 622, distance: 450.0
click at [469, 618] on div "Please provide names and contact details for each of the participants below. No…" at bounding box center [735, 360] width 610 height 515
type input "U5NSEA6VEE"
click at [999, 702] on span "NEXT" at bounding box center [1011, 695] width 32 height 41
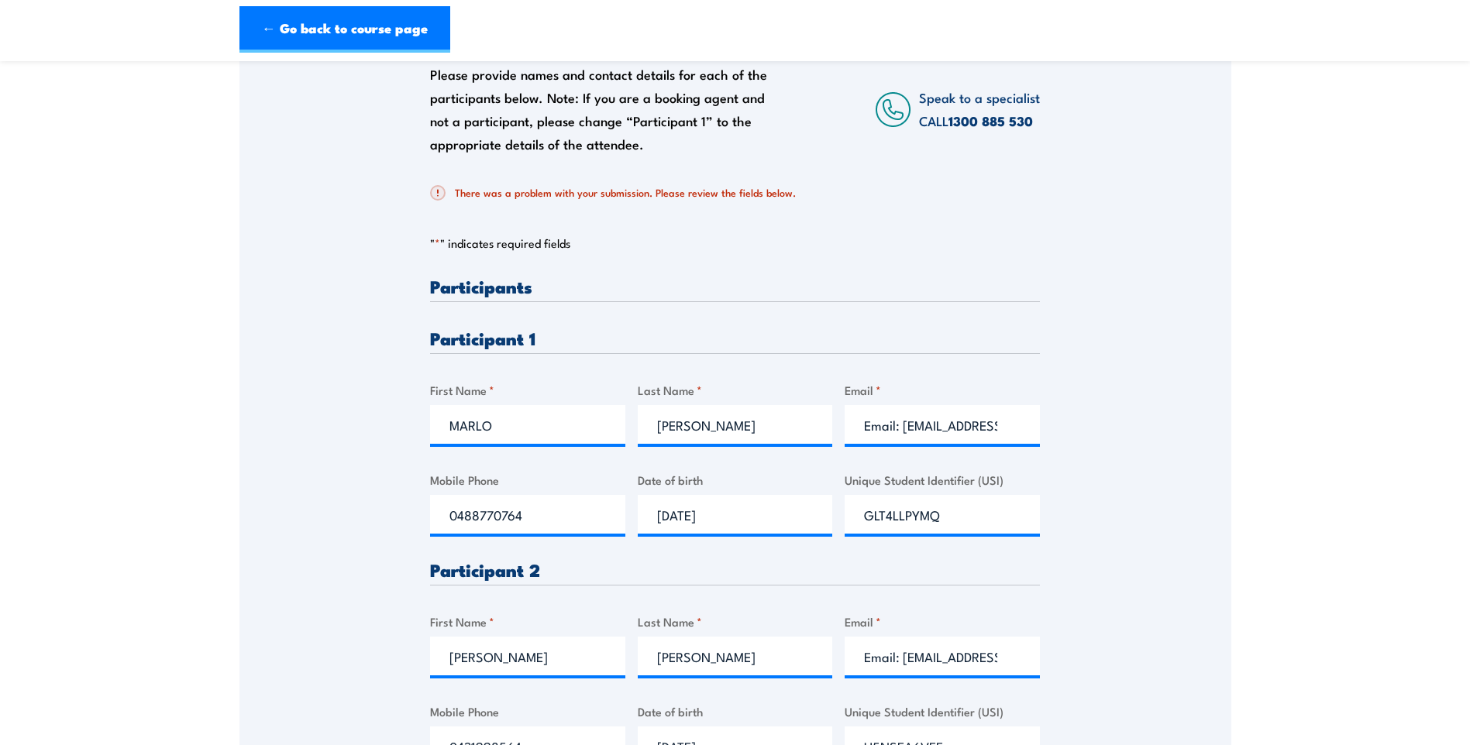
scroll to position [387, 0]
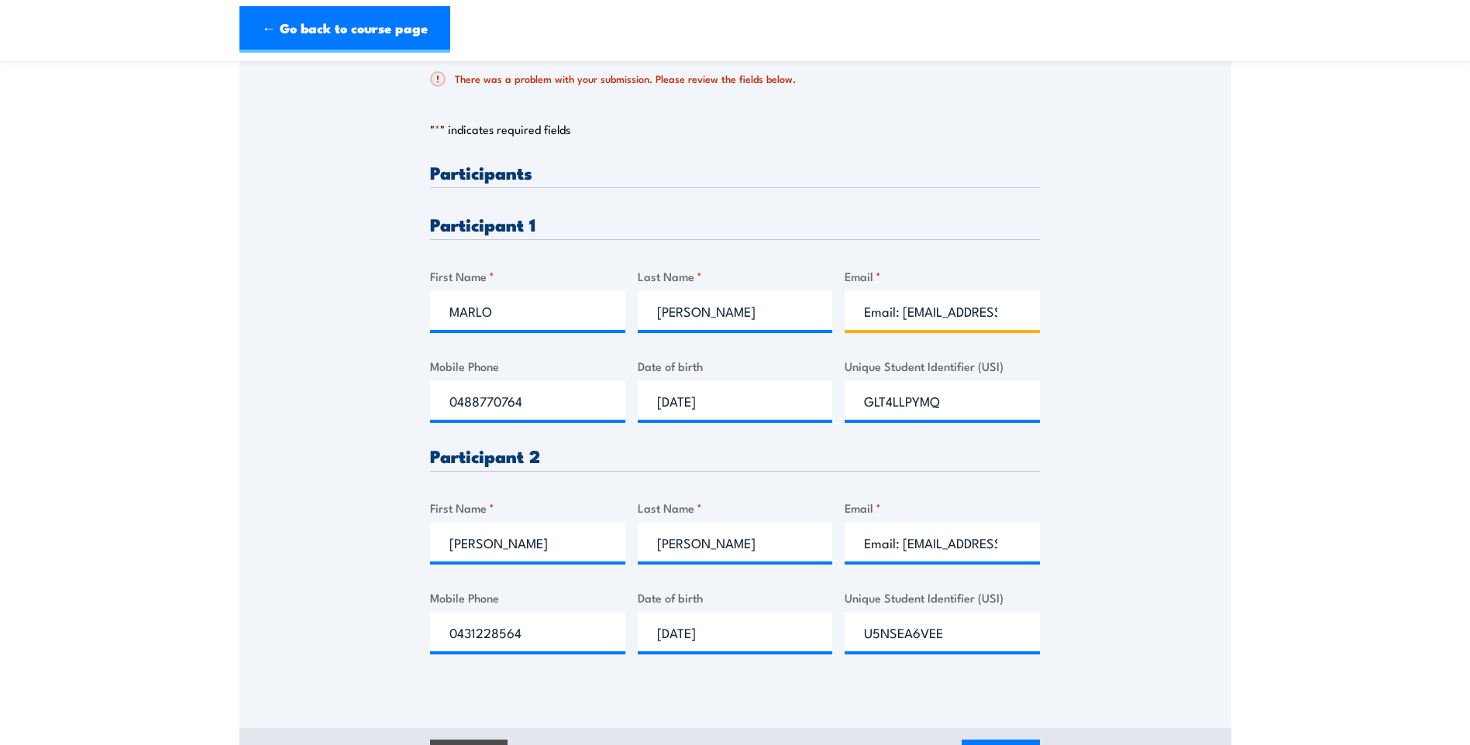
drag, startPoint x: 903, startPoint y: 322, endPoint x: 735, endPoint y: 356, distance: 170.8
click at [735, 356] on div "Please provide names and contact details for each of the participants below. No…" at bounding box center [735, 420] width 610 height 515
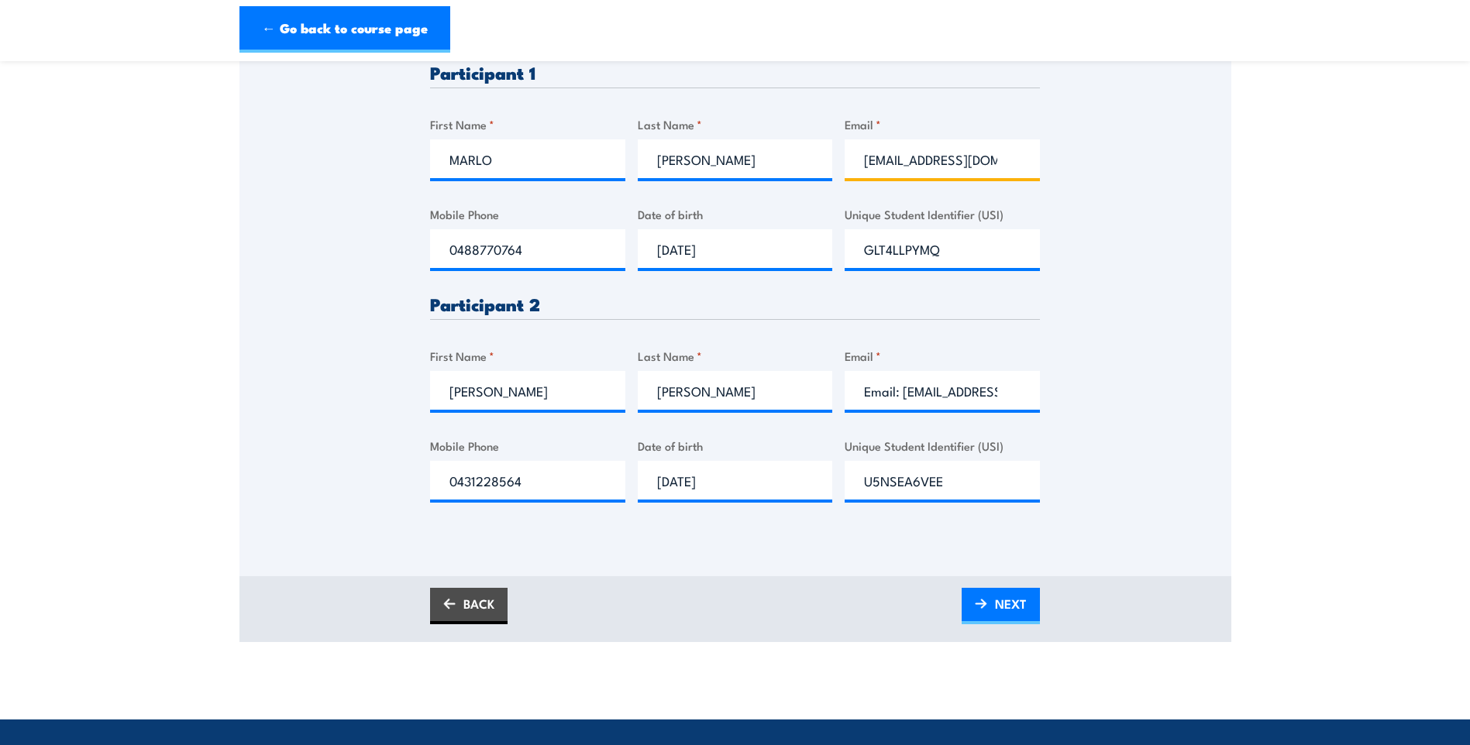
scroll to position [542, 0]
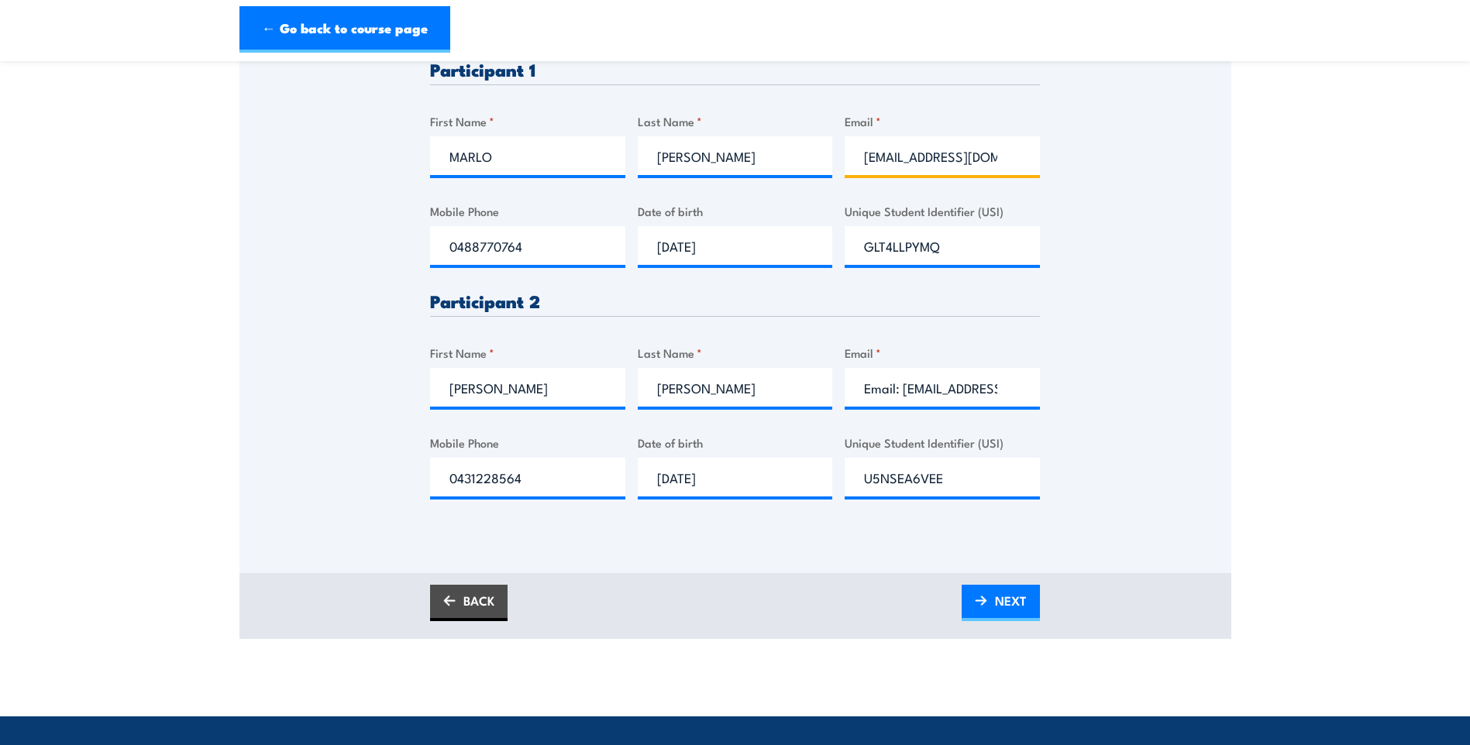
type input "tolleys2@bigpond.com"
drag, startPoint x: 903, startPoint y: 404, endPoint x: 773, endPoint y: 428, distance: 132.4
click at [773, 428] on div "Please provide names and contact details for each of the participants below. No…" at bounding box center [735, 266] width 610 height 515
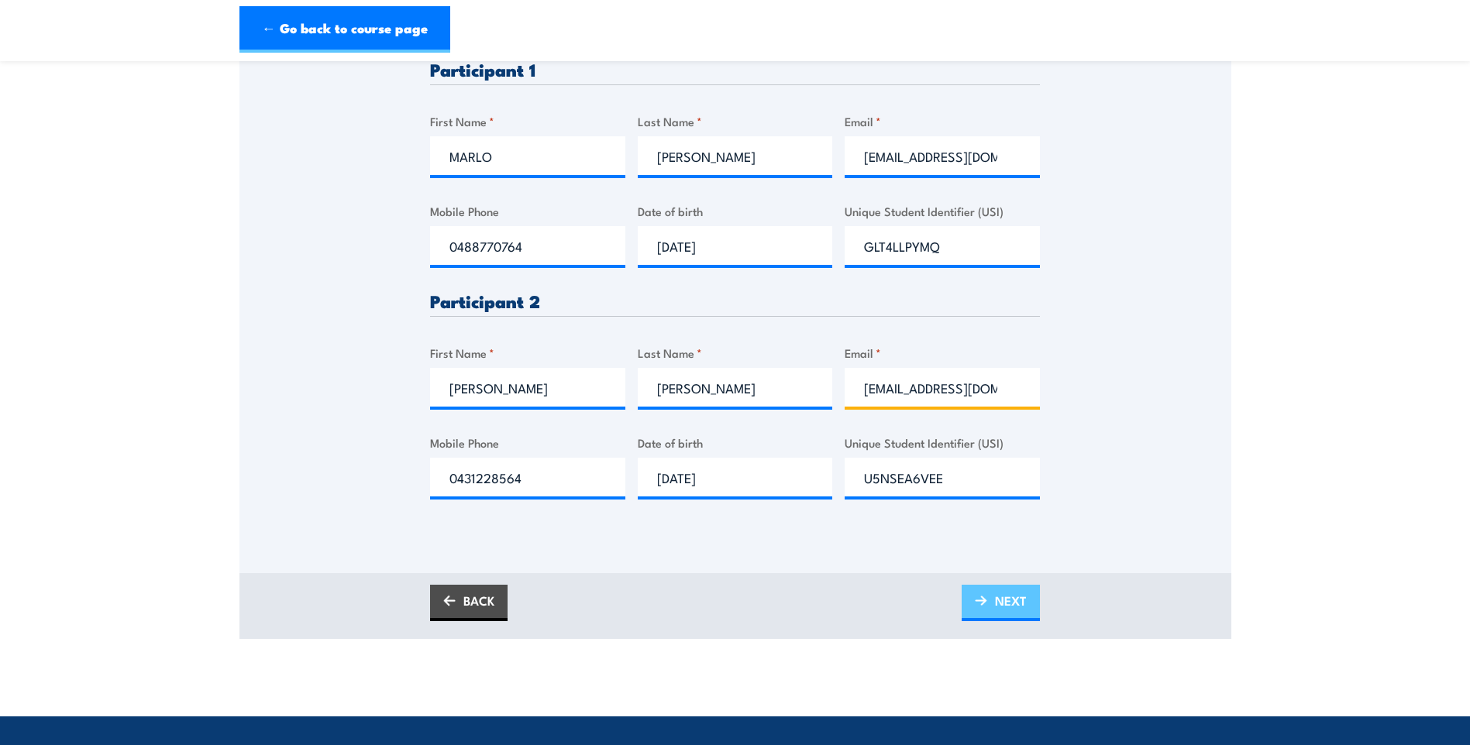
type input "pete5674@hotmail.com"
click at [986, 621] on link "NEXT" at bounding box center [1001, 603] width 78 height 36
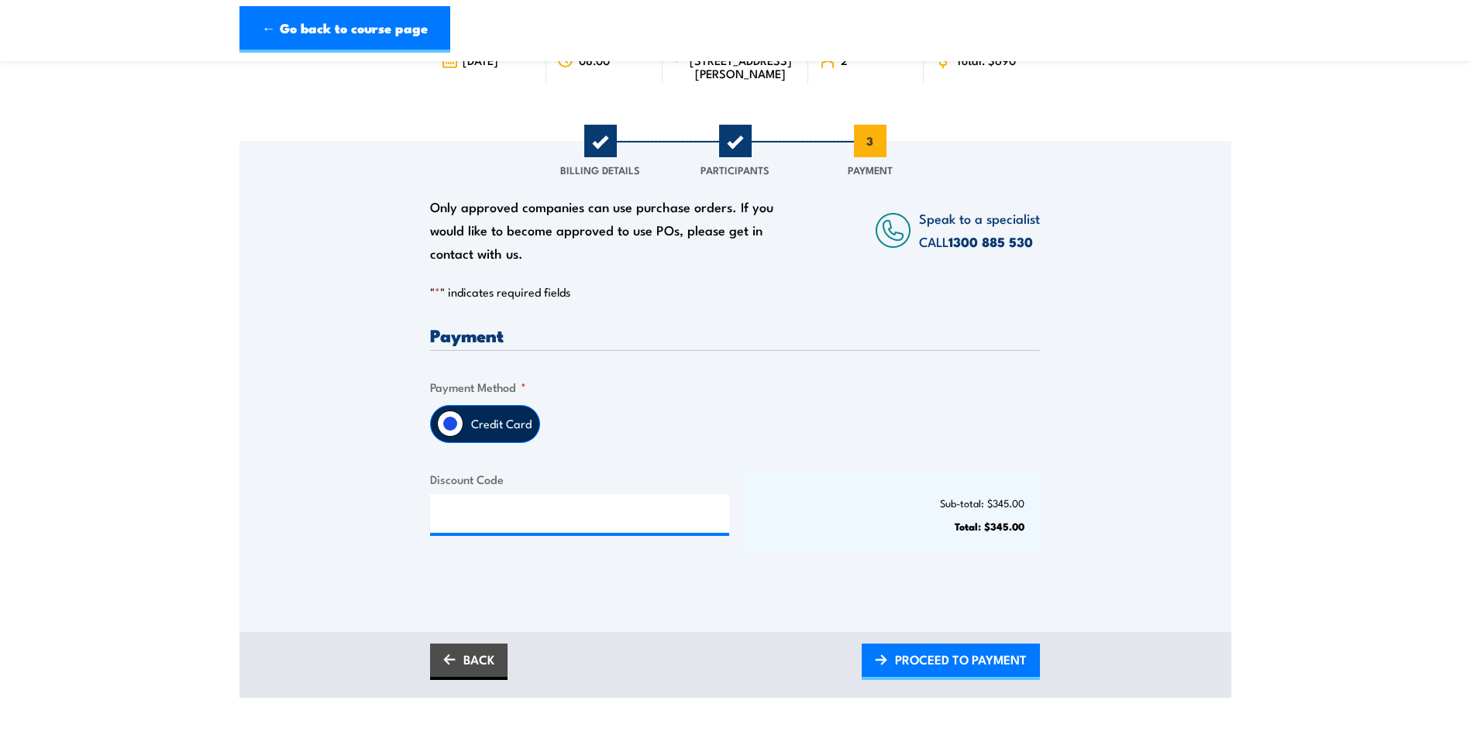
scroll to position [387, 0]
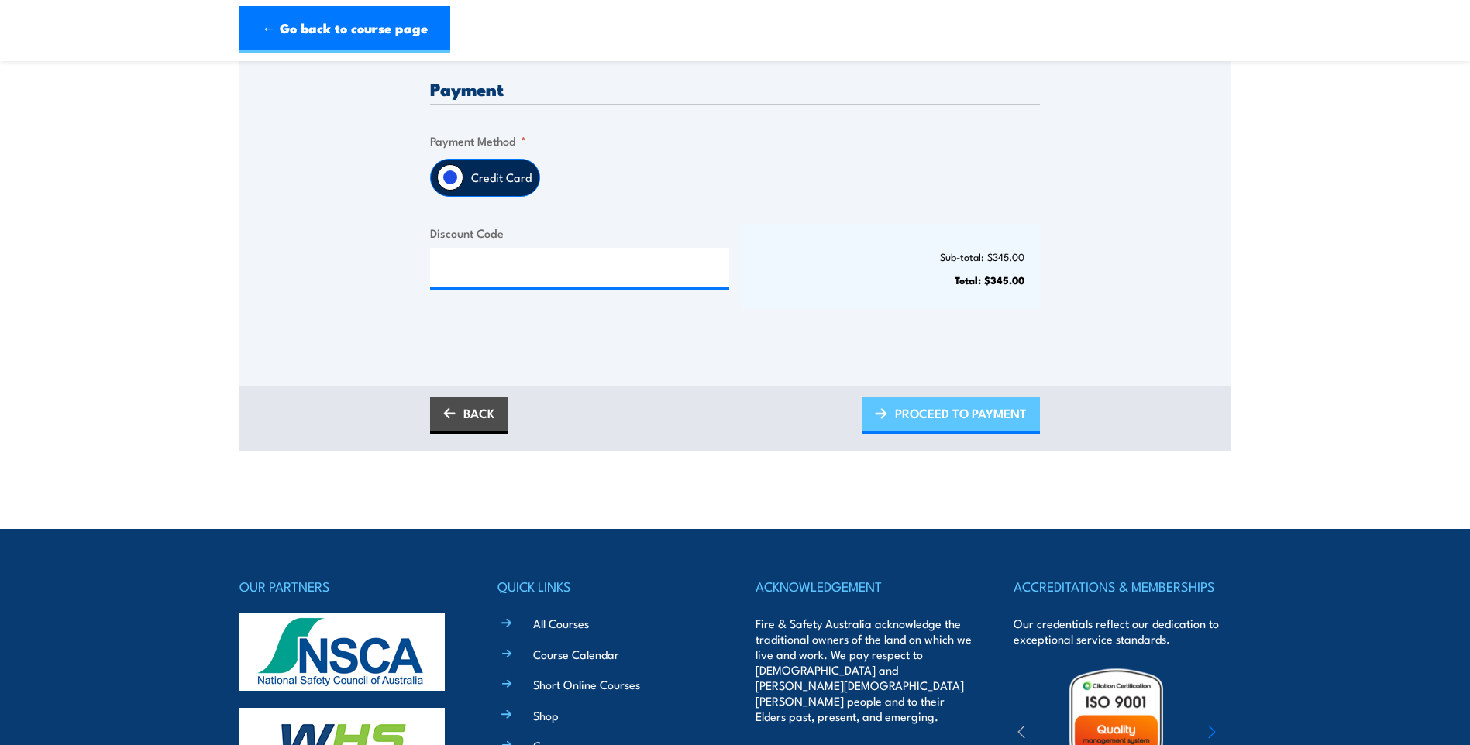
click at [934, 434] on span "PROCEED TO PAYMENT" at bounding box center [961, 413] width 132 height 41
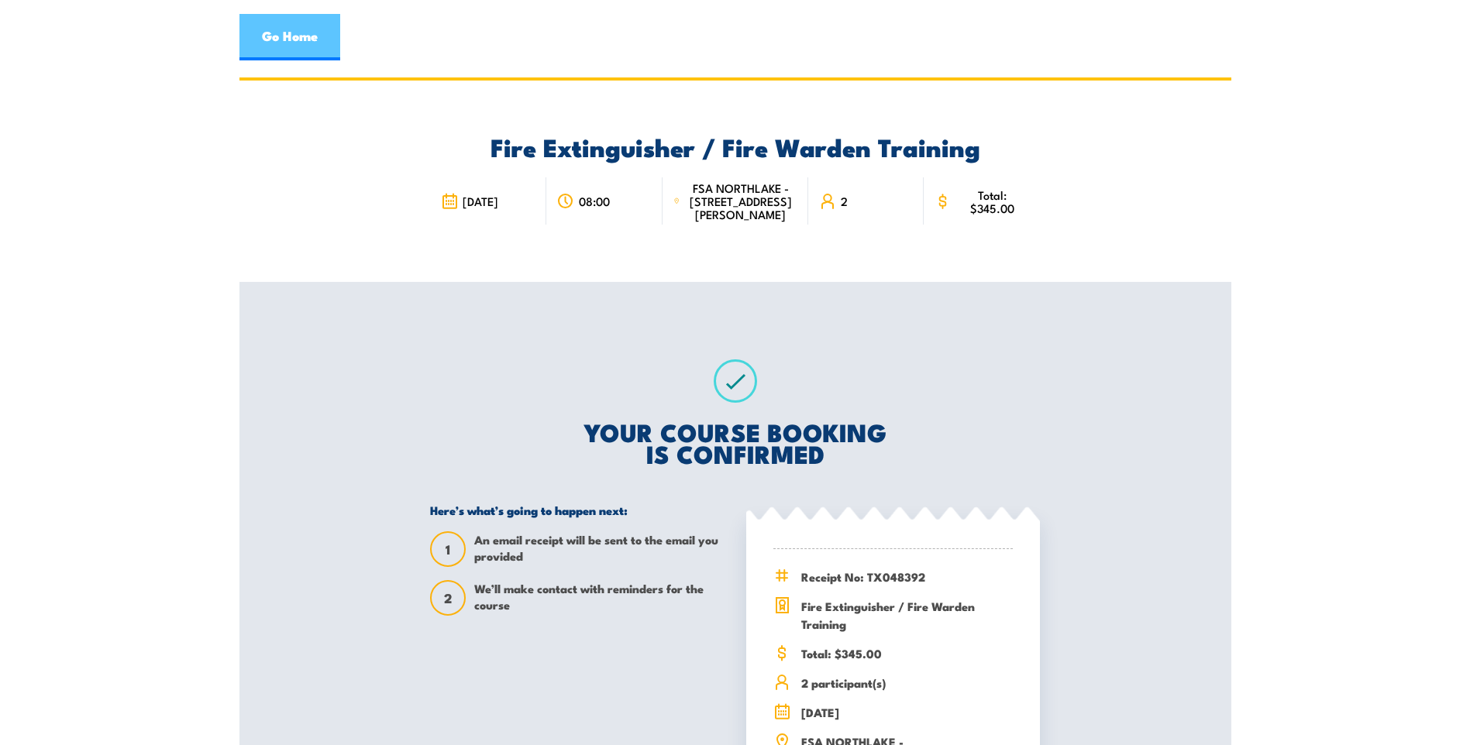
click at [322, 49] on link "Go Home" at bounding box center [289, 37] width 101 height 46
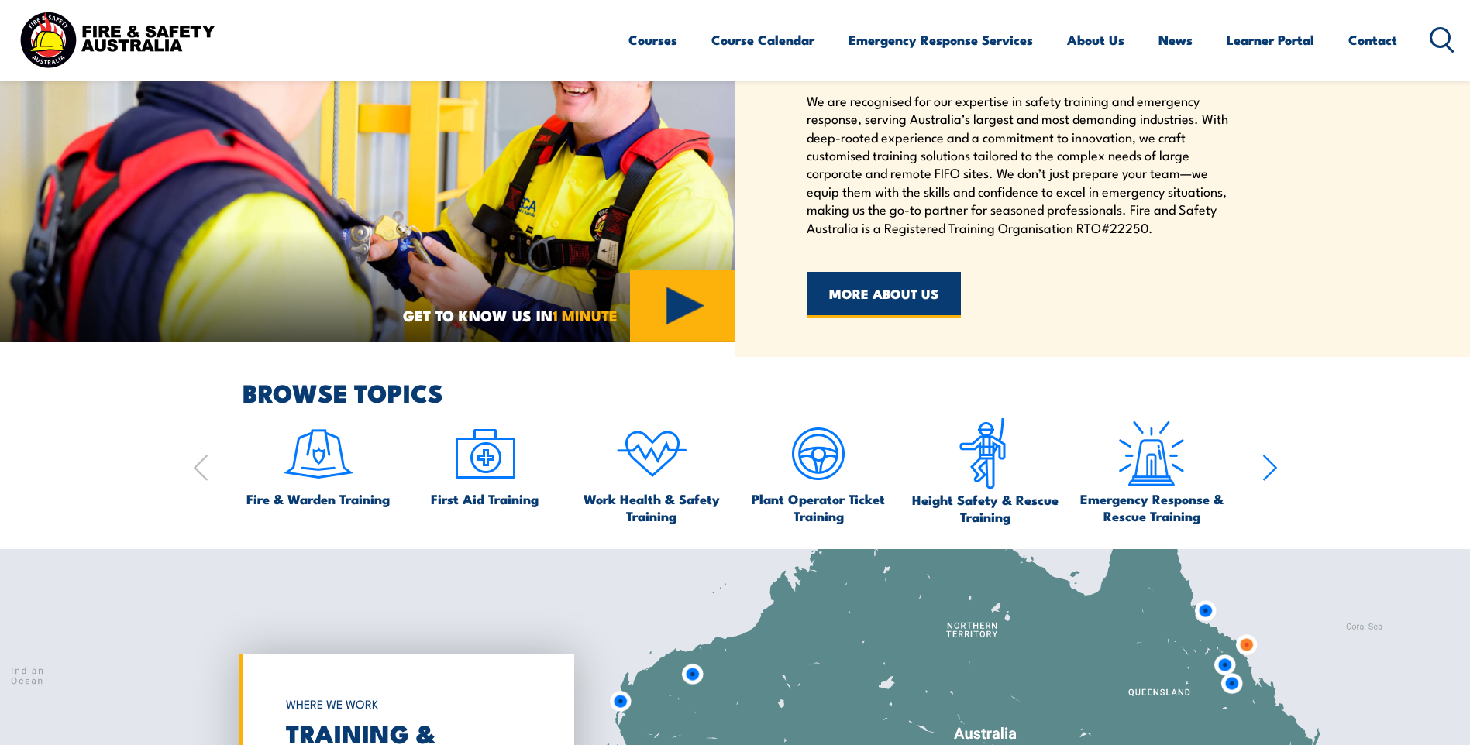
scroll to position [852, 0]
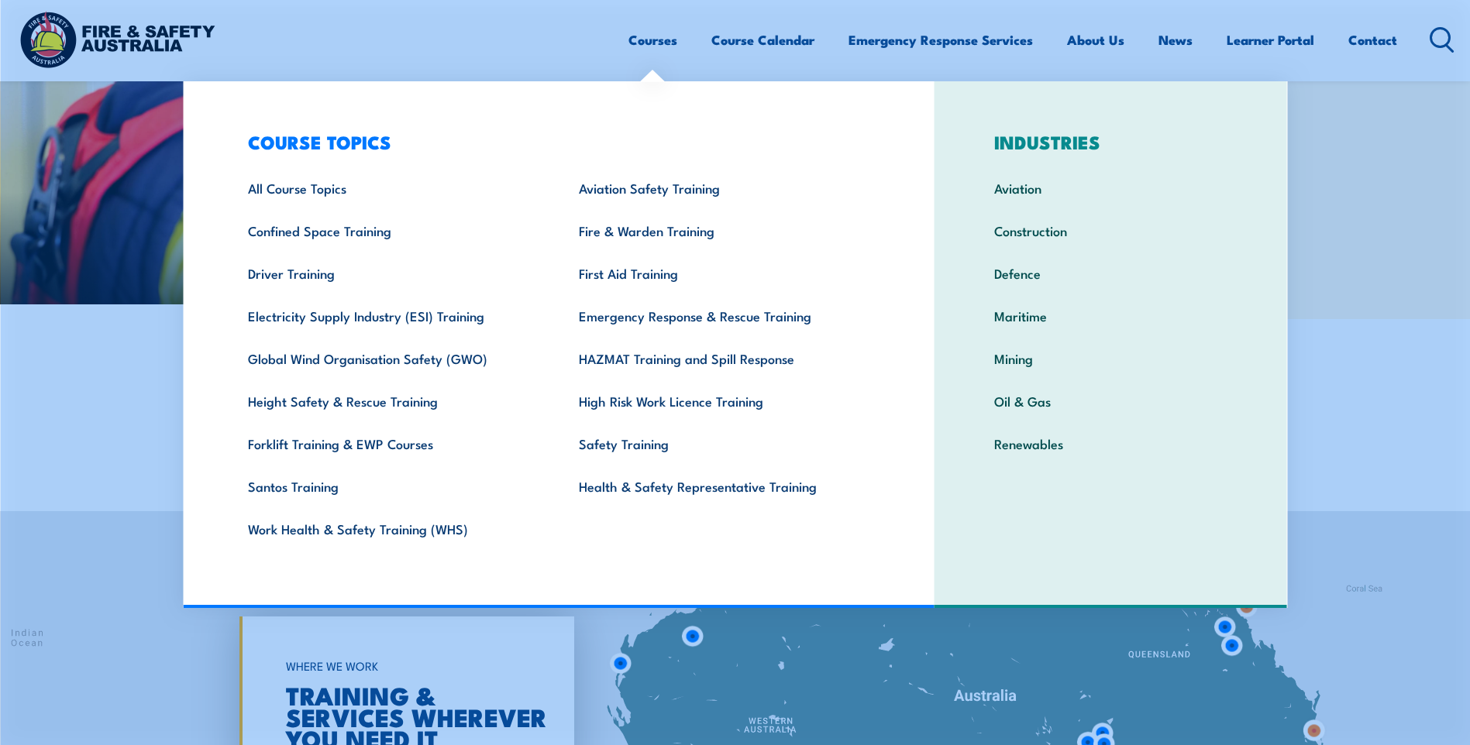
click at [666, 36] on link "Courses" at bounding box center [652, 39] width 49 height 41
click at [655, 234] on link "Fire & Warden Training" at bounding box center [720, 230] width 331 height 43
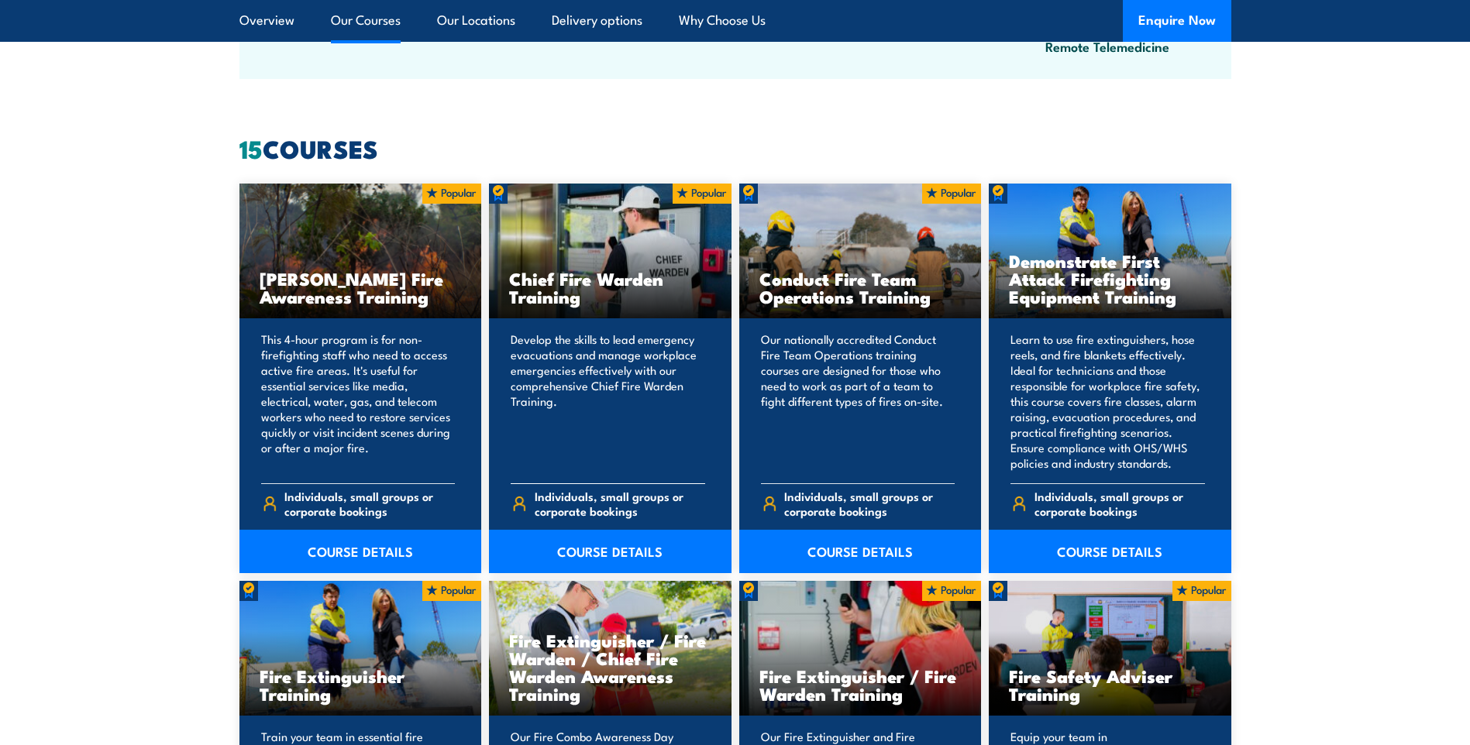
scroll to position [1162, 0]
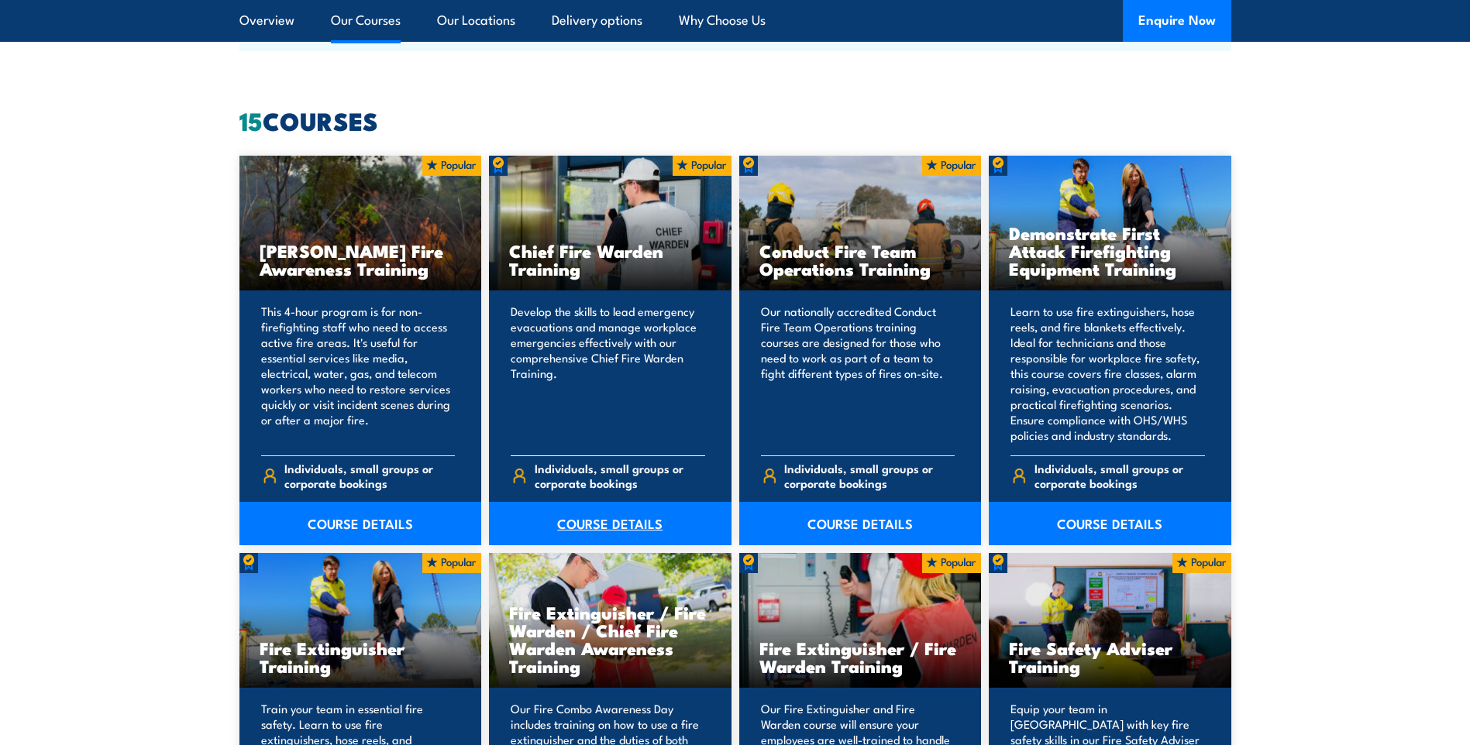
click at [608, 528] on link "COURSE DETAILS" at bounding box center [610, 523] width 243 height 43
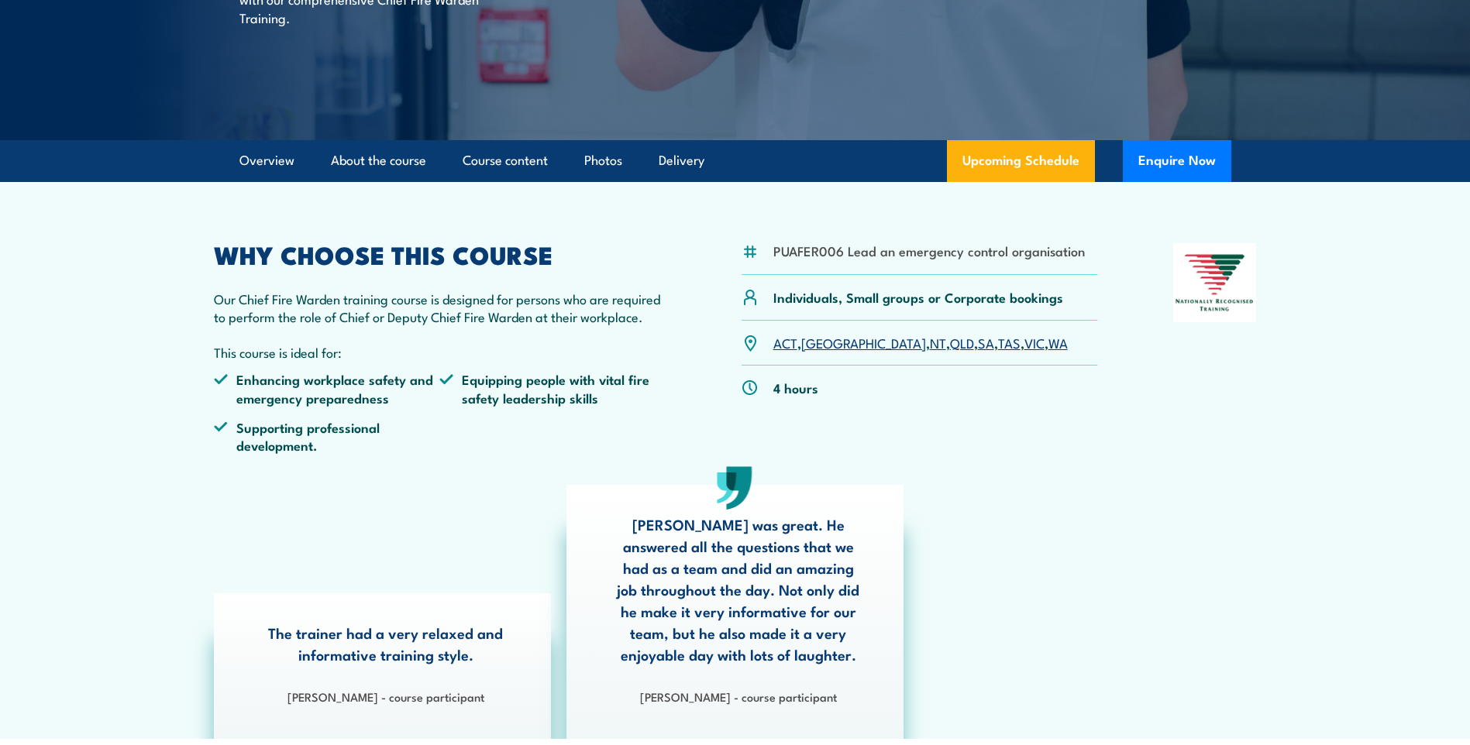
scroll to position [310, 0]
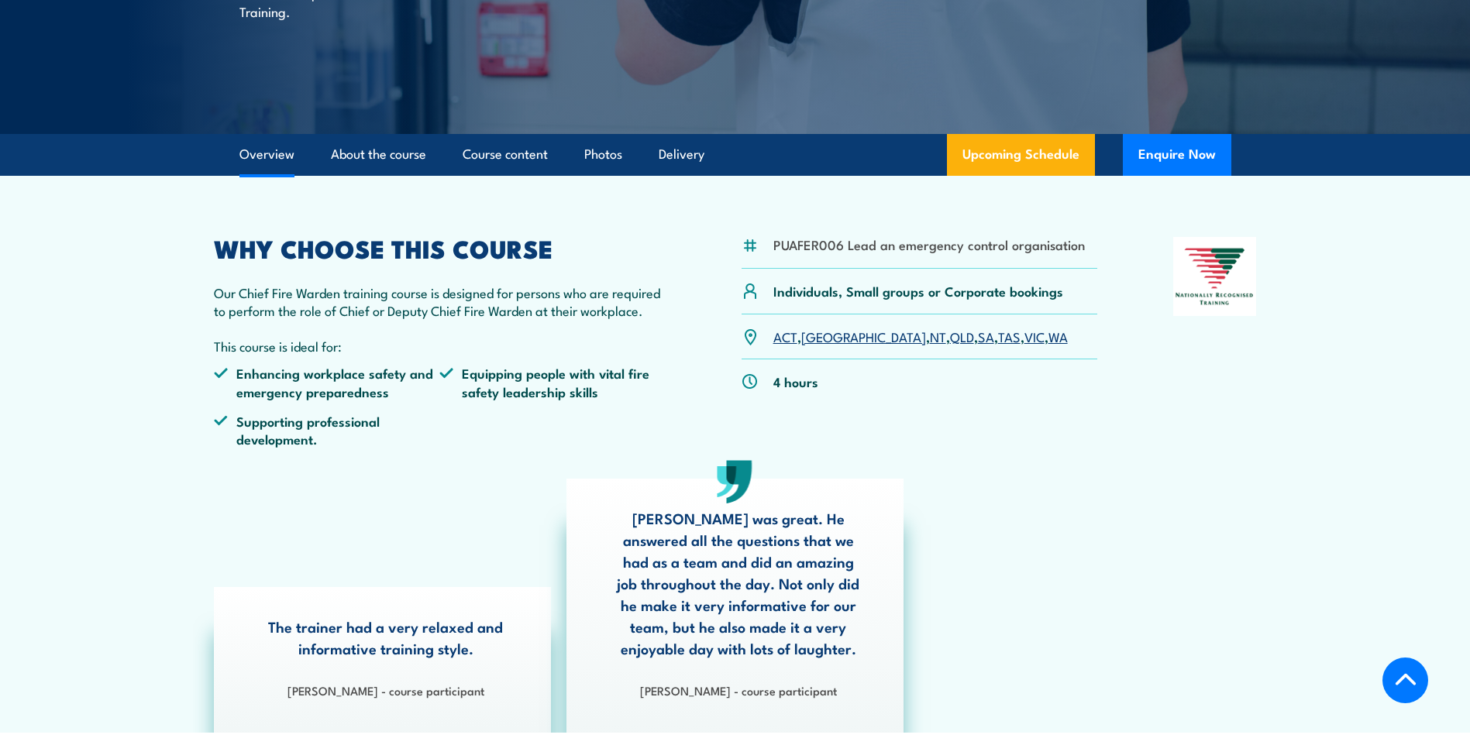
click at [1048, 336] on link "WA" at bounding box center [1057, 336] width 19 height 19
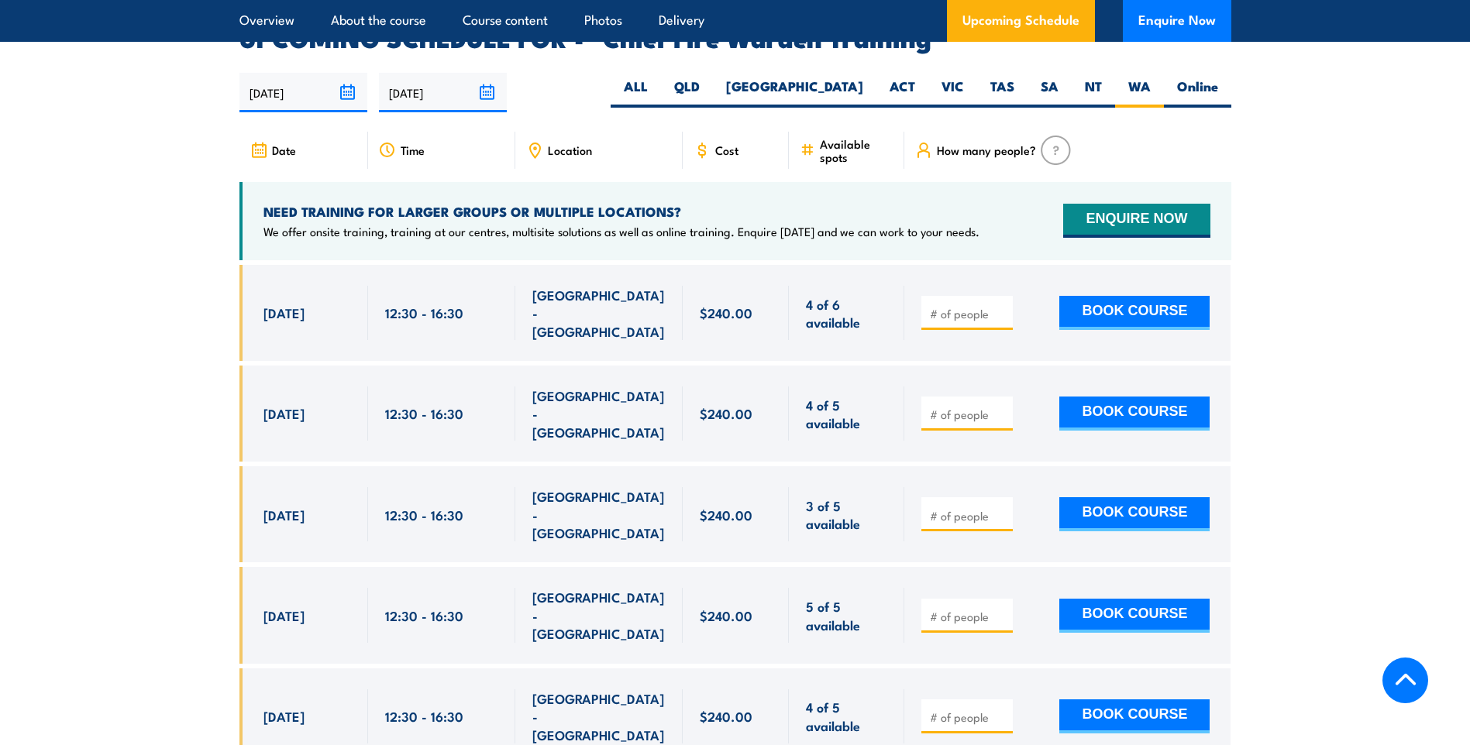
scroll to position [2764, 0]
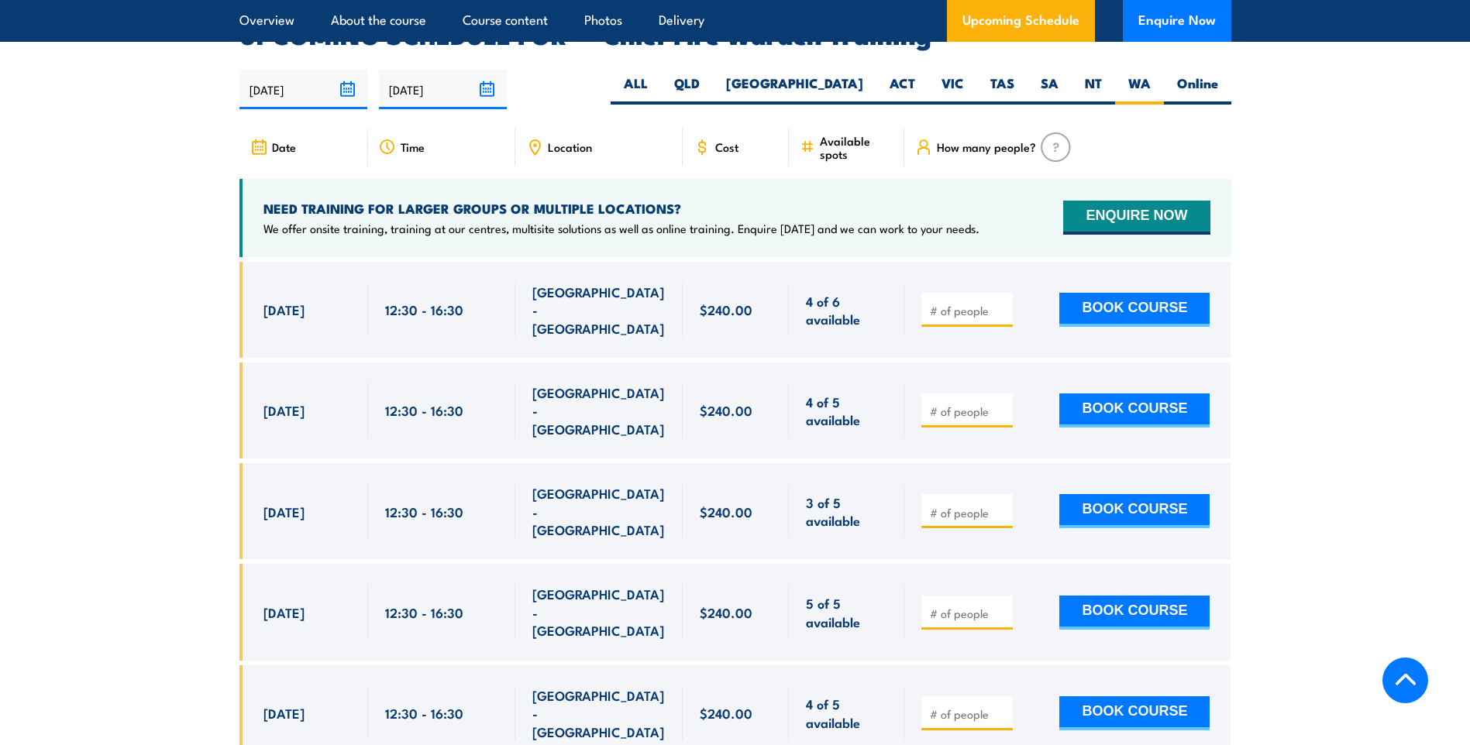
click at [942, 303] on input "number" at bounding box center [968, 310] width 77 height 15
type input "2"
click at [1137, 293] on button "BOOK COURSE" at bounding box center [1134, 310] width 150 height 34
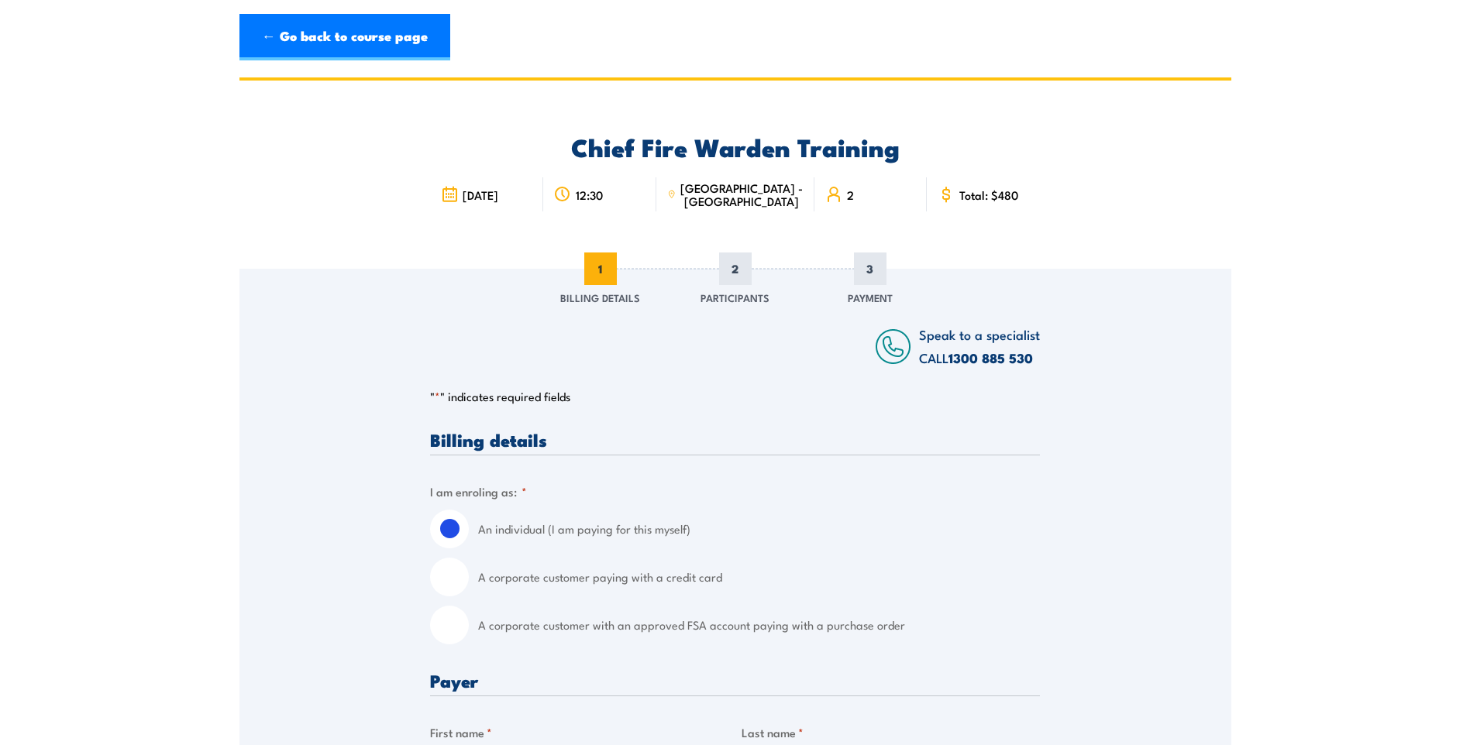
click at [447, 580] on input "A corporate customer paying with a credit card" at bounding box center [449, 577] width 39 height 39
radio input "true"
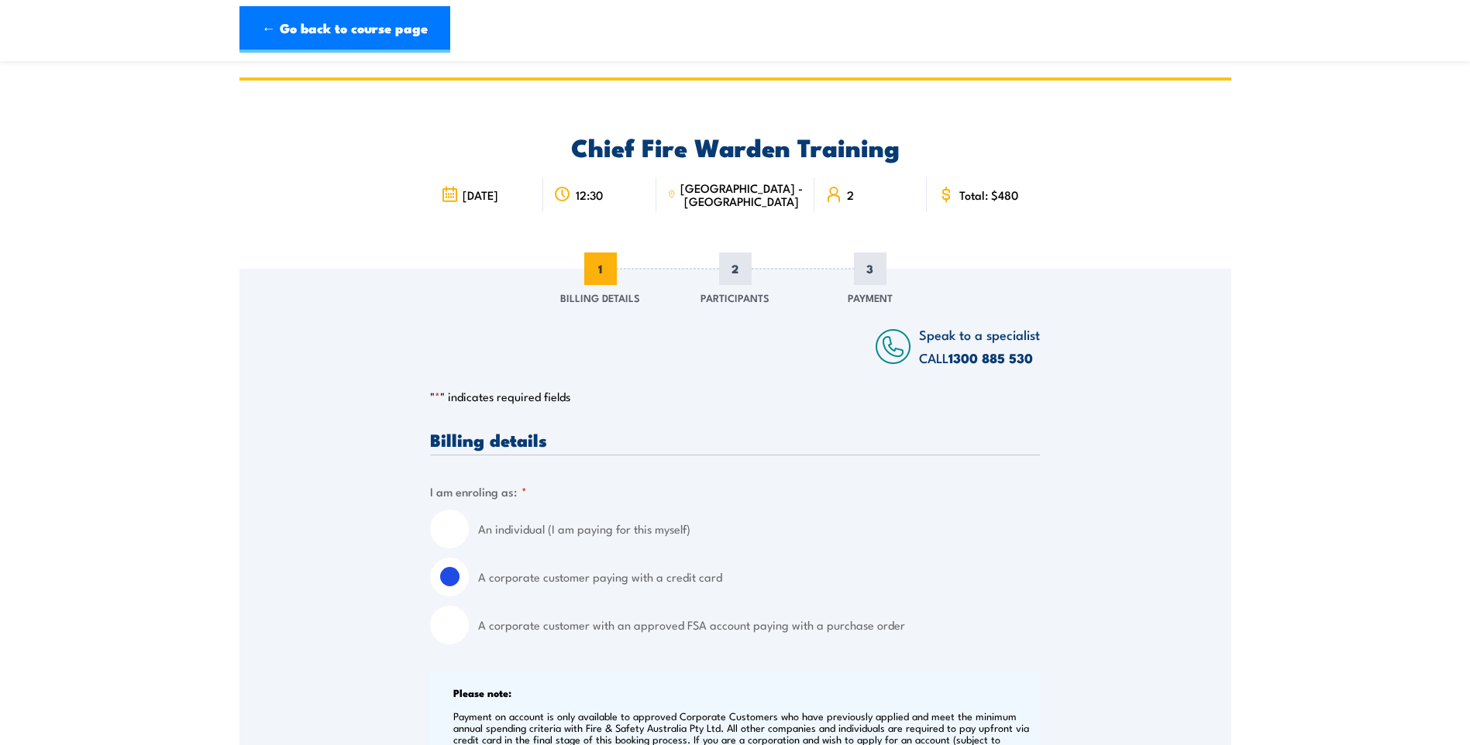
scroll to position [387, 0]
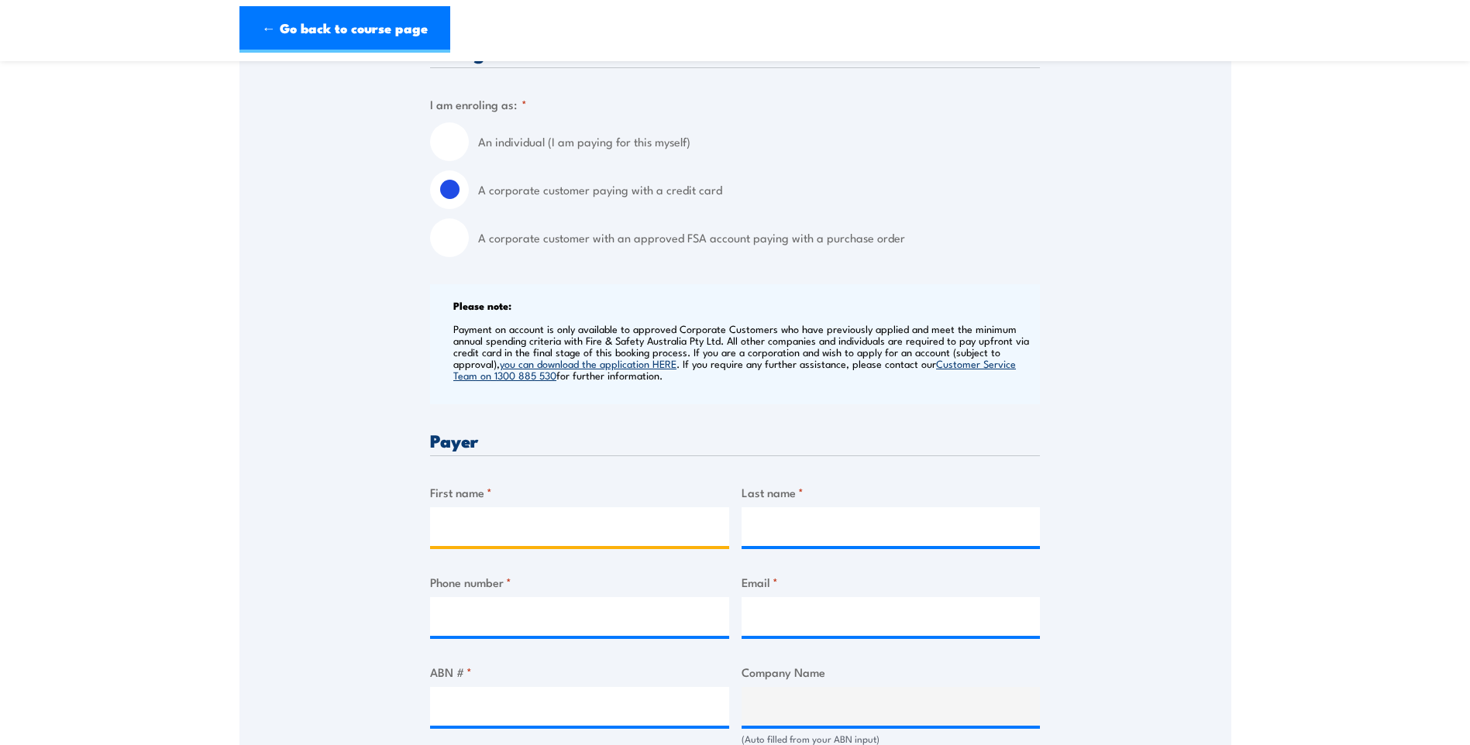
click at [518, 515] on input "First name *" at bounding box center [579, 527] width 299 height 39
type input "CAMCO"
type input "Engineering"
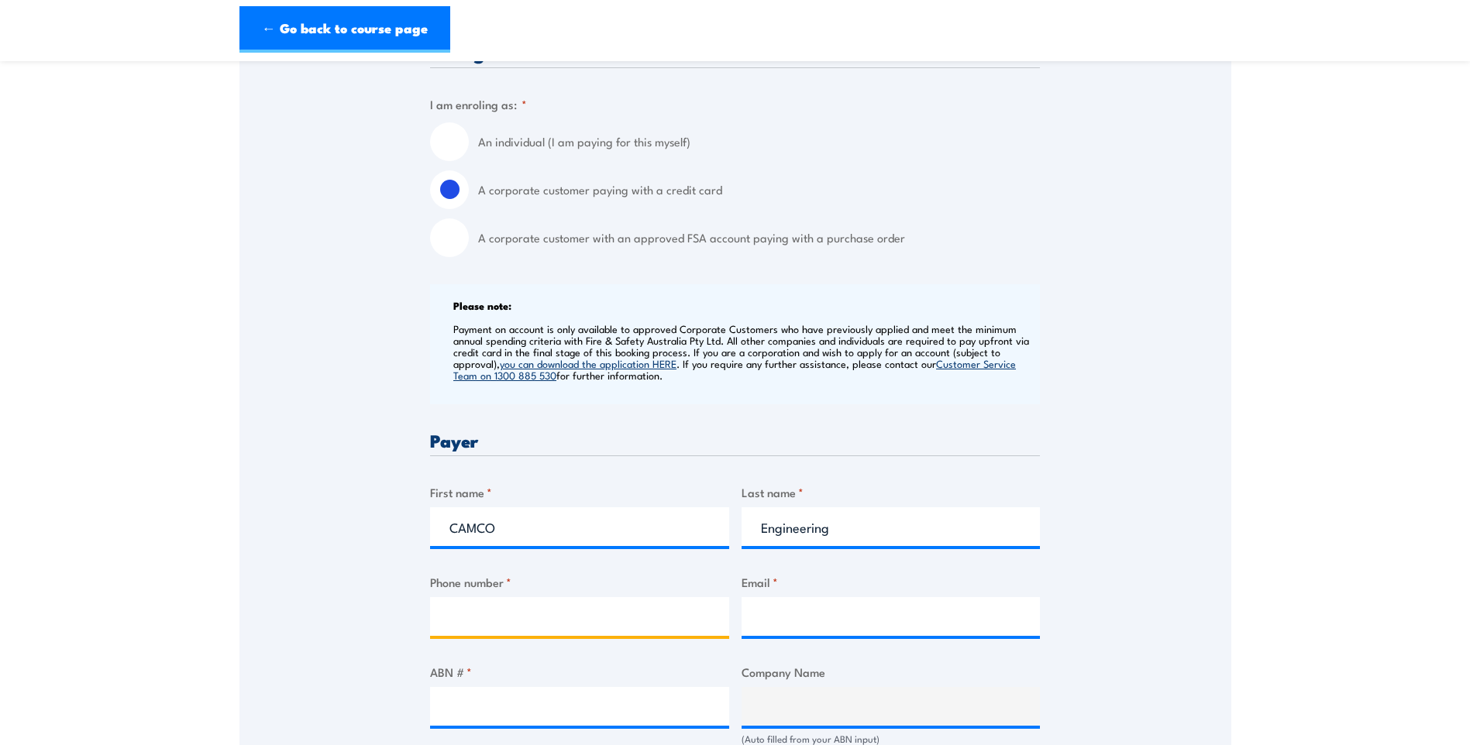
type input "0438892338"
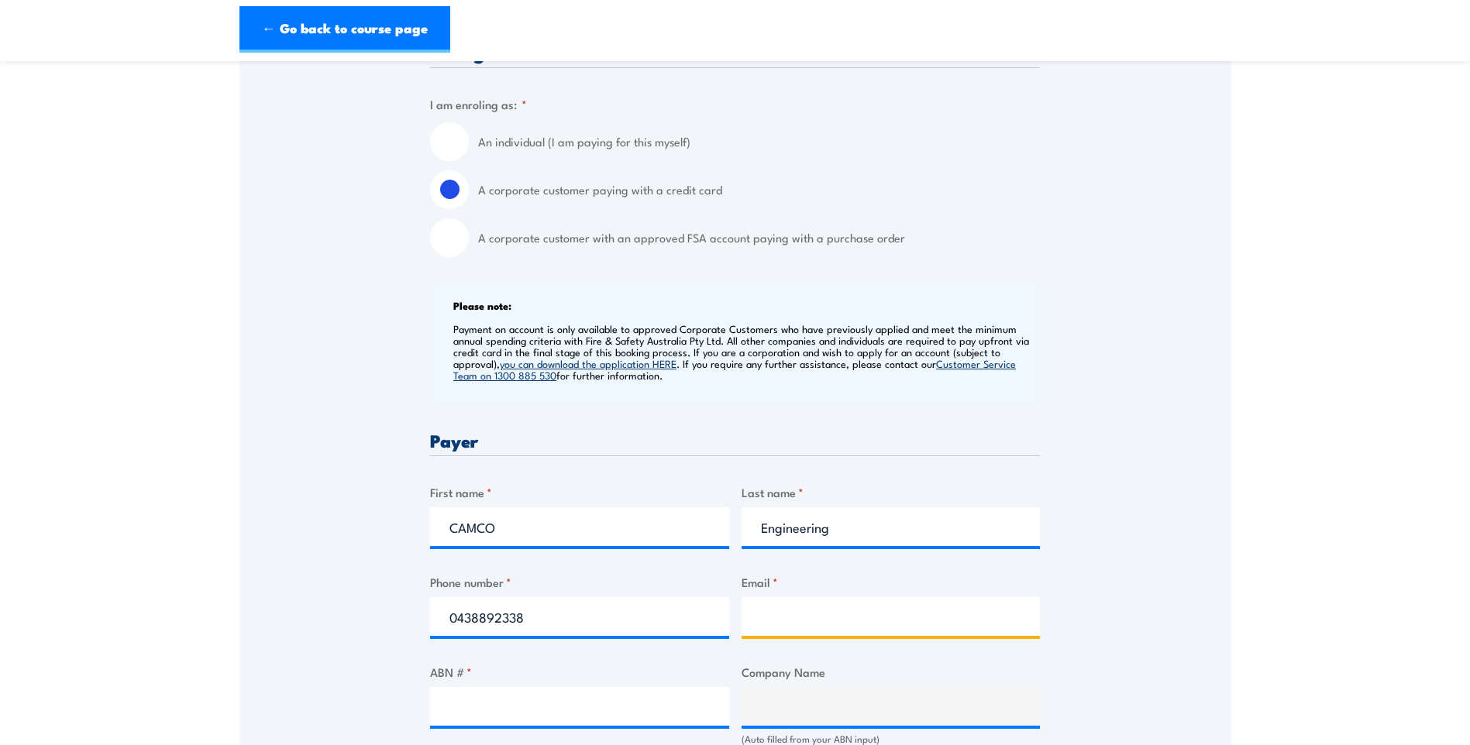
type input "CCETraining@camcoeng.com.au"
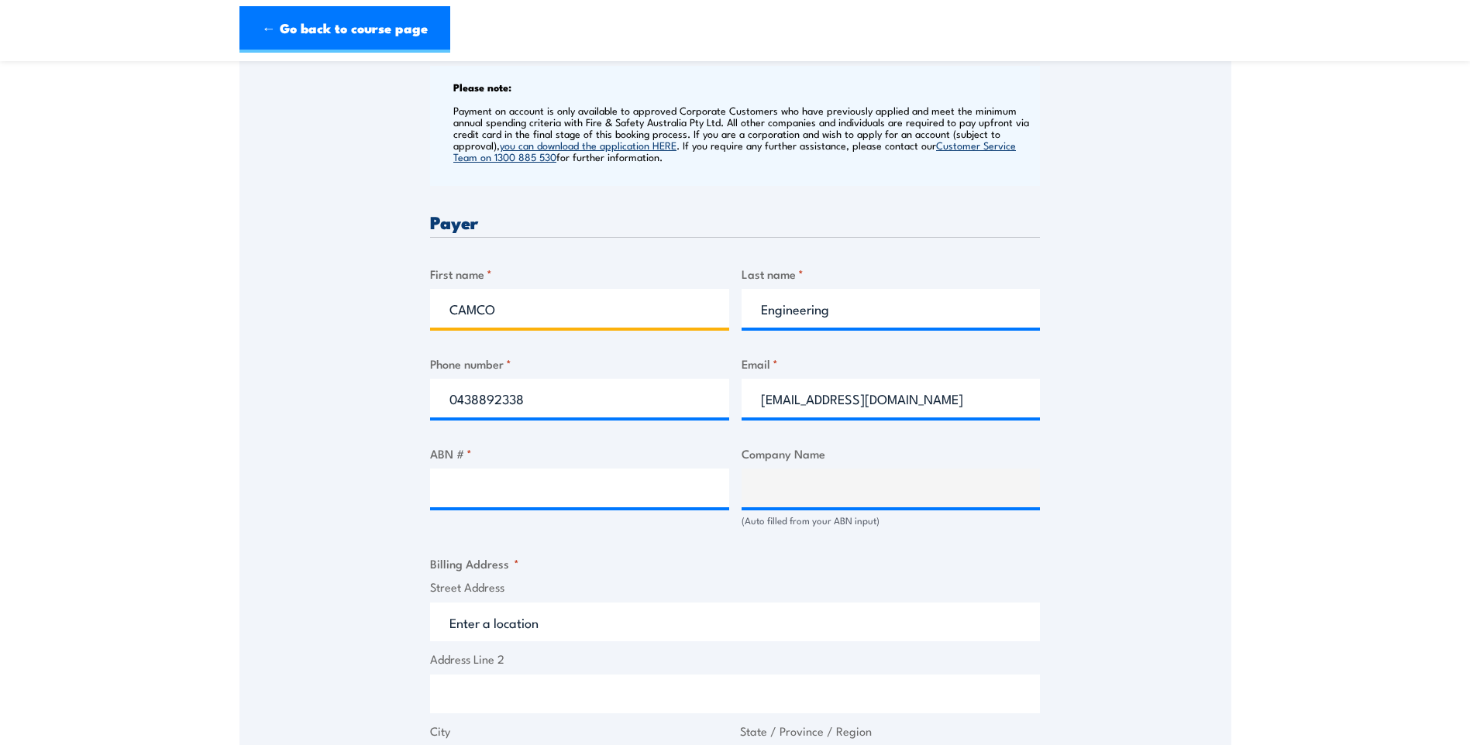
scroll to position [620, 0]
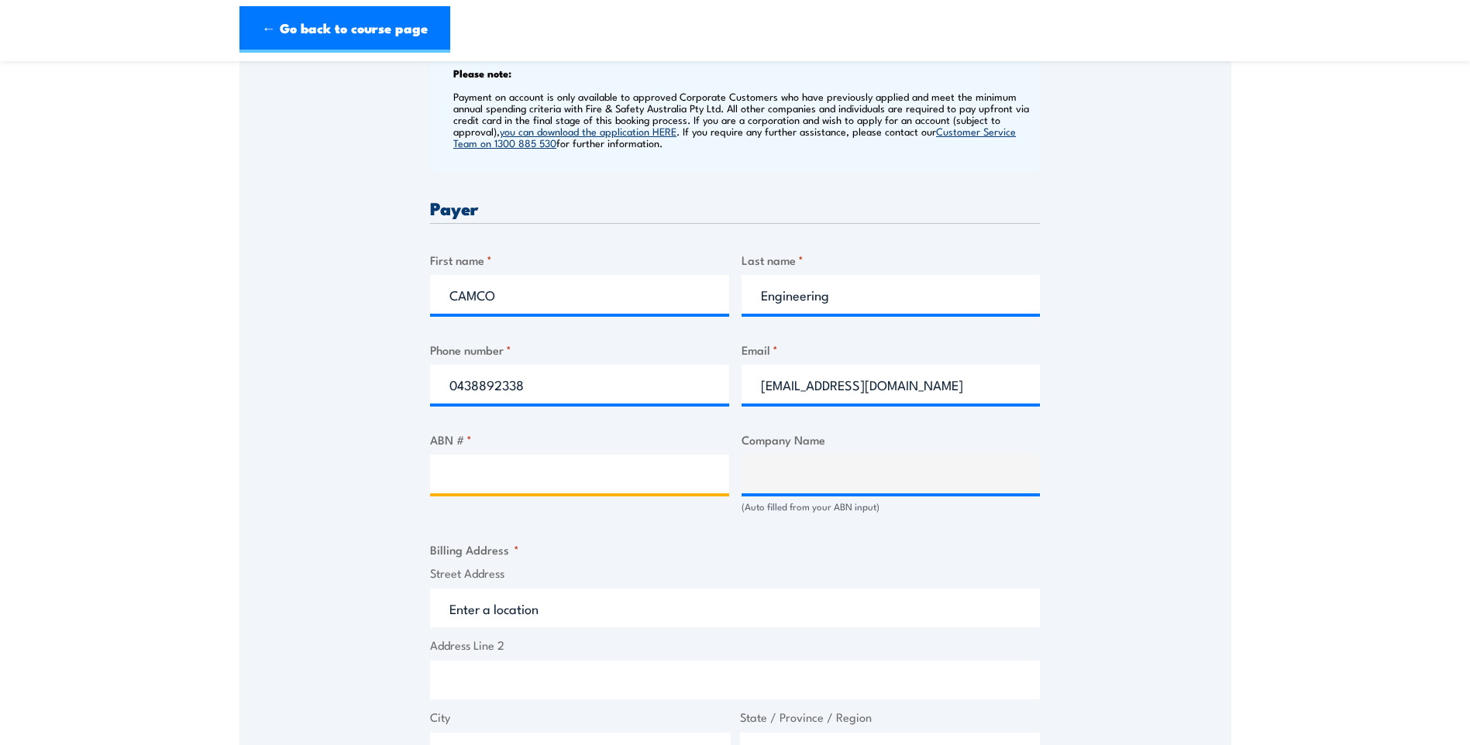
click at [493, 475] on input "ABN # *" at bounding box center [579, 474] width 299 height 39
paste input "53 0670 416 41"
type input "53 0670 416 41"
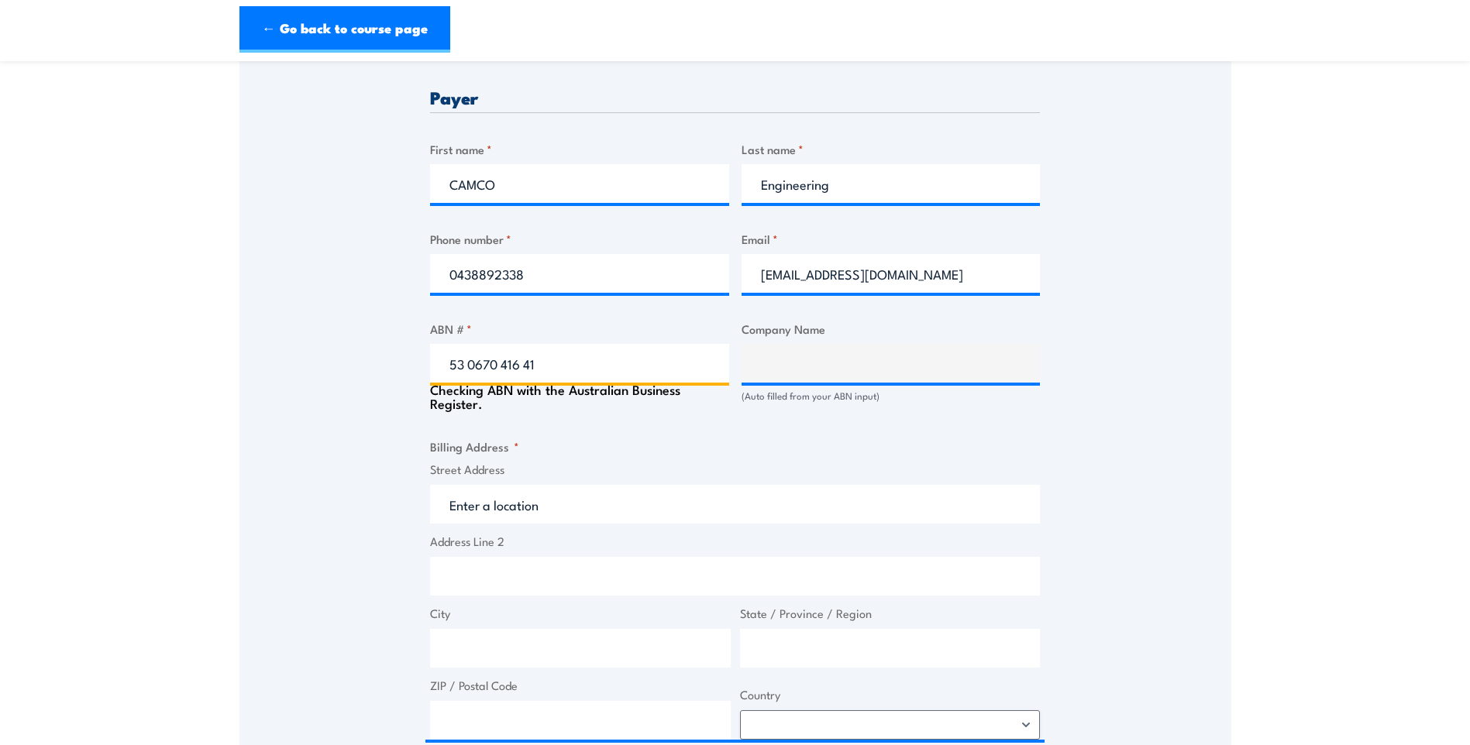
scroll to position [852, 0]
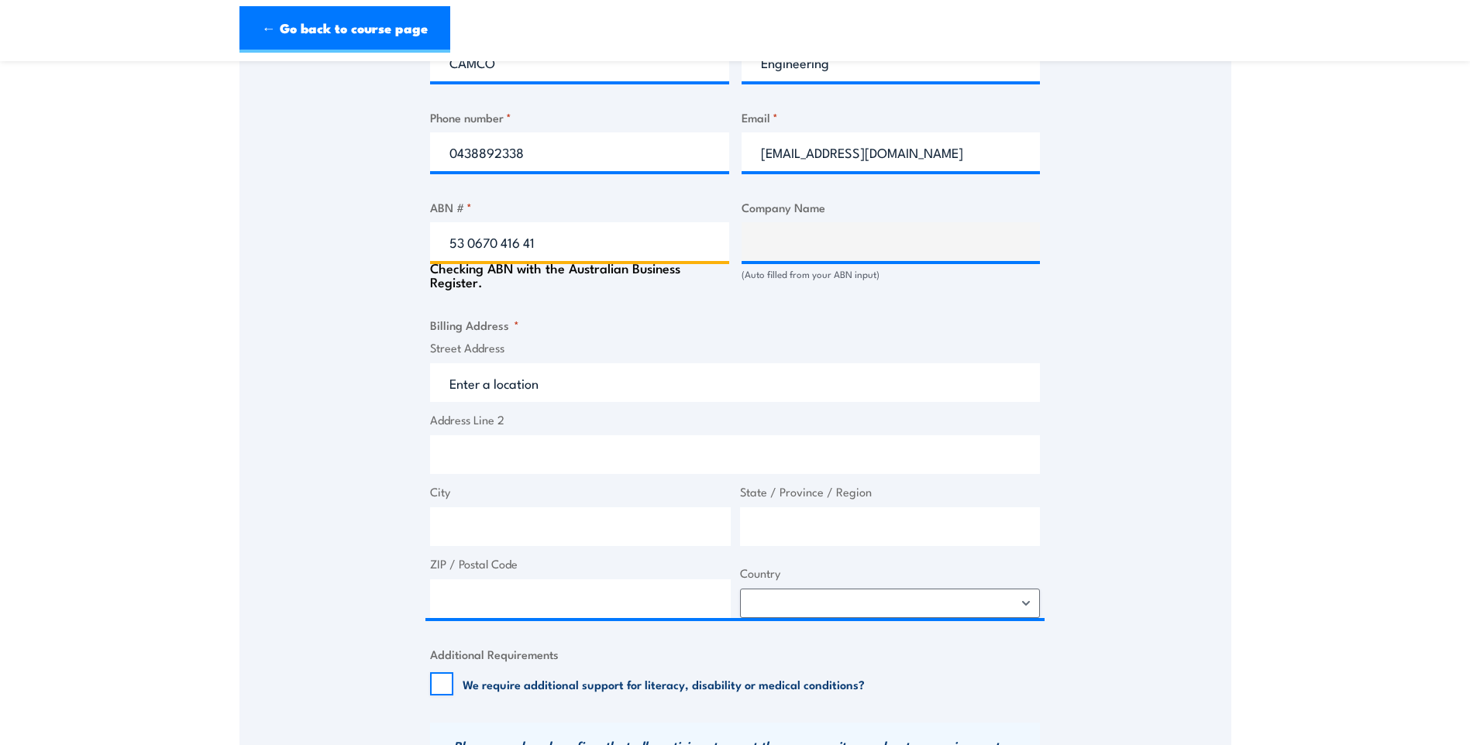
type input "CAMCO ENGINEERING PTY LTD"
type input "53 0670 416 41"
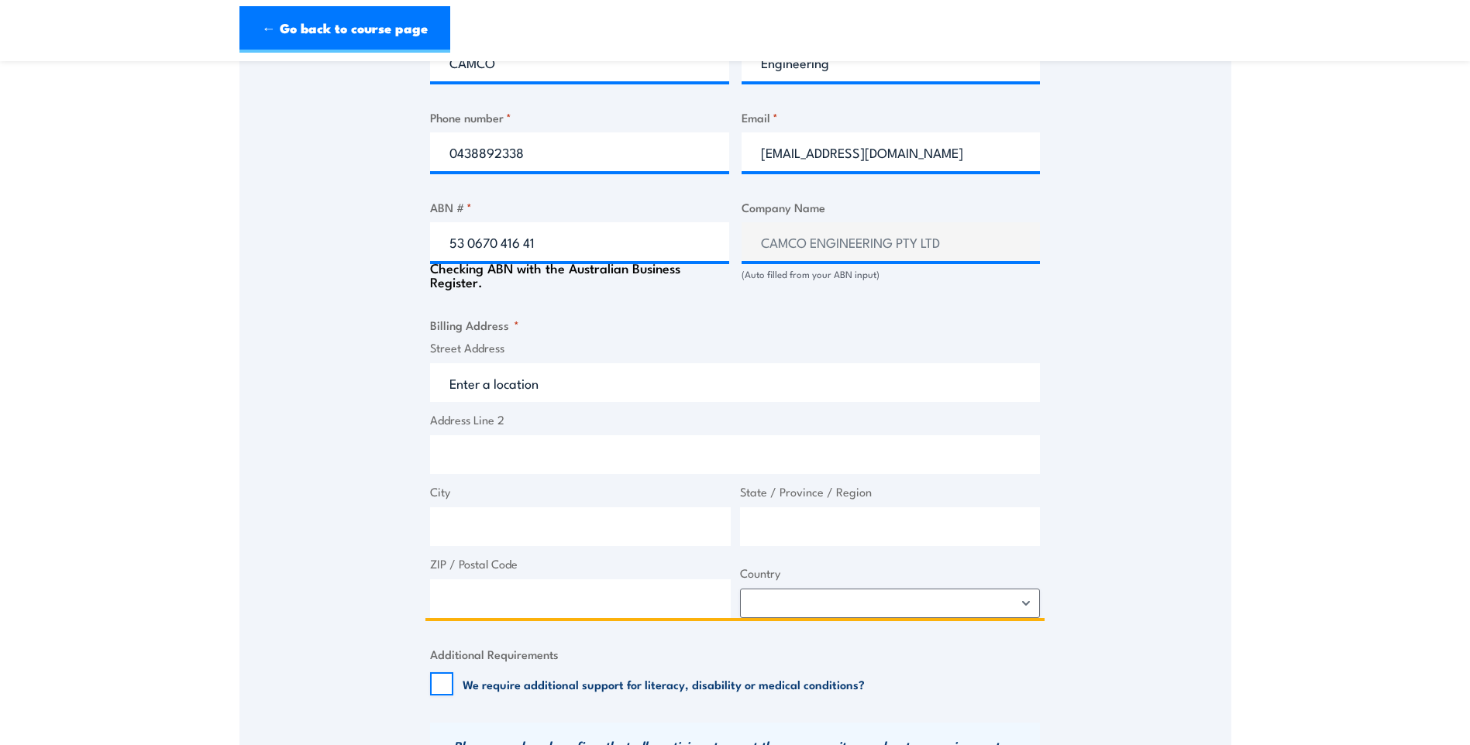
click at [503, 384] on input "Street Address" at bounding box center [735, 382] width 610 height 39
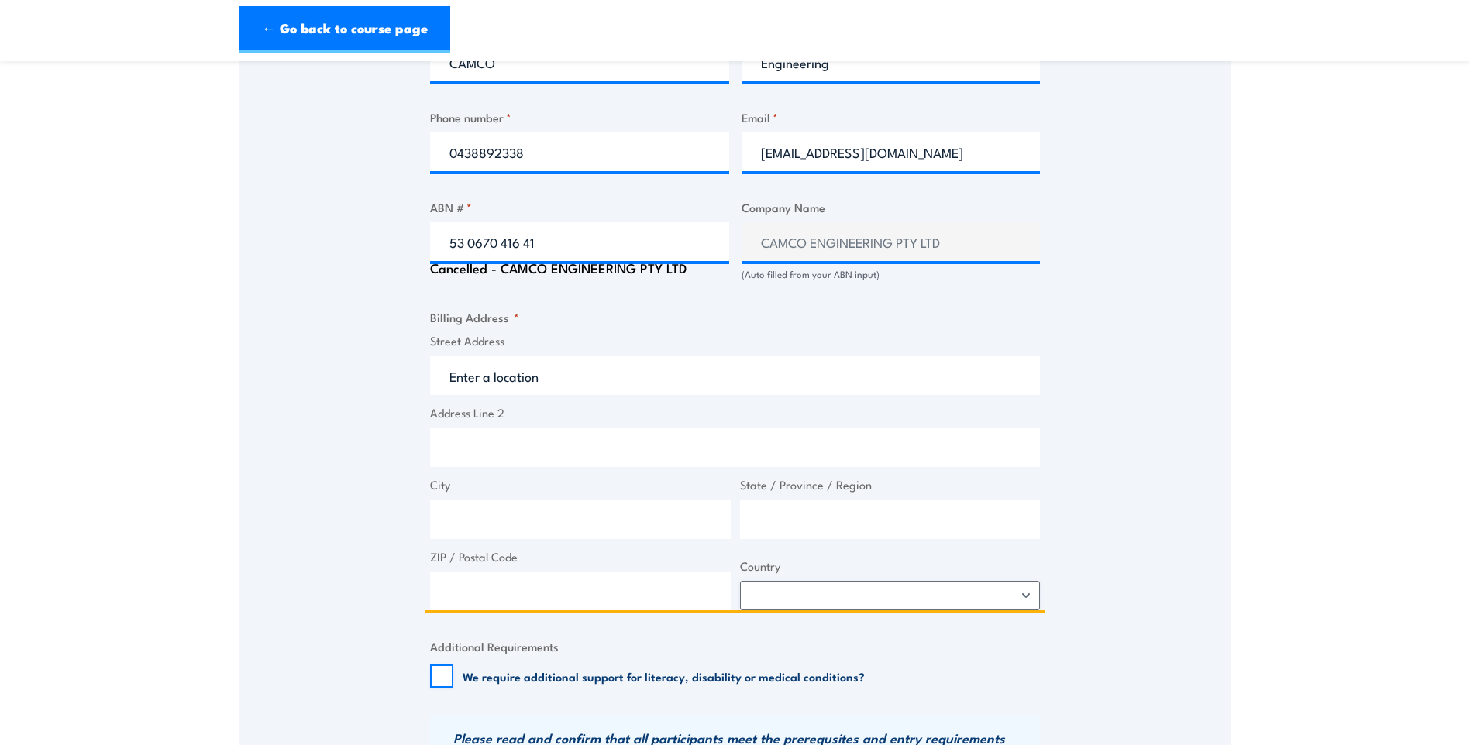
type input "1 Bell St"
type input "Canning Vale"
type input "Western Australia"
type input "6155"
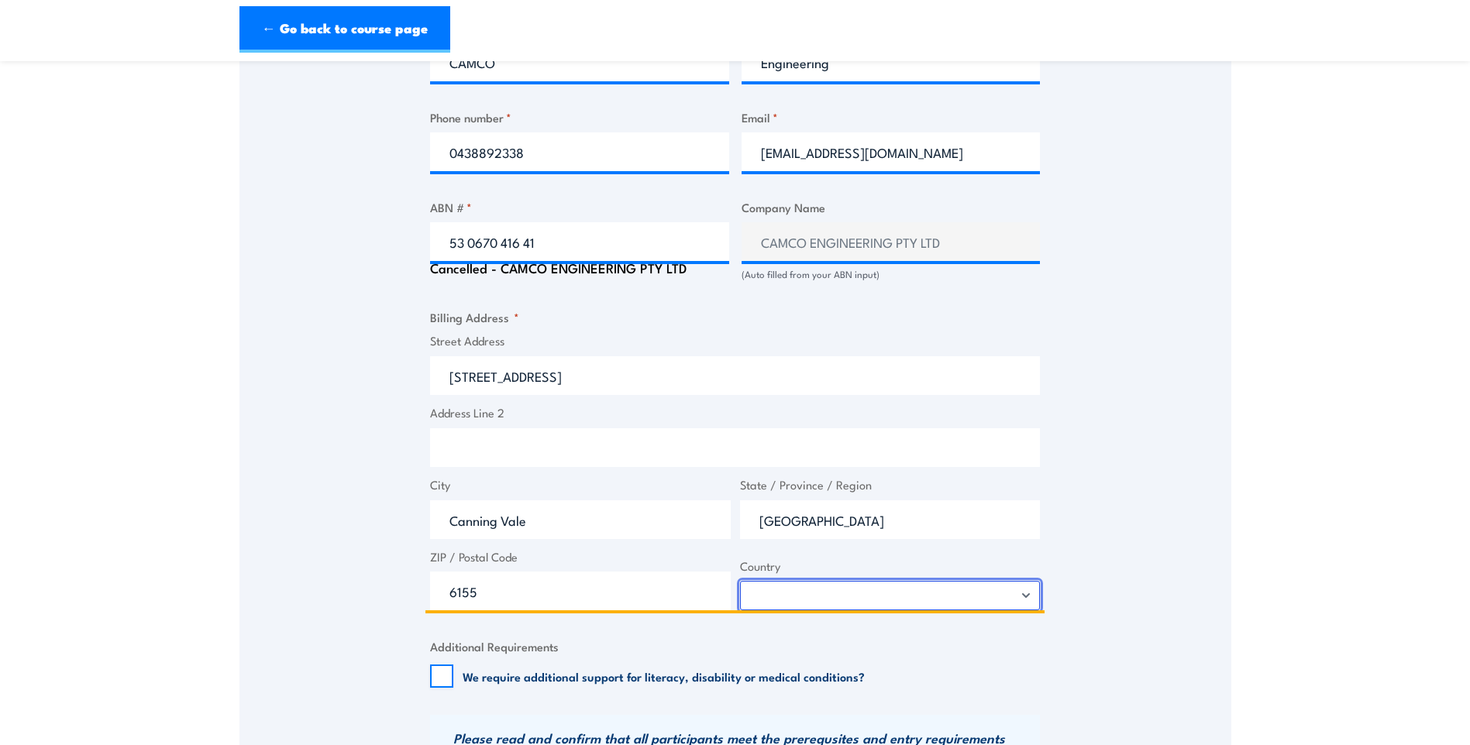
select select "Australia"
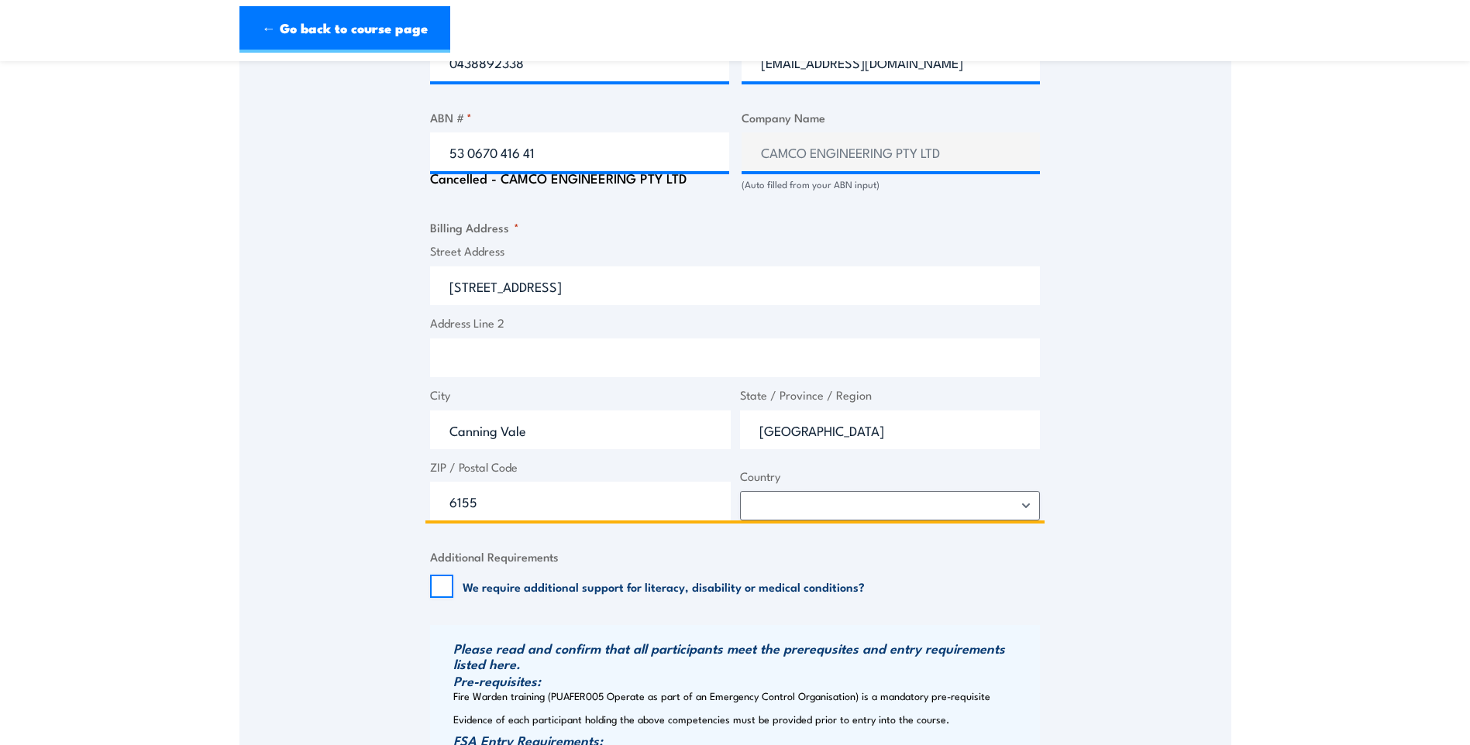
scroll to position [1240, 0]
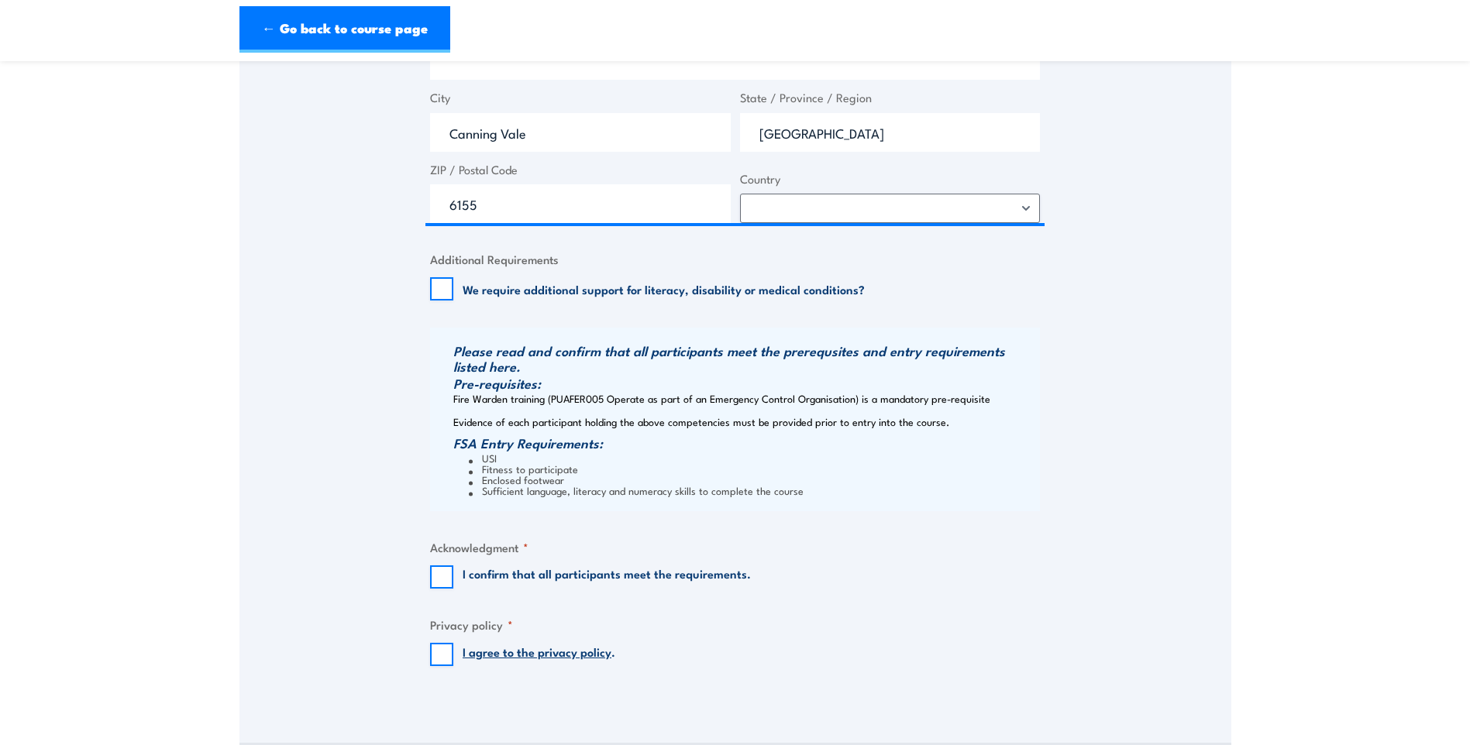
drag, startPoint x: 442, startPoint y: 564, endPoint x: 445, endPoint y: 576, distance: 12.6
click at [443, 571] on fieldset "Acknowledgment * I confirm that all participants meet the requirements." at bounding box center [735, 564] width 610 height 50
click at [437, 648] on input "I agree to the privacy policy ." at bounding box center [441, 654] width 23 height 23
checkbox input "true"
click at [439, 575] on input "I confirm that all participants meet the requirements." at bounding box center [441, 577] width 23 height 23
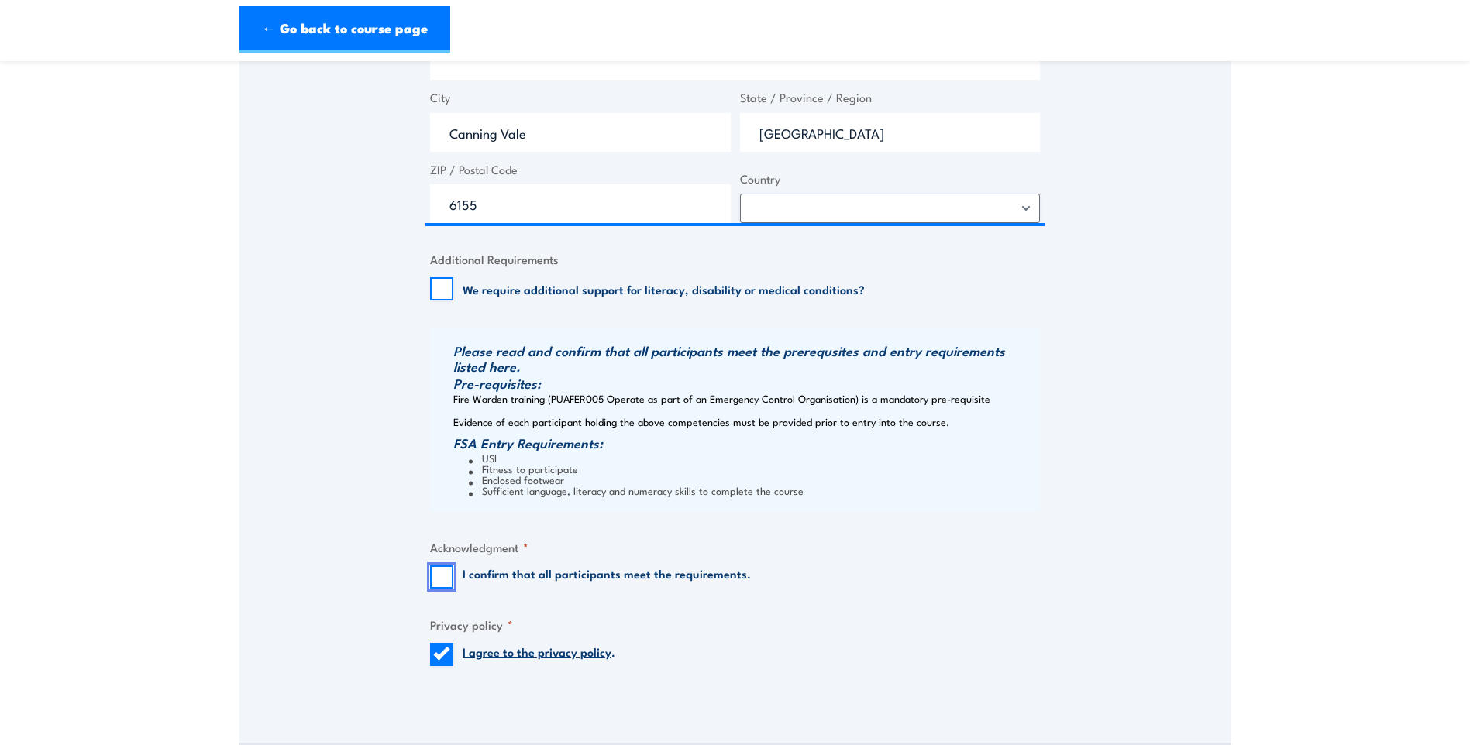
checkbox input "true"
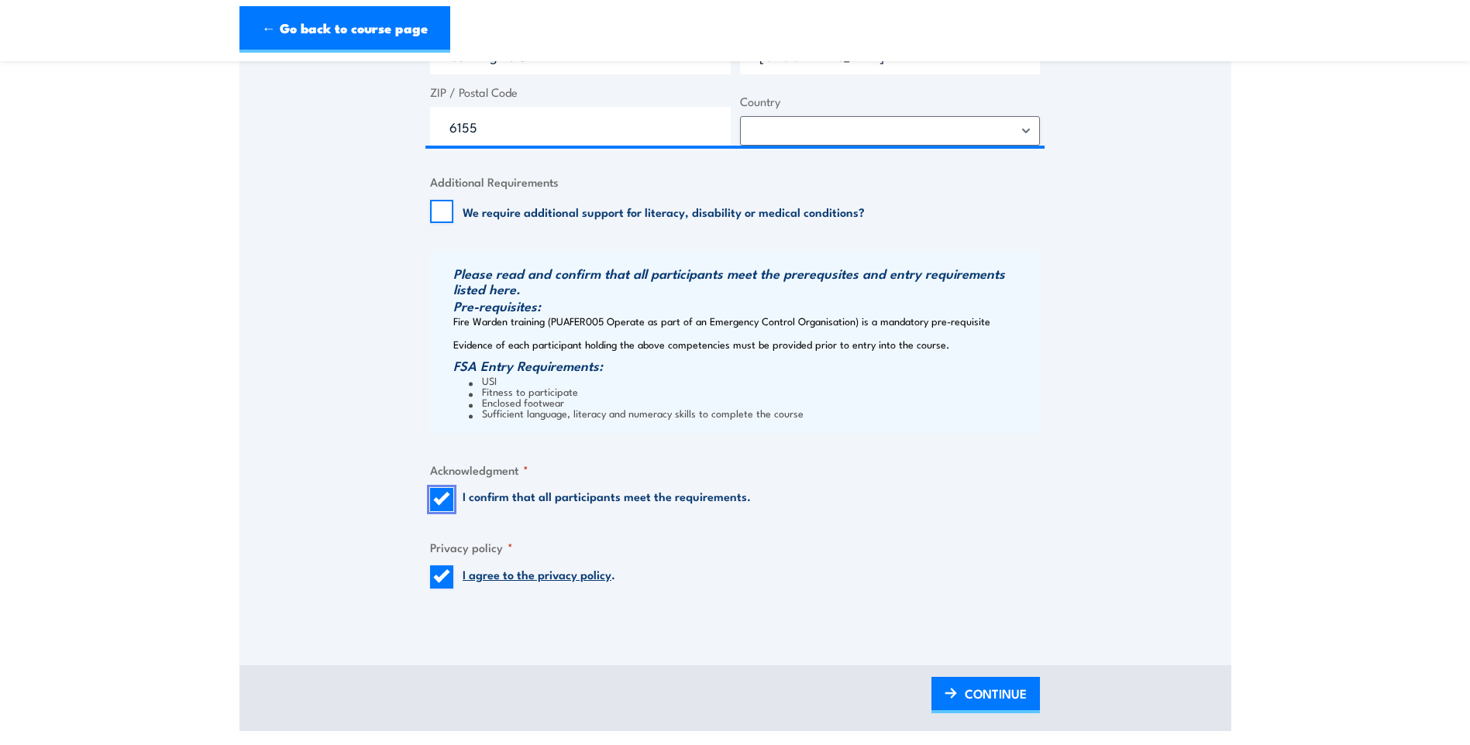
scroll to position [1550, 0]
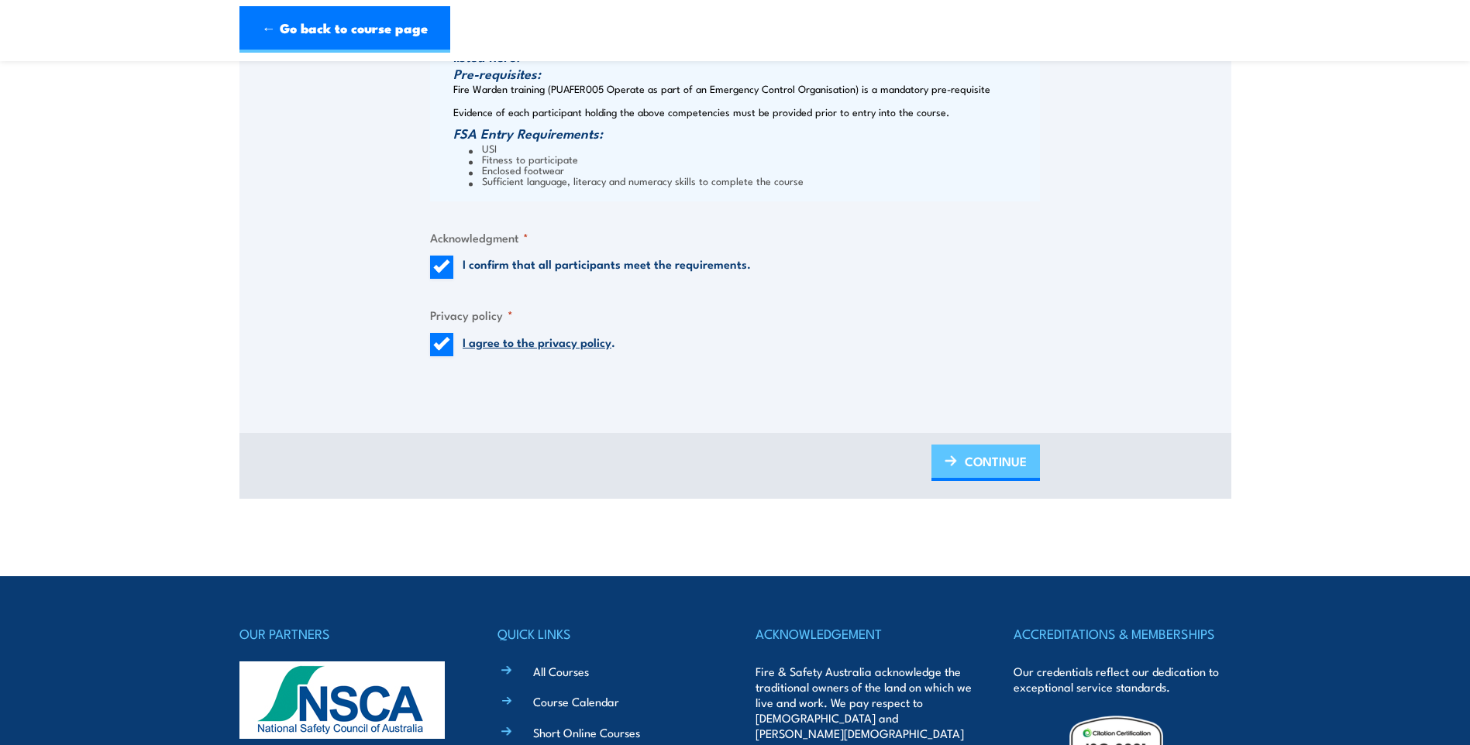
click at [956, 468] on link "CONTINUE" at bounding box center [985, 463] width 108 height 36
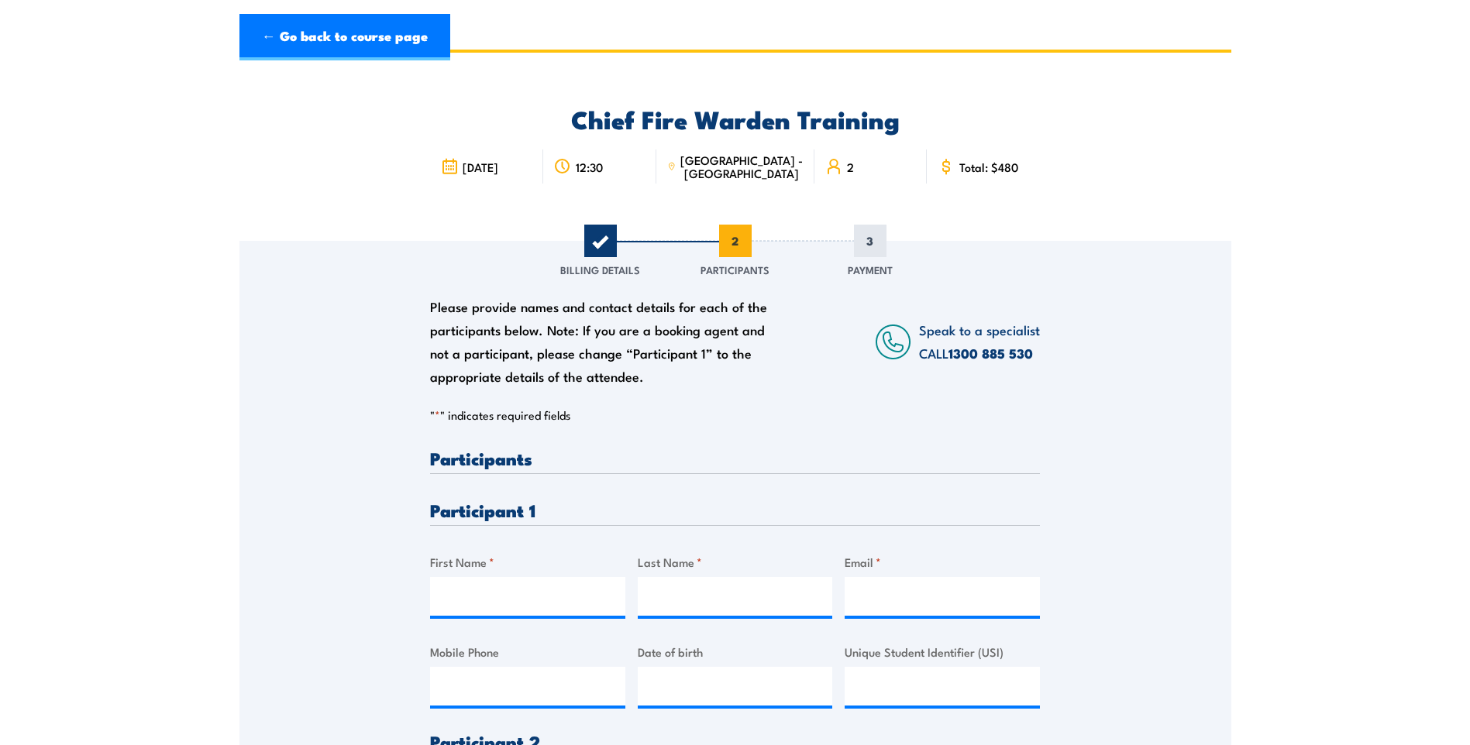
scroll to position [0, 0]
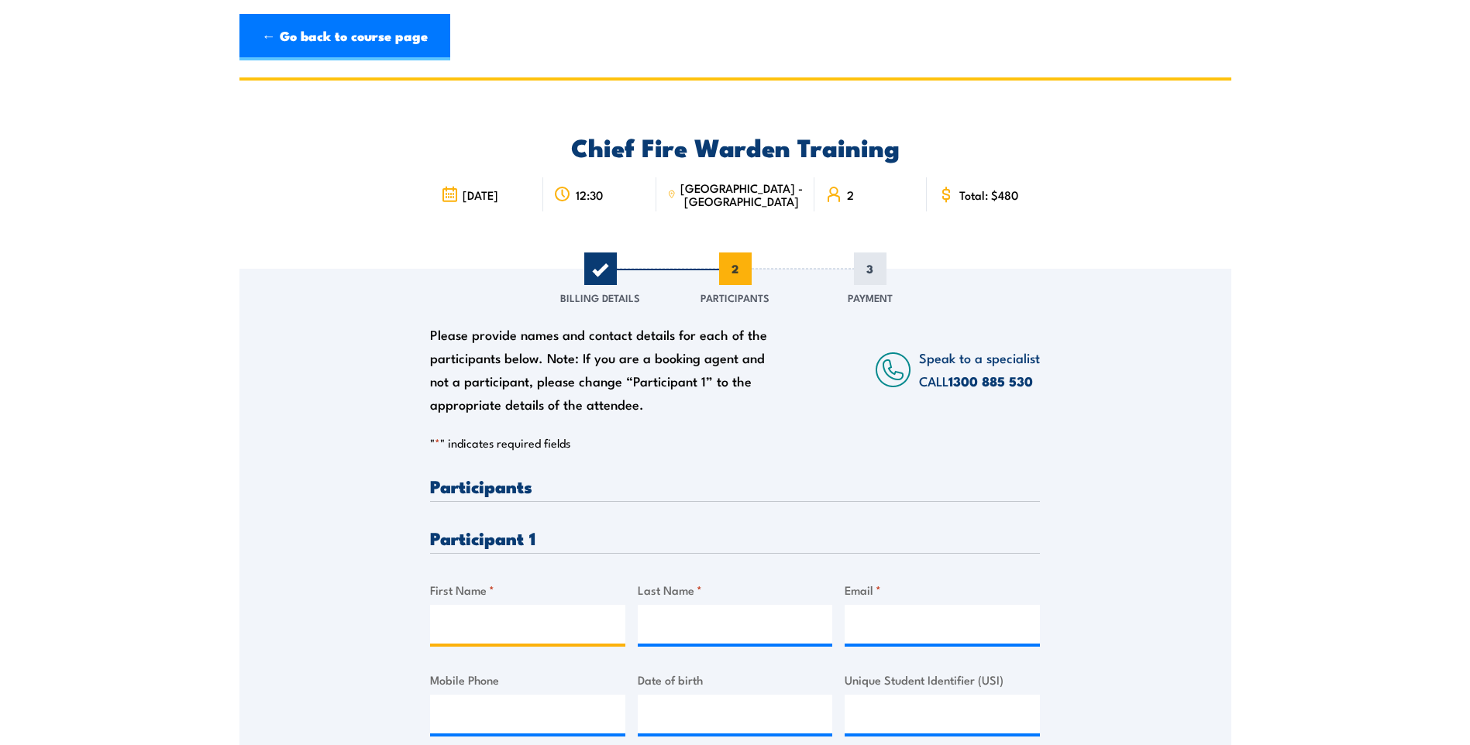
click at [516, 611] on input "First Name *" at bounding box center [527, 624] width 195 height 39
click at [494, 619] on input "First Name *" at bounding box center [527, 624] width 195 height 39
paste input "Stanley (Stan) Traeger"
click at [562, 625] on input "Stanley (Stan) Traeger" at bounding box center [527, 624] width 195 height 39
click at [561, 625] on input "Stanley (Stan) Traeger" at bounding box center [527, 624] width 195 height 39
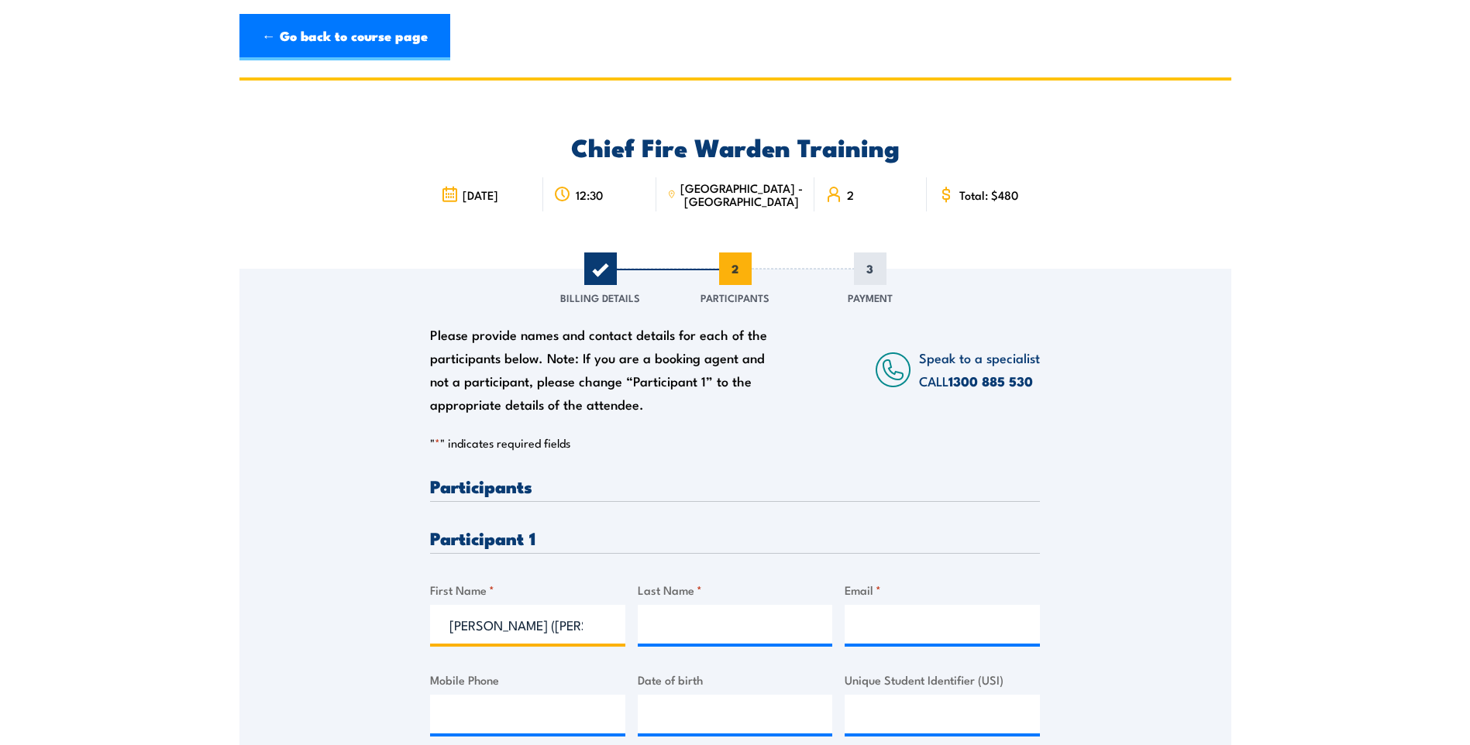
type input "Stanley (Stan)"
drag, startPoint x: 751, startPoint y: 602, endPoint x: 748, endPoint y: 612, distance: 10.5
click at [749, 607] on div "Last Name *" at bounding box center [735, 612] width 195 height 63
click at [748, 613] on input "Last Name *" at bounding box center [735, 624] width 195 height 39
paste input "Traeger"
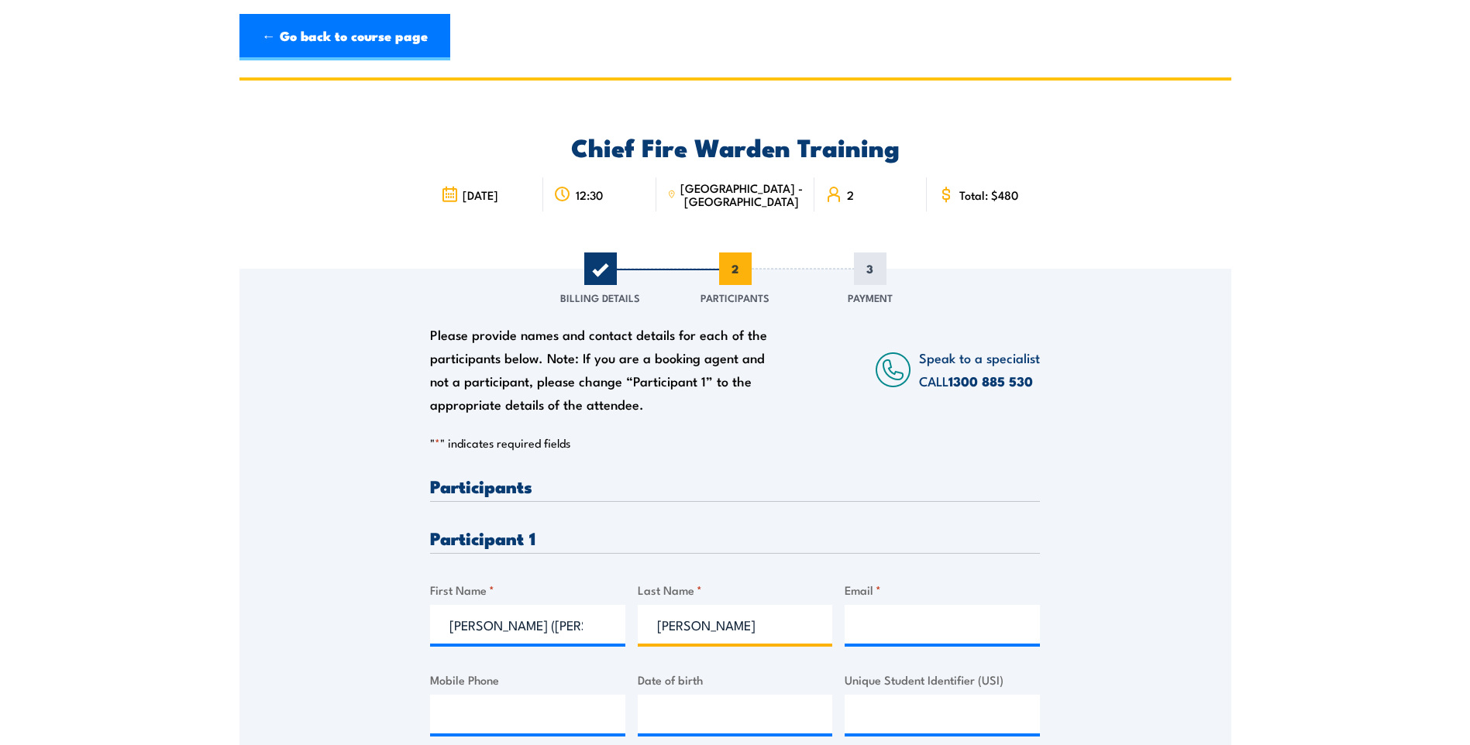
type input "Traeger"
click at [985, 644] on div at bounding box center [942, 624] width 195 height 39
click at [966, 629] on input "Email *" at bounding box center [942, 624] width 195 height 39
paste input "Email: s.traeger@hotmail.com"
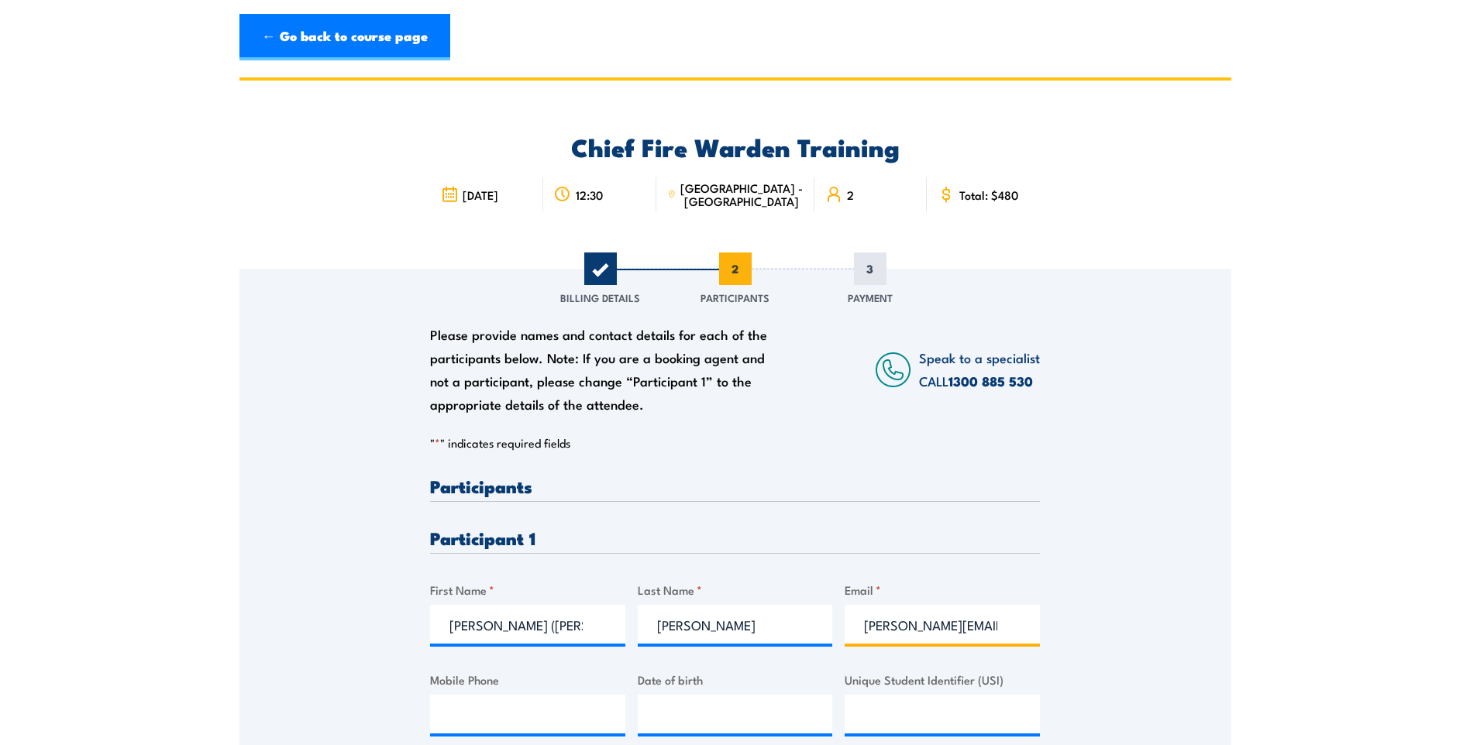
click at [862, 629] on input "Email: s.traeger@hotmail.com" at bounding box center [942, 624] width 195 height 39
click at [861, 628] on input "Email: s.traeger@hotmail.com" at bounding box center [942, 624] width 195 height 39
click at [868, 629] on input "Email: s.traeger@hotmail.com" at bounding box center [942, 624] width 195 height 39
click at [869, 629] on input "Email: s.traeger@hotmail.com" at bounding box center [942, 624] width 195 height 39
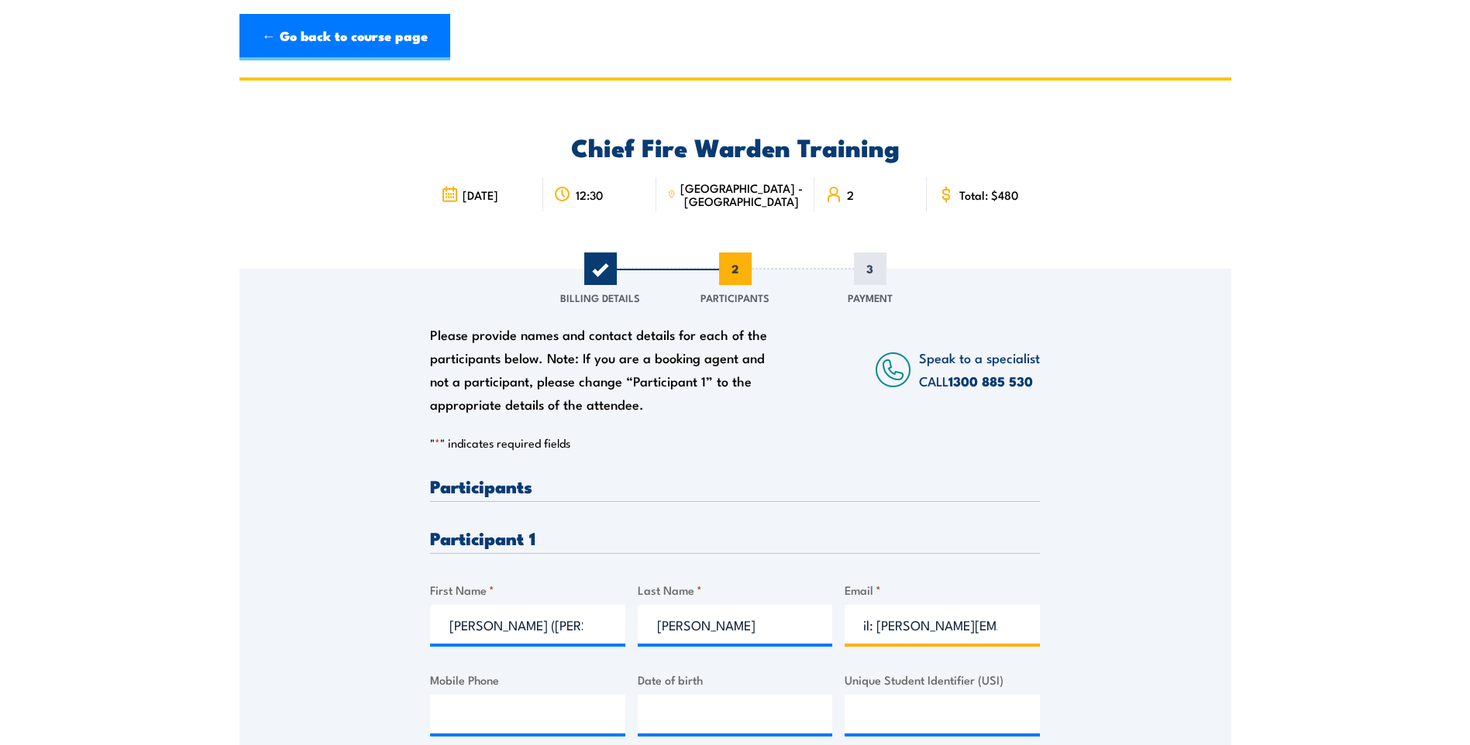
click at [878, 621] on input "Email: s.traeger@hotmail.com" at bounding box center [942, 624] width 195 height 39
drag, startPoint x: 875, startPoint y: 626, endPoint x: 779, endPoint y: 631, distance: 96.2
click at [779, 631] on div "Please provide names and contact details for each of the participants below. No…" at bounding box center [735, 734] width 610 height 515
type input "s.traeger@hotmail.com"
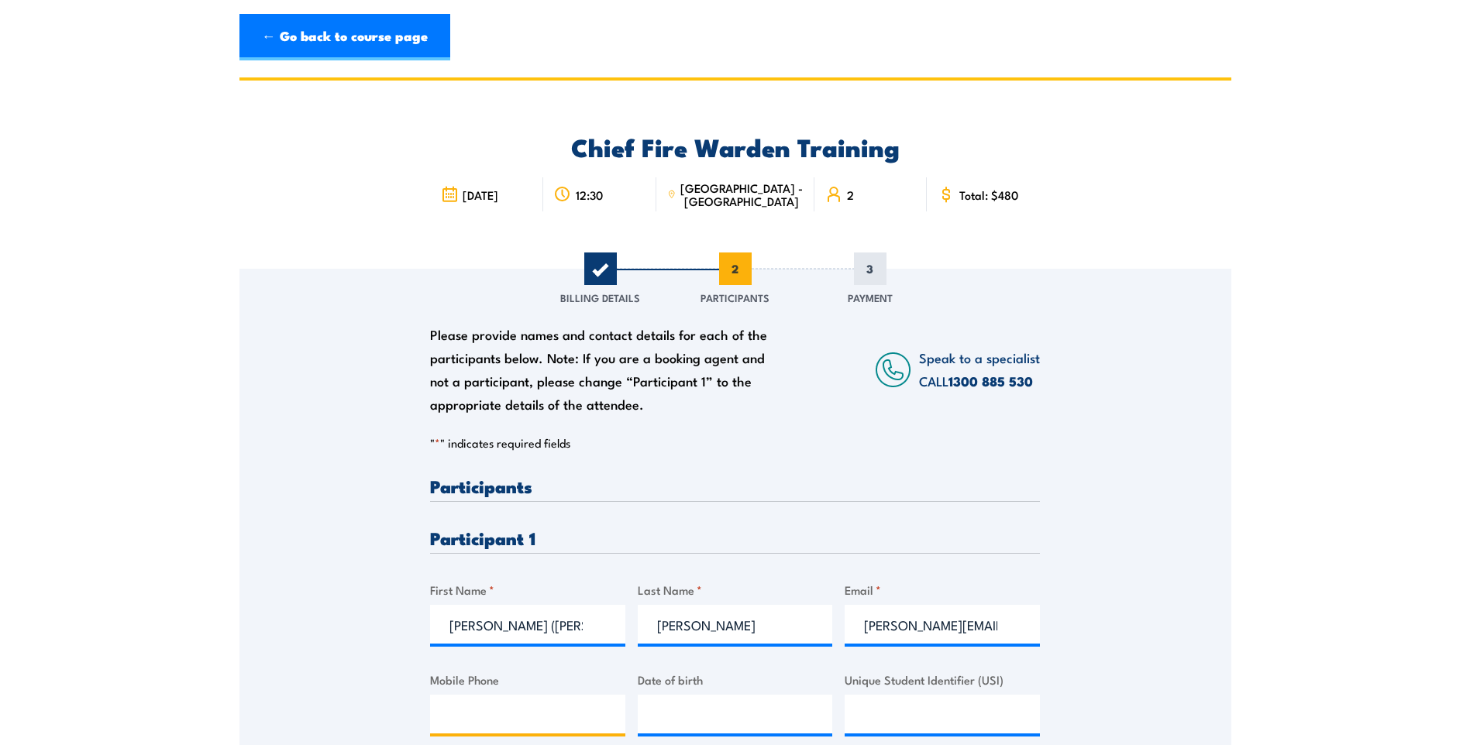
click at [519, 705] on input "Mobile Phone" at bounding box center [527, 714] width 195 height 39
type input "0408278666"
type input "__/__/____"
click at [728, 717] on input "__/__/____" at bounding box center [735, 714] width 195 height 39
type input "02/06/1962"
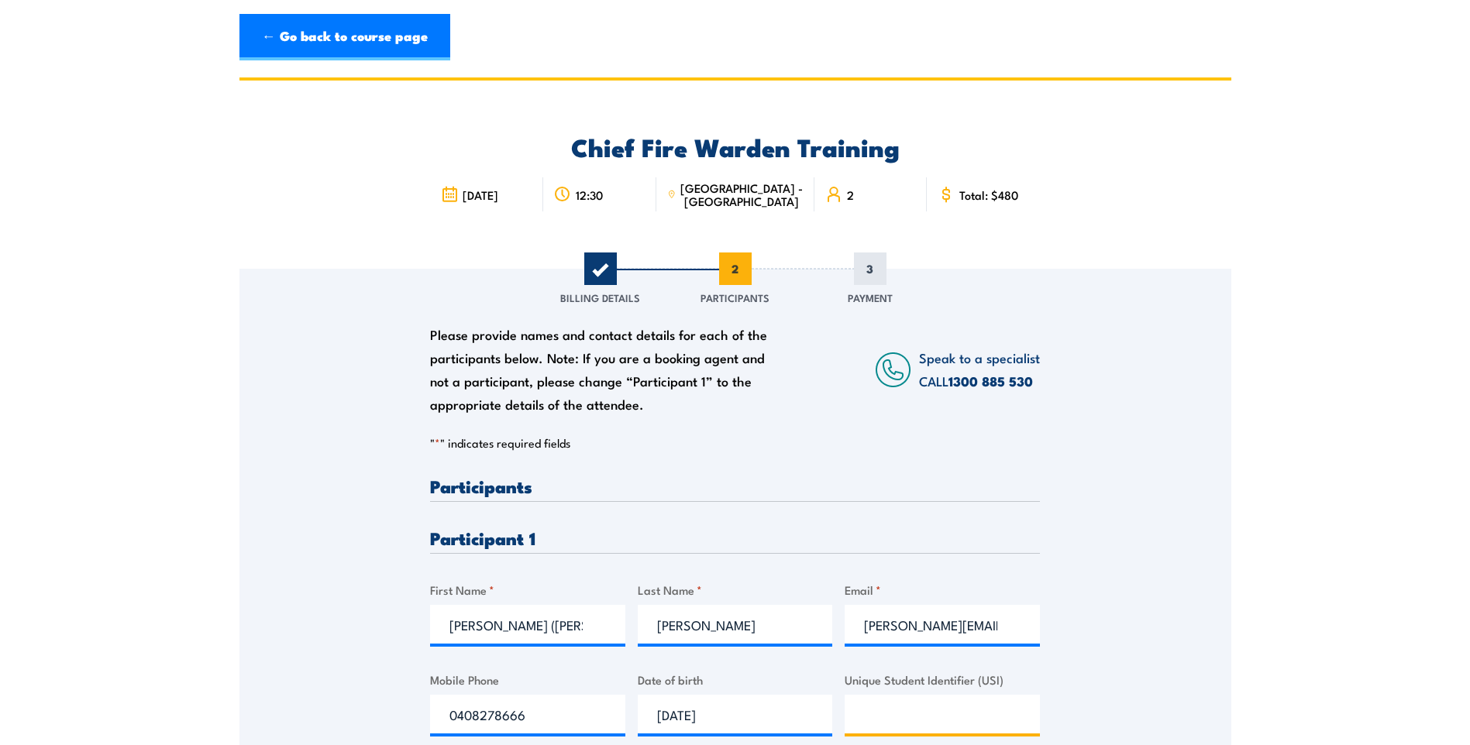
click at [914, 716] on input "Unique Student Identifier (USI)" at bounding box center [942, 714] width 195 height 39
paste input "T5INYQNQ93"
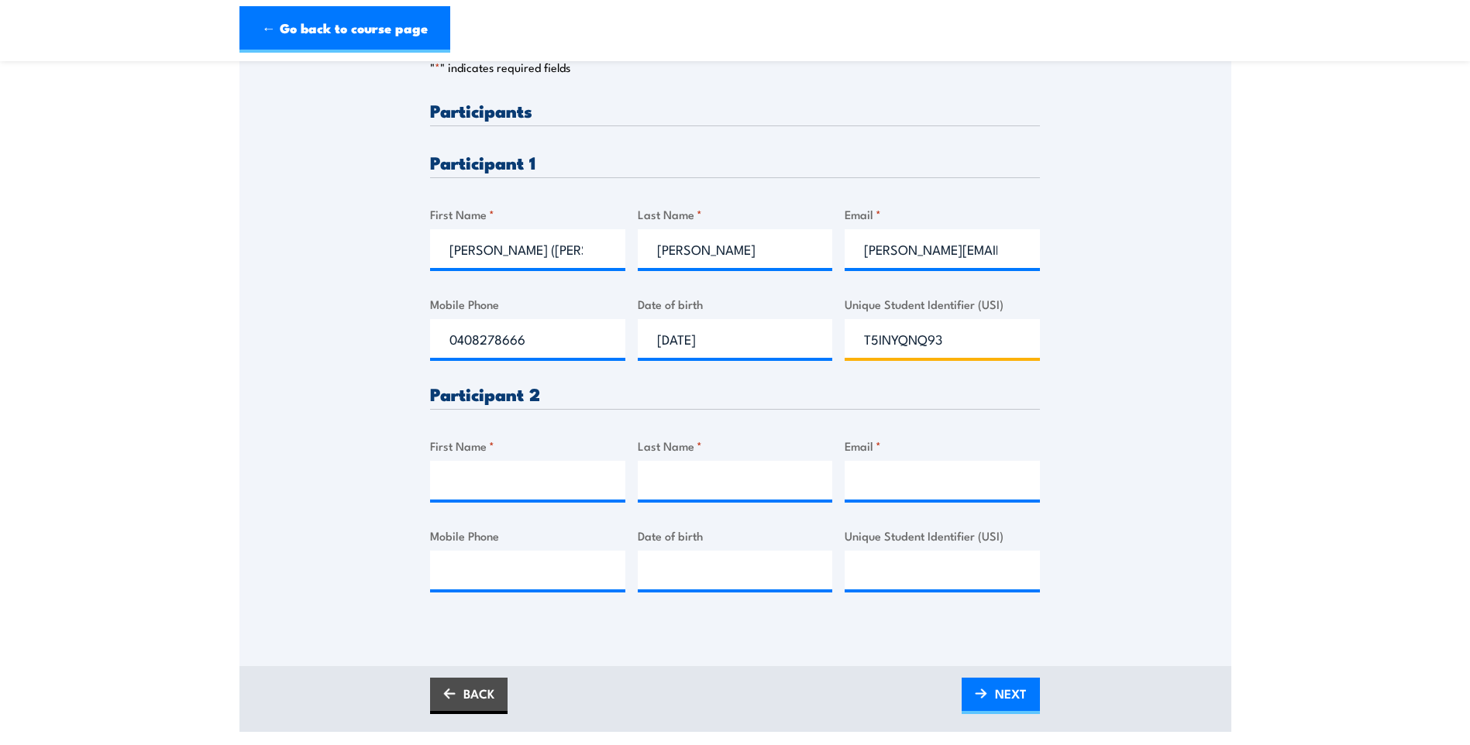
scroll to position [387, 0]
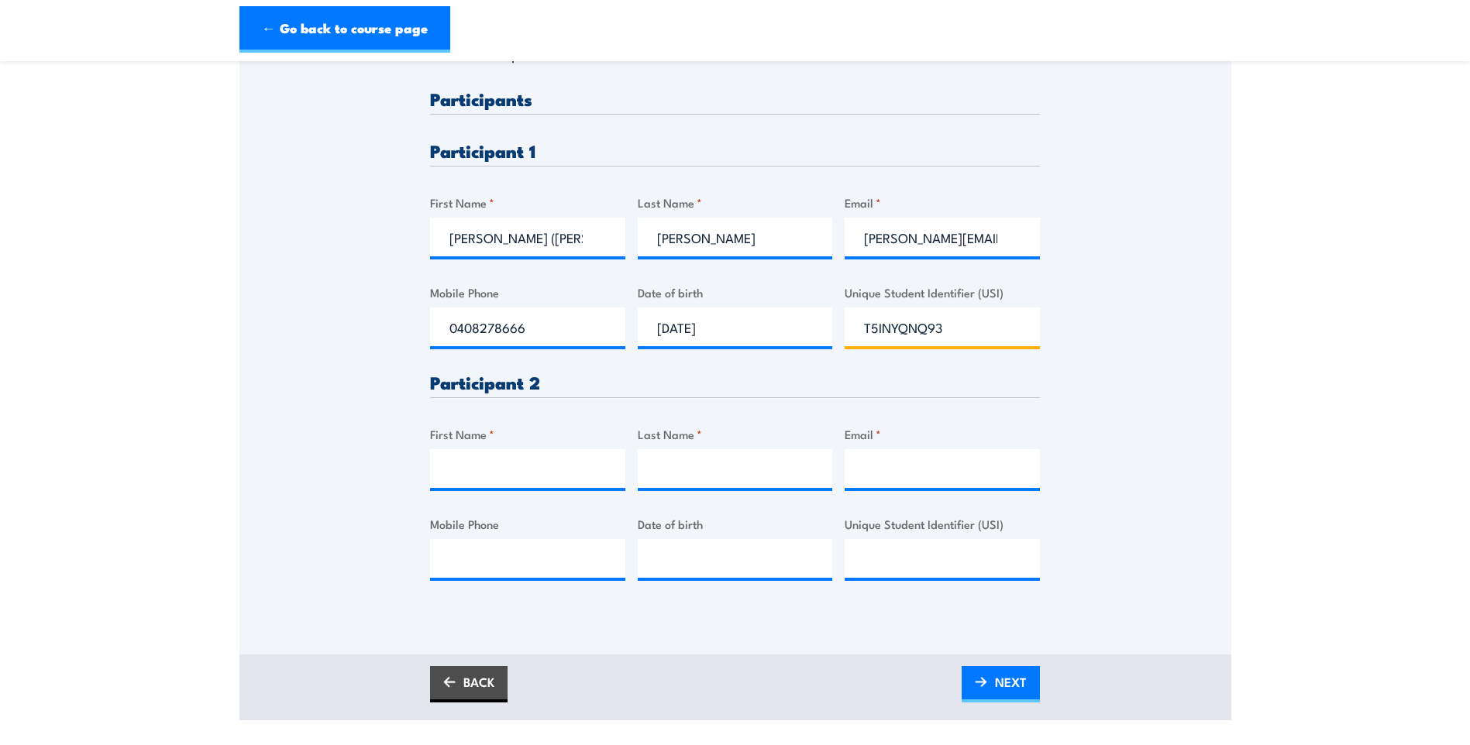
type input "T5INYQNQ93"
click at [521, 483] on input "First Name *" at bounding box center [527, 468] width 195 height 39
type input "MITCHELL (MITCH)"
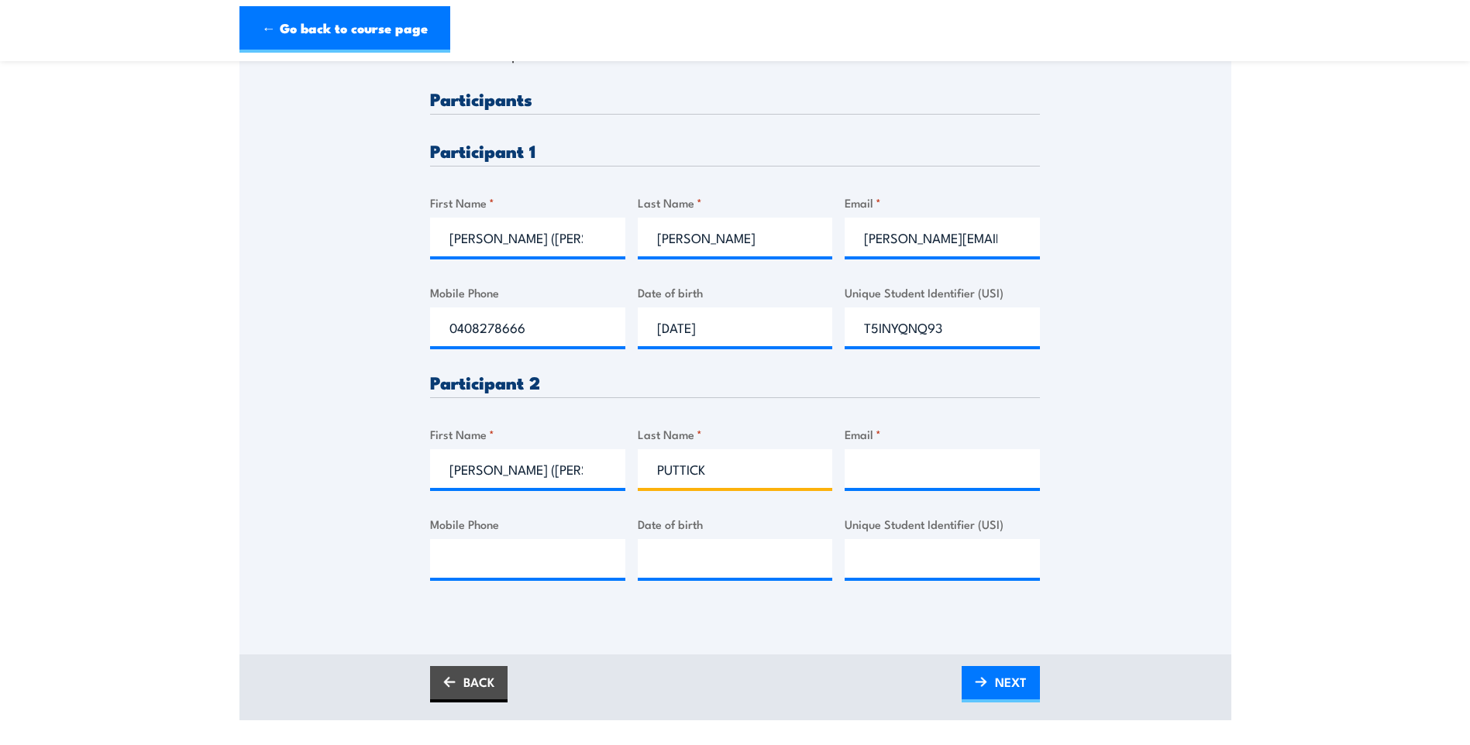
type input "PUTTICK"
click at [538, 570] on input "Mobile Phone" at bounding box center [527, 558] width 195 height 39
paste input "0415 460 095"
type input "0415 460 095"
drag, startPoint x: 859, startPoint y: 475, endPoint x: 850, endPoint y: 477, distance: 8.8
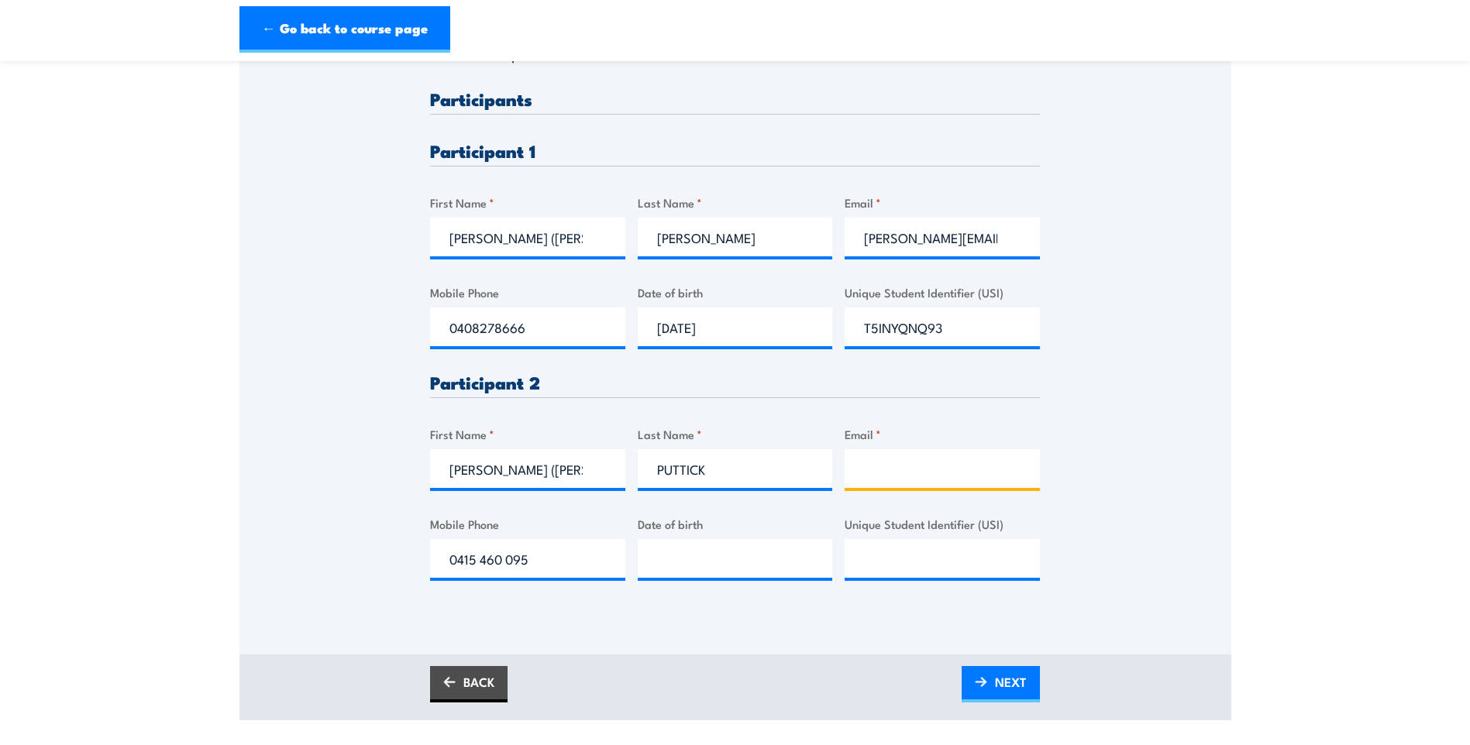
click at [858, 475] on input "Email *" at bounding box center [942, 468] width 195 height 39
paste input "mitch.puttick@gmail.com"
type input "mitch.puttick@gmail.com"
type input "__/__/____"
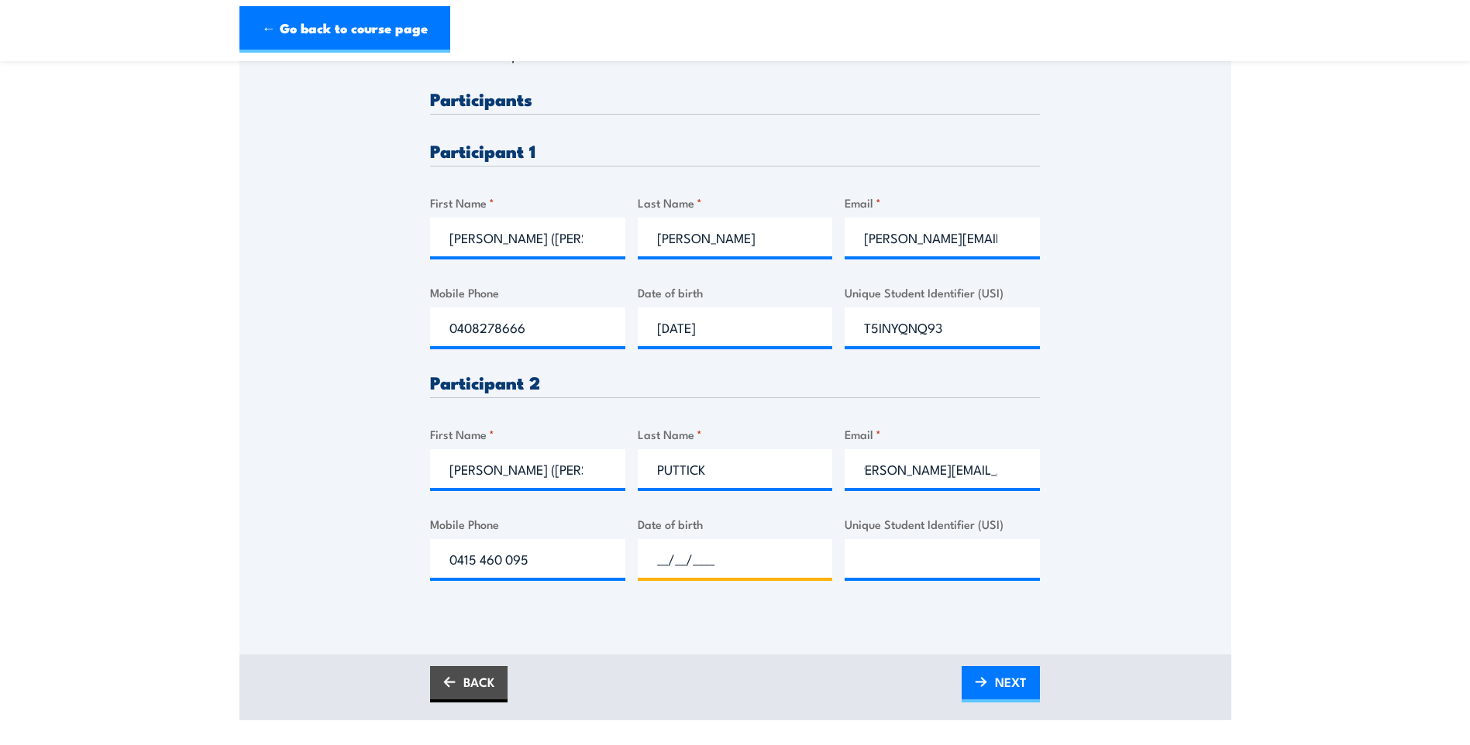
scroll to position [0, 0]
click at [673, 556] on input "__/__/____" at bounding box center [735, 558] width 195 height 39
click at [945, 551] on input "Unique Student Identifier (USI)" at bounding box center [942, 558] width 195 height 39
click at [907, 548] on input "Unique Student Identifier (USI)" at bounding box center [942, 558] width 195 height 39
paste input "J8T4TUL2LF"
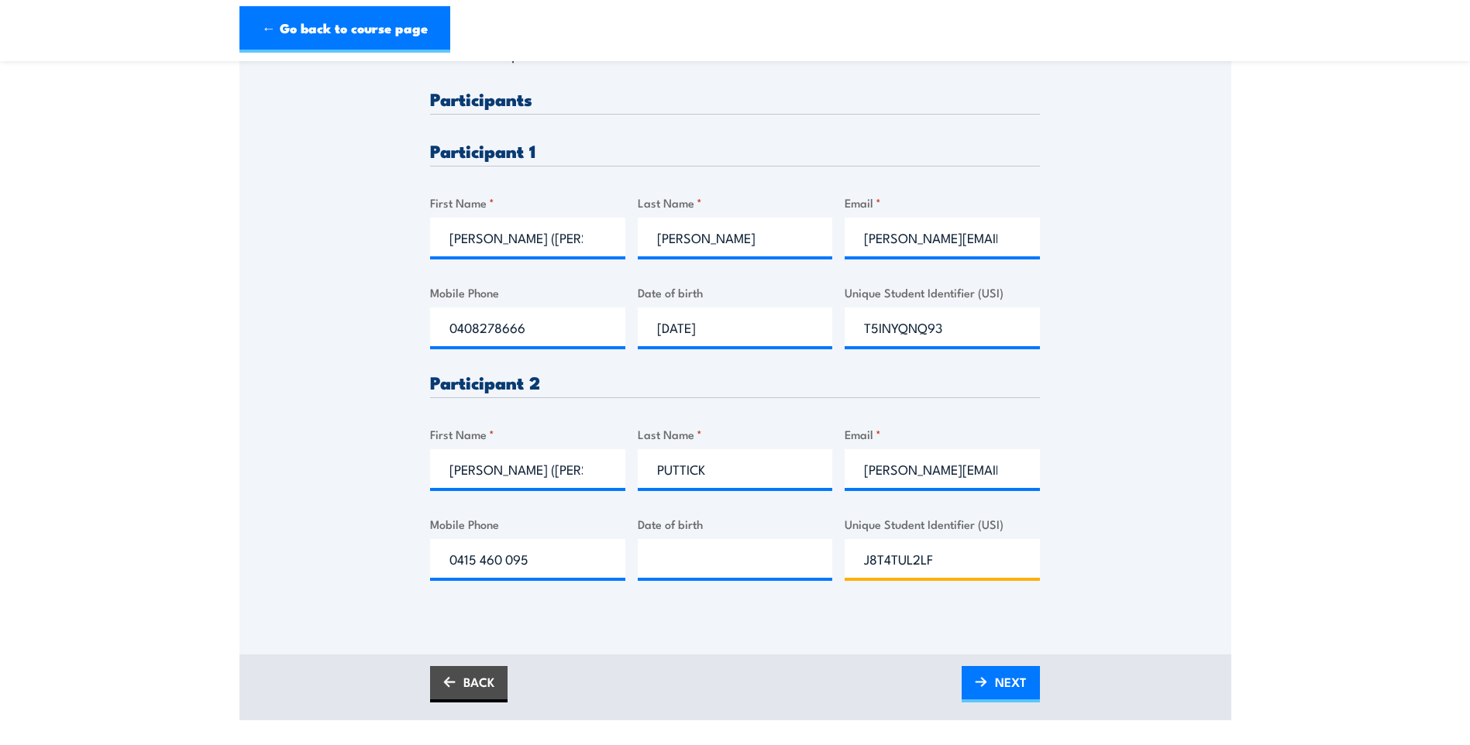
type input "J8T4TUL2LF"
type input "__/__/____"
drag, startPoint x: 707, startPoint y: 563, endPoint x: 680, endPoint y: 566, distance: 27.3
click at [707, 563] on input "__/__/____" at bounding box center [735, 558] width 195 height 39
click at [667, 563] on input "__/__/____" at bounding box center [735, 558] width 195 height 39
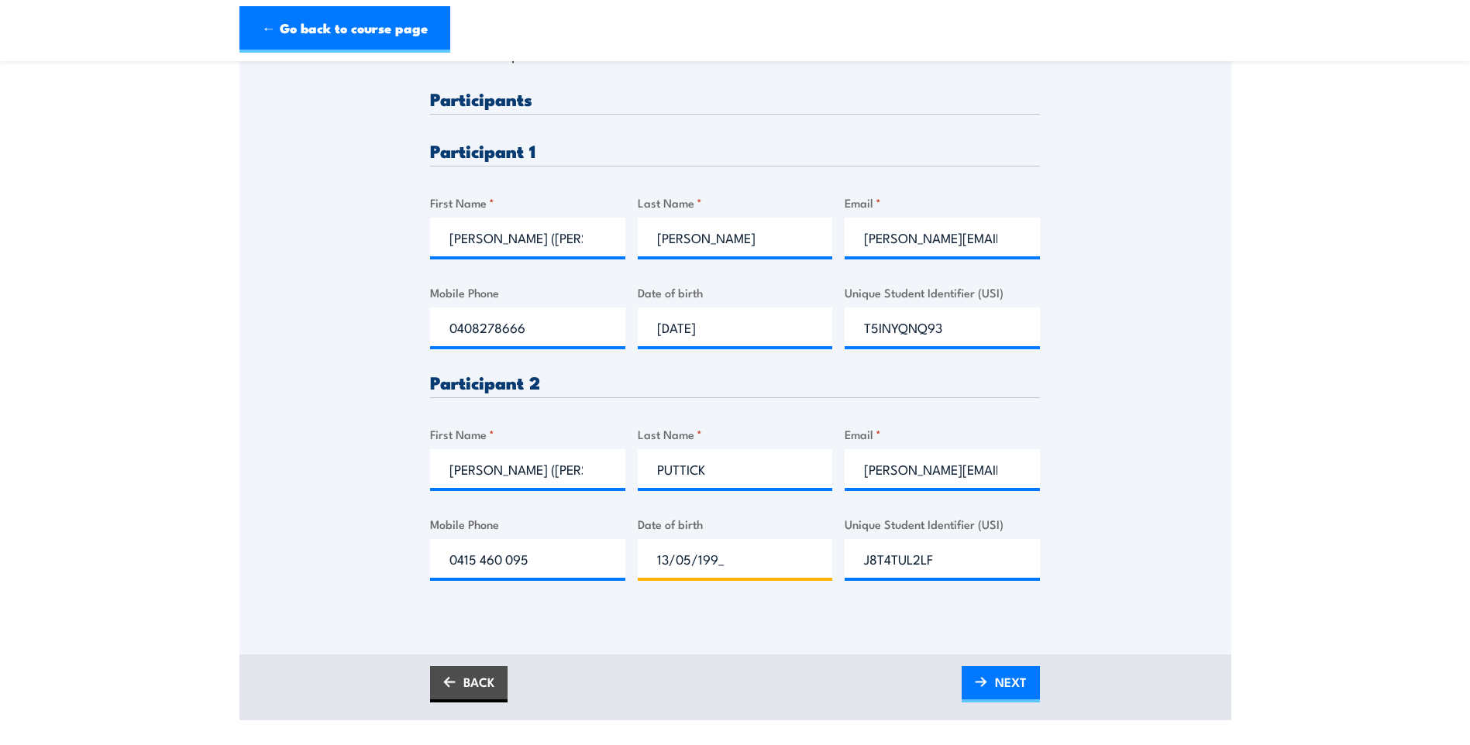
type input "13/05/1991"
click at [989, 693] on link "NEXT" at bounding box center [1001, 684] width 78 height 36
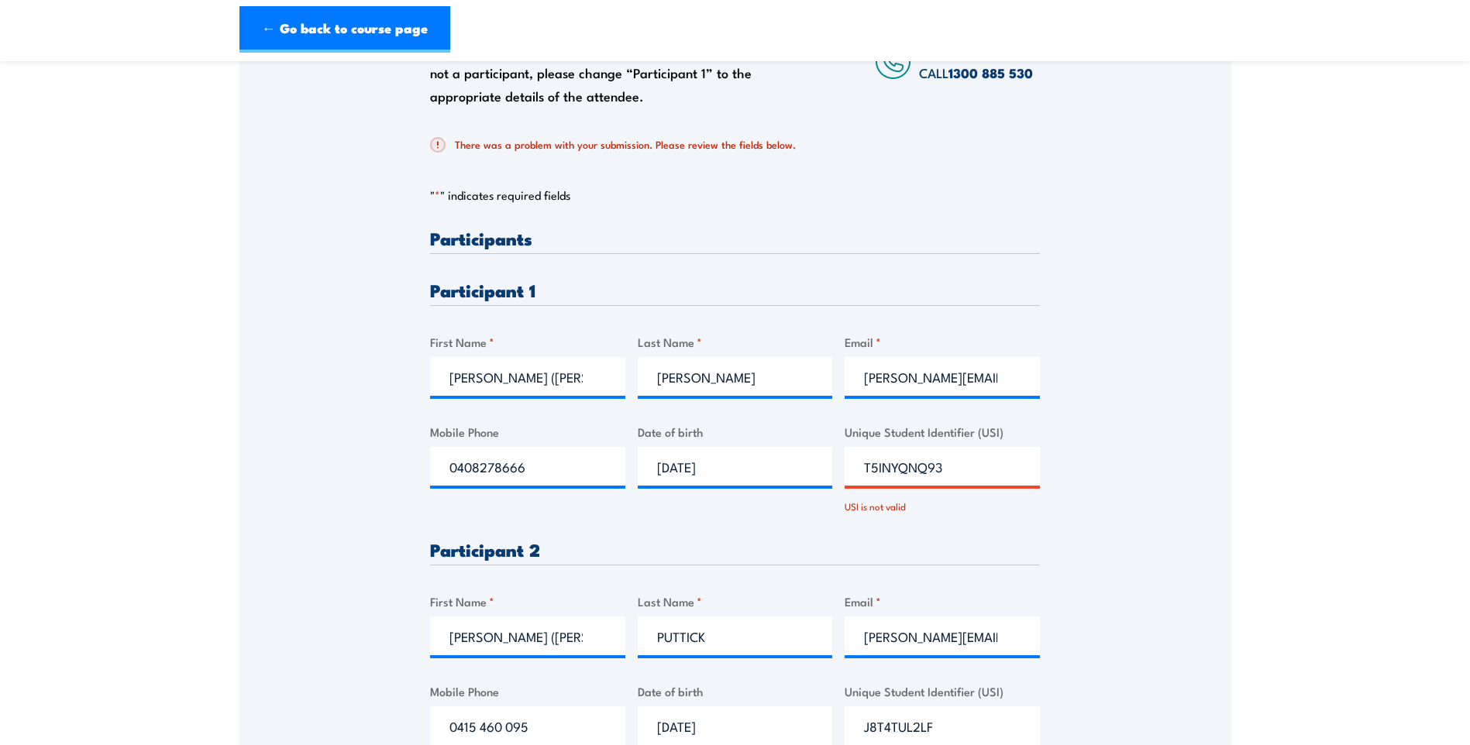
scroll to position [310, 0]
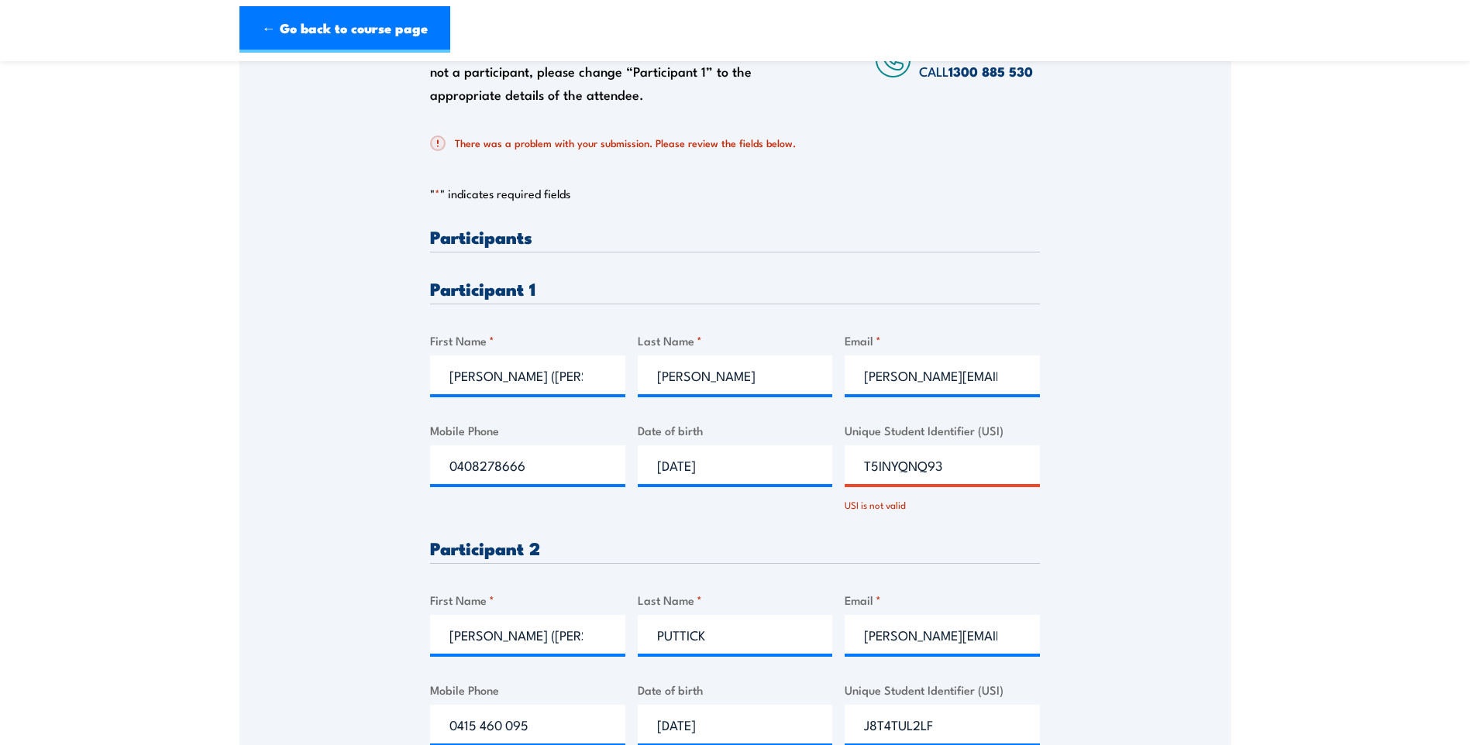
click at [926, 462] on input "T5INYQNQ93" at bounding box center [942, 465] width 195 height 39
click at [965, 461] on input "T5INYQNQ93" at bounding box center [942, 465] width 195 height 39
drag, startPoint x: 865, startPoint y: 467, endPoint x: 885, endPoint y: 508, distance: 45.4
click at [867, 470] on input "T5INYQNQ93" at bounding box center [942, 465] width 195 height 39
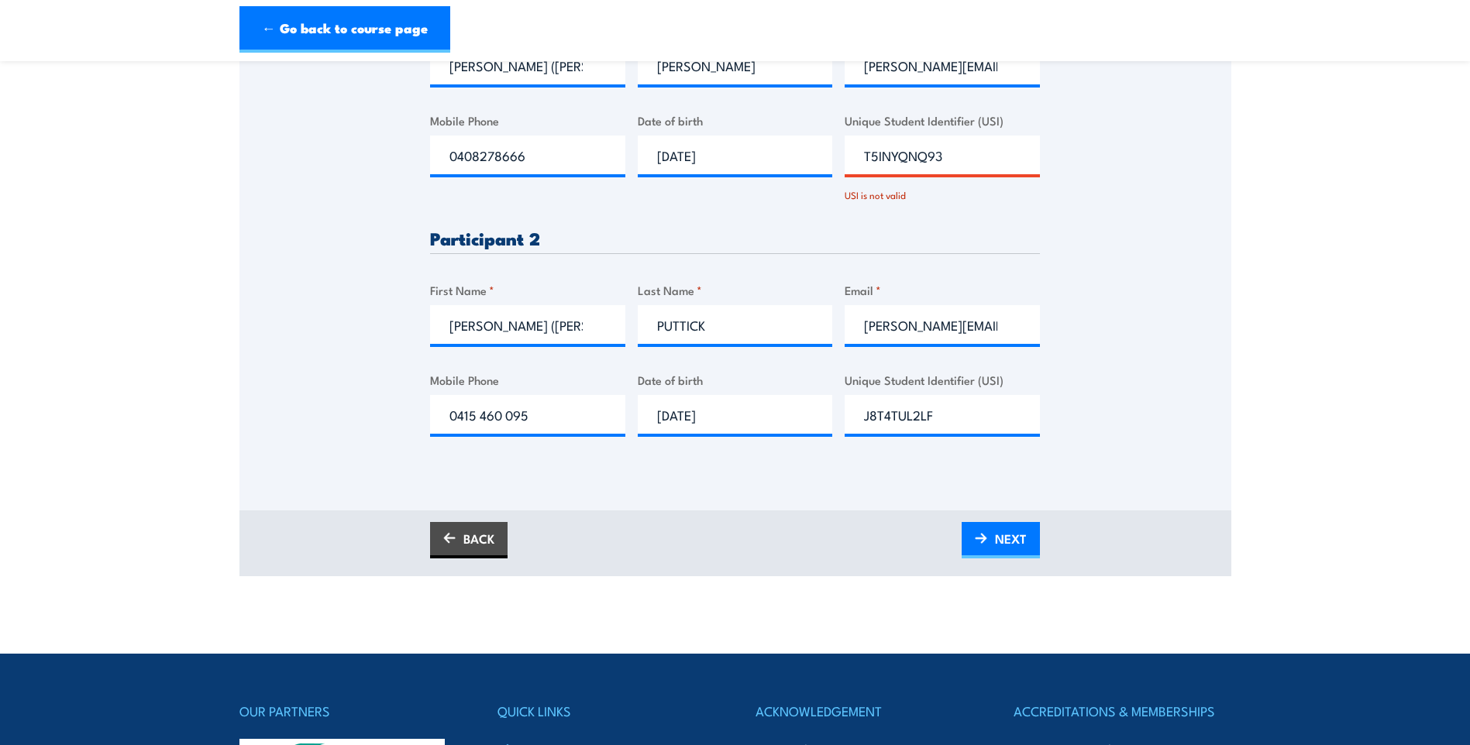
drag, startPoint x: 1005, startPoint y: 153, endPoint x: 1000, endPoint y: 159, distance: 8.2
click at [1005, 153] on input "T5INYQNQ93" at bounding box center [942, 155] width 195 height 39
drag, startPoint x: 950, startPoint y: 163, endPoint x: 744, endPoint y: 184, distance: 207.1
click at [744, 184] on div "Please provide names and contact details for each of the participants below. No…" at bounding box center [735, 189] width 610 height 543
paste input "U"
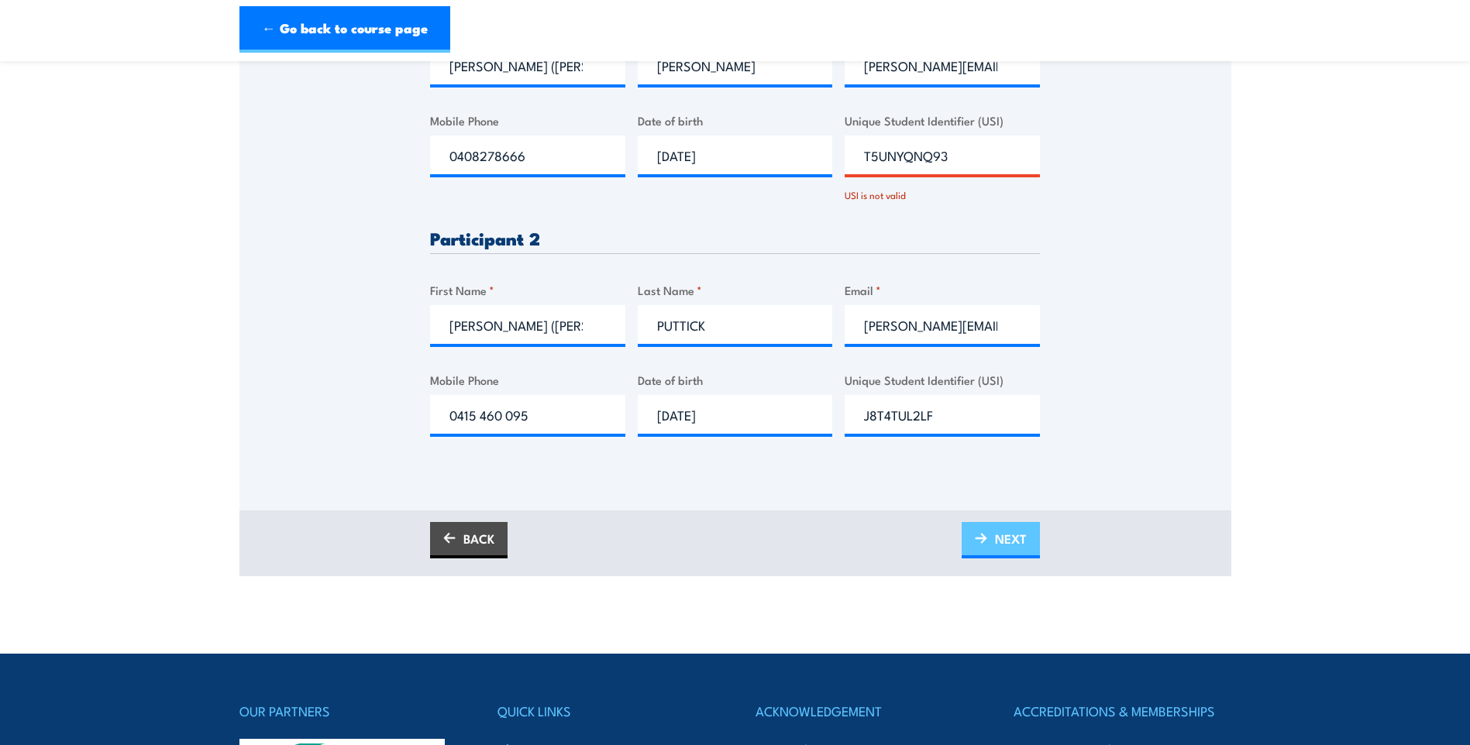
type input "T5UNYQNQ93"
click at [995, 532] on span "NEXT" at bounding box center [1011, 538] width 32 height 41
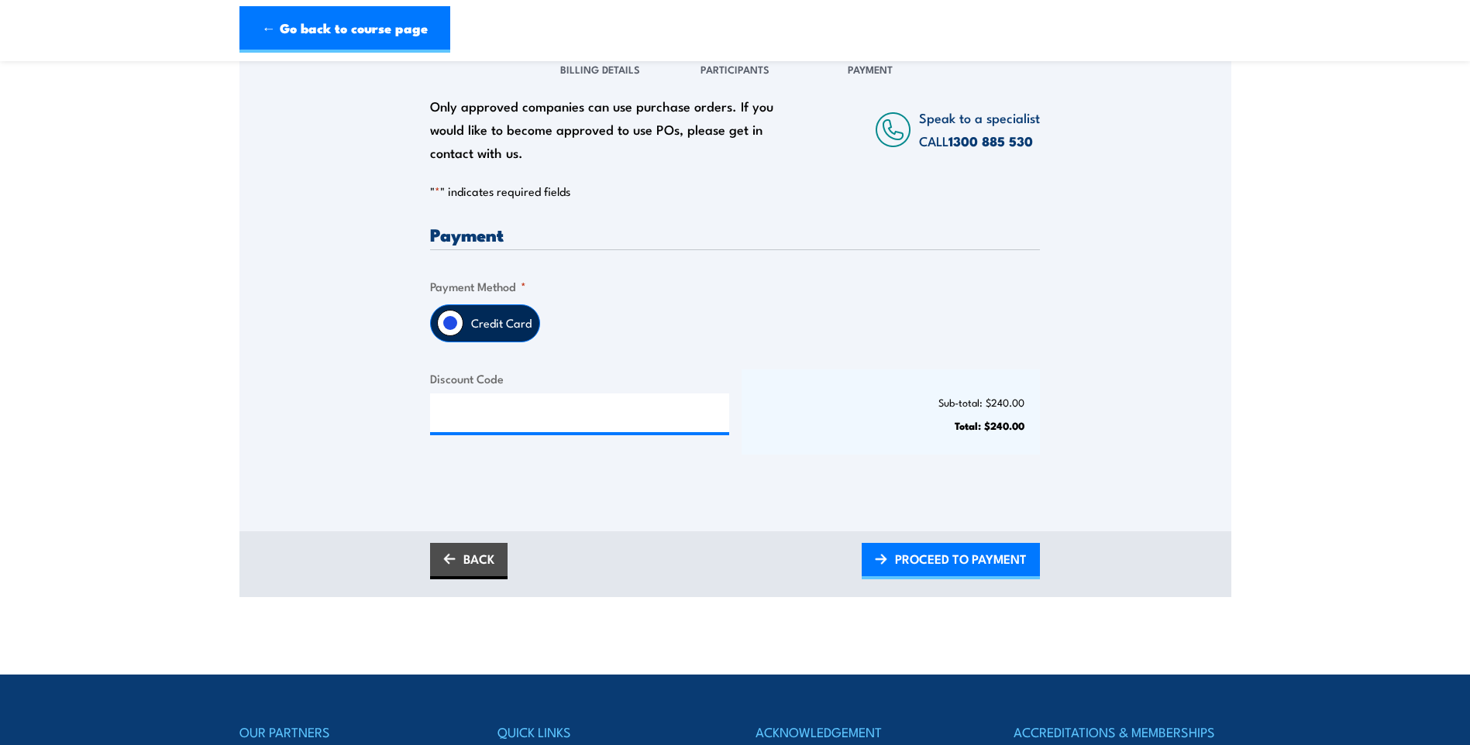
scroll to position [232, 0]
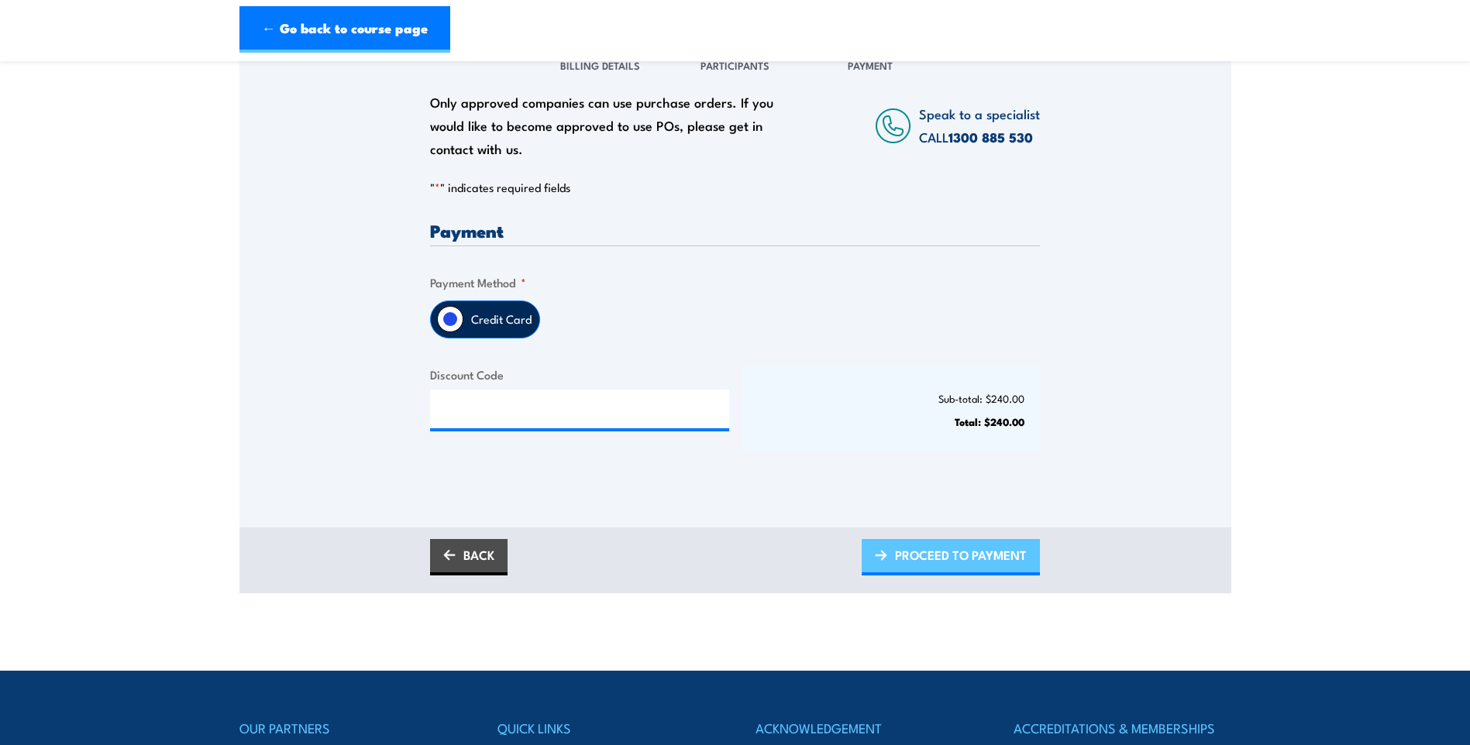
click at [929, 552] on span "PROCEED TO PAYMENT" at bounding box center [961, 555] width 132 height 41
